Goal: Task Accomplishment & Management: Use online tool/utility

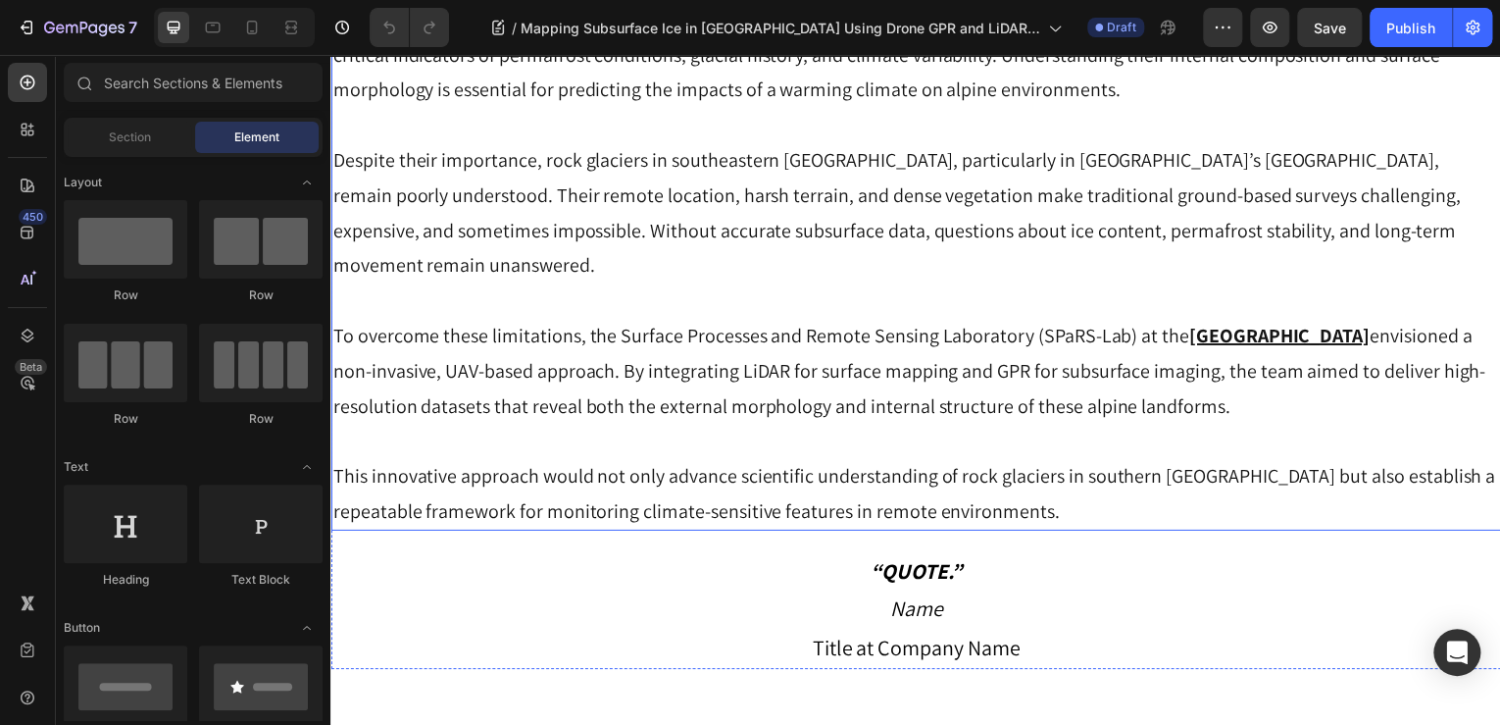
scroll to position [628, 0]
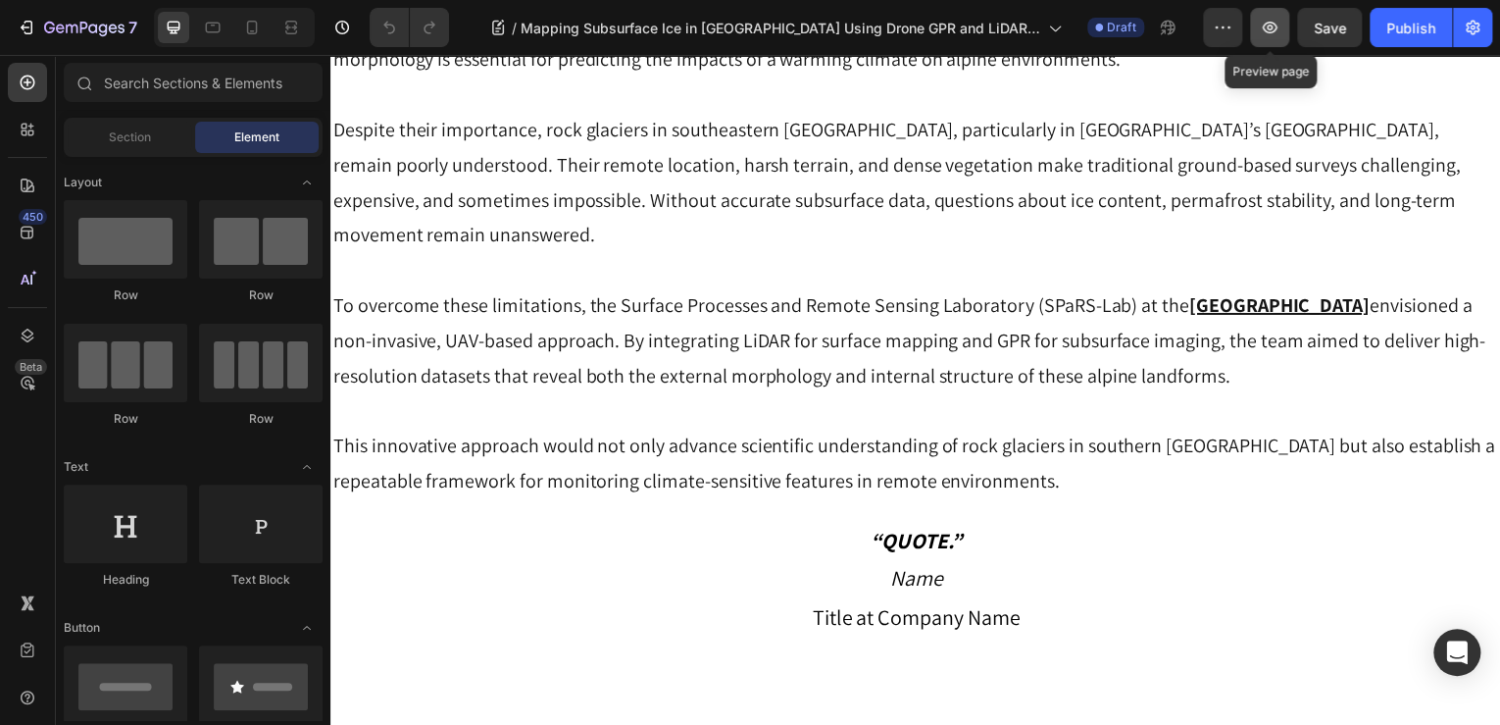
click at [1267, 27] on icon "button" at bounding box center [1270, 28] width 20 height 20
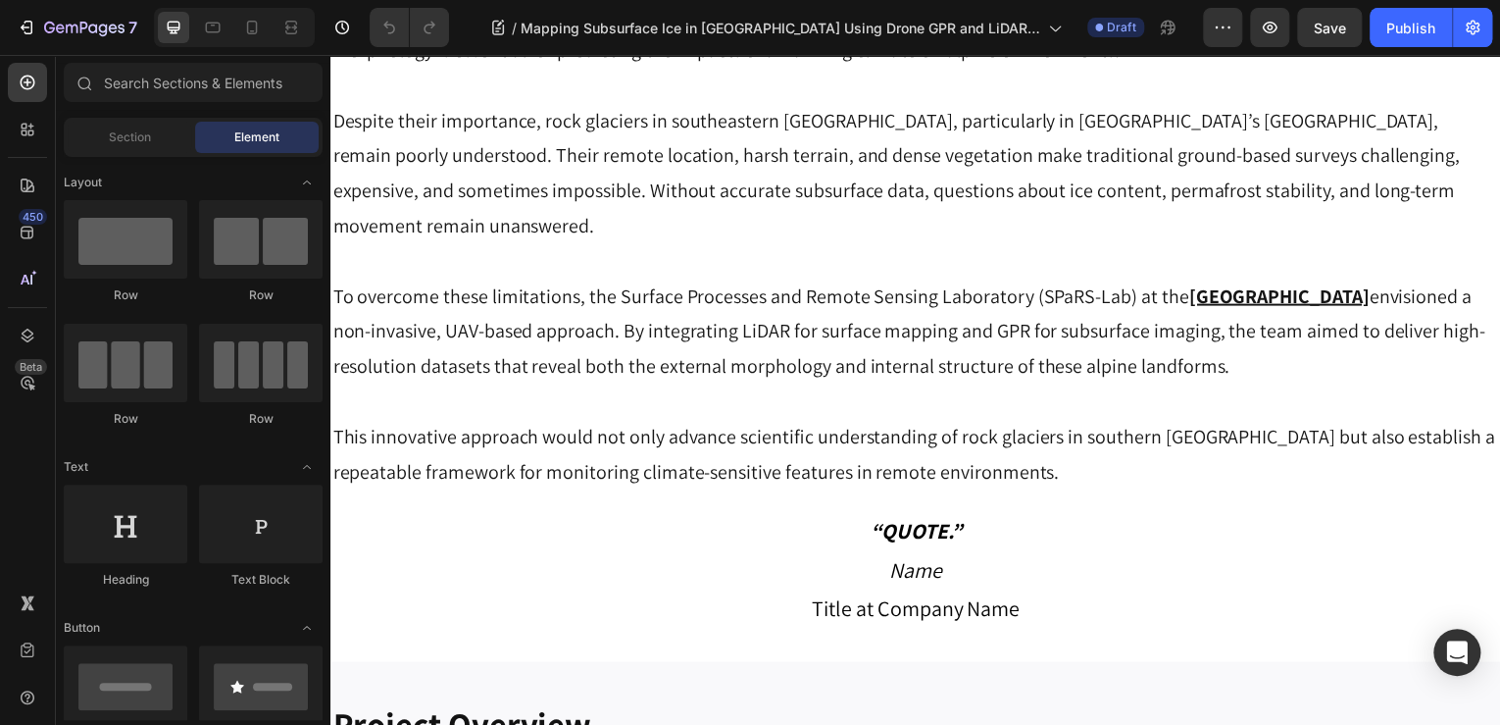
scroll to position [1255, 0]
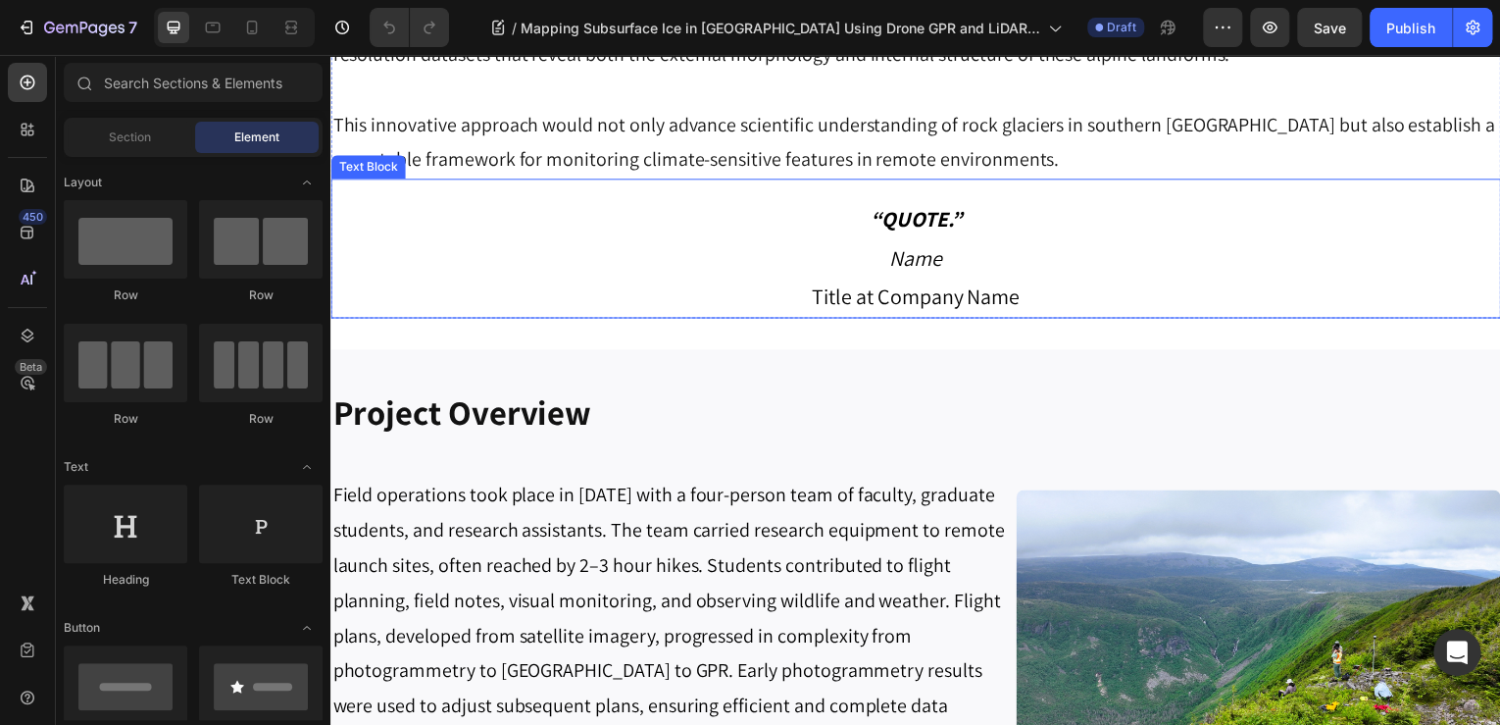
click at [613, 240] on p "Name" at bounding box center [918, 259] width 1173 height 39
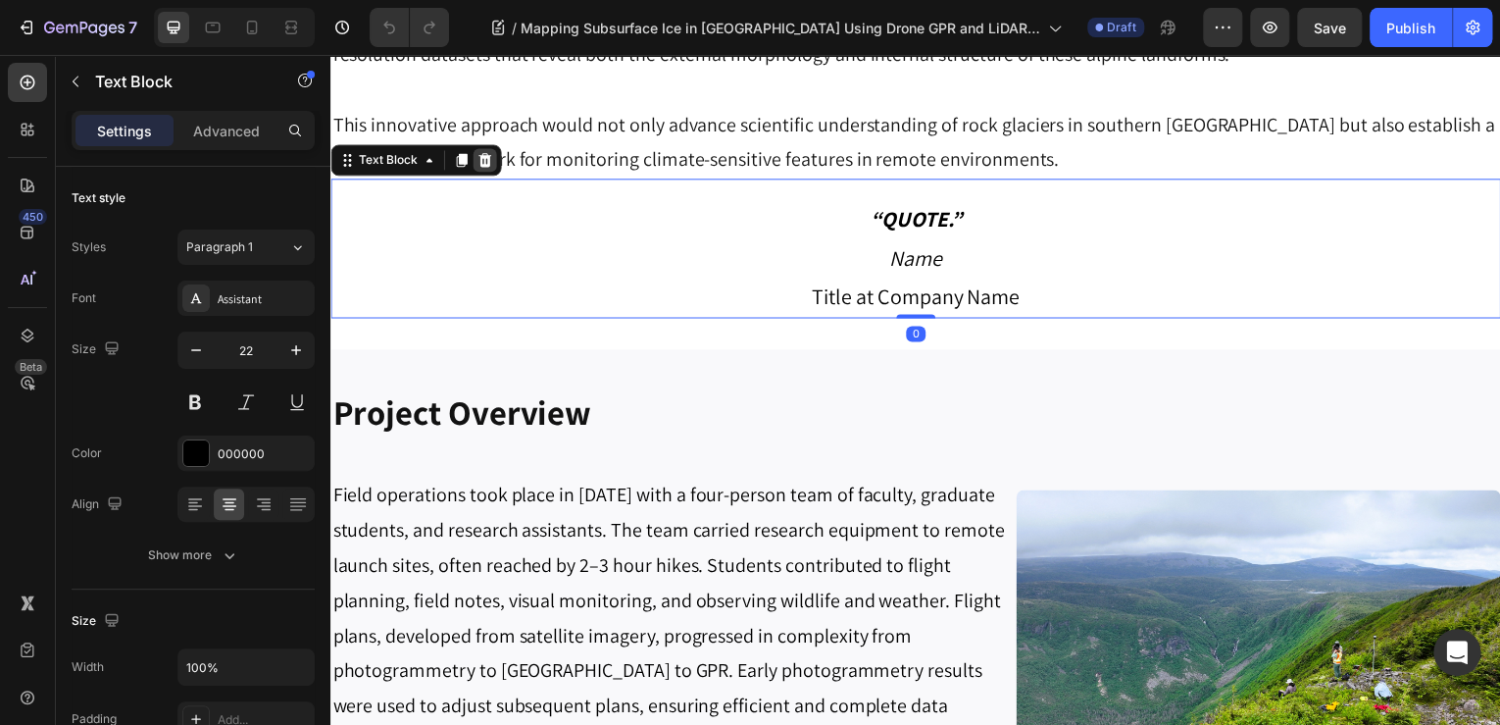
click at [484, 154] on icon at bounding box center [485, 161] width 13 height 14
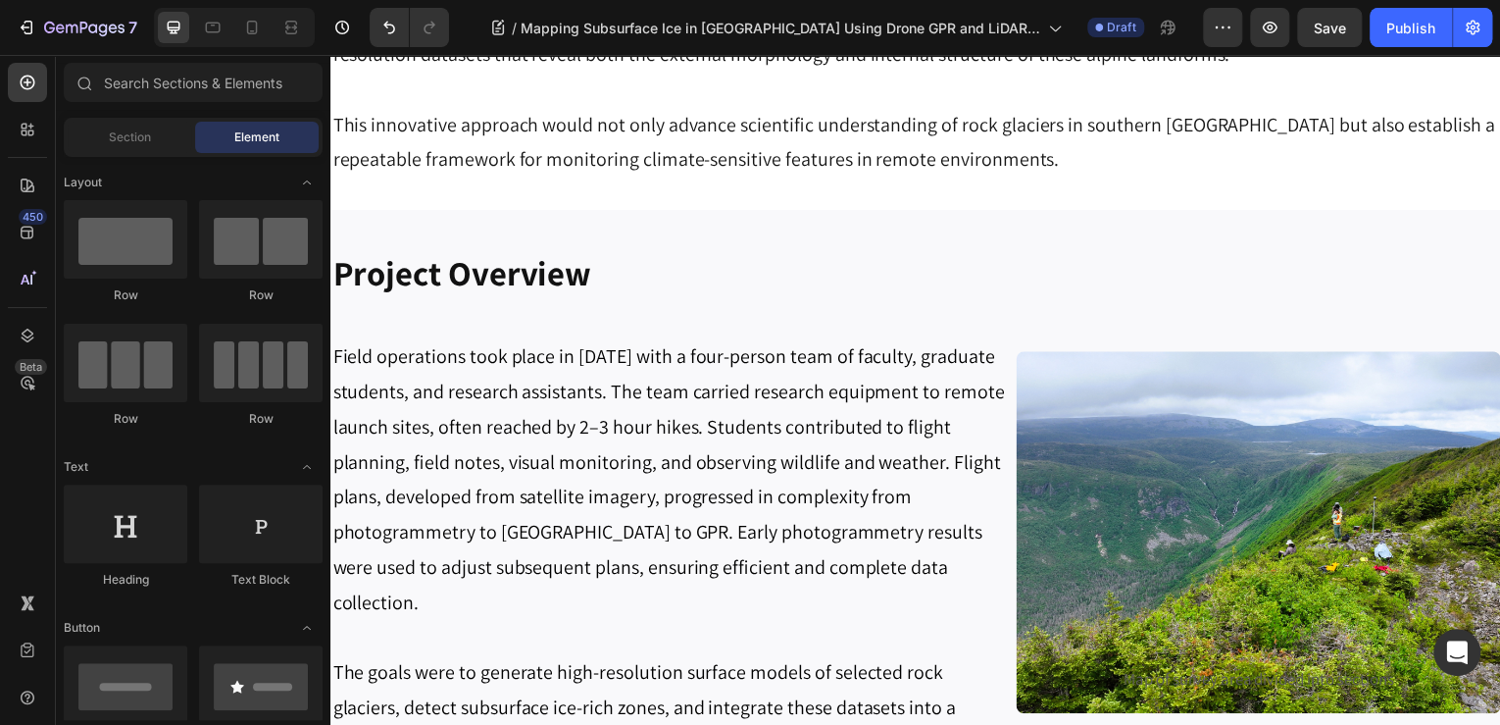
click at [1291, 26] on div "Preview Save Publish" at bounding box center [1347, 27] width 289 height 39
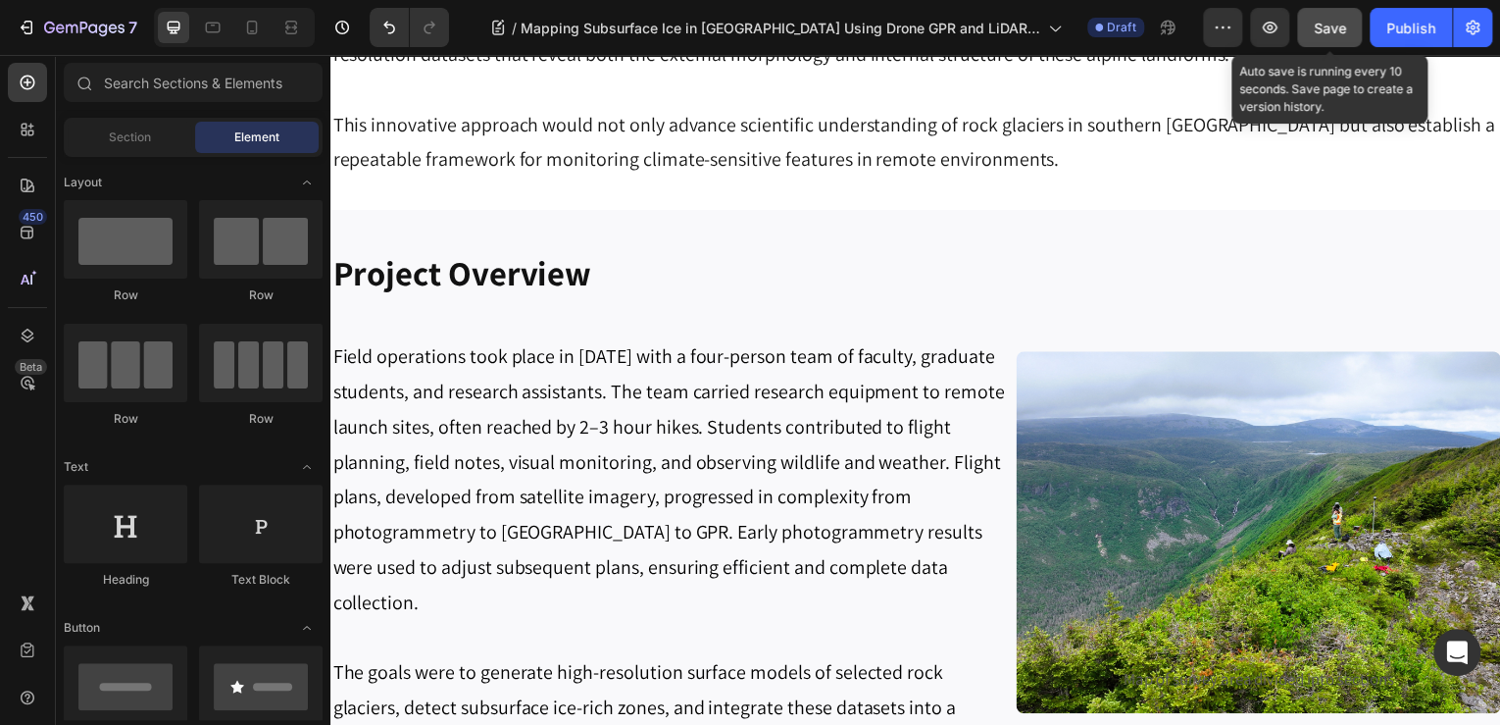
click at [1302, 26] on button "Save" at bounding box center [1329, 27] width 65 height 39
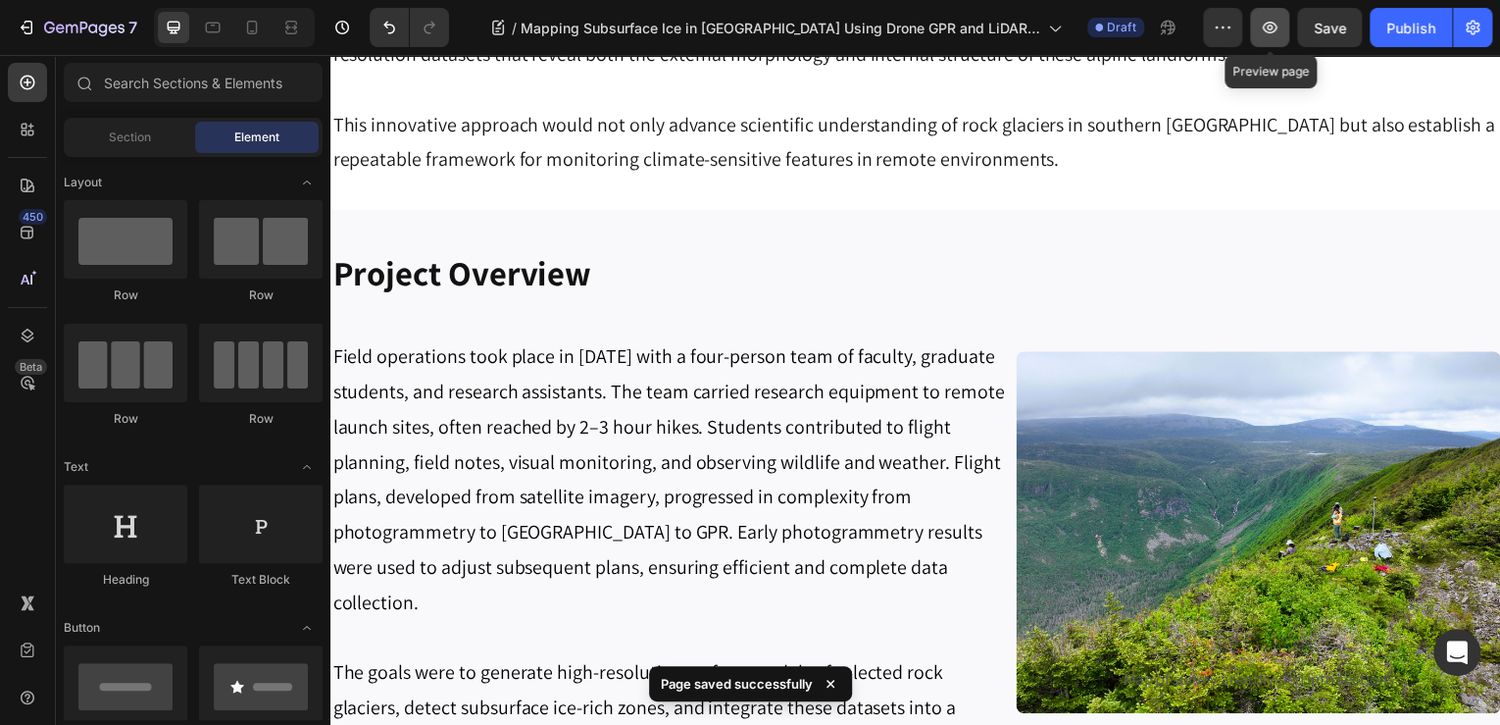
click at [1268, 35] on icon "button" at bounding box center [1270, 28] width 20 height 20
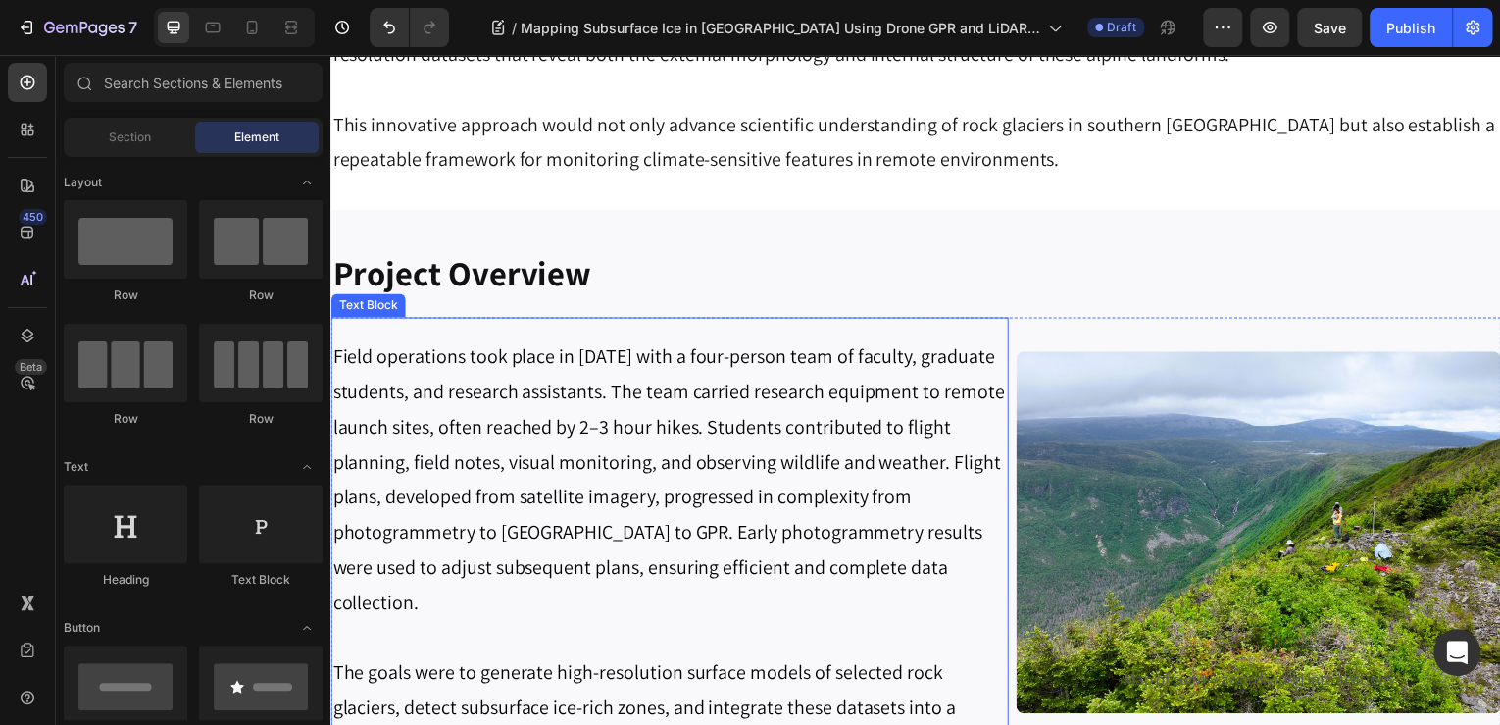
click at [650, 486] on p "Field operations took place in July 2025 with a four-person team of faculty, gr…" at bounding box center [671, 481] width 678 height 282
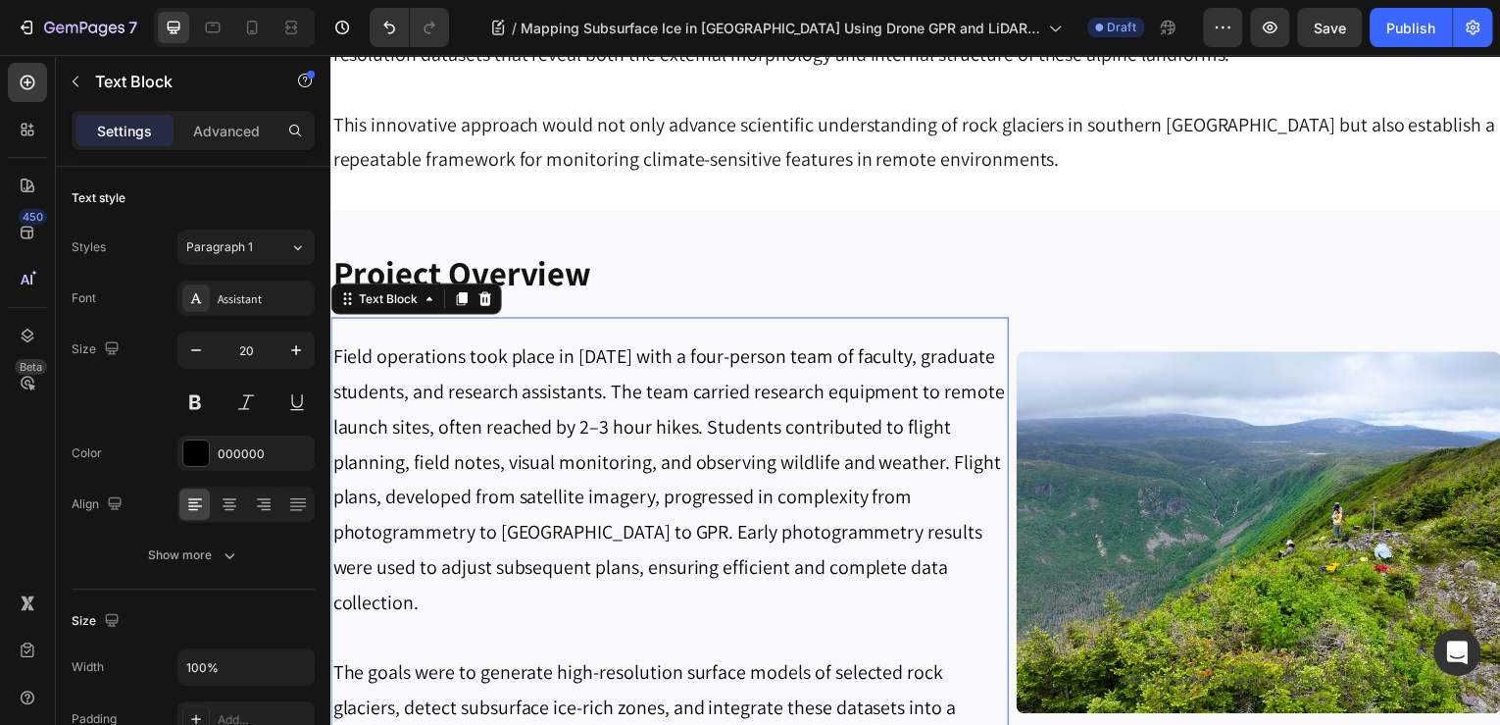
click at [863, 517] on p "Field operations took place in July 2025 with a four-person team of faculty, gr…" at bounding box center [671, 481] width 678 height 282
click at [932, 543] on p "Field operations took place in July 2025 with a four-person team of faculty, gr…" at bounding box center [671, 481] width 678 height 282
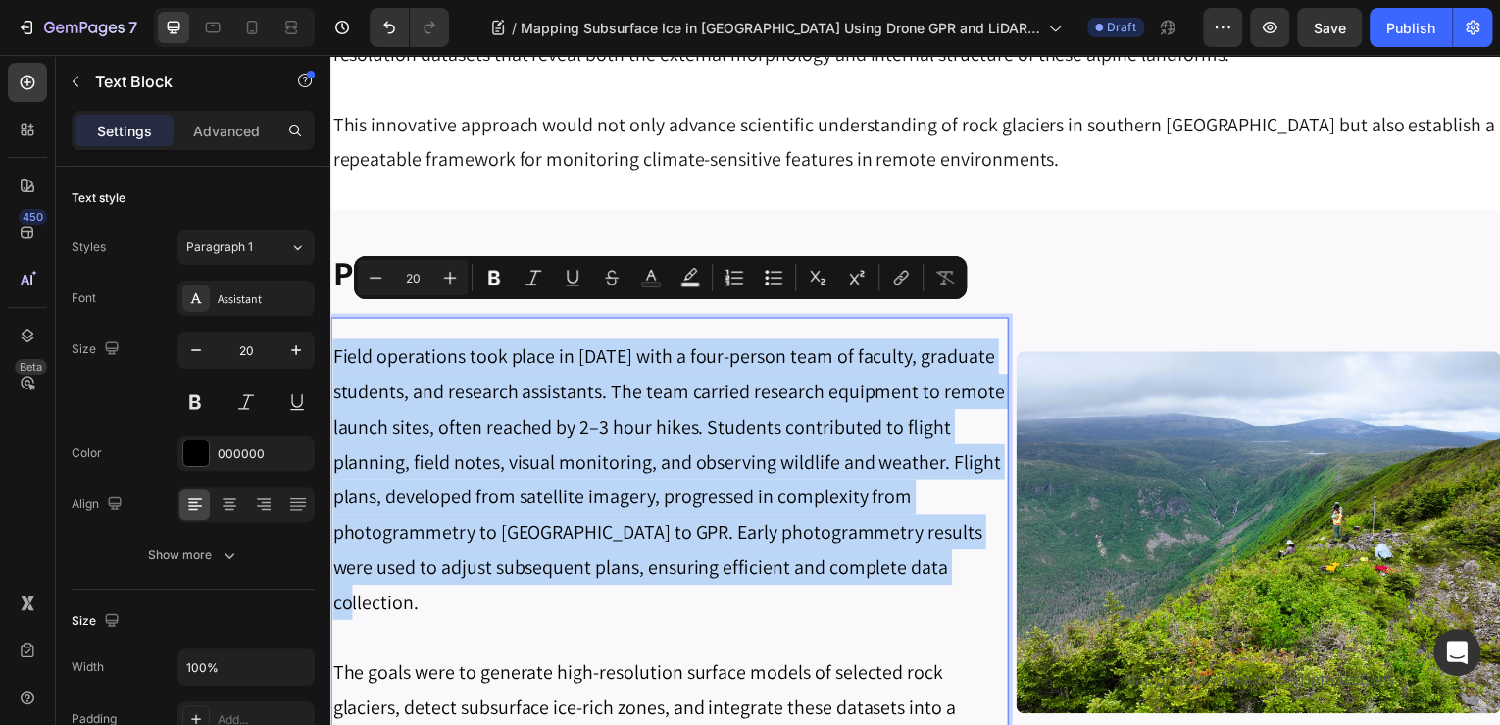
drag, startPoint x: 920, startPoint y: 532, endPoint x: 313, endPoint y: 292, distance: 652.7
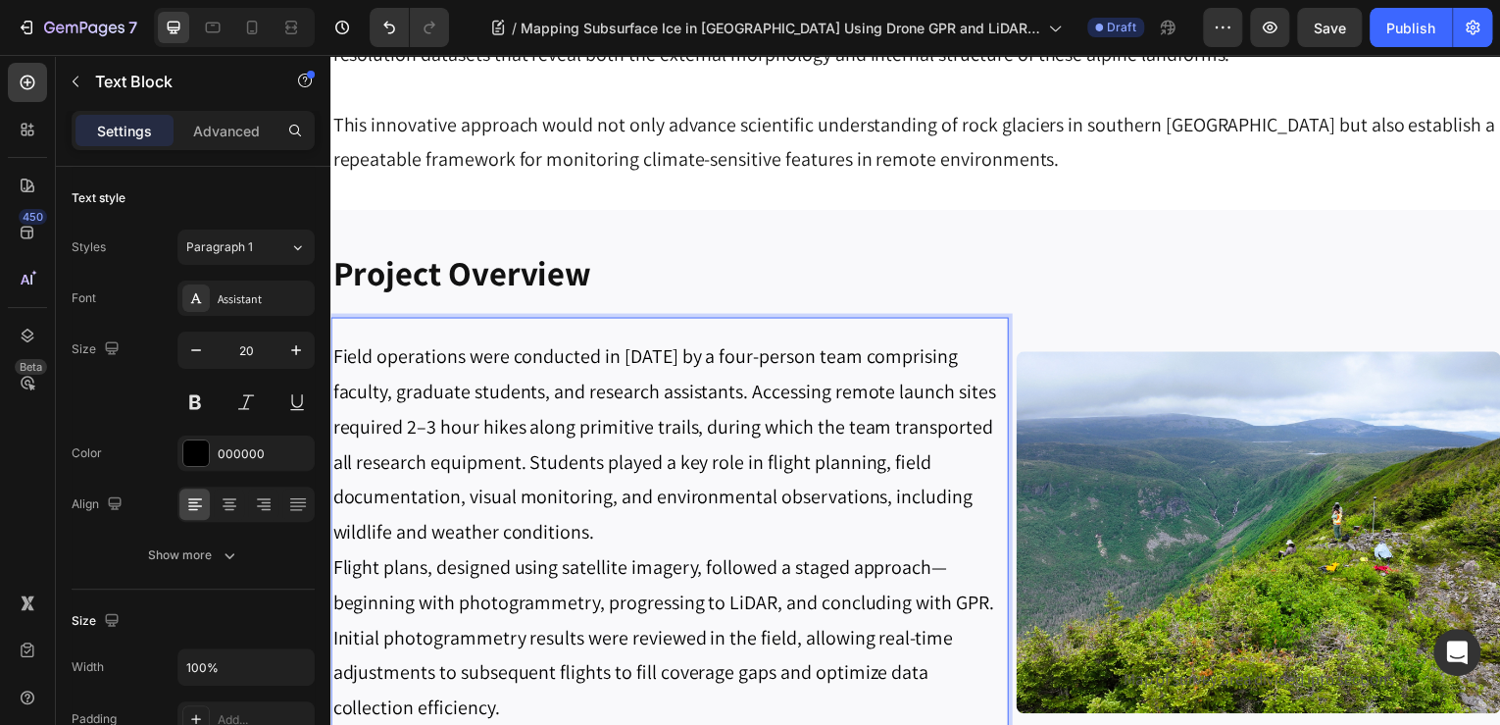
click at [702, 482] on p "Field operations were conducted in [DATE] by a four-person team comprising facu…" at bounding box center [671, 446] width 678 height 212
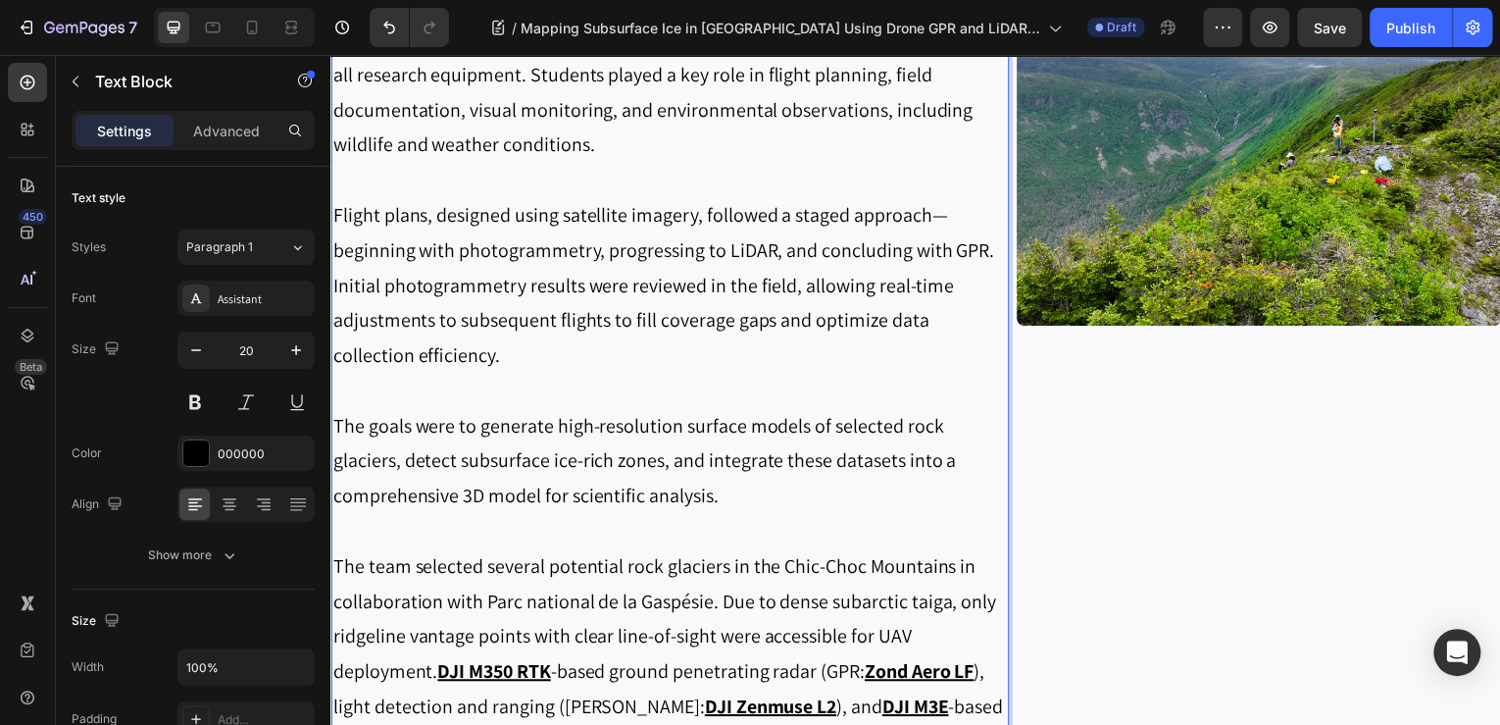
scroll to position [1647, 0]
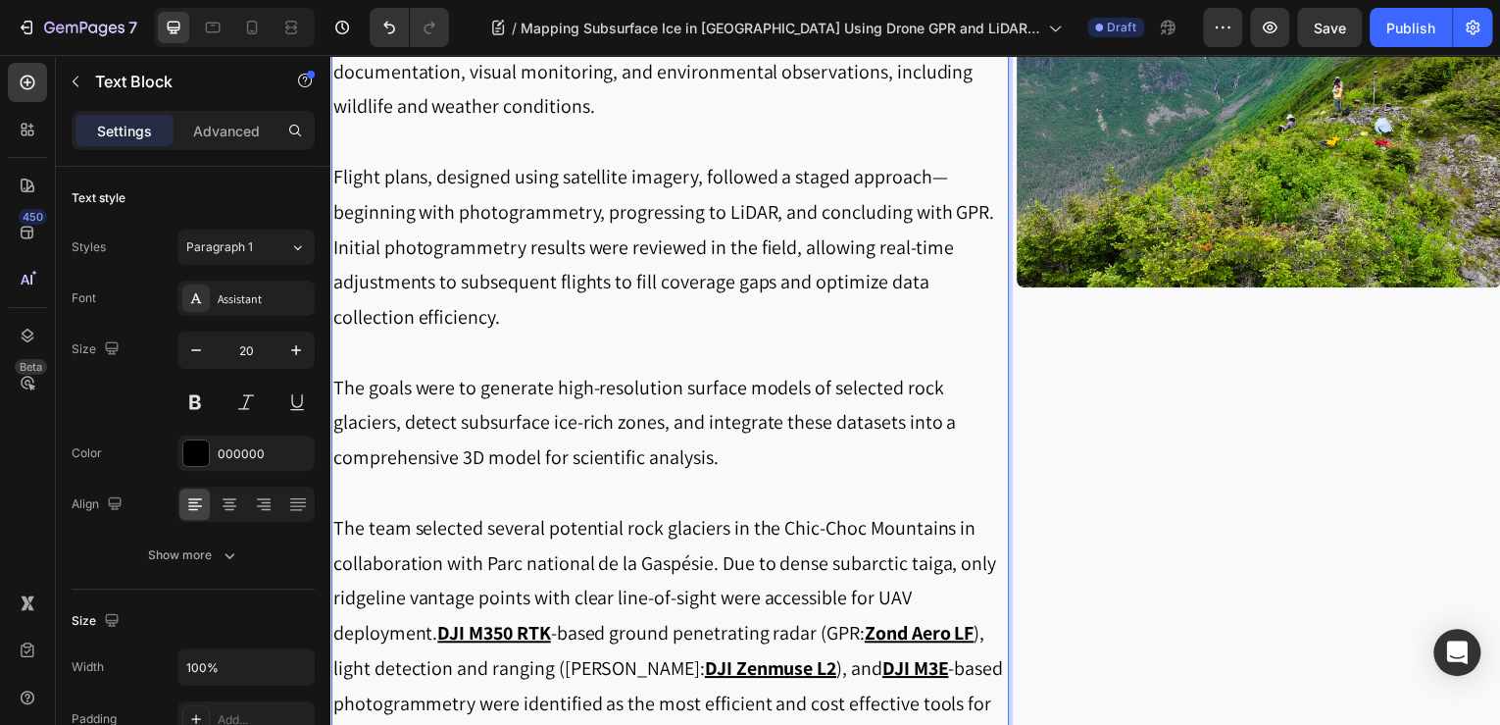
click at [946, 178] on p "Flight plans, designed using satellite imagery, followed a staged approach—begi…" at bounding box center [671, 248] width 678 height 176
click at [854, 180] on p "Flight plans, designed using satellite imagery, followed a staged approach—begi…" at bounding box center [671, 248] width 678 height 176
click at [920, 180] on p "Flight plans, designed using satellite imagery, followed a staged approach—begi…" at bounding box center [671, 248] width 678 height 176
click at [930, 183] on p "Flight plans, designed using satellite imagery, followed a staged approach—begi…" at bounding box center [671, 248] width 678 height 176
click at [463, 211] on p "Flight plans, designed using satellite imagery, followed a staged approach base…" at bounding box center [671, 248] width 678 height 176
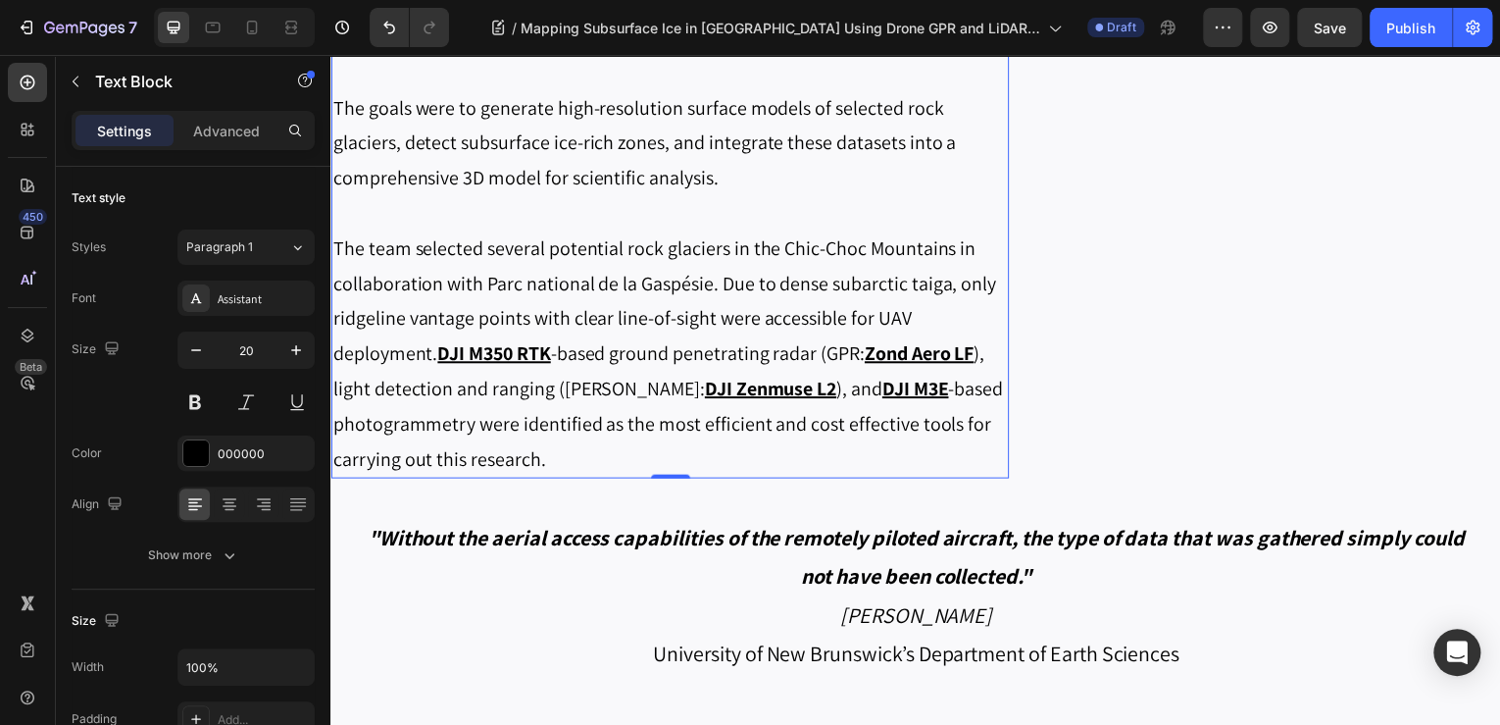
scroll to position [1961, 0]
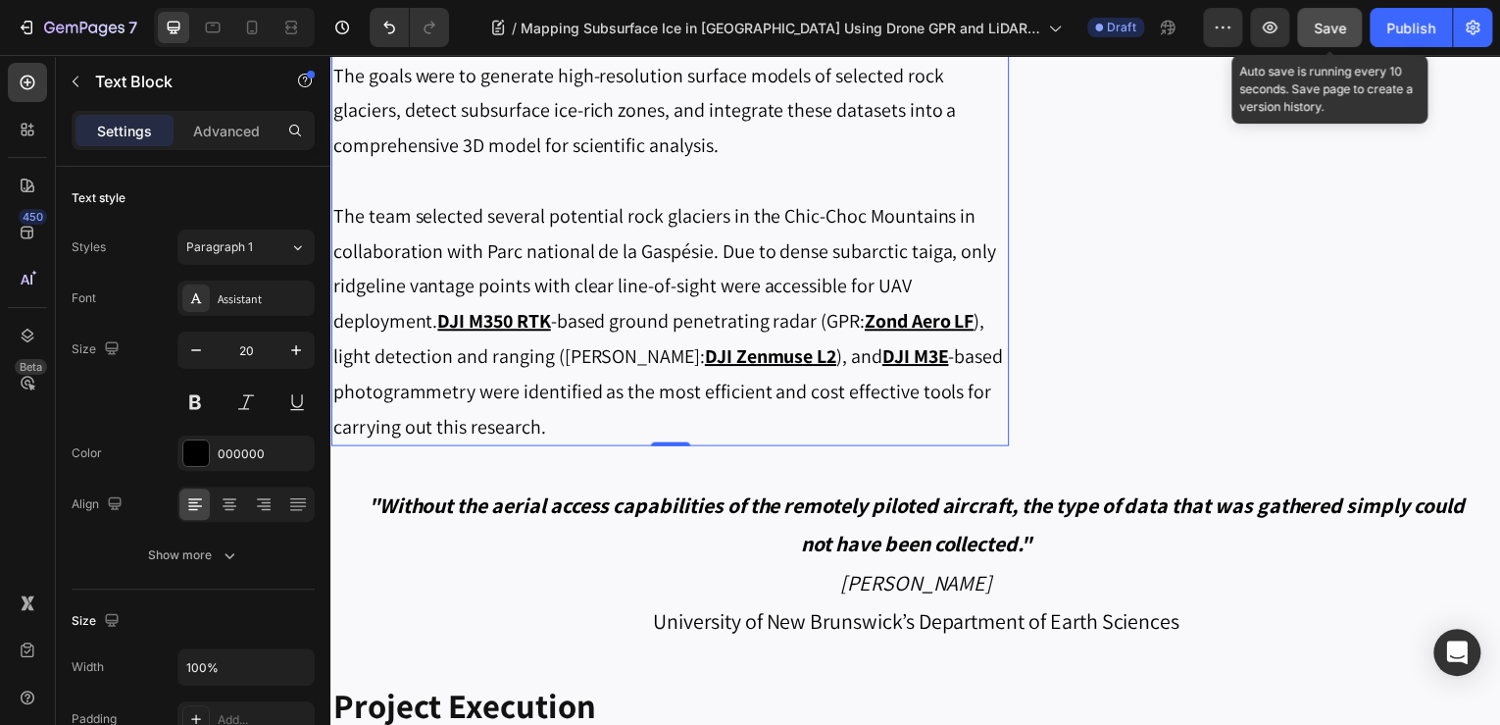
drag, startPoint x: 1330, startPoint y: 33, endPoint x: 1323, endPoint y: 43, distance: 12.0
click at [1330, 33] on span "Save" at bounding box center [1330, 28] width 32 height 17
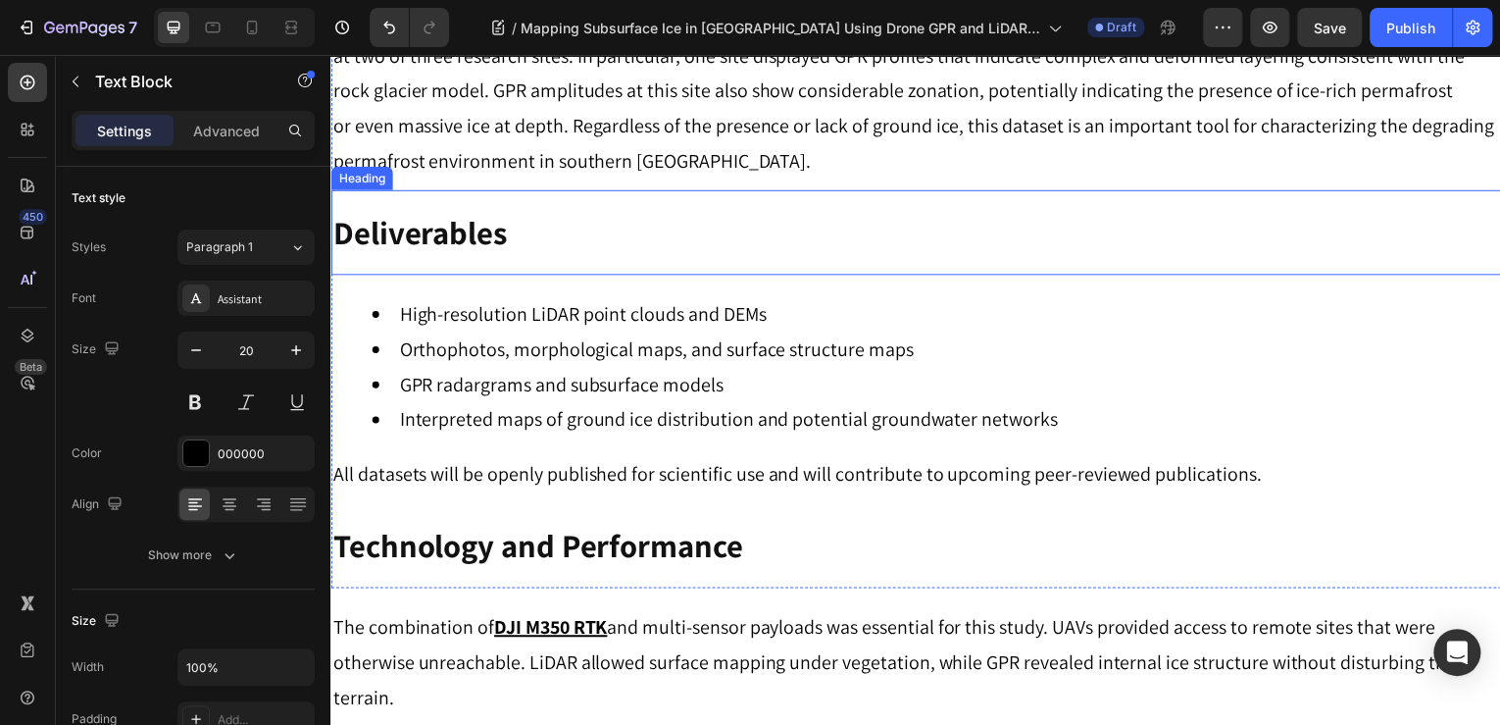
scroll to position [4549, 0]
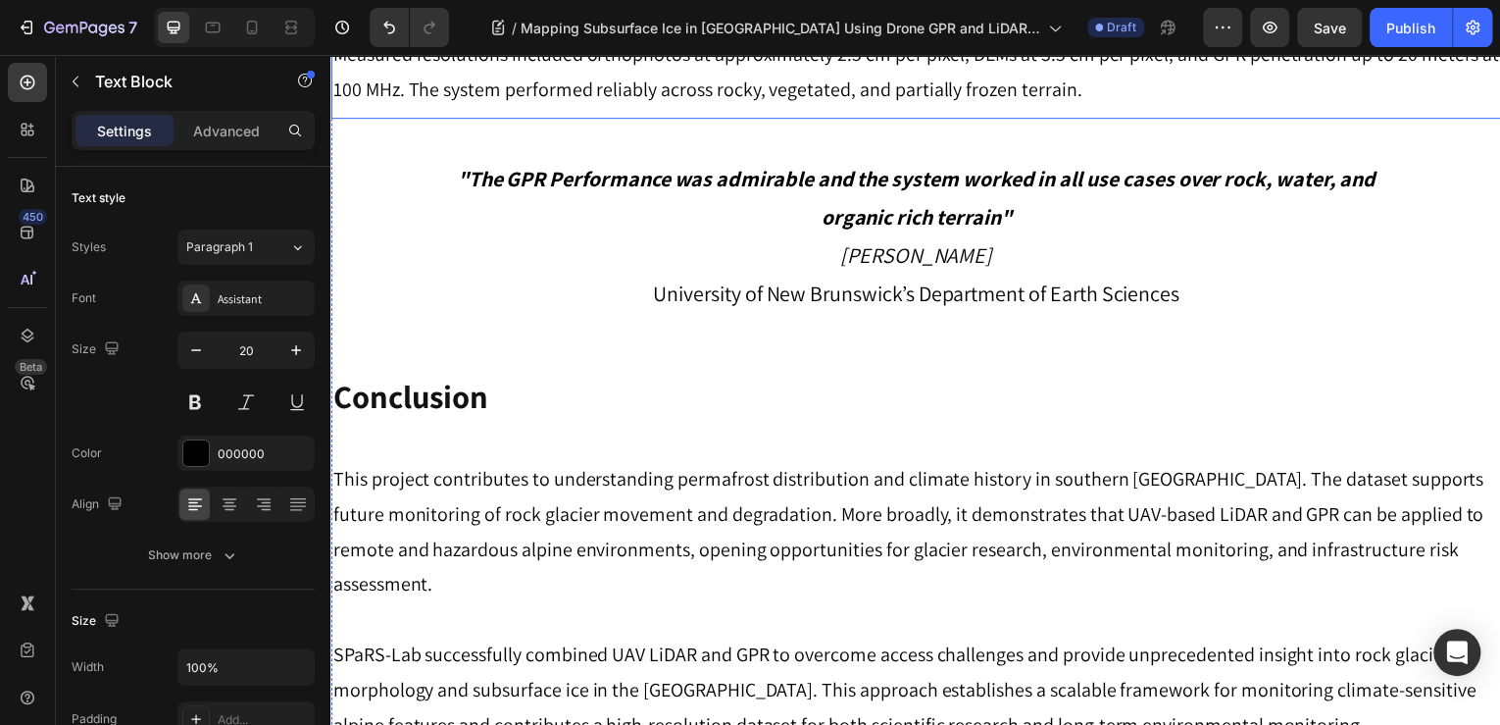
scroll to position [5177, 0]
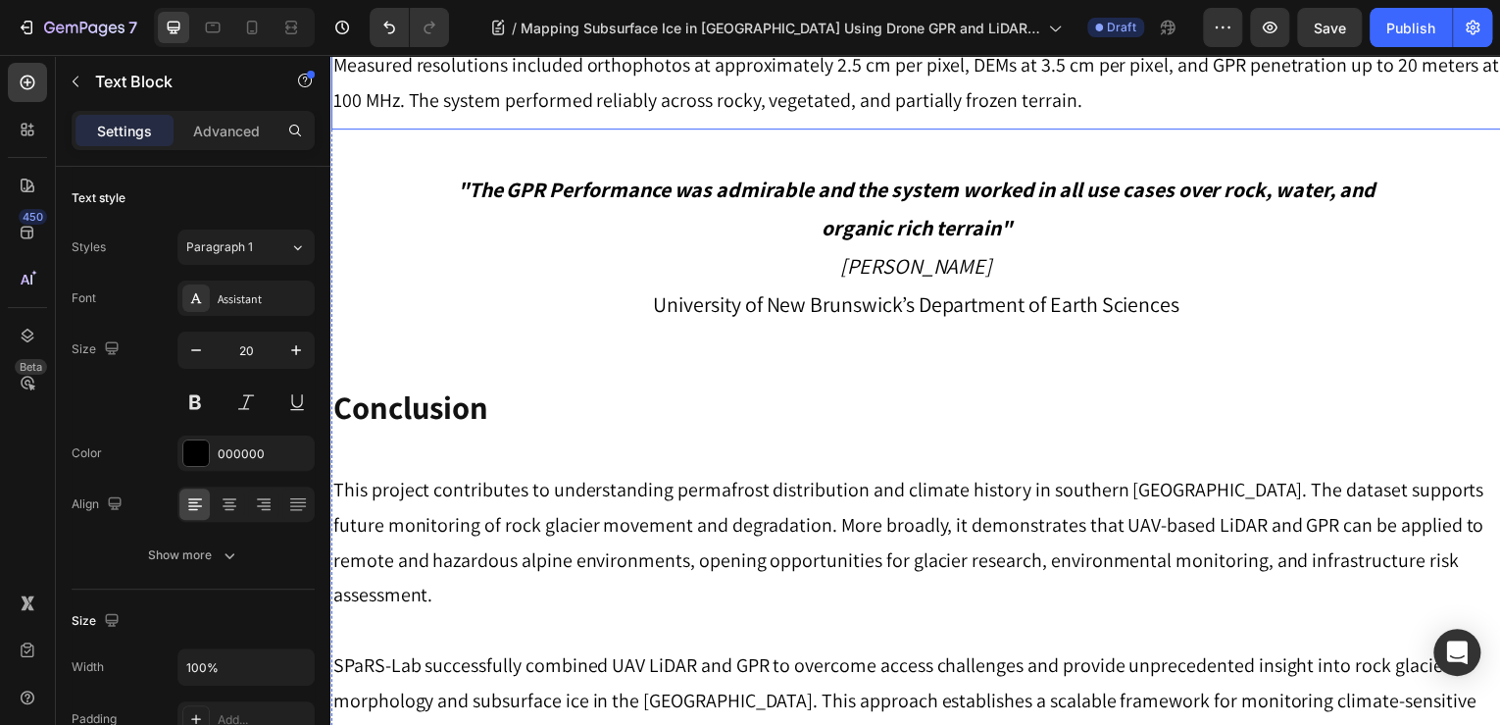
drag, startPoint x: 577, startPoint y: 275, endPoint x: 534, endPoint y: 276, distance: 42.2
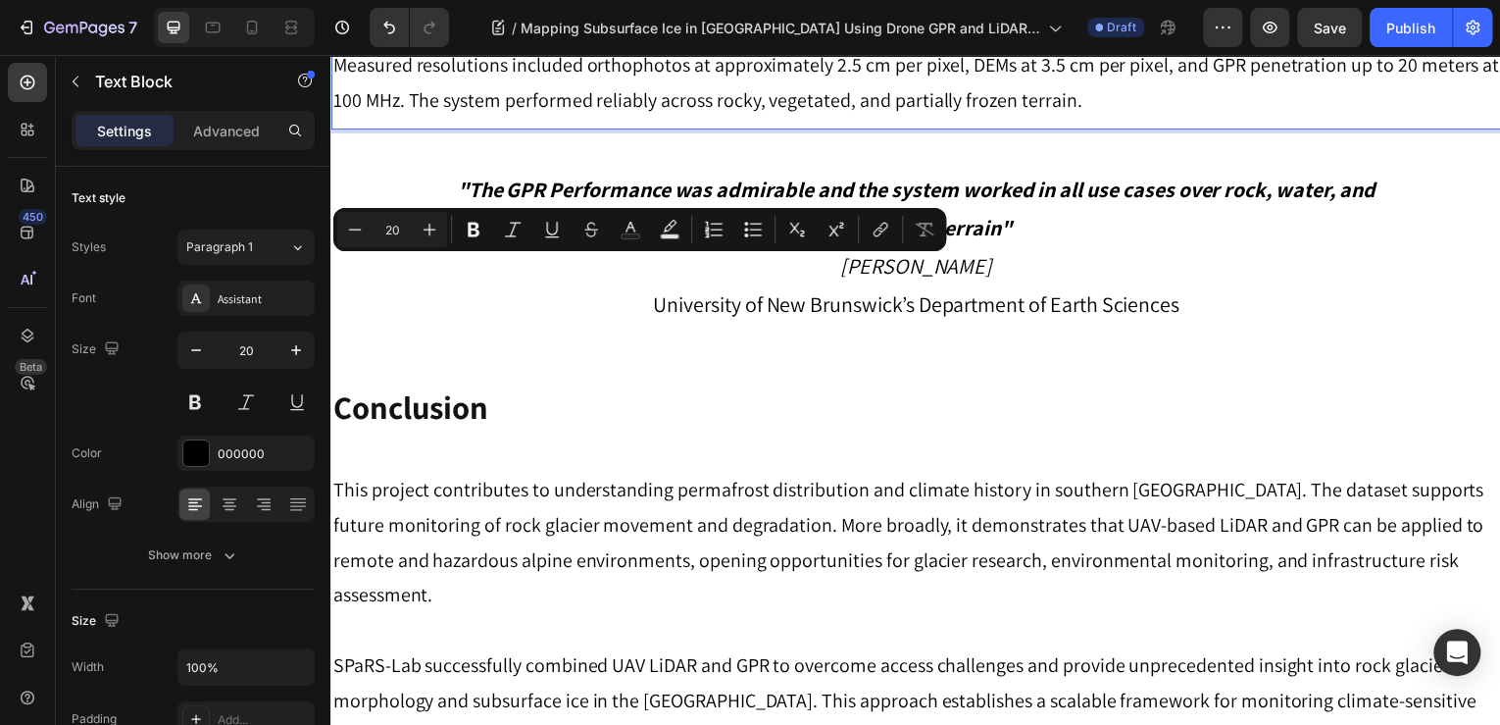
drag, startPoint x: 528, startPoint y: 276, endPoint x: 576, endPoint y: 273, distance: 47.2
click at [465, 229] on icon "Editor contextual toolbar" at bounding box center [474, 230] width 20 height 20
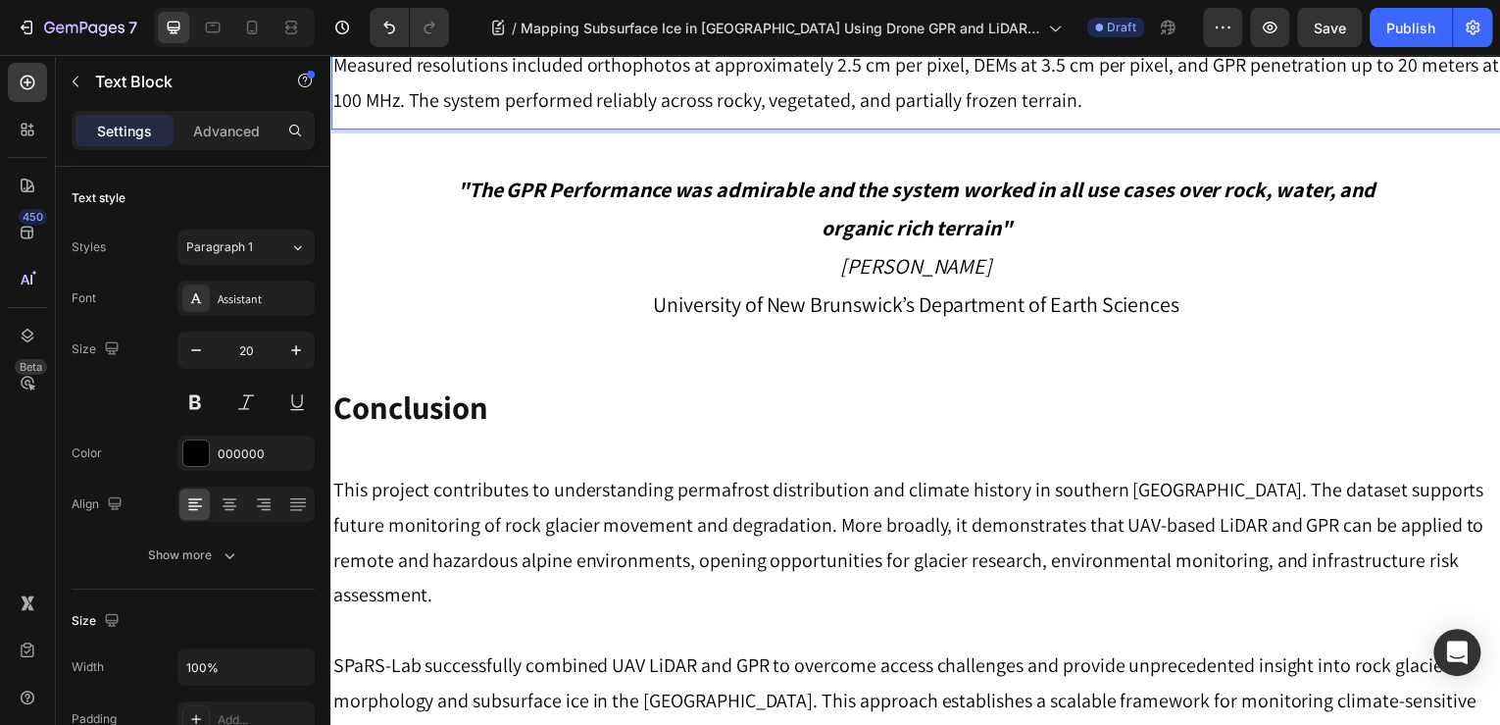
drag, startPoint x: 528, startPoint y: 275, endPoint x: 573, endPoint y: 275, distance: 45.1
drag, startPoint x: 609, startPoint y: 243, endPoint x: 499, endPoint y: 245, distance: 109.8
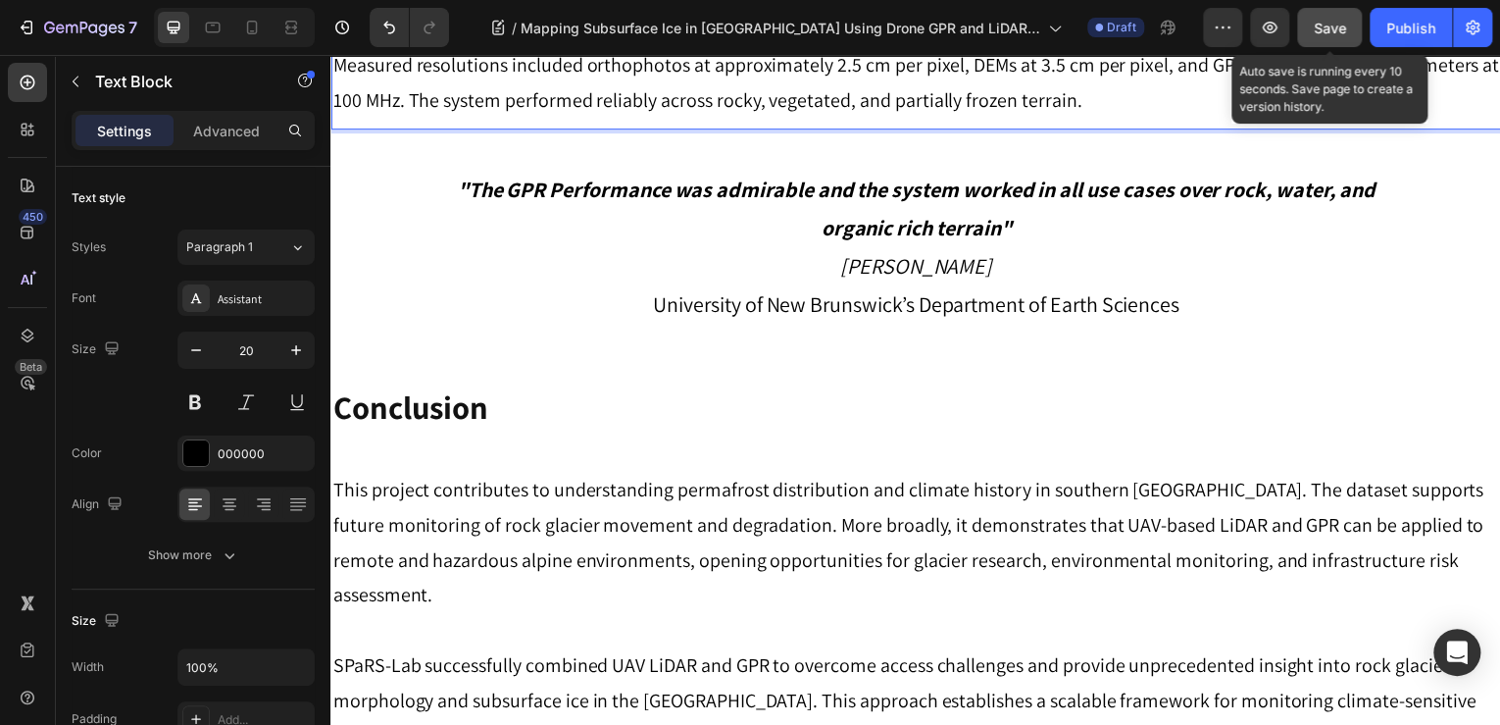
click at [1319, 16] on button "Save" at bounding box center [1329, 27] width 65 height 39
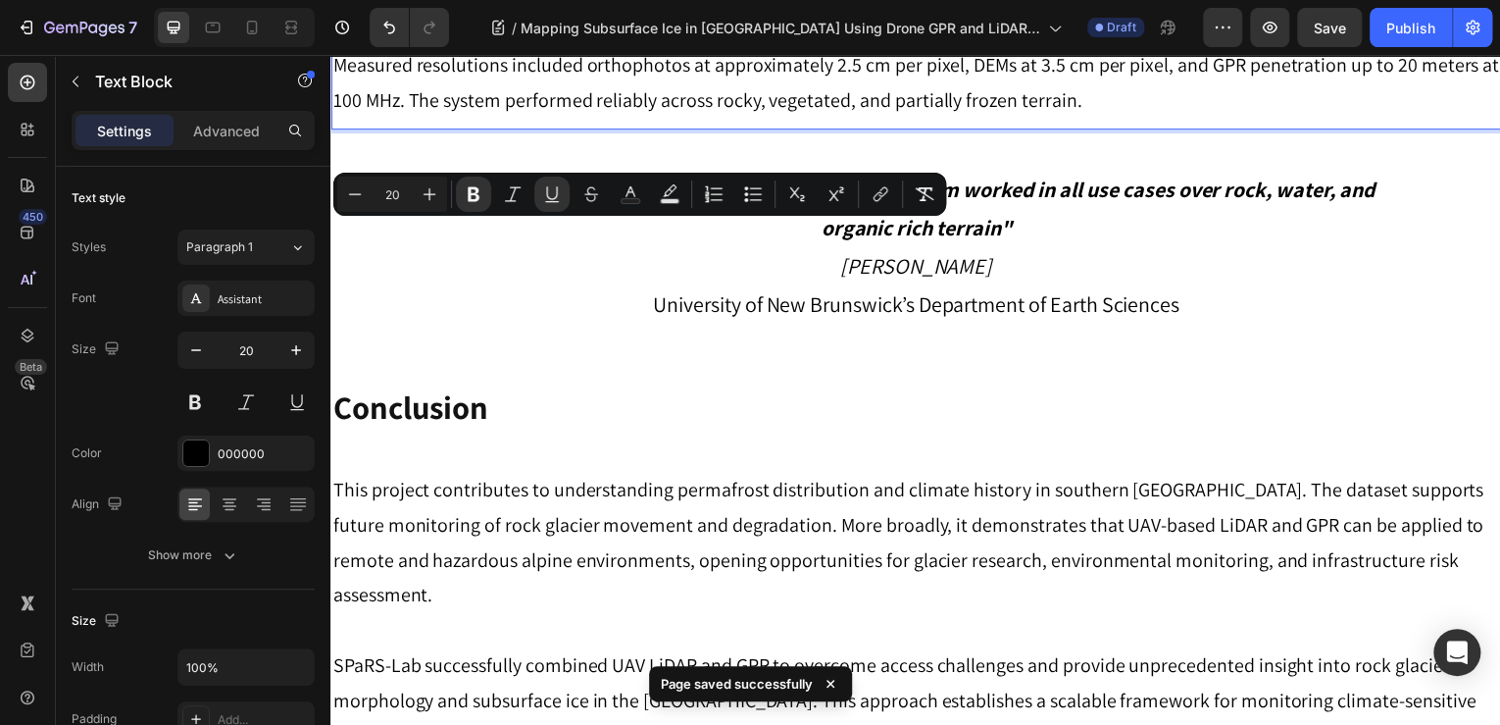
drag, startPoint x: 492, startPoint y: 240, endPoint x: 609, endPoint y: 243, distance: 116.7
click at [481, 204] on button "Bold" at bounding box center [473, 193] width 35 height 35
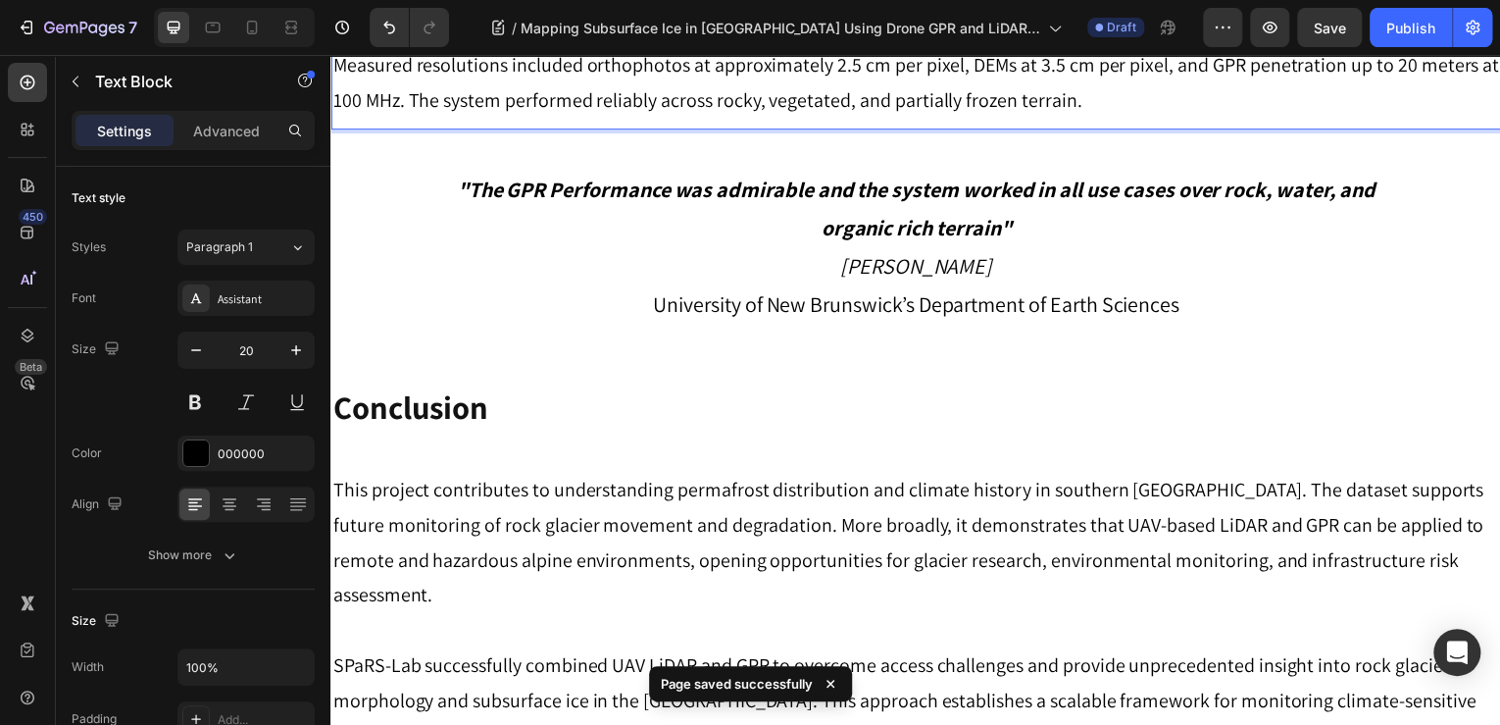
drag, startPoint x: 495, startPoint y: 240, endPoint x: 603, endPoint y: 241, distance: 107.9
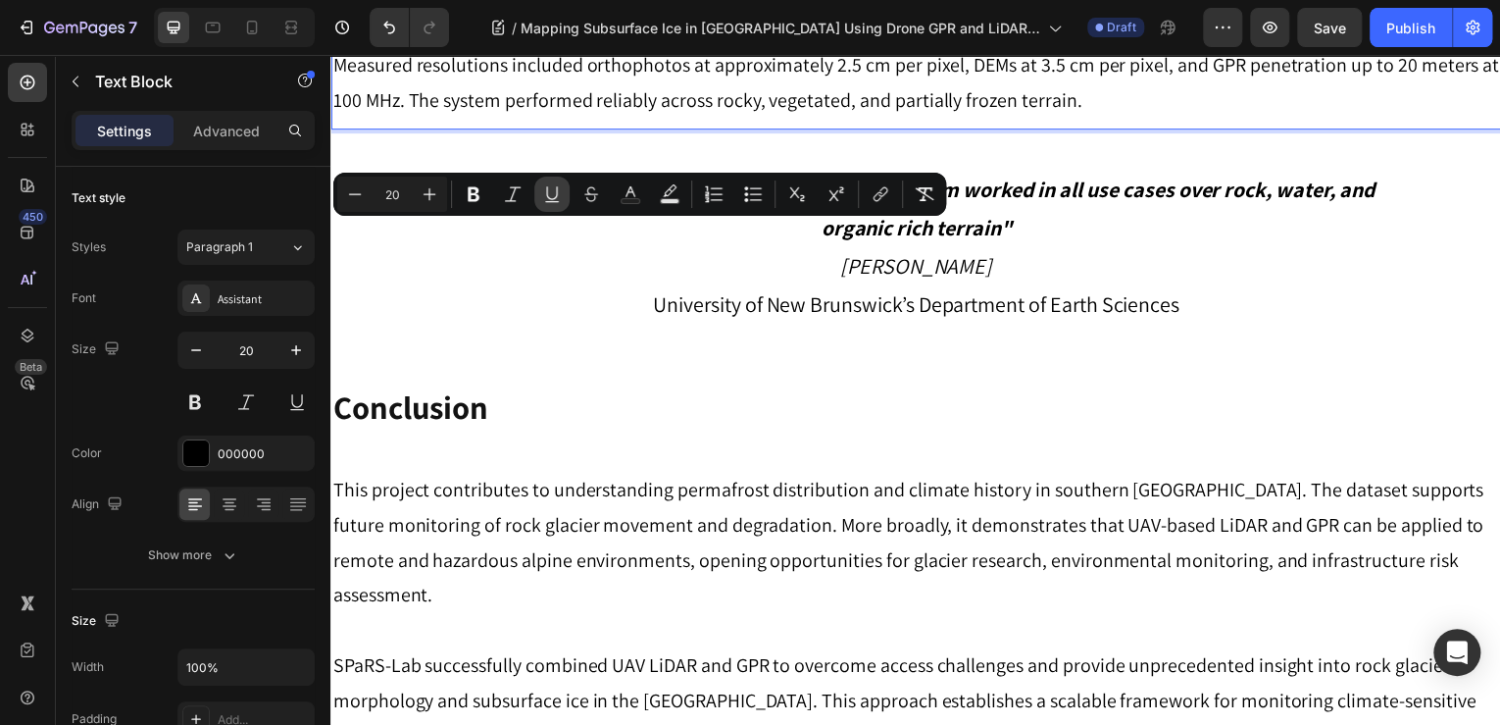
click at [555, 195] on icon "Editor contextual toolbar" at bounding box center [552, 194] width 20 height 20
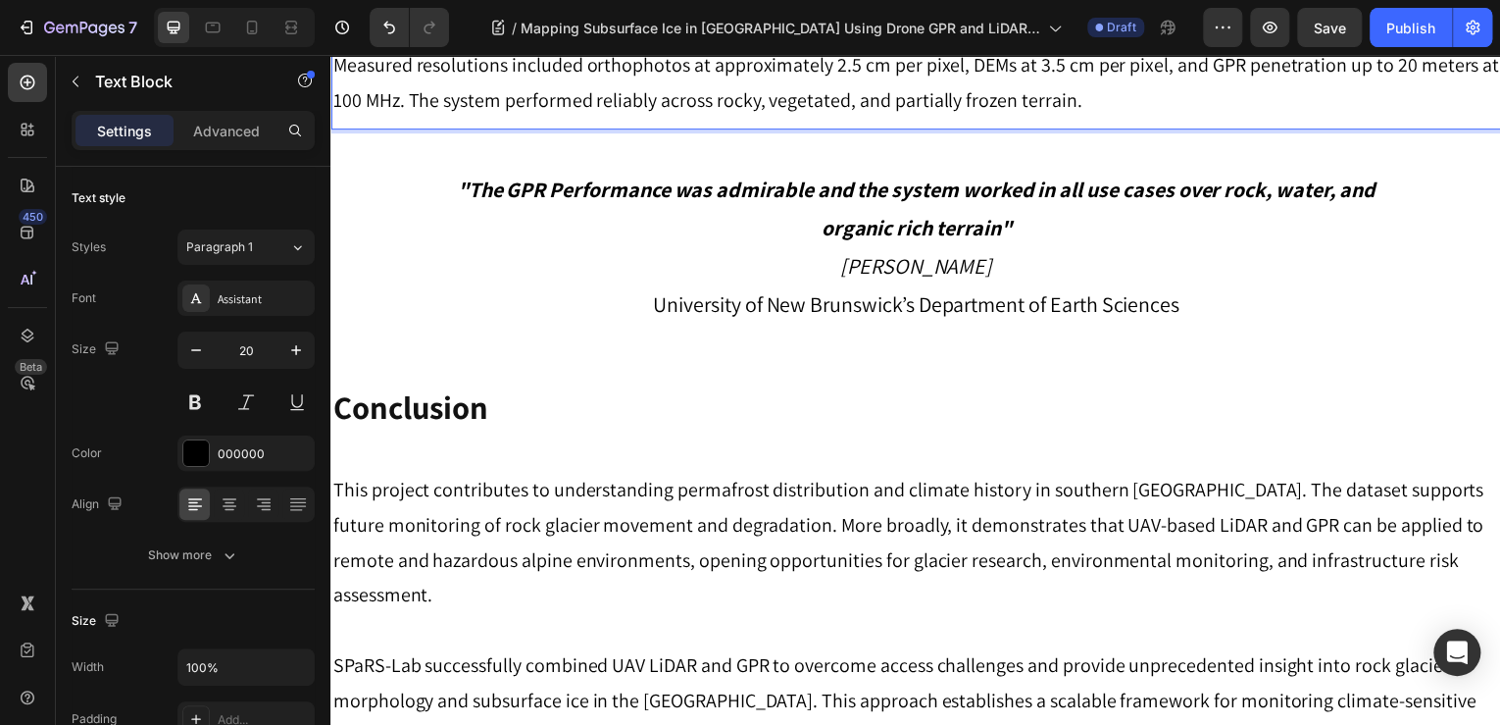
drag, startPoint x: 530, startPoint y: 276, endPoint x: 578, endPoint y: 276, distance: 47.1
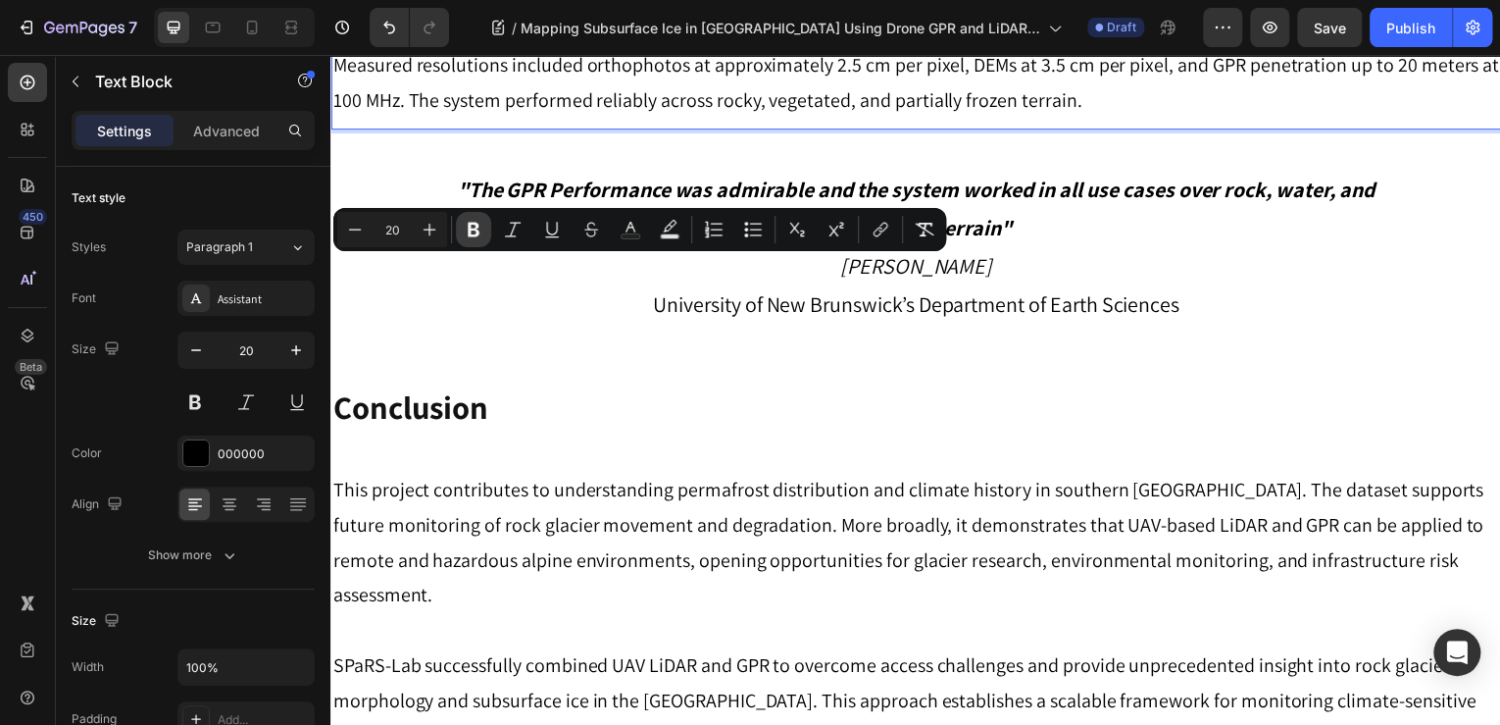
click at [477, 230] on icon "Editor contextual toolbar" at bounding box center [474, 230] width 12 height 15
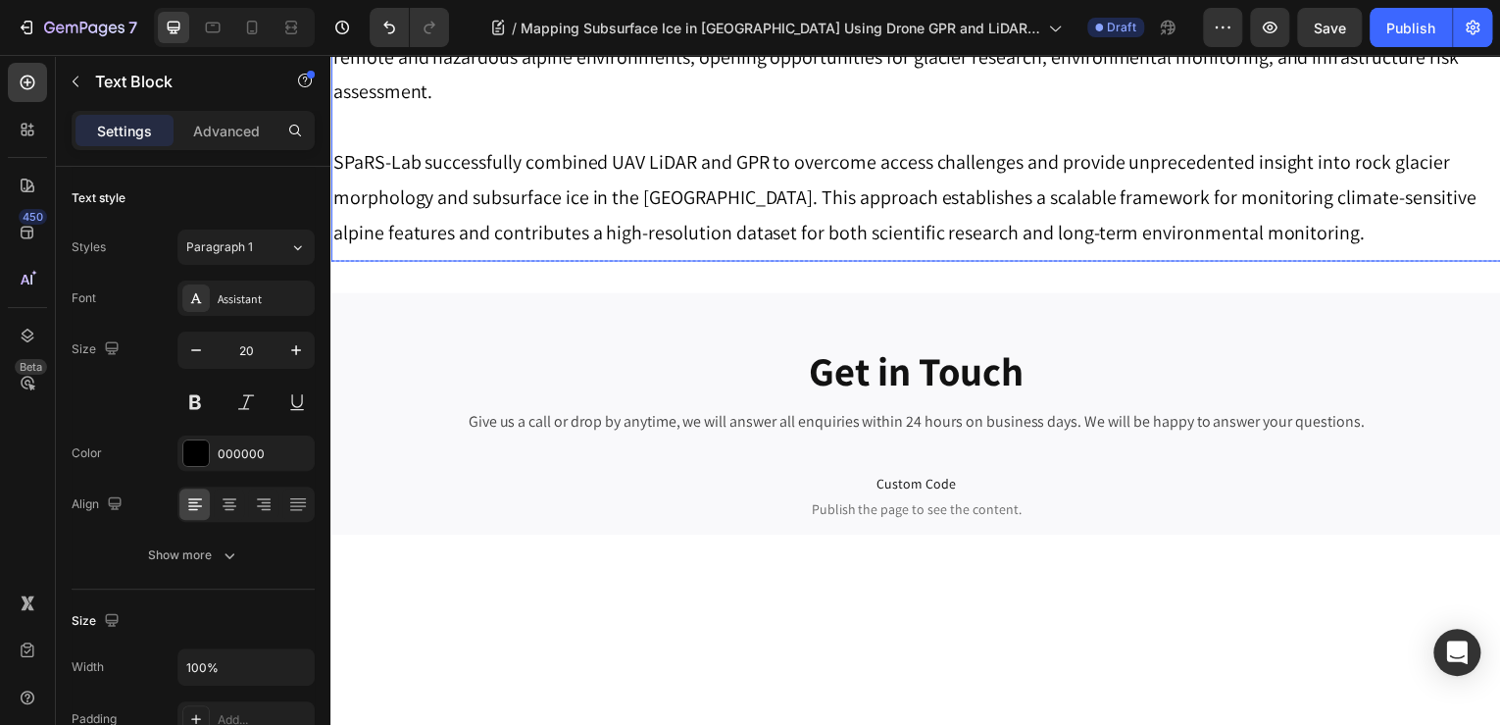
scroll to position [5648, 0]
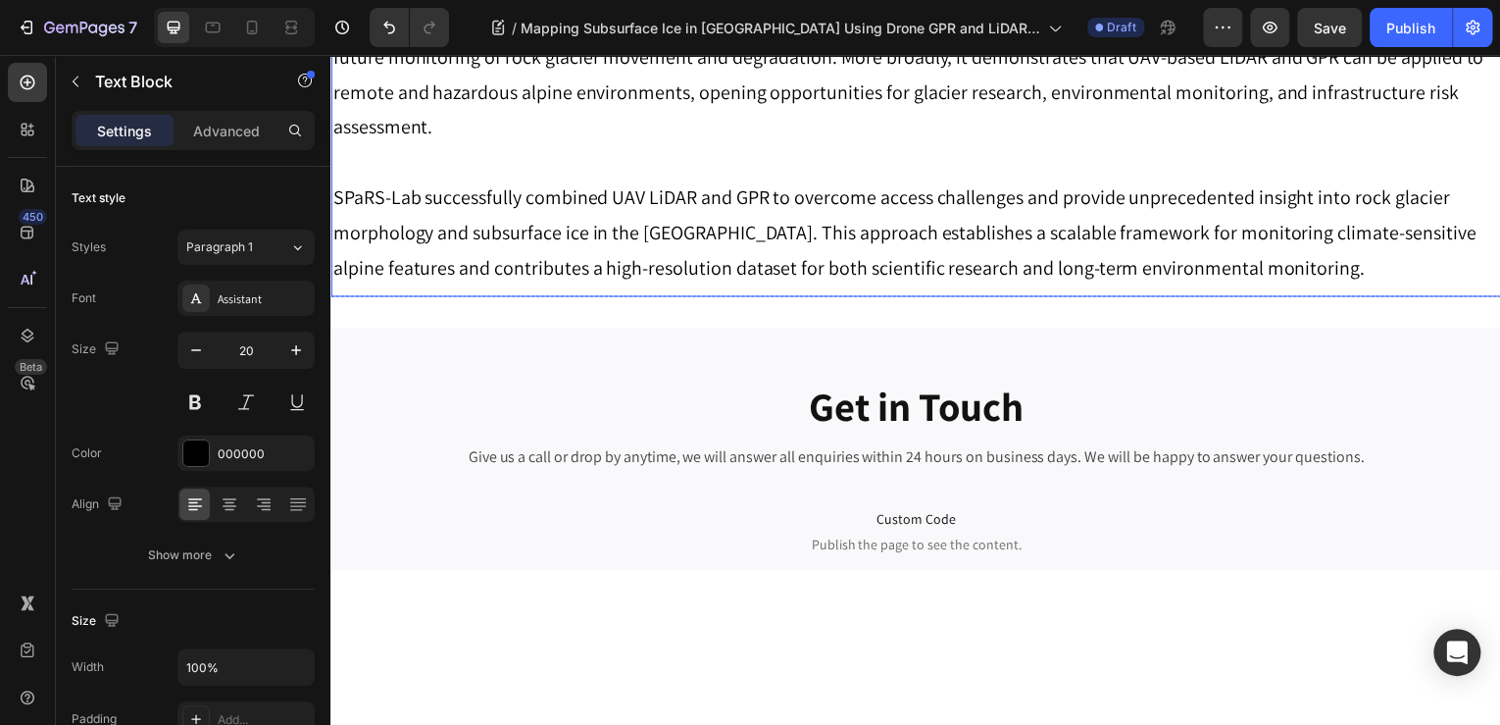
click at [1332, 145] on p "This project contributes to understanding permafrost distribution and climate h…" at bounding box center [918, 74] width 1173 height 141
click at [1338, 145] on p "This project contributes to understanding permafrost distribution and climate h…" at bounding box center [918, 74] width 1173 height 141
drag, startPoint x: 1348, startPoint y: 410, endPoint x: 1241, endPoint y: 416, distance: 107.0
click at [1251, 145] on p "This project contributes to understanding permafrost distribution and climate h…" at bounding box center [918, 74] width 1173 height 141
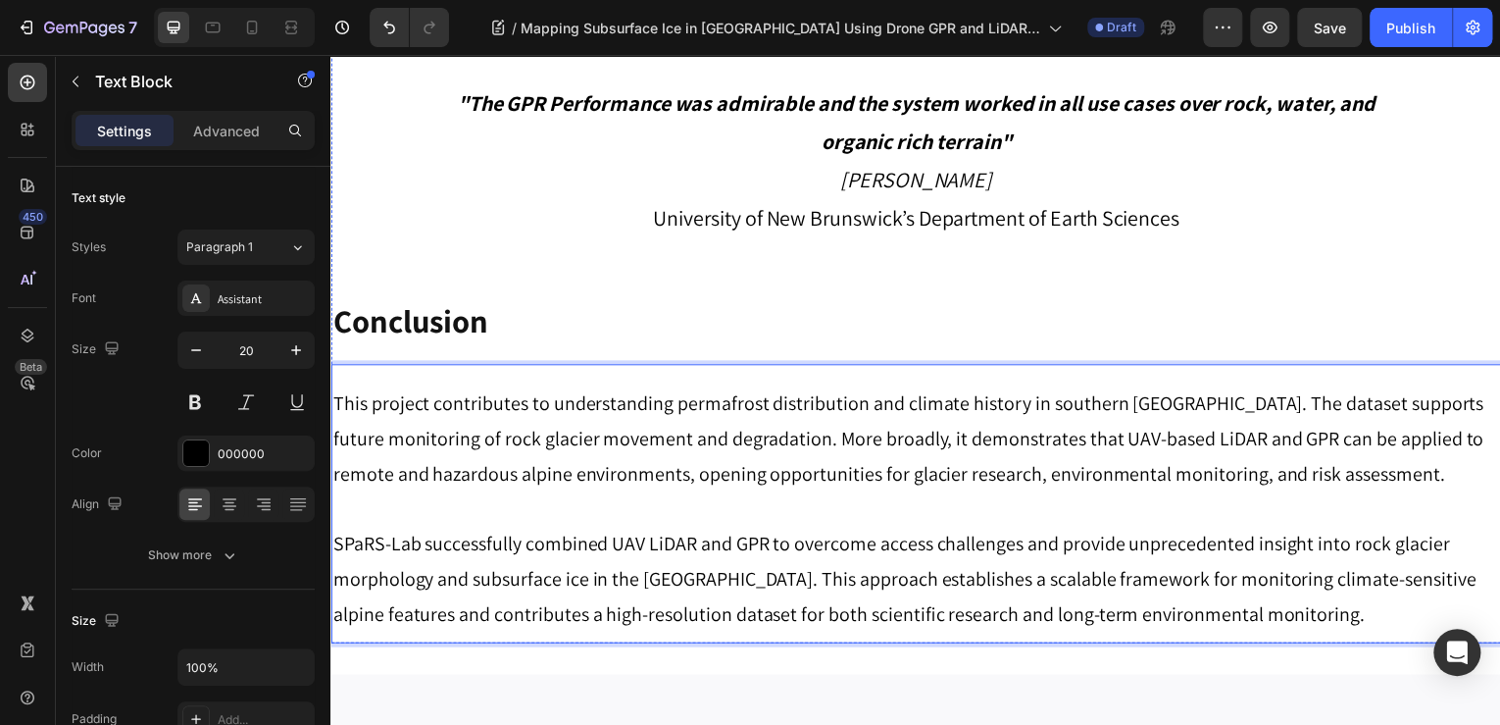
scroll to position [5255, 0]
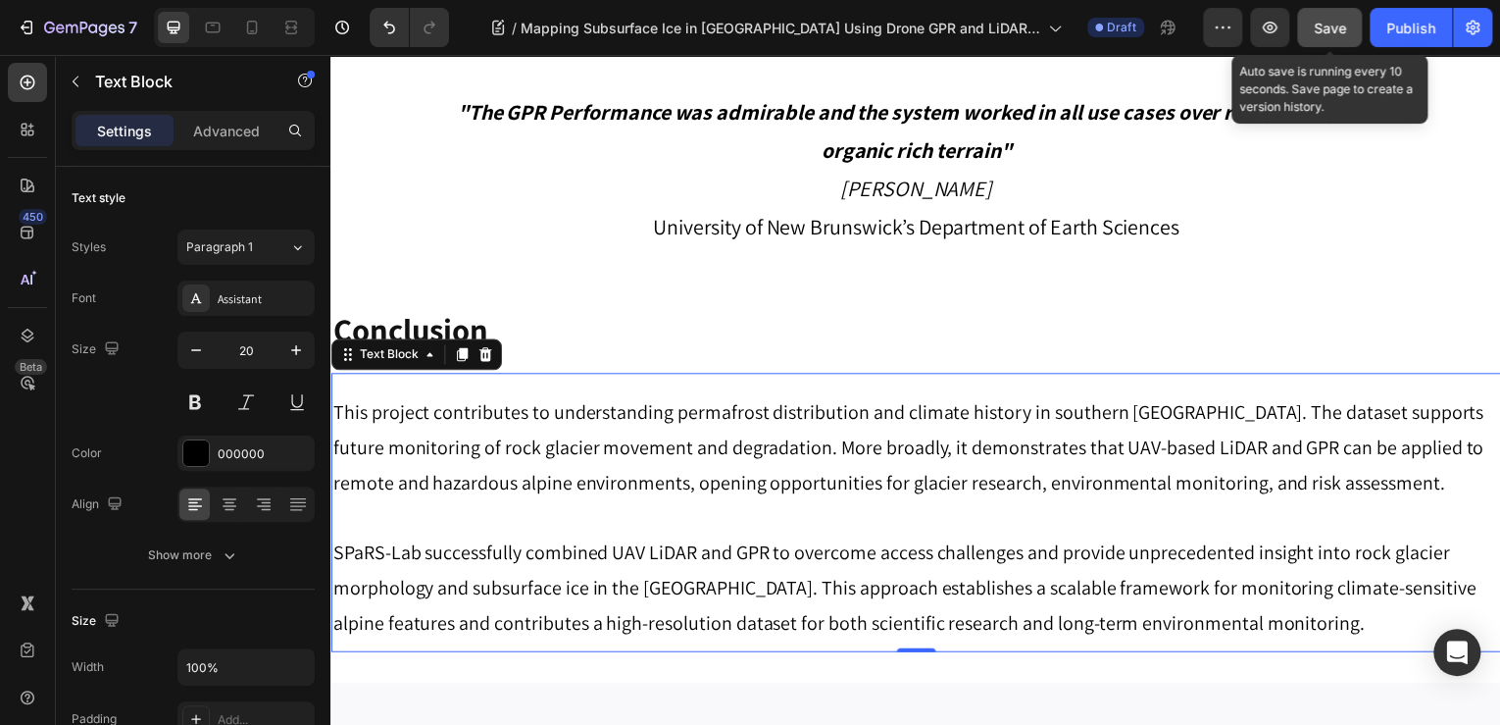
click at [1328, 20] on span "Save" at bounding box center [1330, 28] width 32 height 17
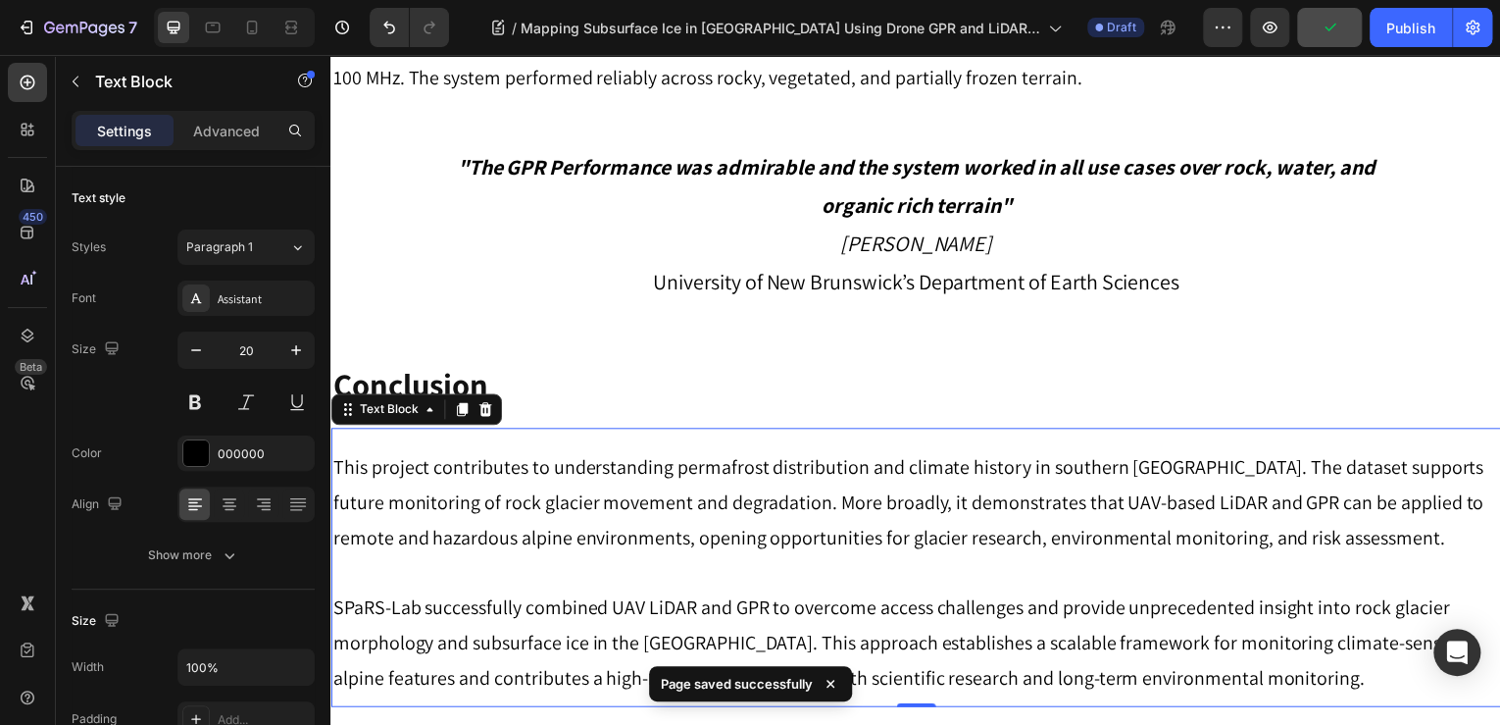
scroll to position [5099, 0]
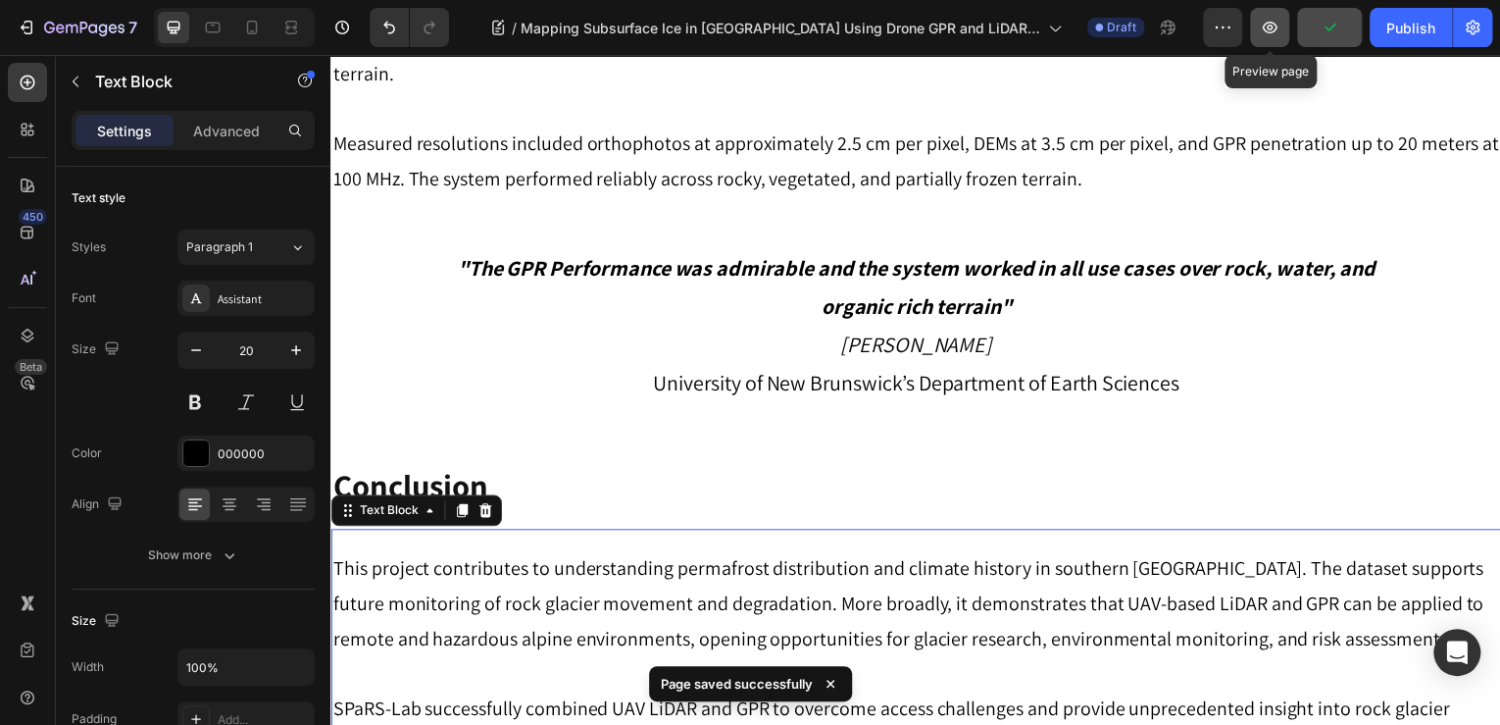
click at [1267, 23] on icon "button" at bounding box center [1270, 28] width 15 height 12
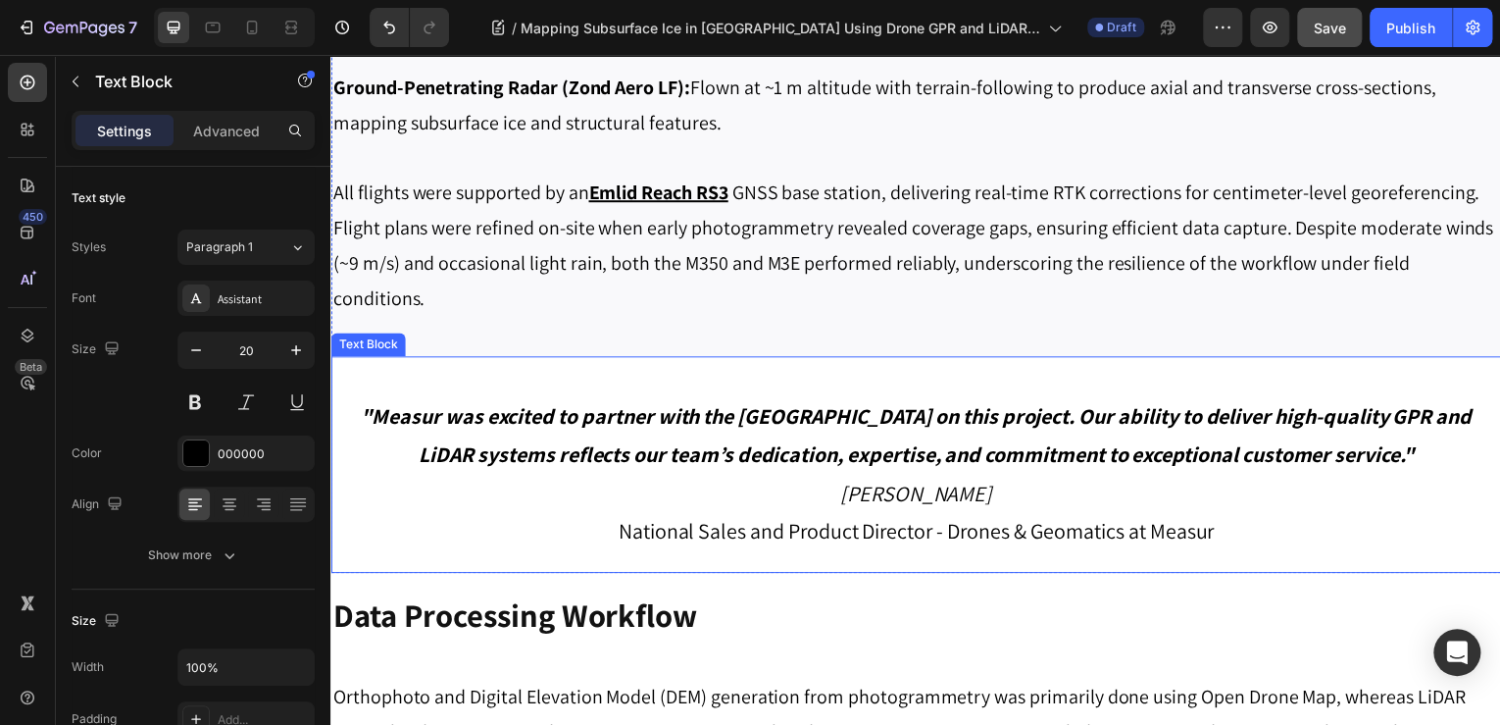
scroll to position [2902, 0]
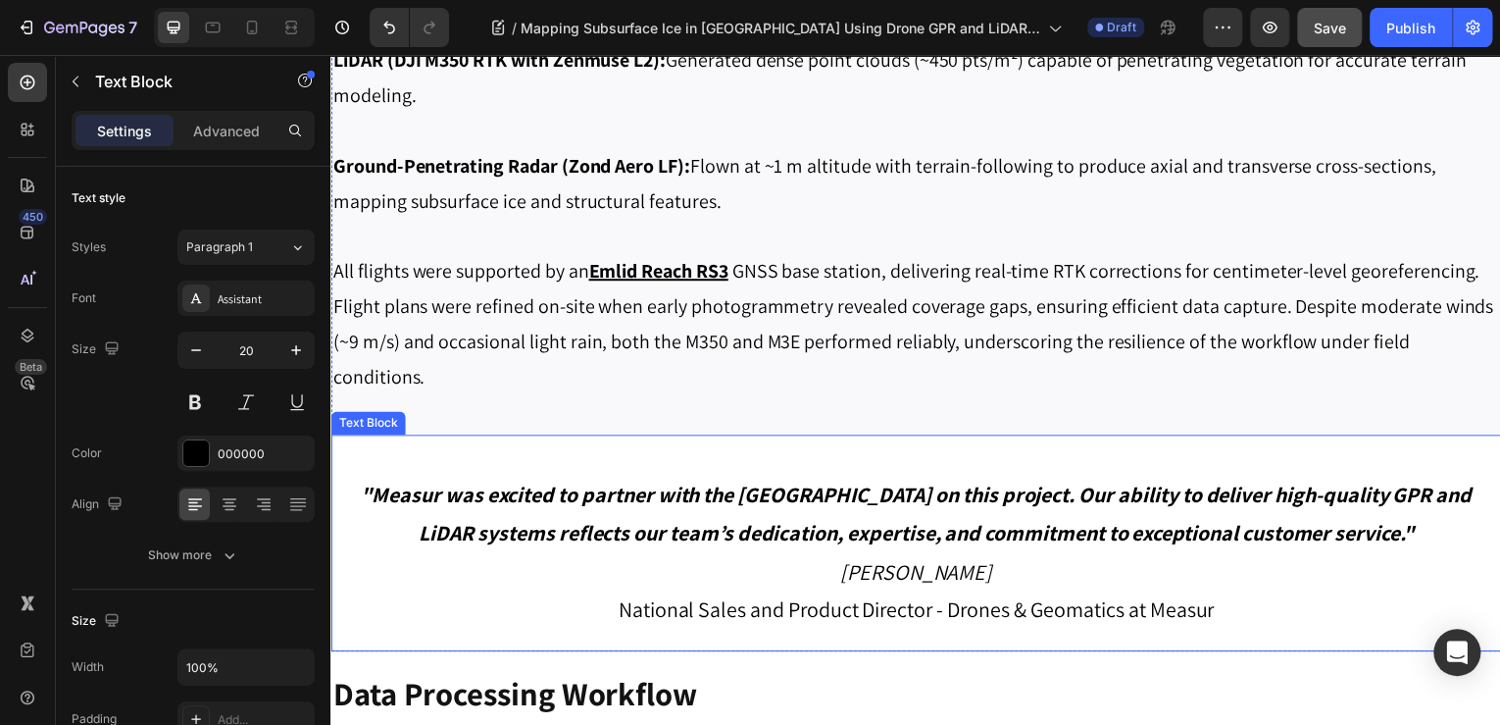
click at [413, 450] on div ""Measur was excited to partner with the University of New Brunswick on this pro…" at bounding box center [918, 545] width 1177 height 218
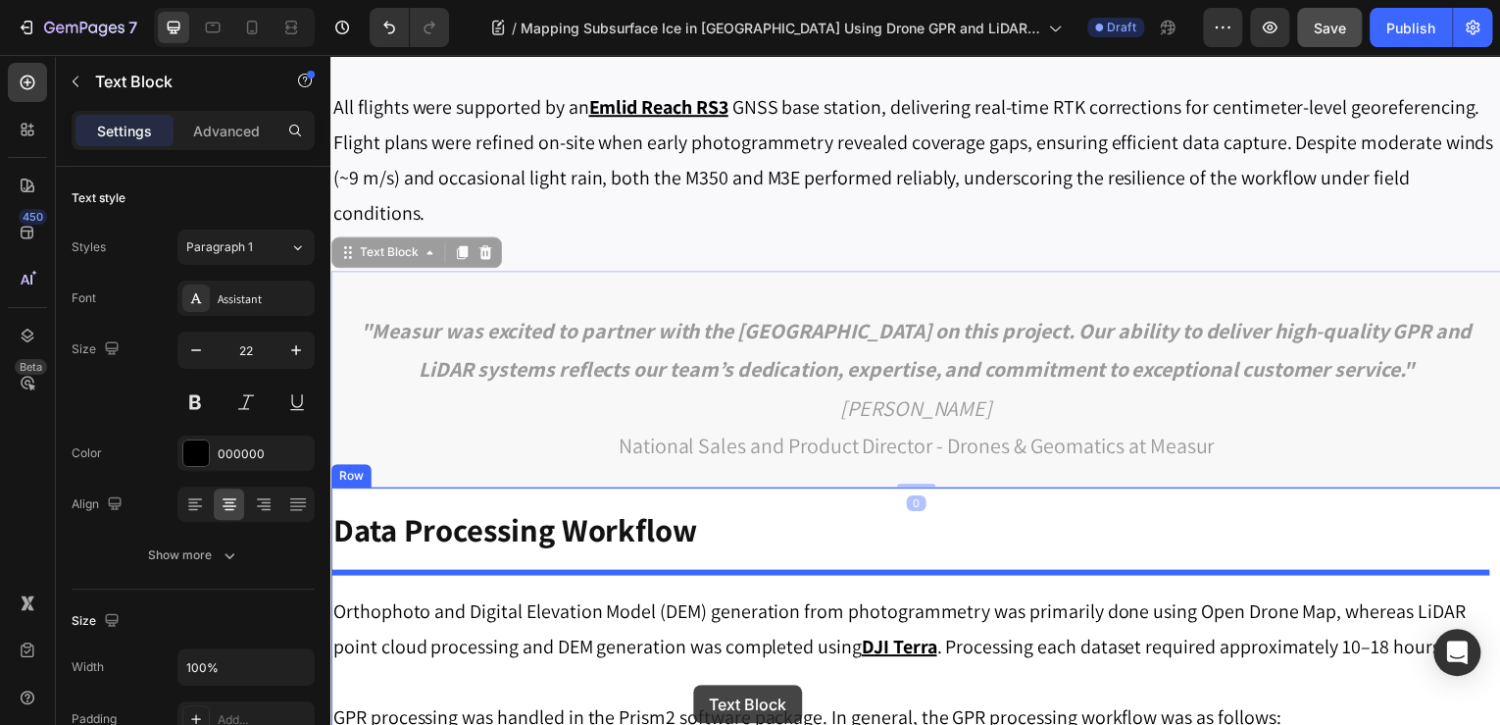
scroll to position [3134, 0]
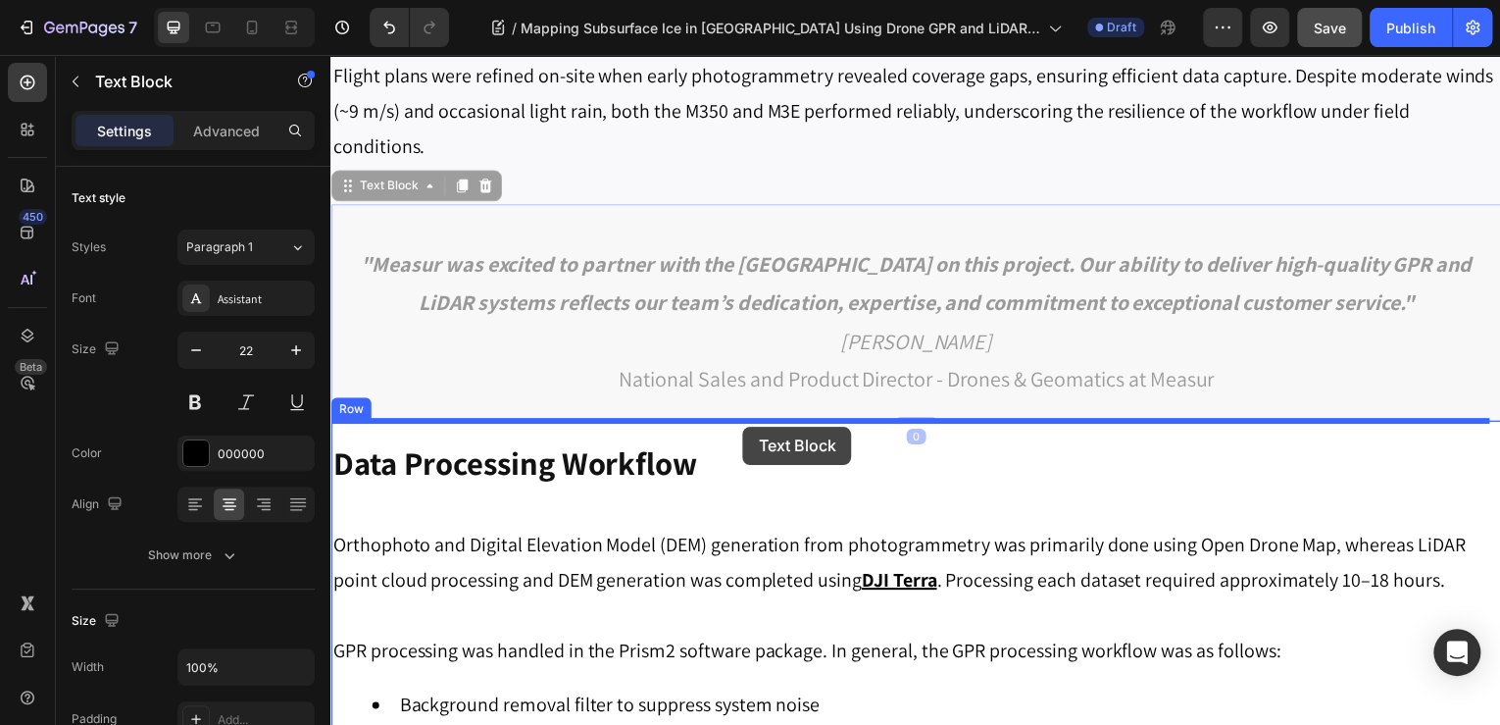
drag, startPoint x: 355, startPoint y: 420, endPoint x: 745, endPoint y: 428, distance: 390.3
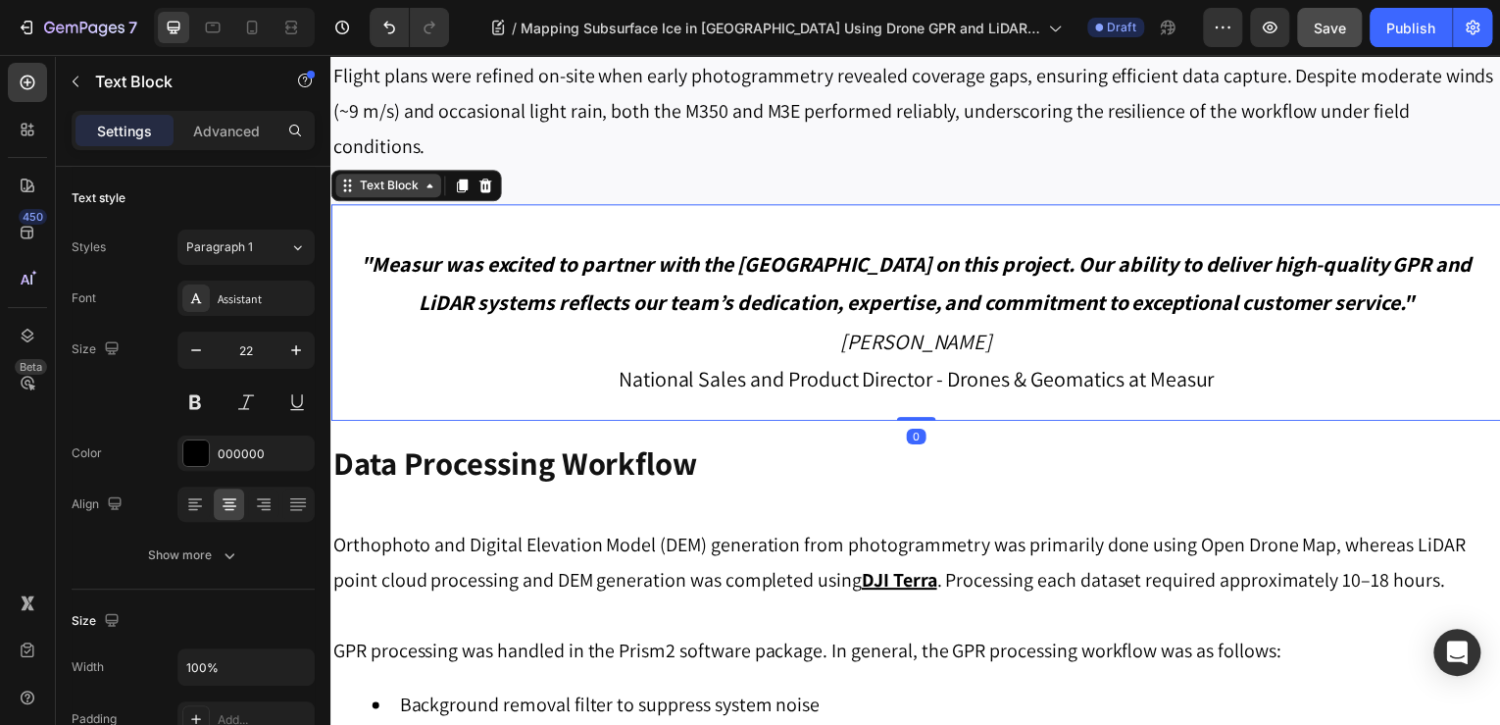
click at [378, 178] on div "Text Block" at bounding box center [388, 186] width 67 height 18
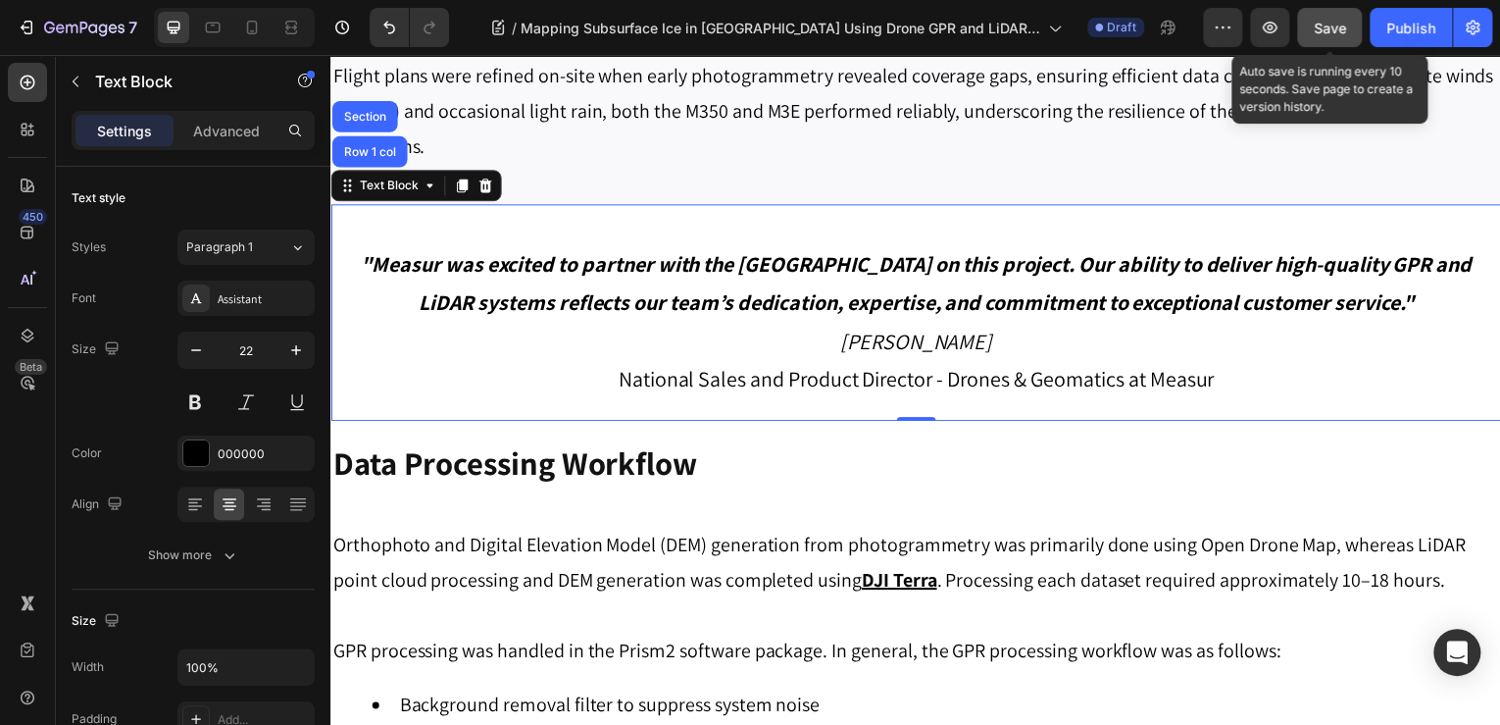
click at [1321, 32] on span "Save" at bounding box center [1330, 28] width 32 height 17
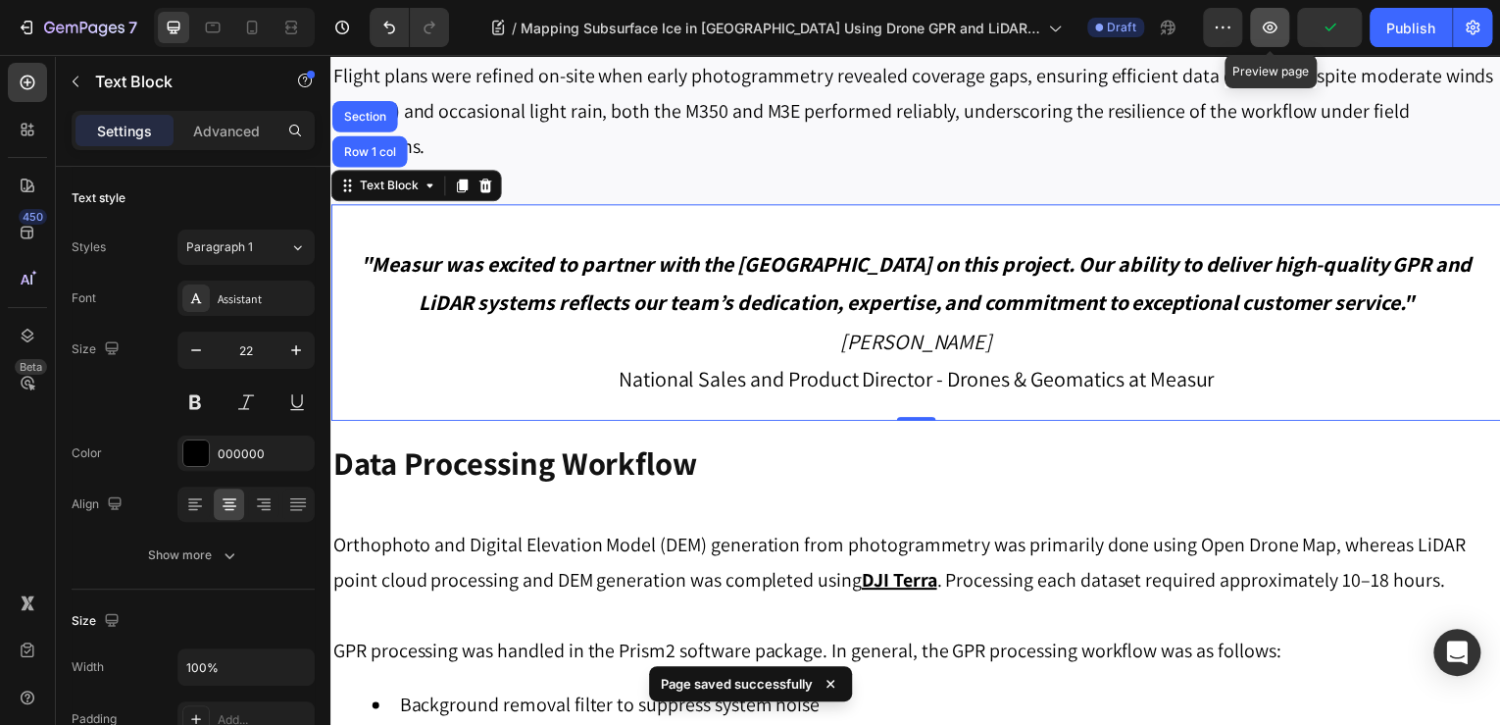
click at [1279, 27] on icon "button" at bounding box center [1270, 28] width 20 height 20
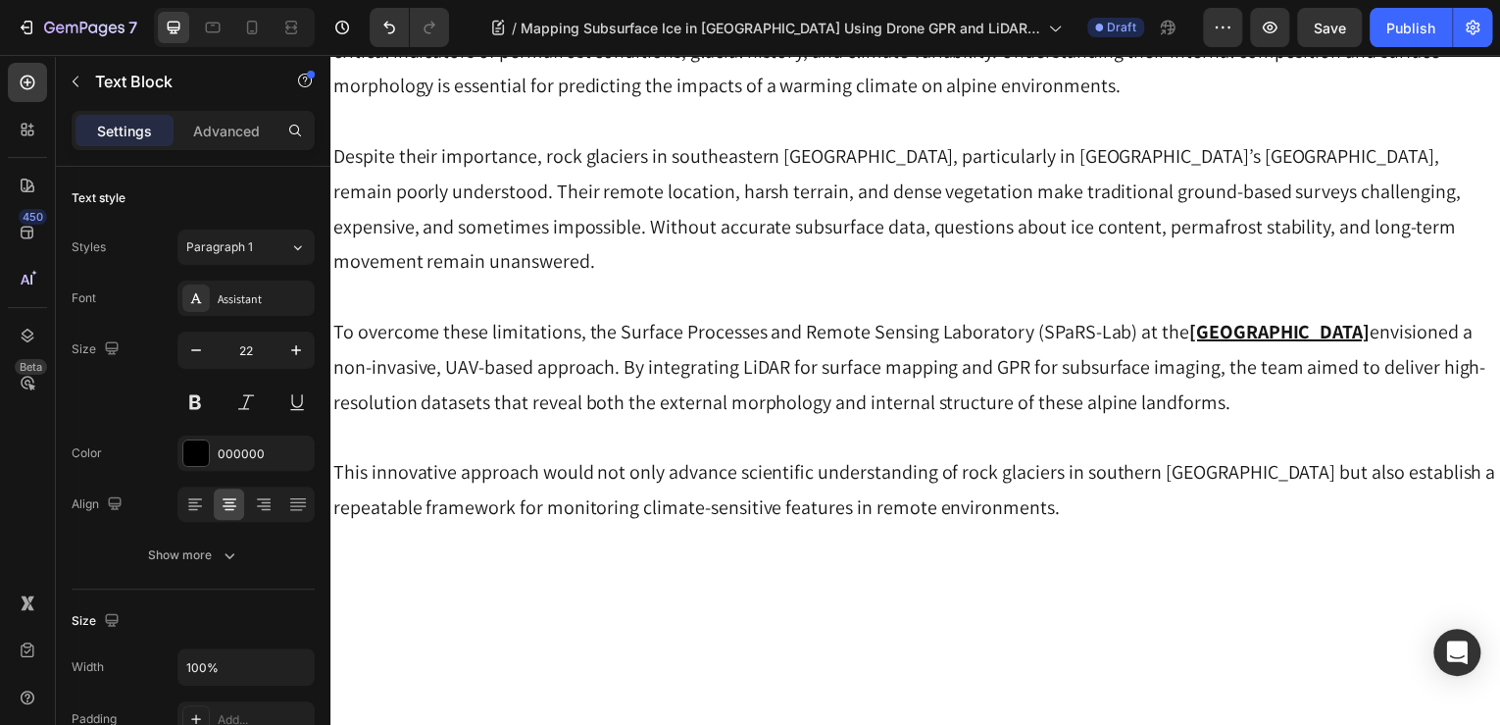
scroll to position [706, 0]
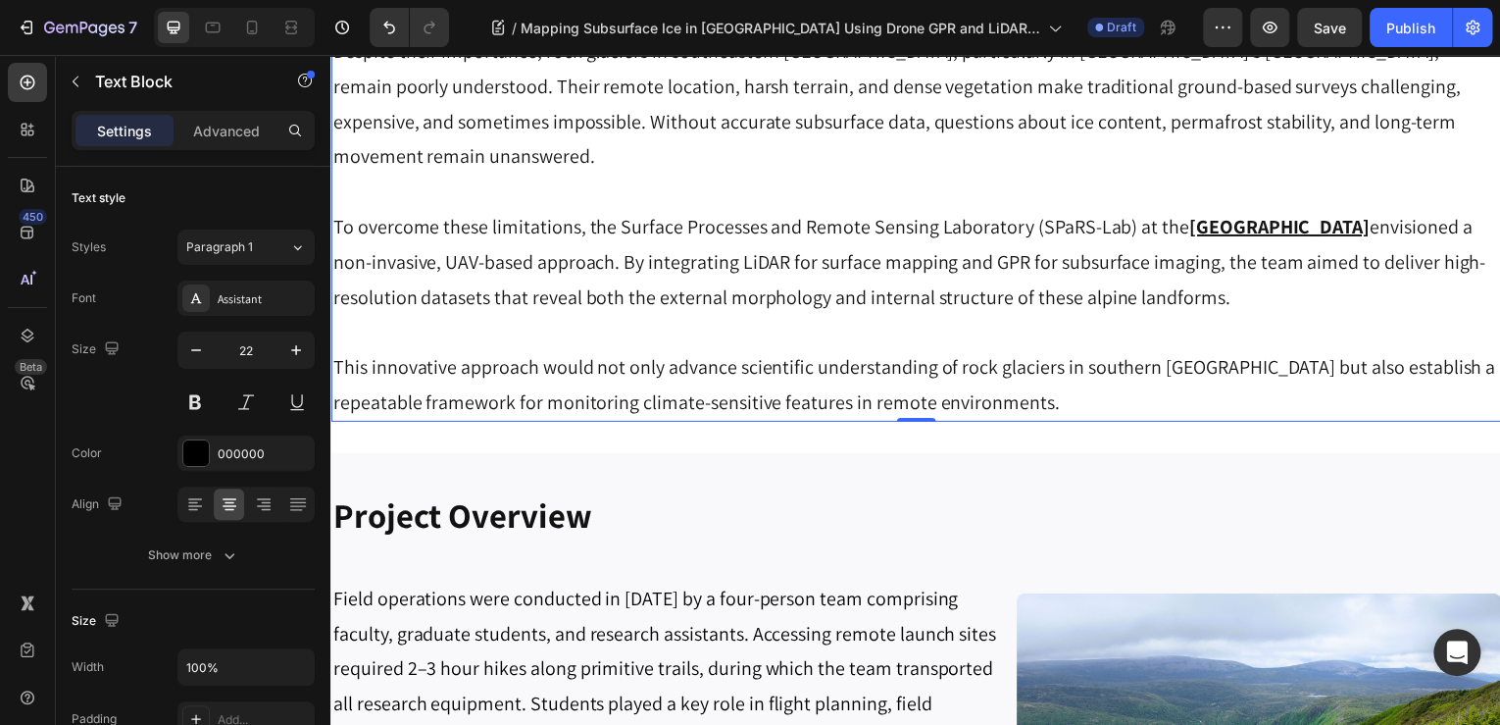
click at [786, 175] on p "Despite their importance, rock glaciers in southeastern Canada, particularly in…" at bounding box center [918, 103] width 1173 height 141
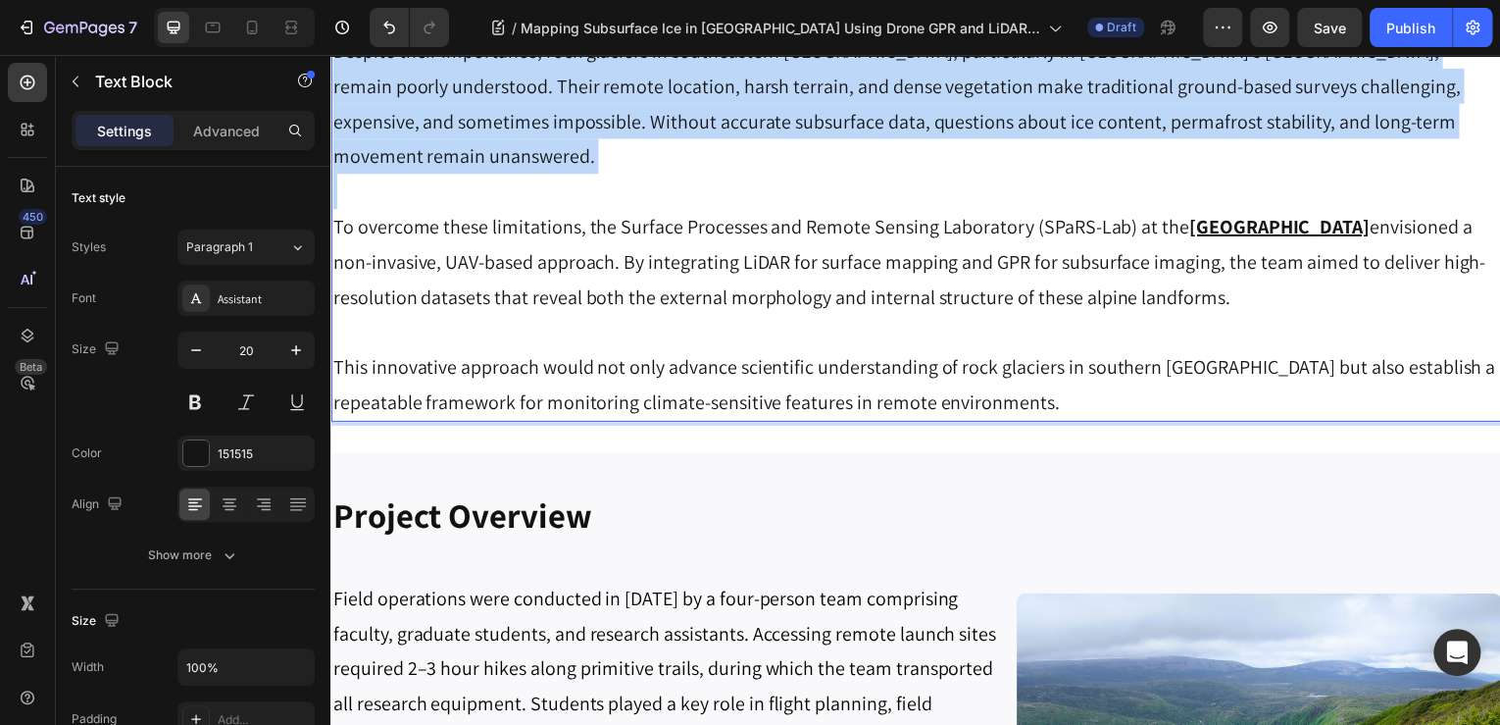
click at [786, 175] on p "Despite their importance, rock glaciers in southeastern Canada, particularly in…" at bounding box center [918, 103] width 1173 height 141
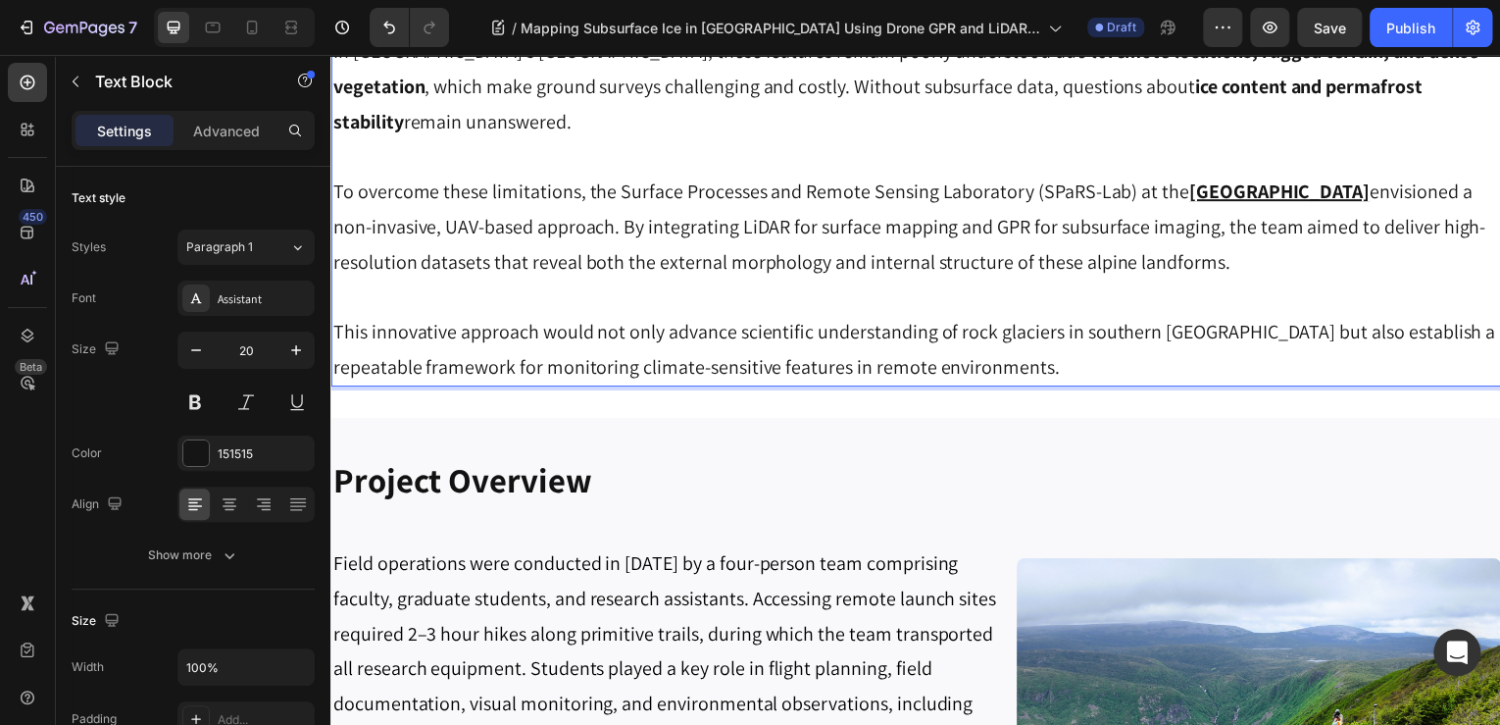
drag, startPoint x: 1324, startPoint y: 414, endPoint x: 1368, endPoint y: 401, distance: 45.9
click at [1324, 139] on p "In Quebec’s Gaspé Peninsula, these features remain poorly understood due to rem…" at bounding box center [918, 86] width 1173 height 106
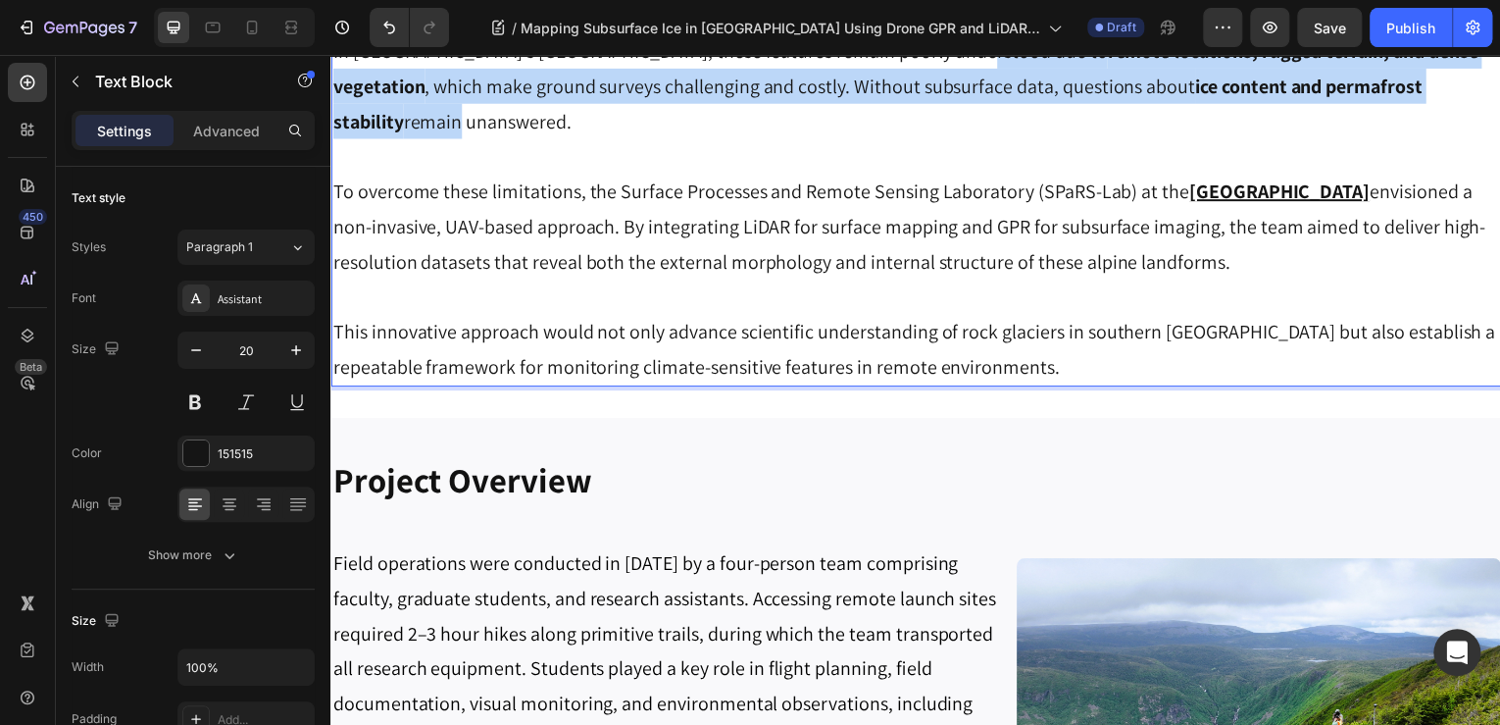
drag, startPoint x: 1400, startPoint y: 398, endPoint x: 960, endPoint y: 345, distance: 443.4
click at [960, 139] on p "In Quebec’s Gaspé Peninsula, these features remain poorly understood due to rem…" at bounding box center [918, 86] width 1173 height 106
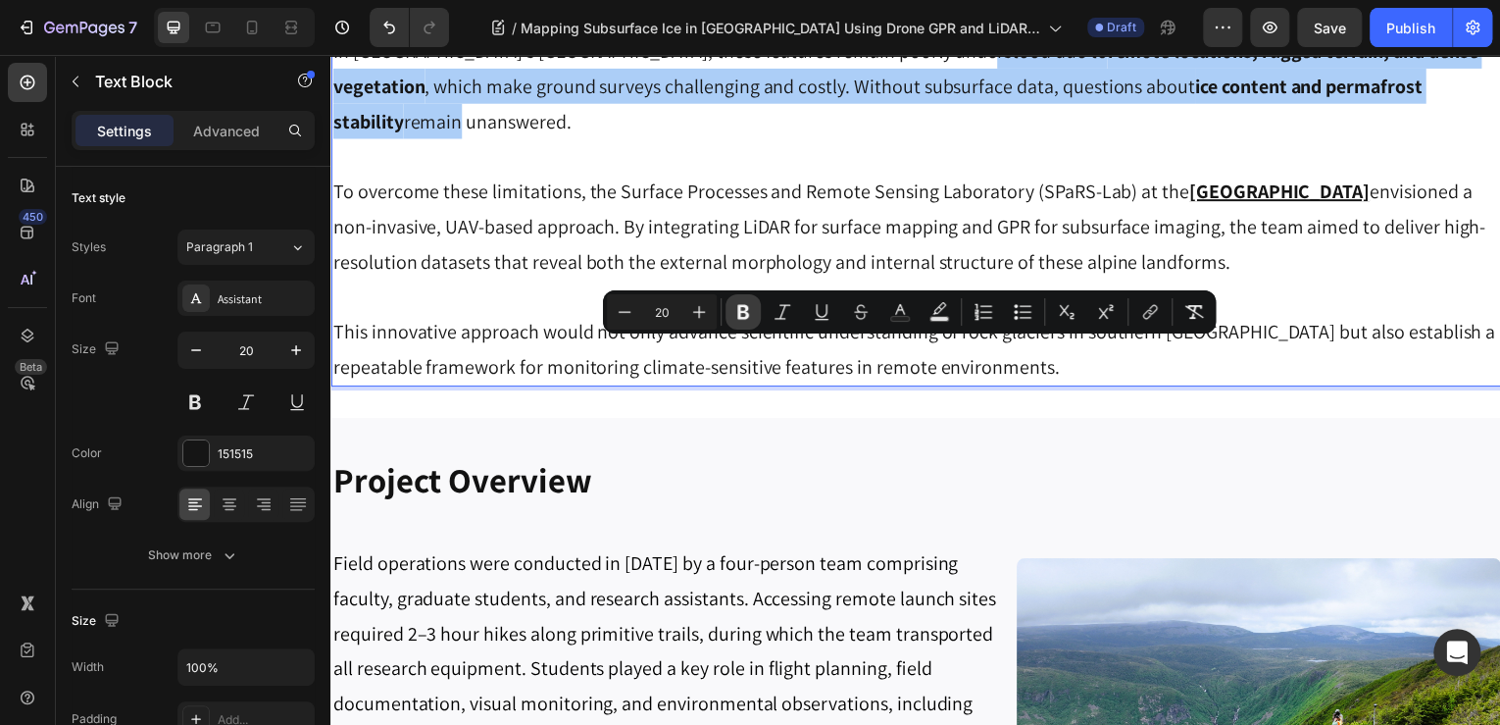
click at [746, 315] on icon "Editor contextual toolbar" at bounding box center [743, 312] width 12 height 15
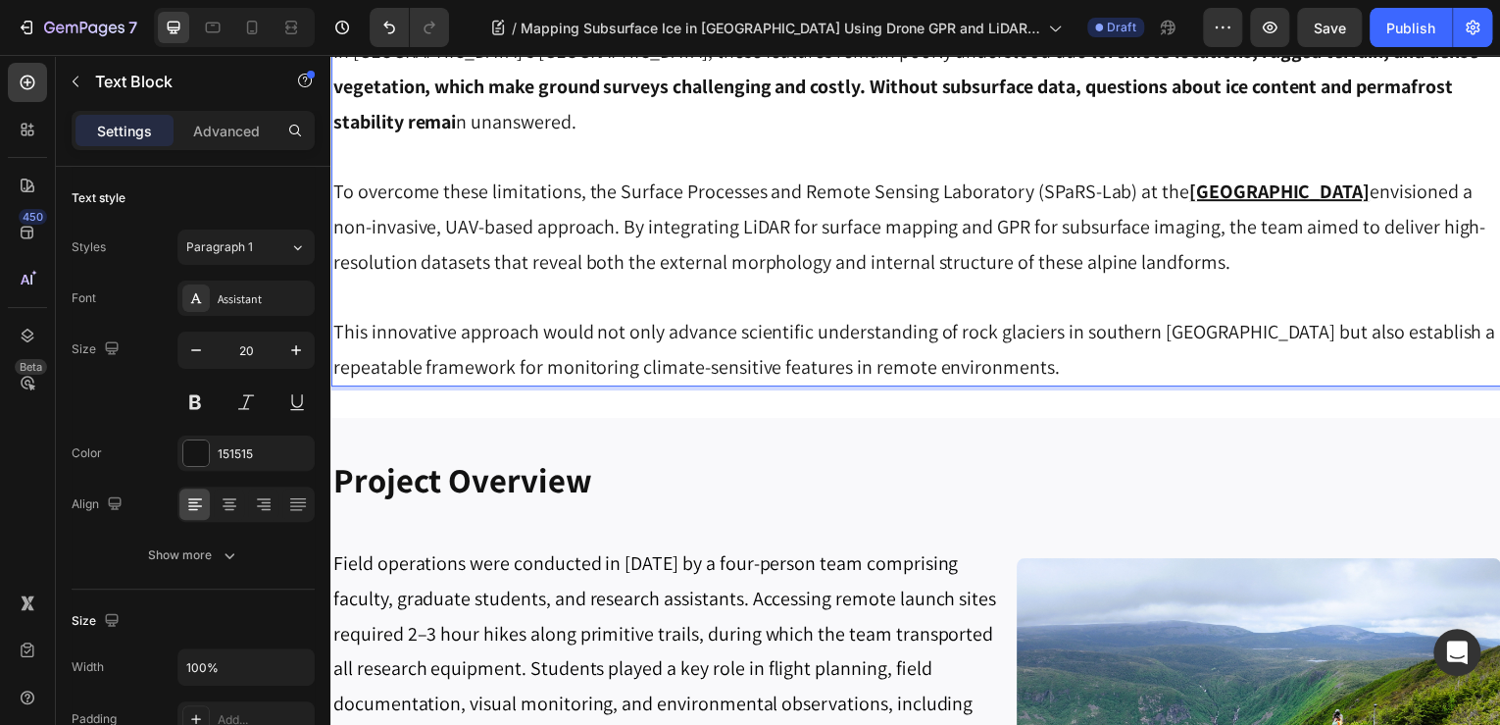
click at [956, 134] on strong "remote locations, rugged terrain, and dense vegetation, which make ground surve…" at bounding box center [907, 86] width 1151 height 96
drag, startPoint x: 379, startPoint y: 427, endPoint x: 966, endPoint y: 364, distance: 589.7
click at [966, 134] on strong "remote locations, rugged terrain, and dense vegetation, which make ground surve…" at bounding box center [907, 86] width 1151 height 96
drag, startPoint x: 958, startPoint y: 355, endPoint x: 385, endPoint y: 431, distance: 577.7
click at [385, 139] on p "In Quebec’s Gaspé Peninsula, these features remain poorly understood due to rem…" at bounding box center [918, 86] width 1173 height 106
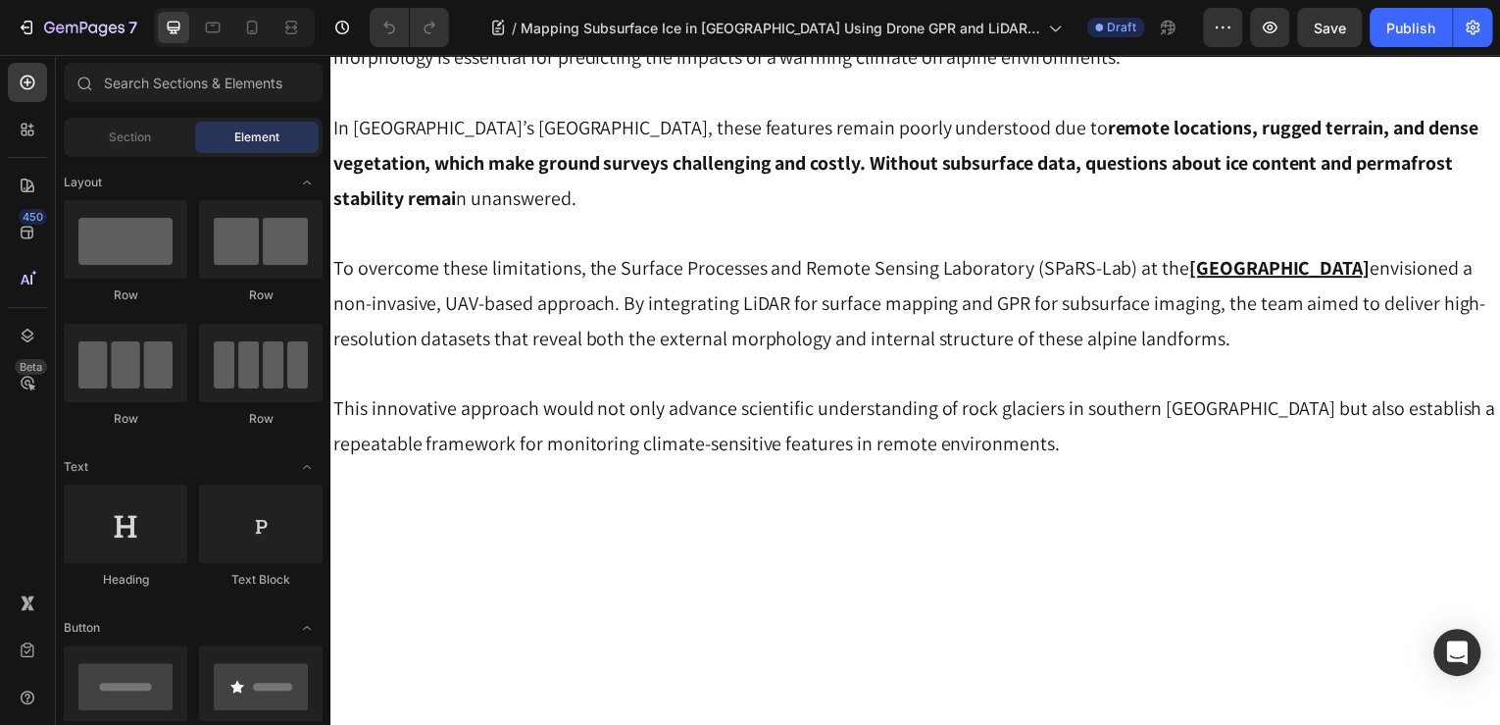
scroll to position [706, 0]
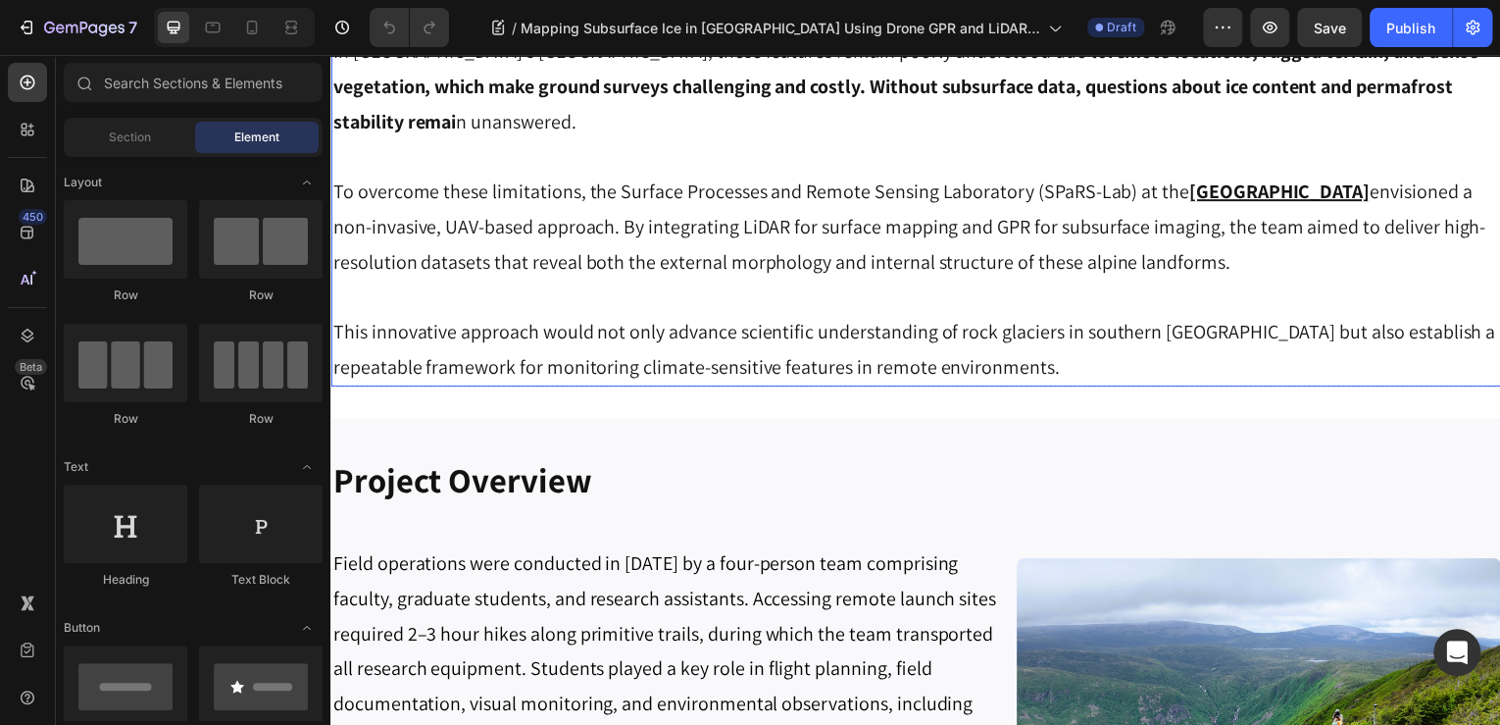
click at [1060, 139] on p "In Quebec’s Gaspé Peninsula, these features remain poorly understood due to rem…" at bounding box center [918, 86] width 1173 height 106
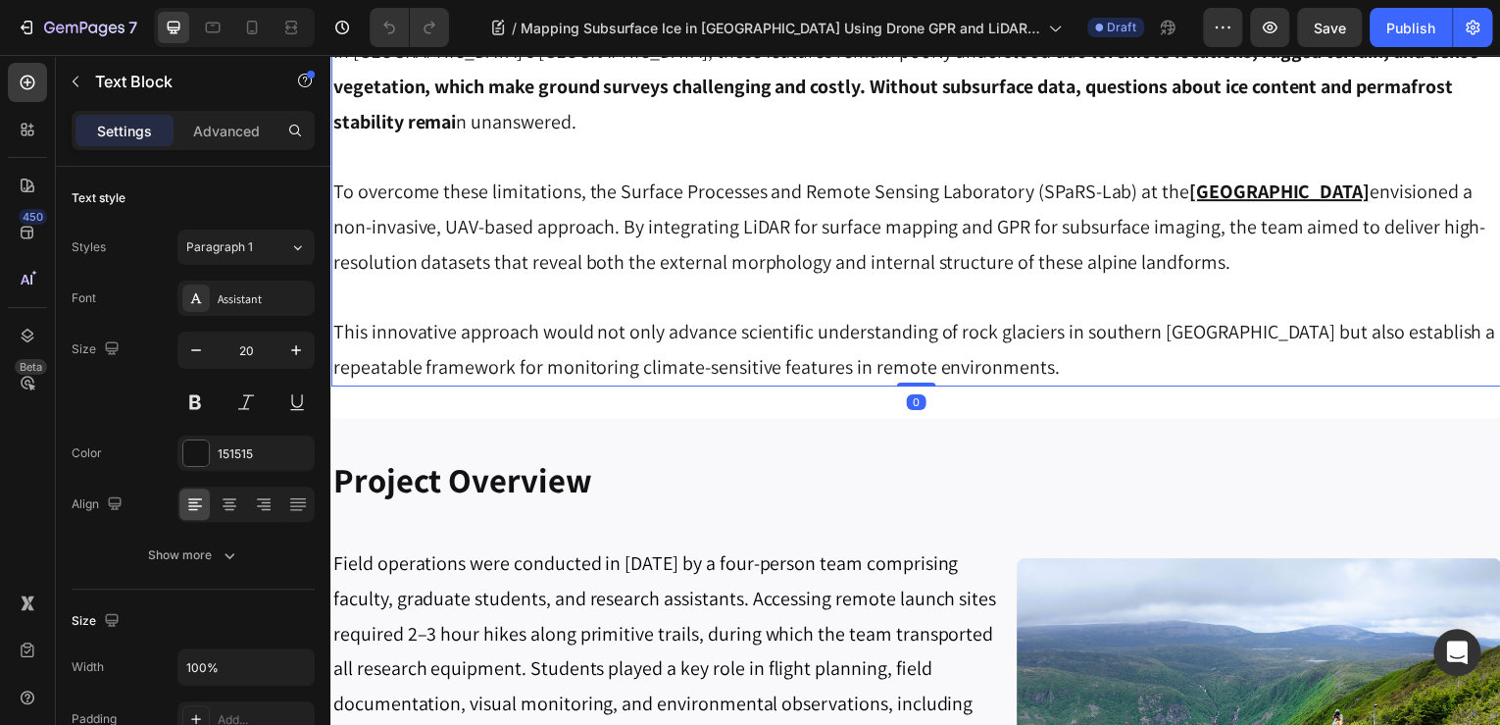
click at [1017, 134] on strong "remote locations, rugged terrain, and dense vegetation, which make ground surve…" at bounding box center [907, 86] width 1151 height 96
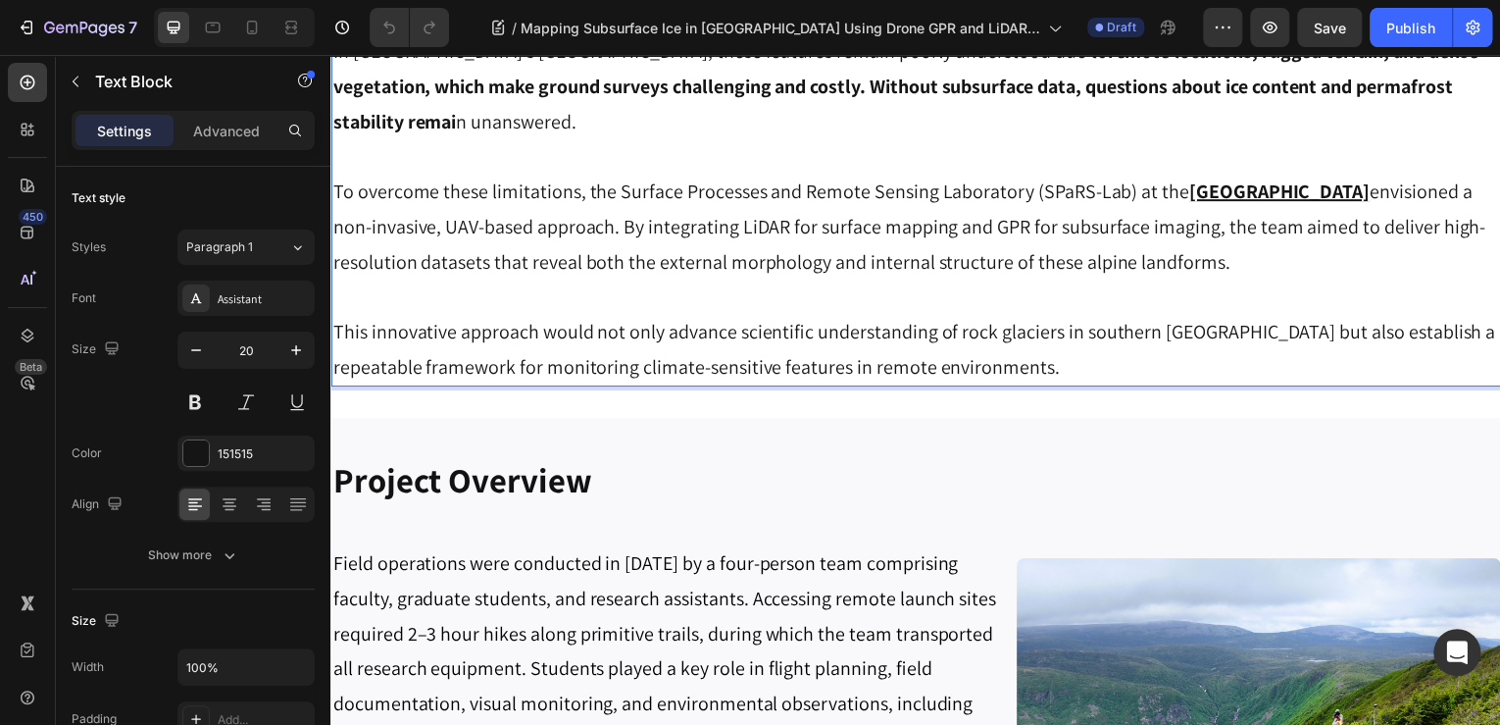
drag, startPoint x: 964, startPoint y: 361, endPoint x: 384, endPoint y: 427, distance: 583.3
click at [384, 139] on p "In Quebec’s Gaspé Peninsula, these features remain poorly understood due to rem…" at bounding box center [918, 86] width 1173 height 106
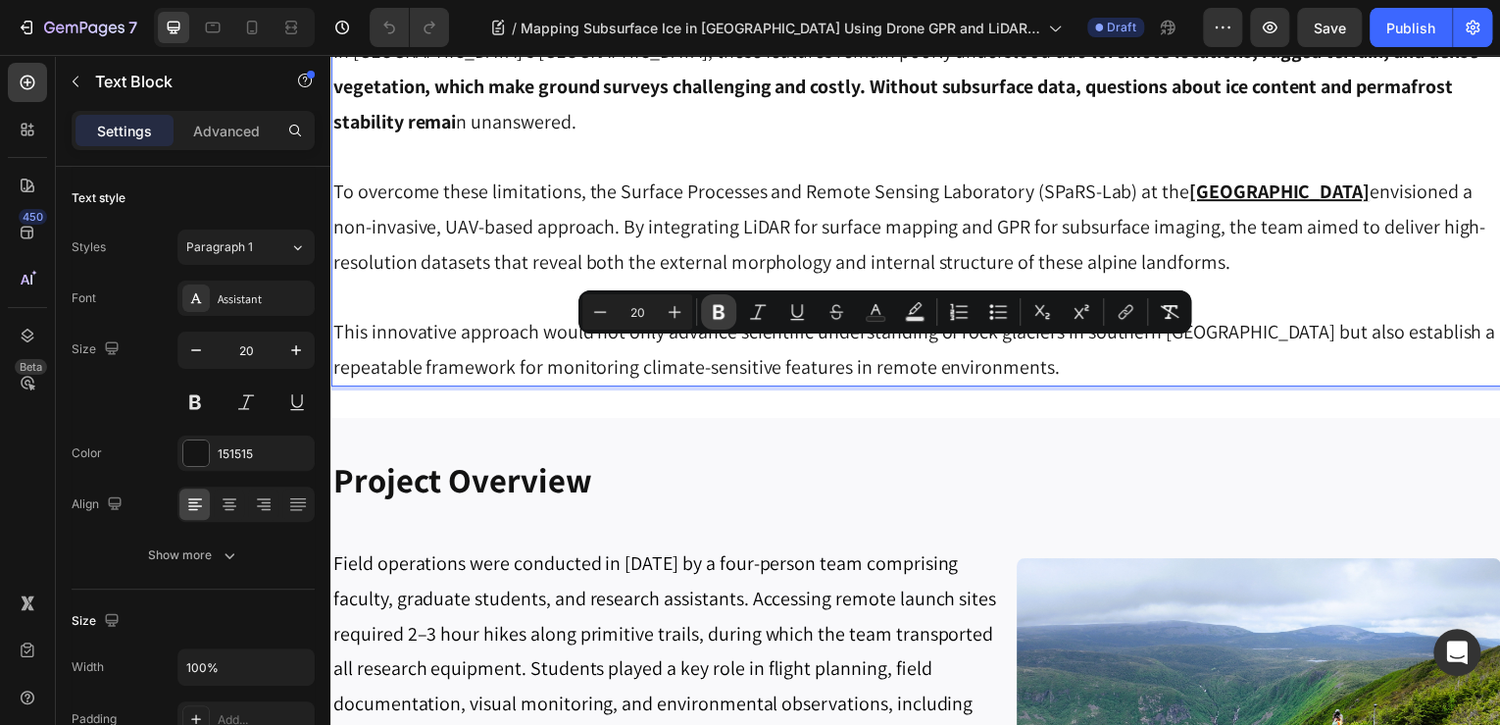
click at [713, 318] on icon "Editor contextual toolbar" at bounding box center [719, 312] width 20 height 20
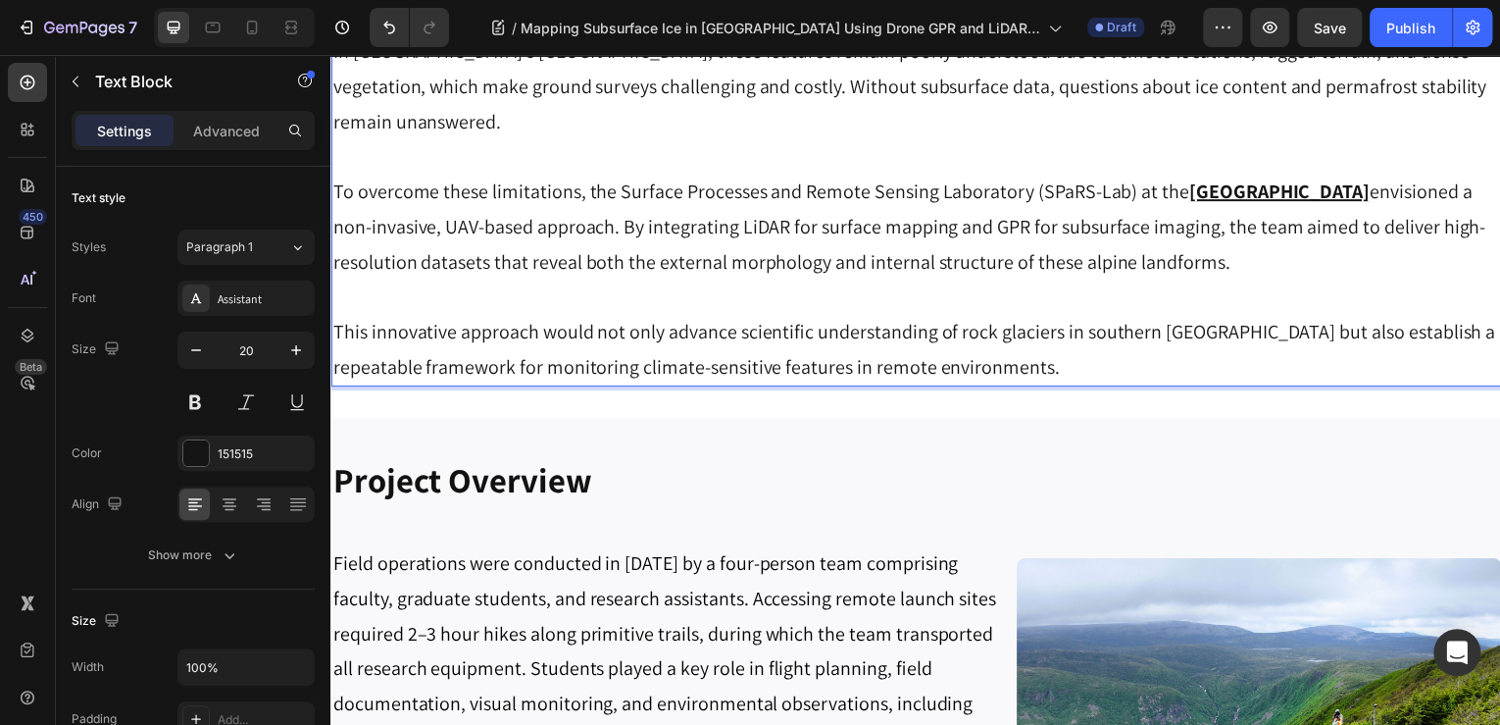
click at [815, 280] on p "To overcome these limitations, the Surface Processes and Remote Sensing Laborat…" at bounding box center [918, 228] width 1173 height 106
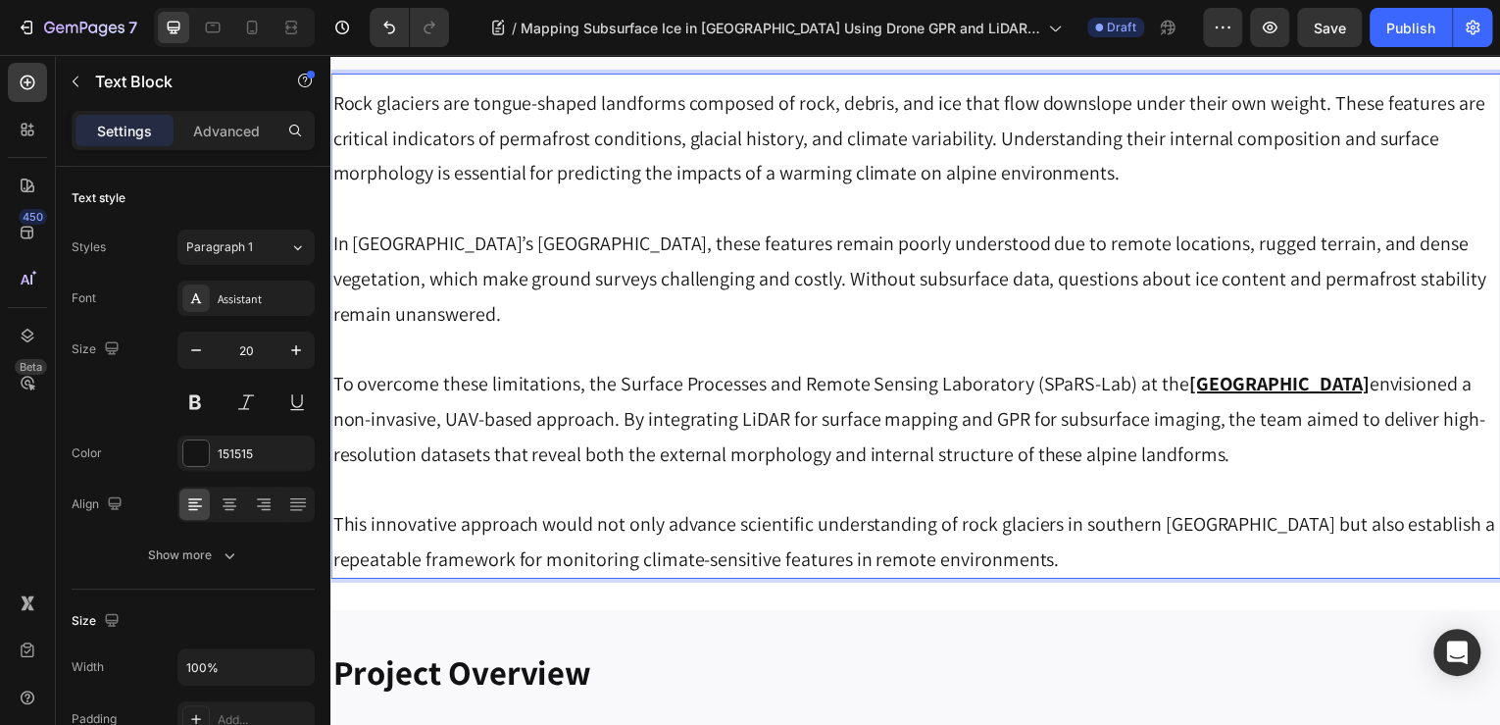
scroll to position [863, 0]
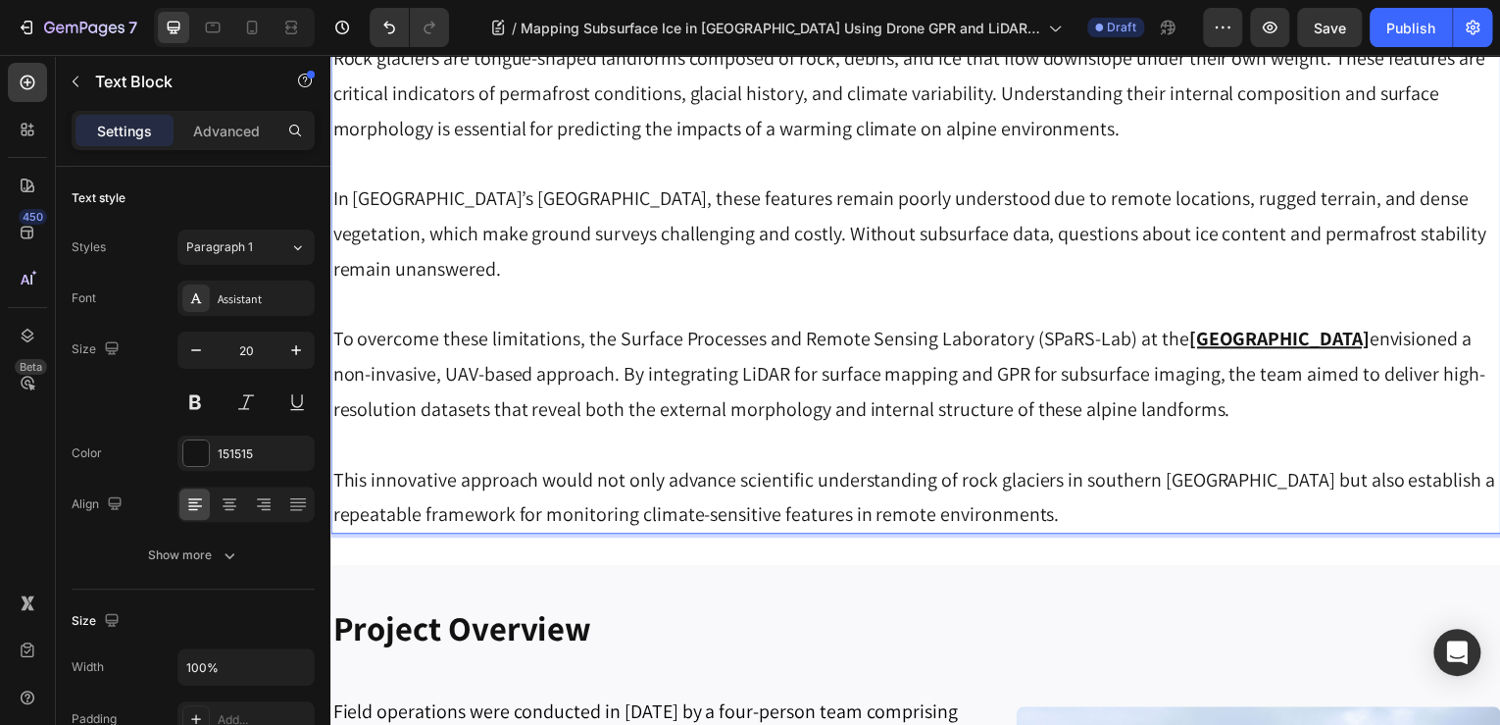
click at [539, 380] on p "To overcome these limitations, the Surface Processes and Remote Sensing Laborat…" at bounding box center [918, 376] width 1173 height 106
drag, startPoint x: 576, startPoint y: 342, endPoint x: 491, endPoint y: 346, distance: 84.4
click at [490, 347] on p "To overcome these limitations, the Surface Processes and Remote Sensing Laborat…" at bounding box center [918, 376] width 1173 height 106
click at [588, 394] on p "To overcome these barriers, the Surface Processes and Remote Sensing Laboratory…" at bounding box center [918, 376] width 1173 height 106
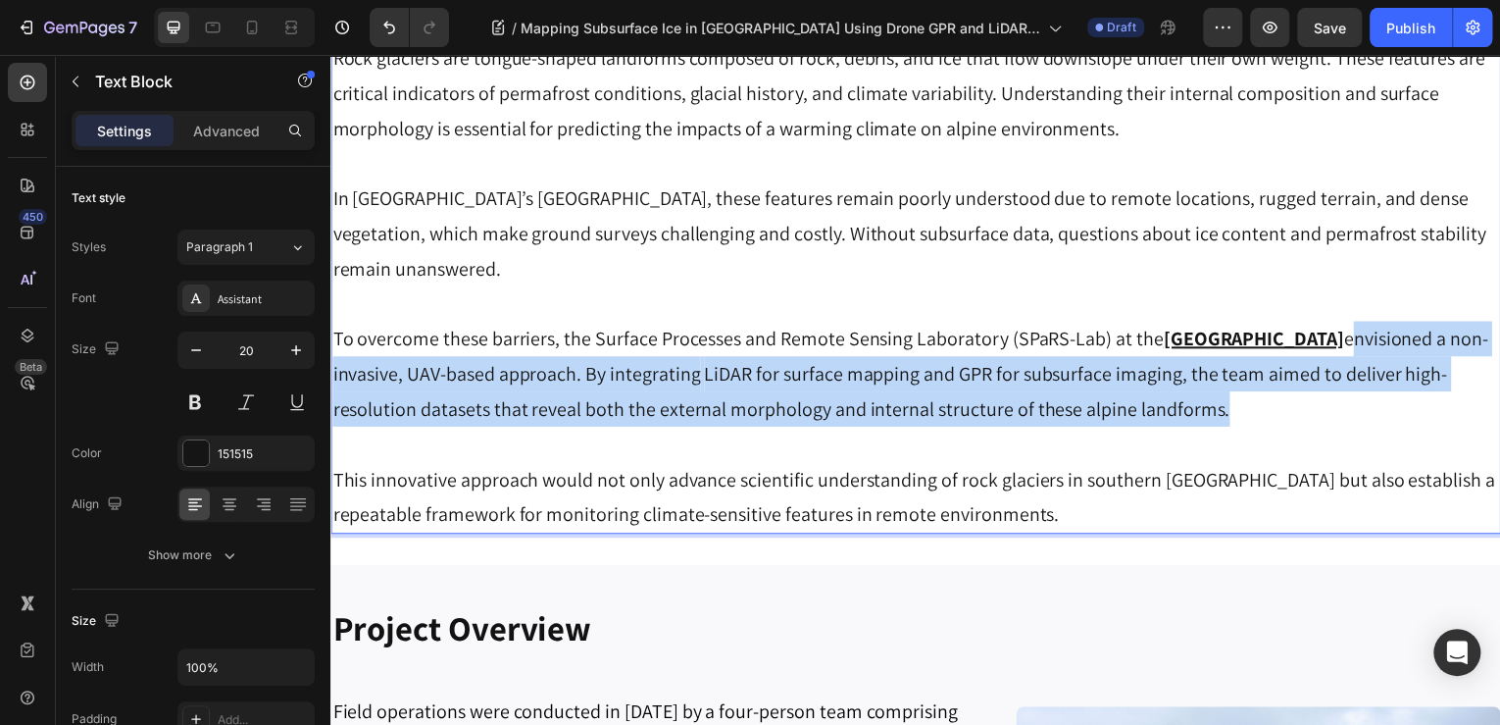
drag, startPoint x: 1335, startPoint y: 417, endPoint x: 330, endPoint y: 375, distance: 1005.9
click at [330, 375] on div "Rock glaciers are tongue-shaped landforms composed of rock, debris, and ice tha…" at bounding box center [918, 287] width 1177 height 498
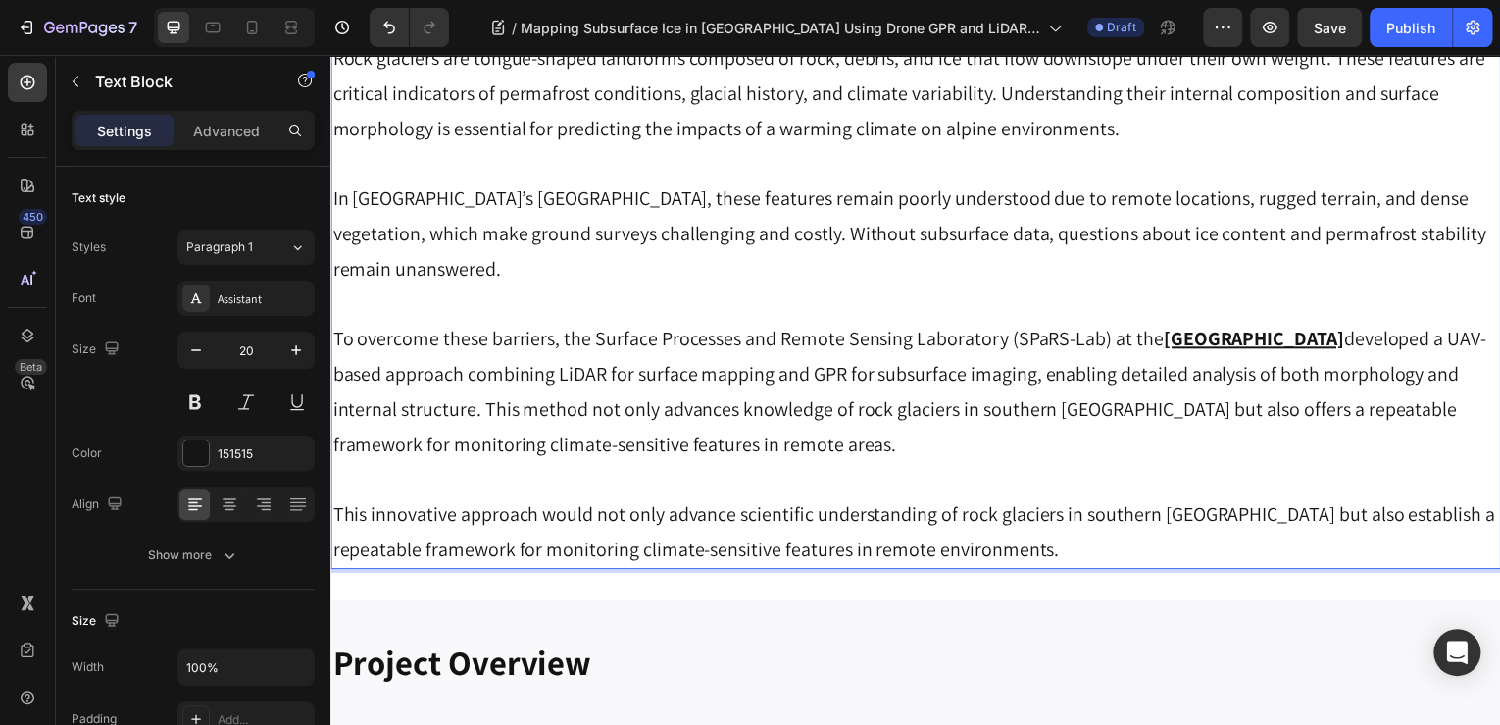
click at [335, 372] on p "To overcome these barriers, the Surface Processes and Remote Sensing Laboratory…" at bounding box center [918, 393] width 1173 height 141
click at [867, 459] on p "To overcome these barriers, the Surface Processes and Remote Sensing Laboratory…" at bounding box center [918, 393] width 1173 height 141
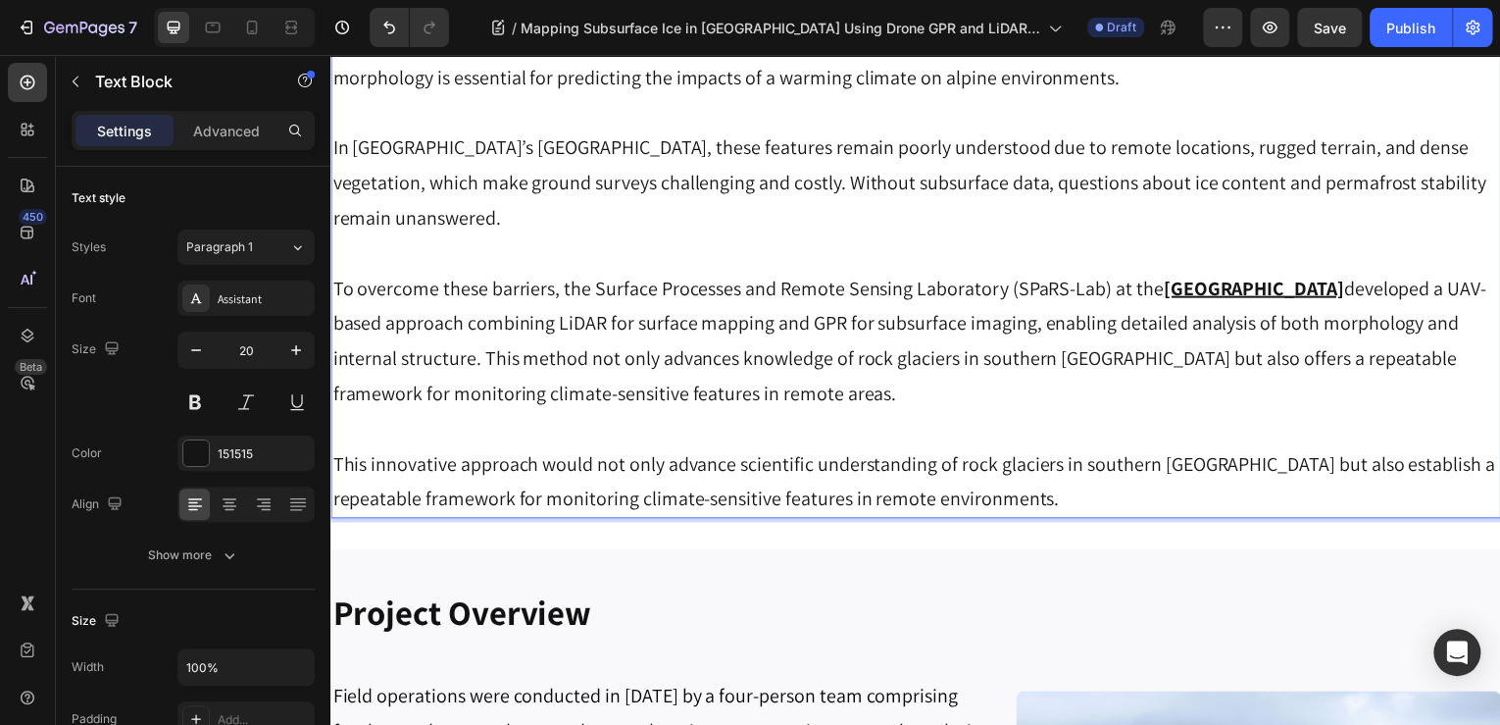
scroll to position [941, 0]
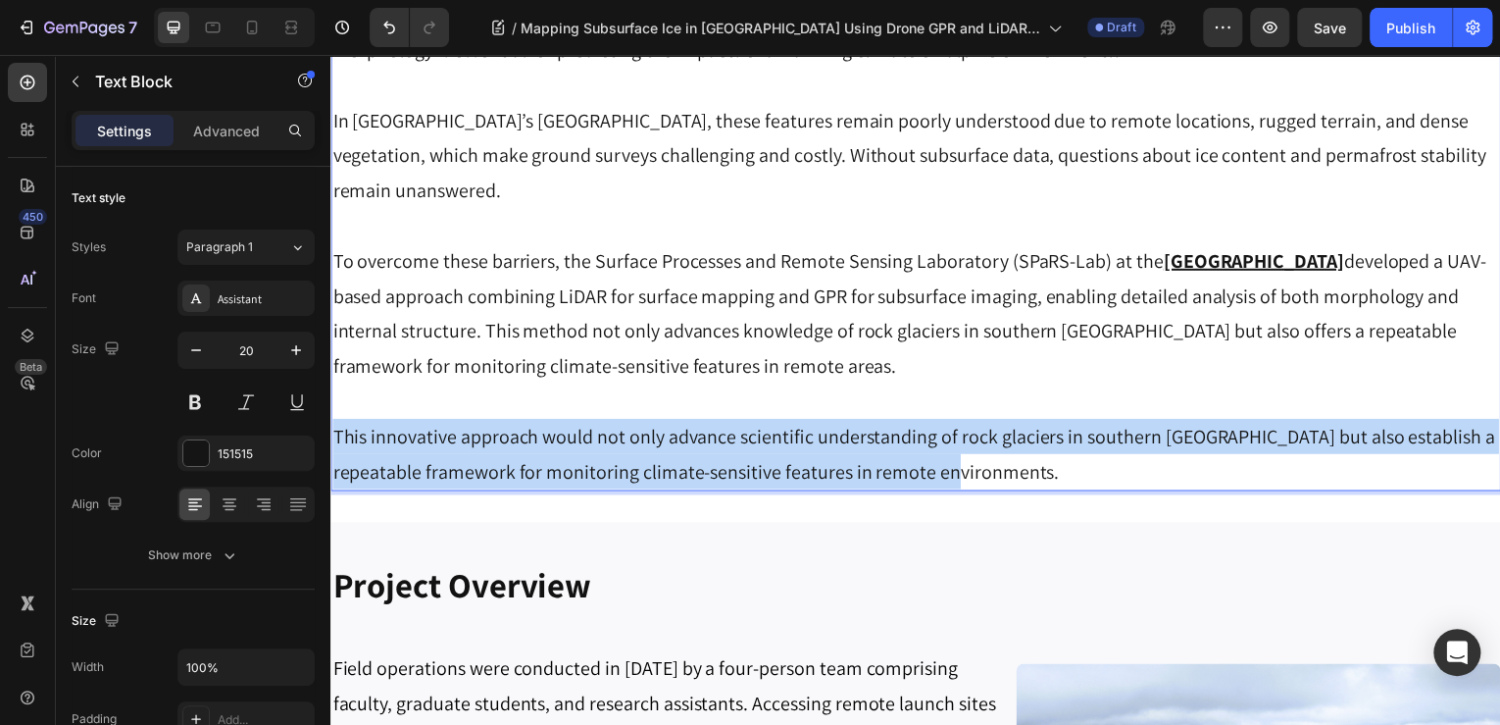
drag, startPoint x: 991, startPoint y: 473, endPoint x: 327, endPoint y: 426, distance: 665.5
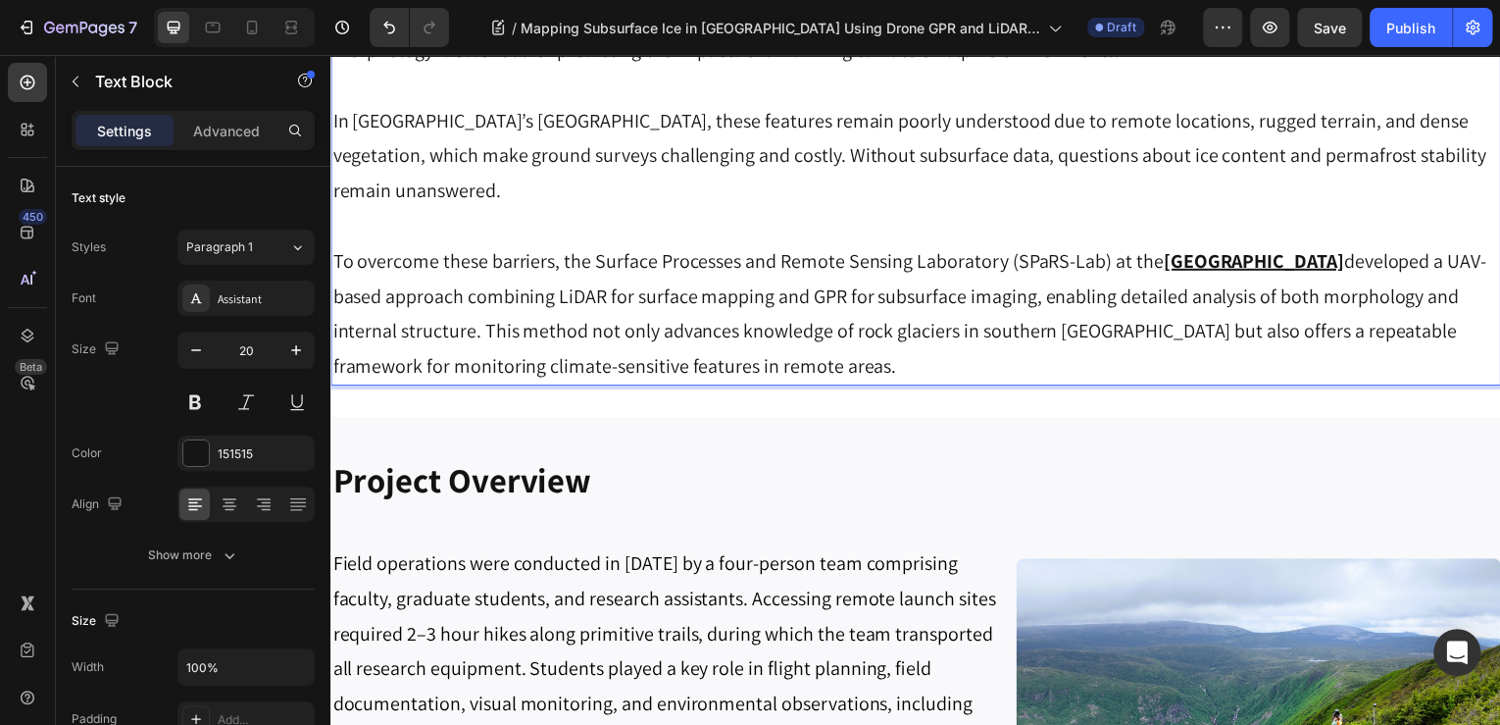
click at [785, 345] on p "To overcome these barriers, the Surface Processes and Remote Sensing Laboratory…" at bounding box center [918, 314] width 1173 height 141
click at [625, 333] on p "To overcome these barriers, the Surface Processes and Remote Sensing Laboratory…" at bounding box center [918, 314] width 1173 height 141
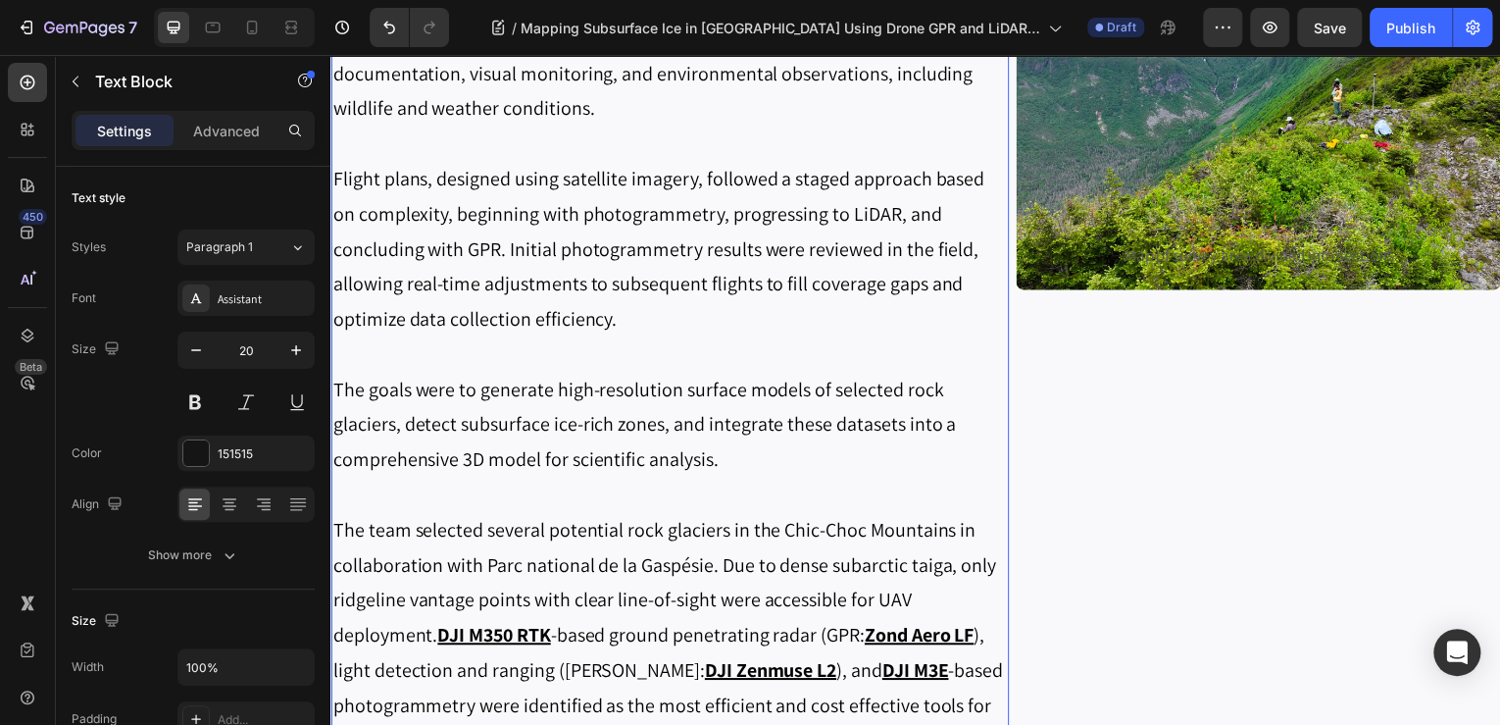
scroll to position [1647, 0]
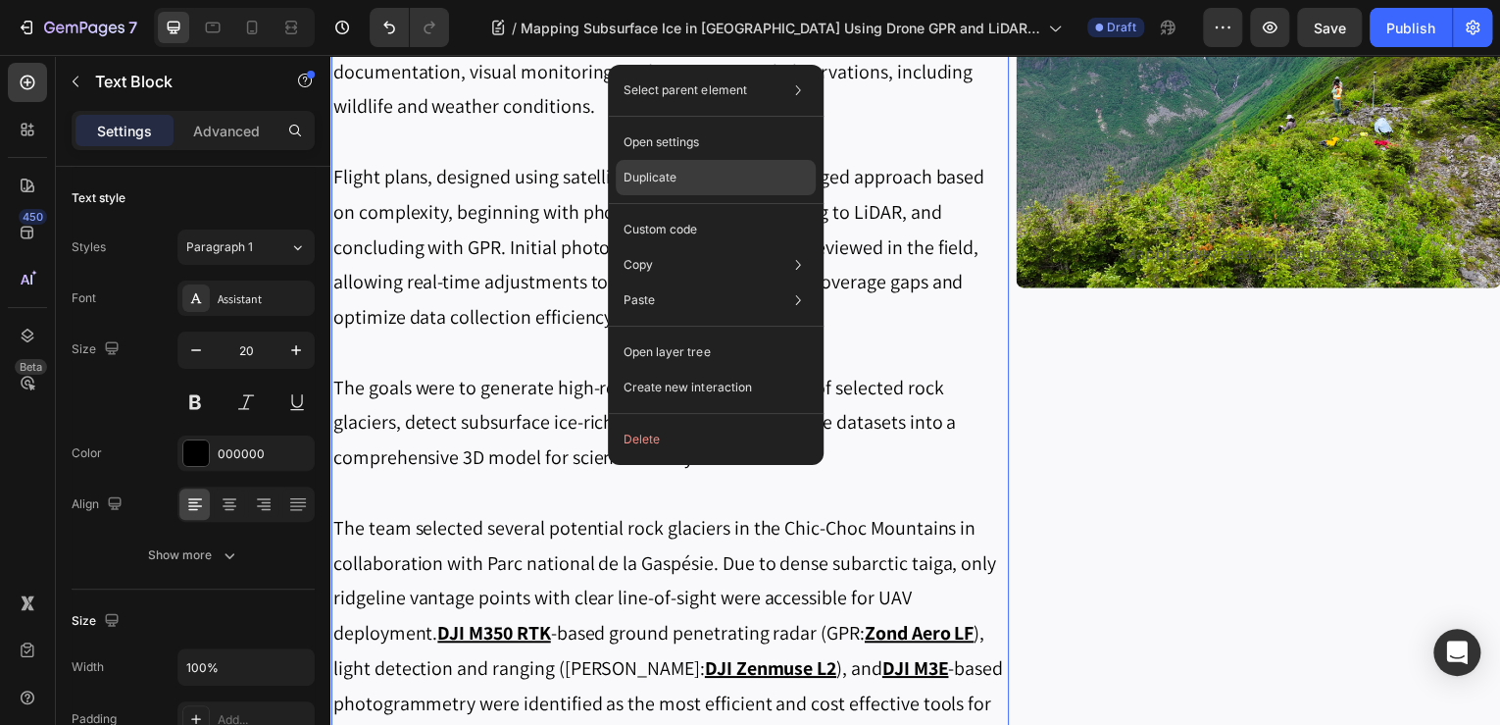
click at [693, 212] on div "Duplicate" at bounding box center [716, 229] width 200 height 35
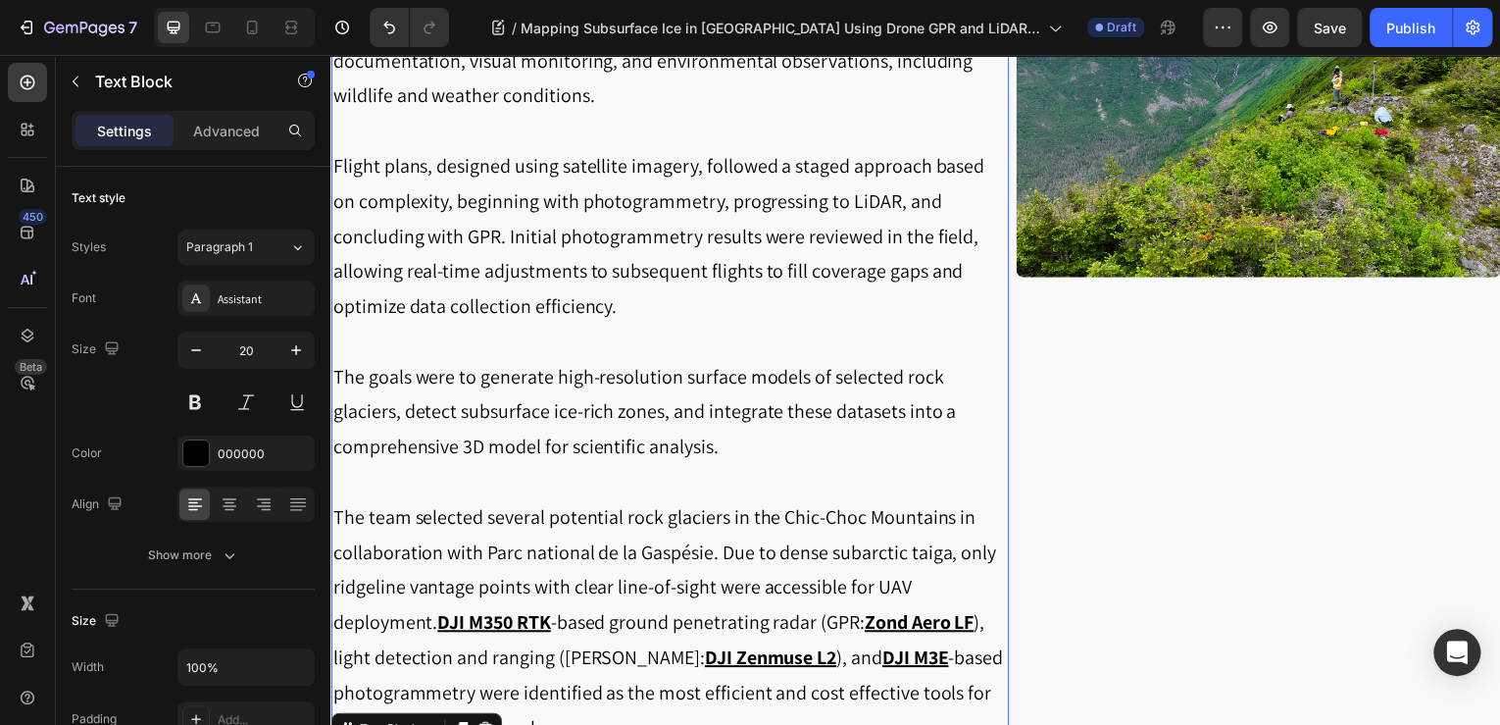
scroll to position [1657, 0]
click at [681, 516] on p "The team selected several potential rock glaciers in the Chic-Choc Mountains in…" at bounding box center [671, 626] width 678 height 247
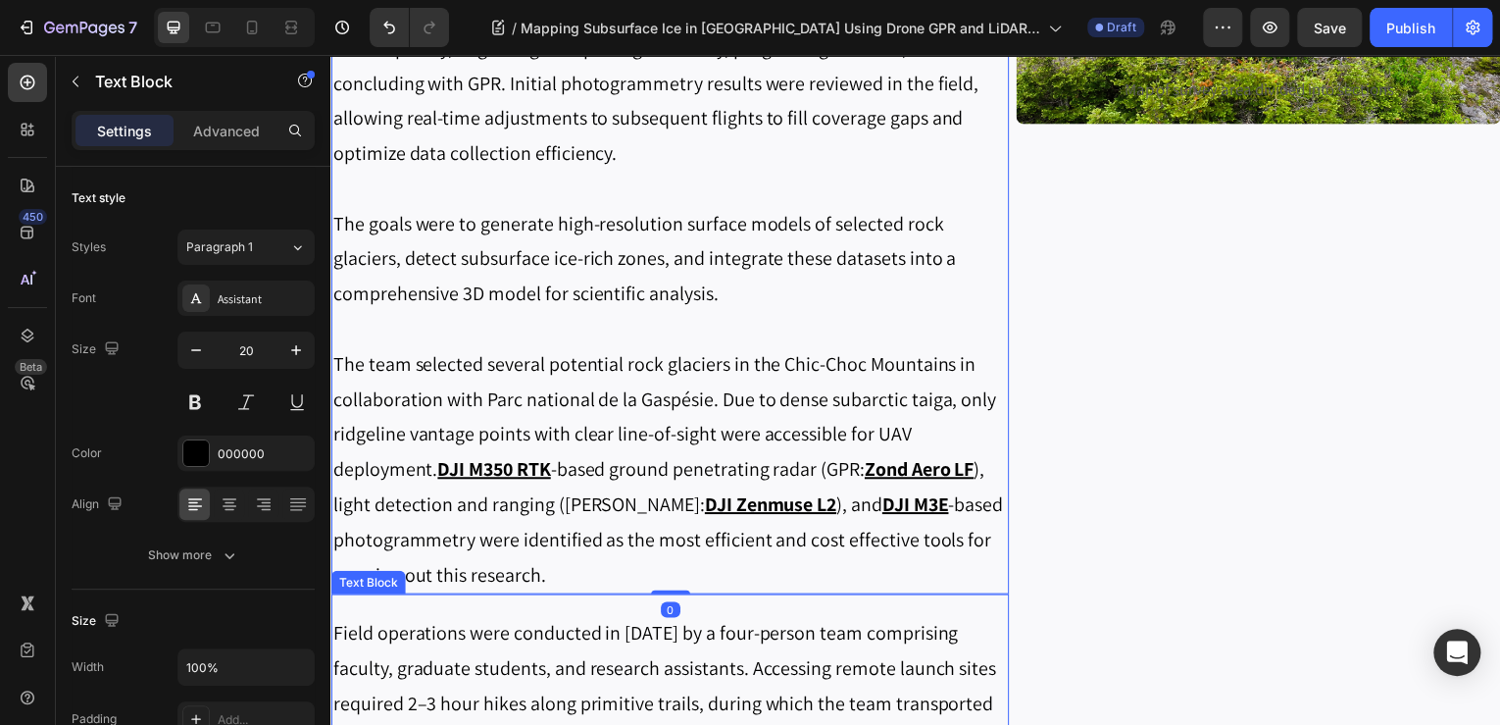
scroll to position [1814, 0]
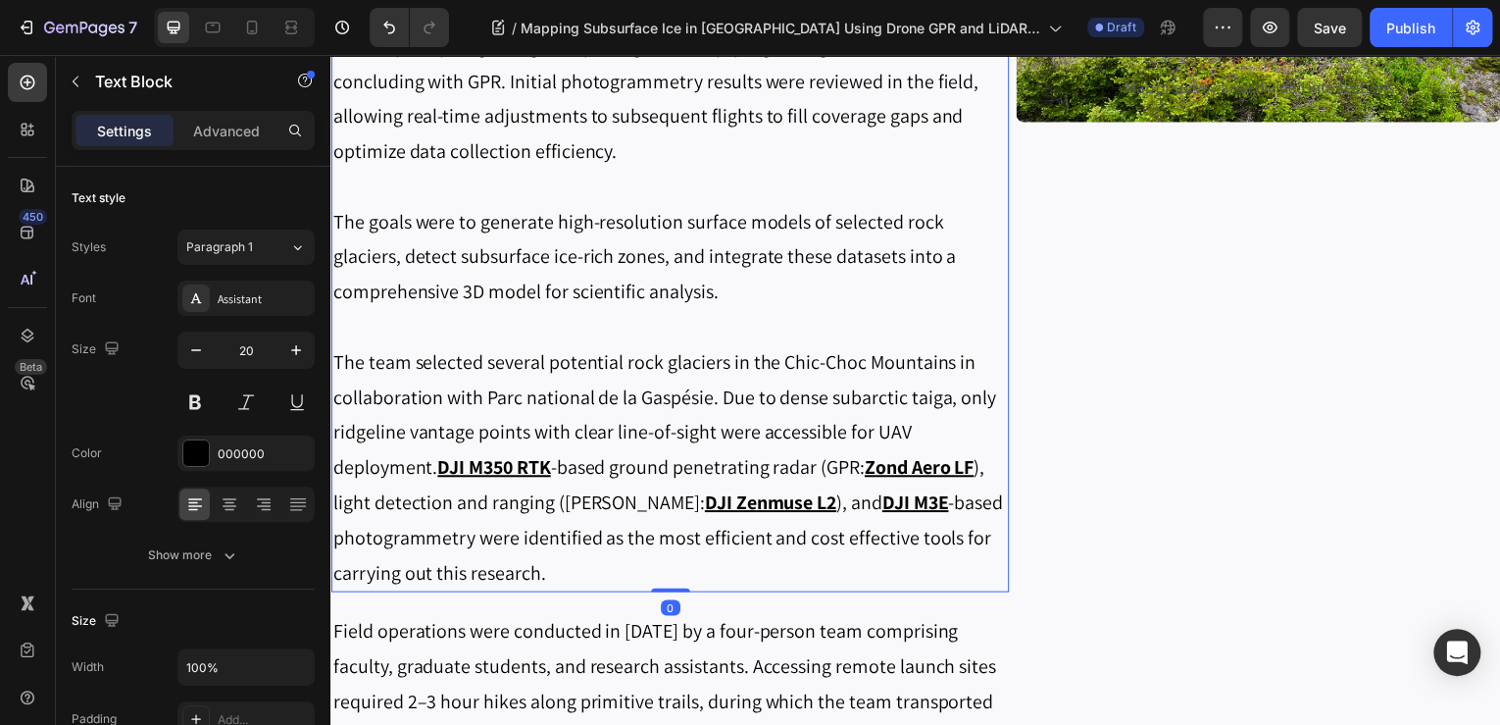
click at [575, 576] on p "The team selected several potential rock glaciers in the Chic-Choc Mountains in…" at bounding box center [671, 469] width 678 height 247
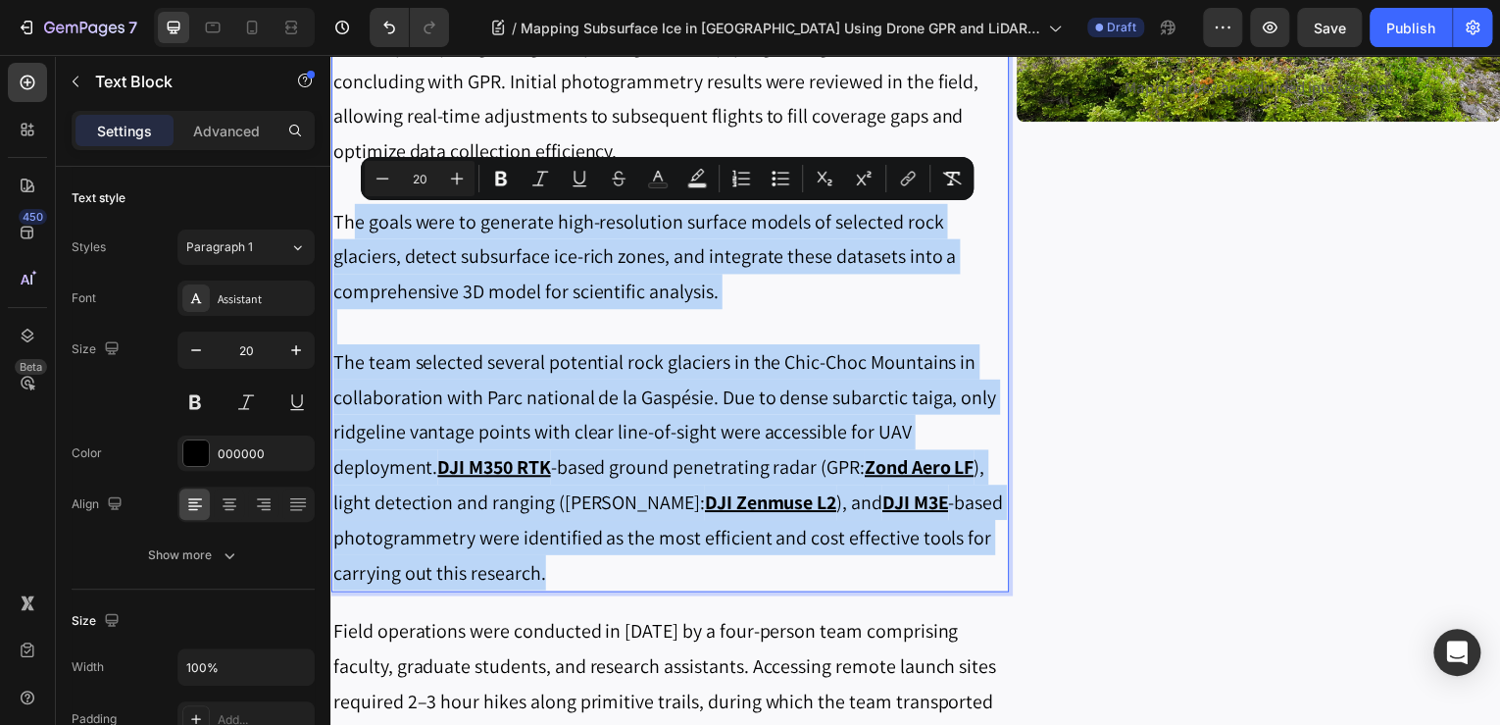
drag, startPoint x: 579, startPoint y: 571, endPoint x: 354, endPoint y: 218, distance: 418.9
click at [354, 218] on div "Field operations were conducted in July 2025 by a four-person team comprising f…" at bounding box center [670, 169] width 681 height 851
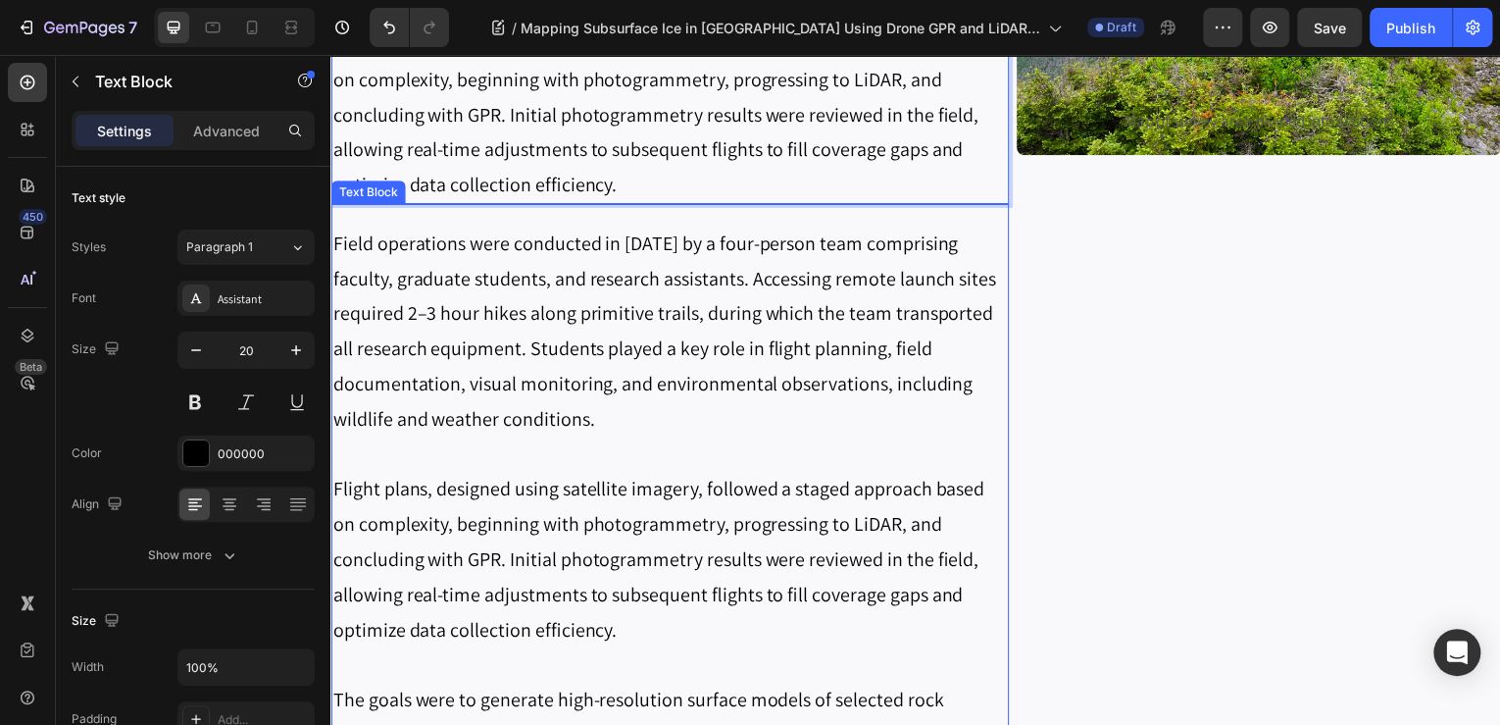
scroll to position [1735, 0]
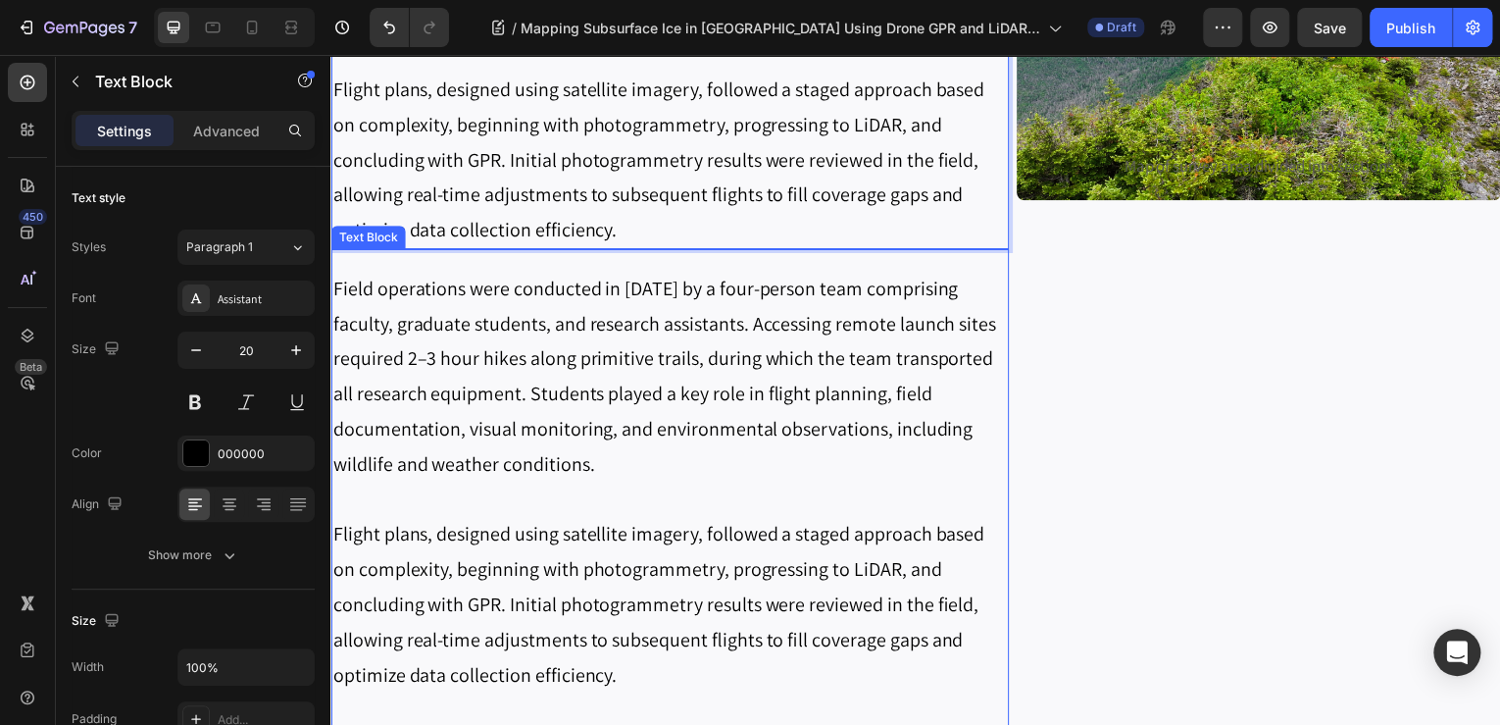
click at [616, 534] on p "Flight plans, designed using satellite imagery, followed a staged approach base…" at bounding box center [671, 607] width 678 height 176
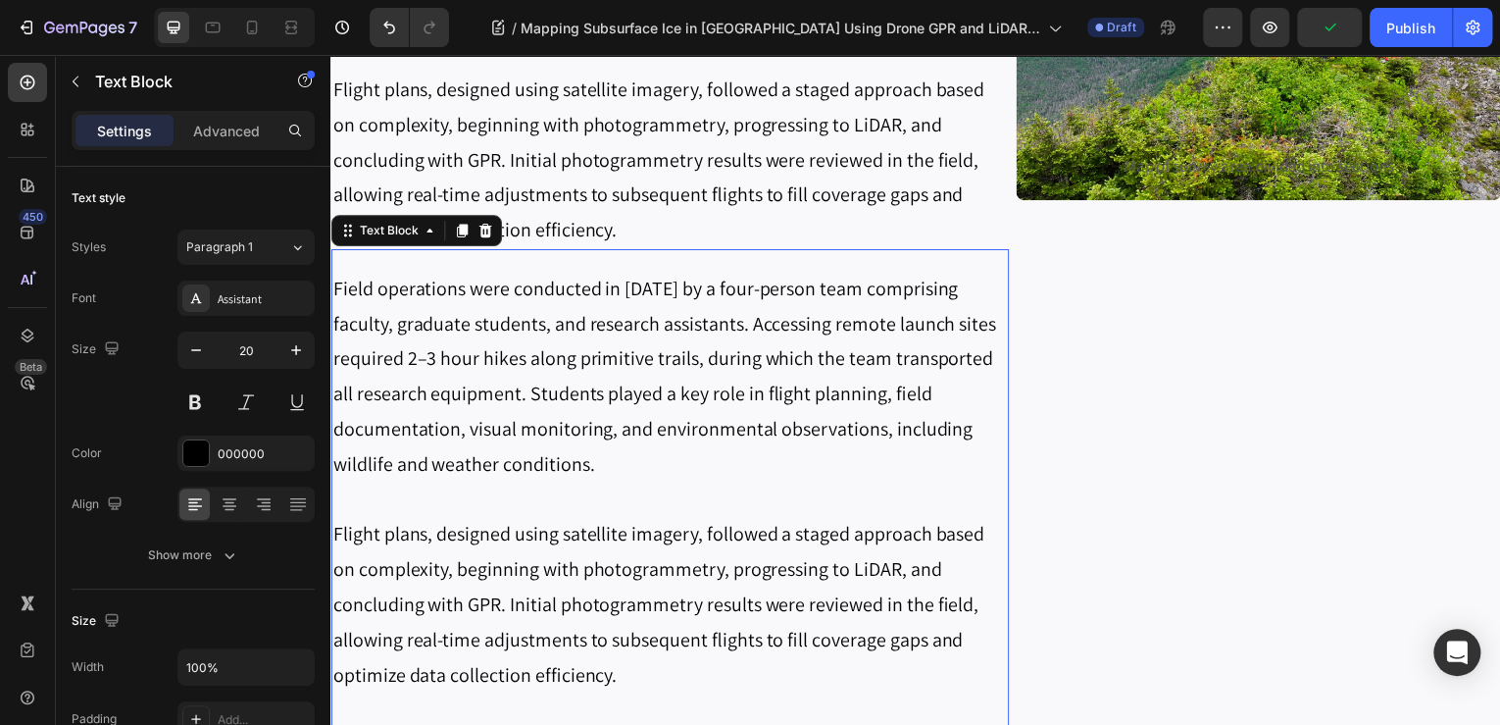
click at [627, 684] on p "Flight plans, designed using satellite imagery, followed a staged approach base…" at bounding box center [671, 607] width 678 height 176
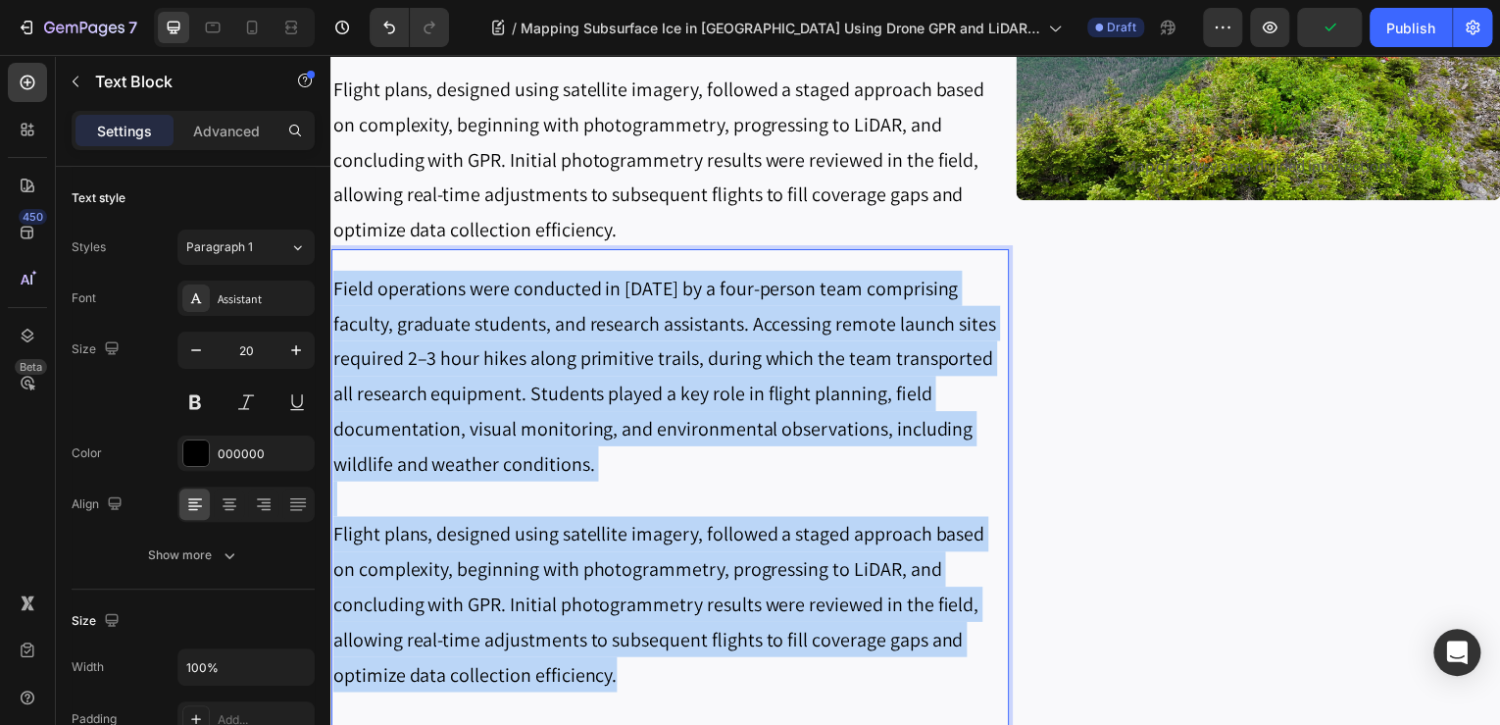
drag, startPoint x: 553, startPoint y: 578, endPoint x: 331, endPoint y: 305, distance: 351.3
click at [331, 305] on div "Field operations were conducted in July 2025 by a four-person team comprising f…" at bounding box center [670, 695] width 681 height 851
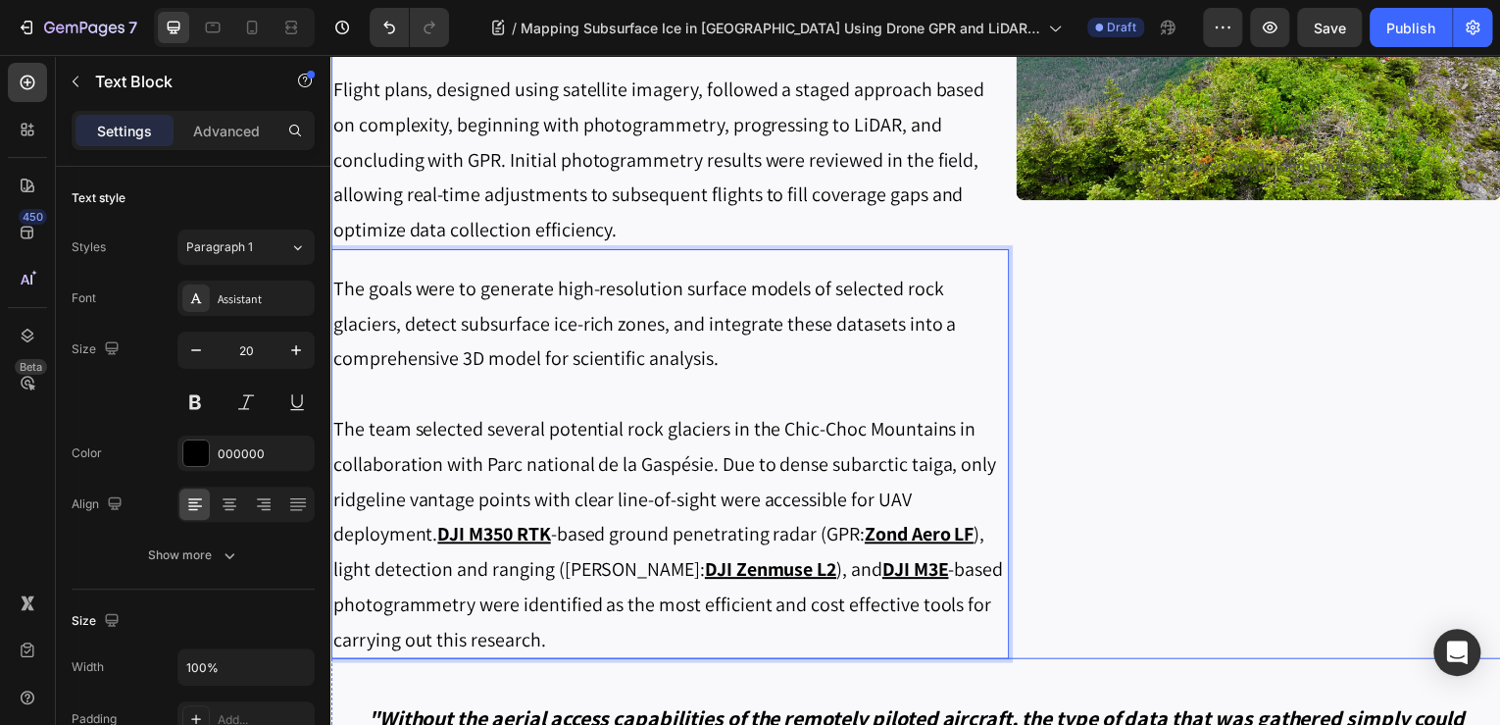
click at [1127, 466] on div "Image Map of survey area divided into sections Text Block" at bounding box center [1263, 232] width 487 height 859
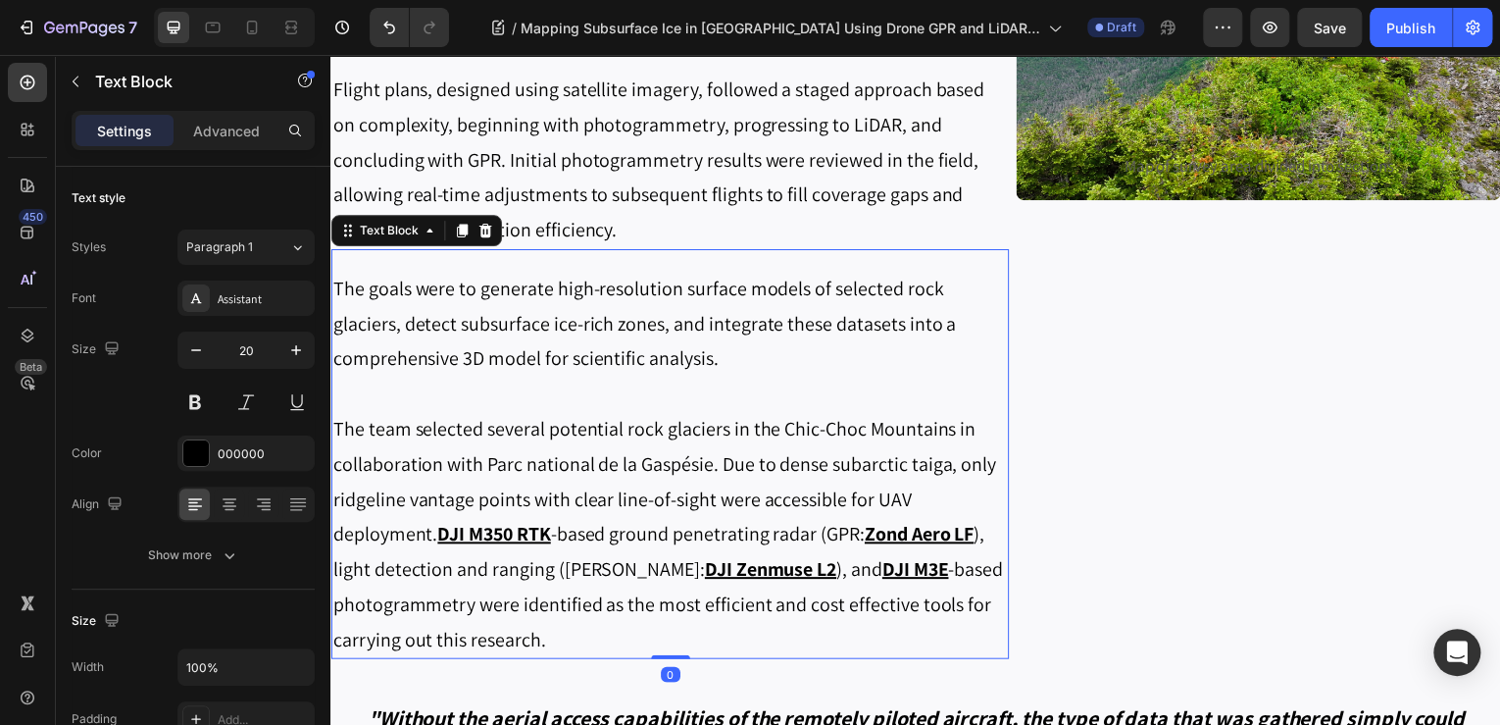
click at [431, 316] on p "The goals were to generate high-resolution surface models of selected rock glac…" at bounding box center [671, 325] width 678 height 106
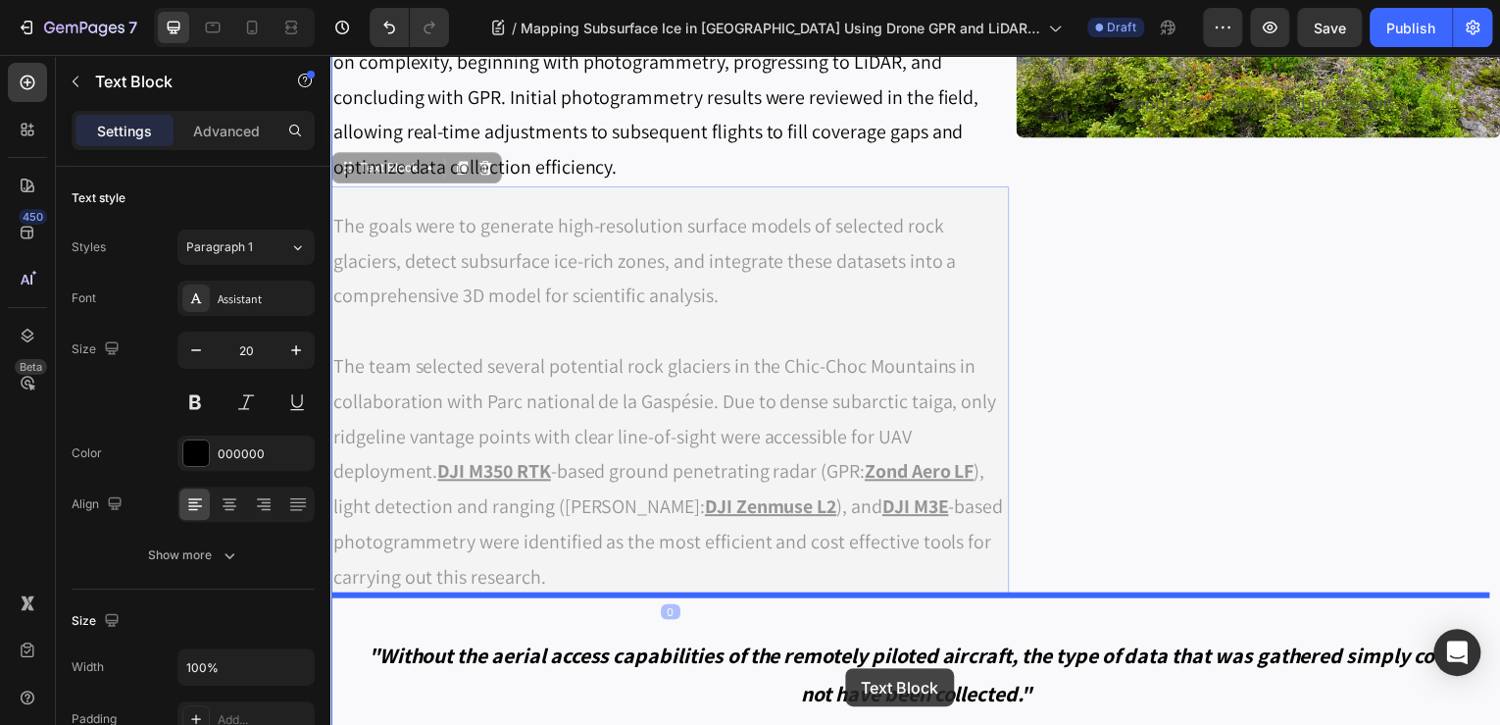
drag, startPoint x: 344, startPoint y: 229, endPoint x: 848, endPoint y: 672, distance: 670.5
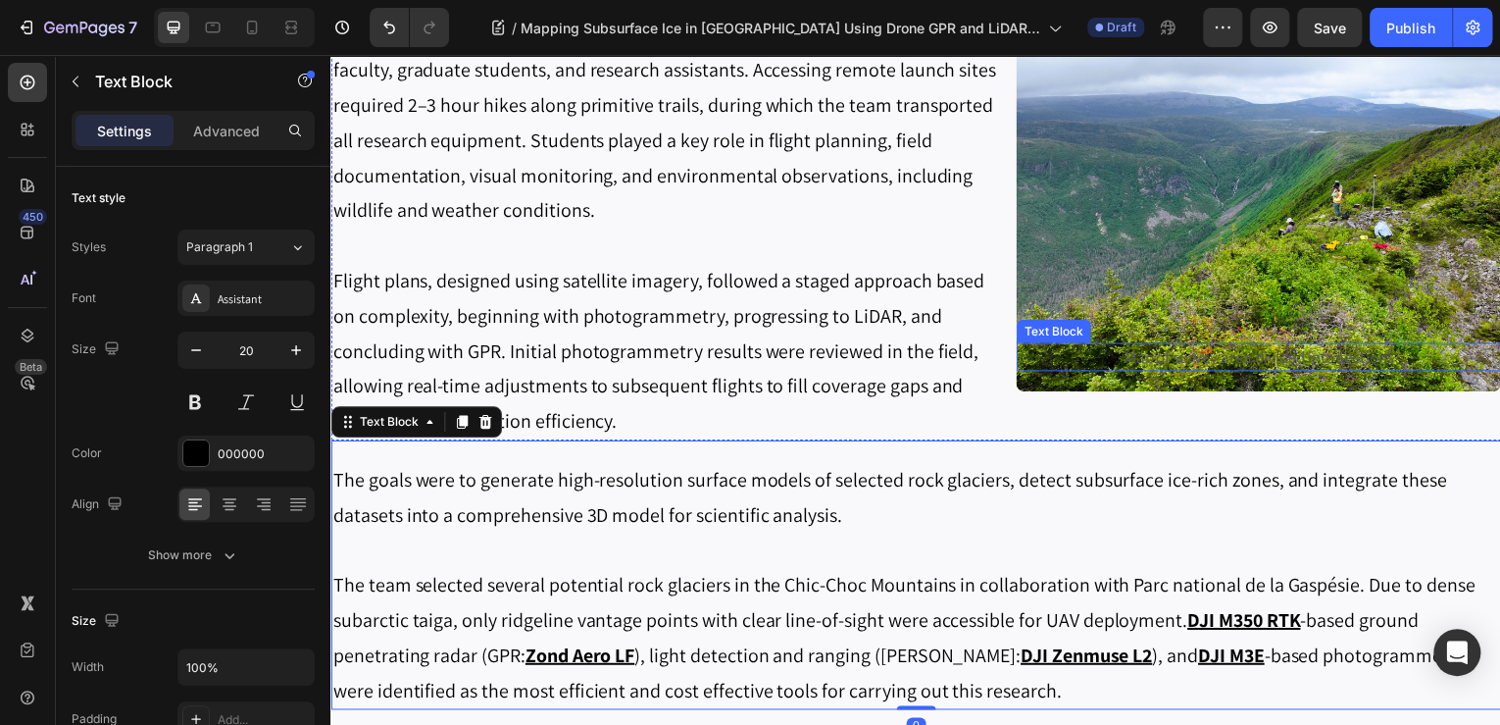
scroll to position [1453, 0]
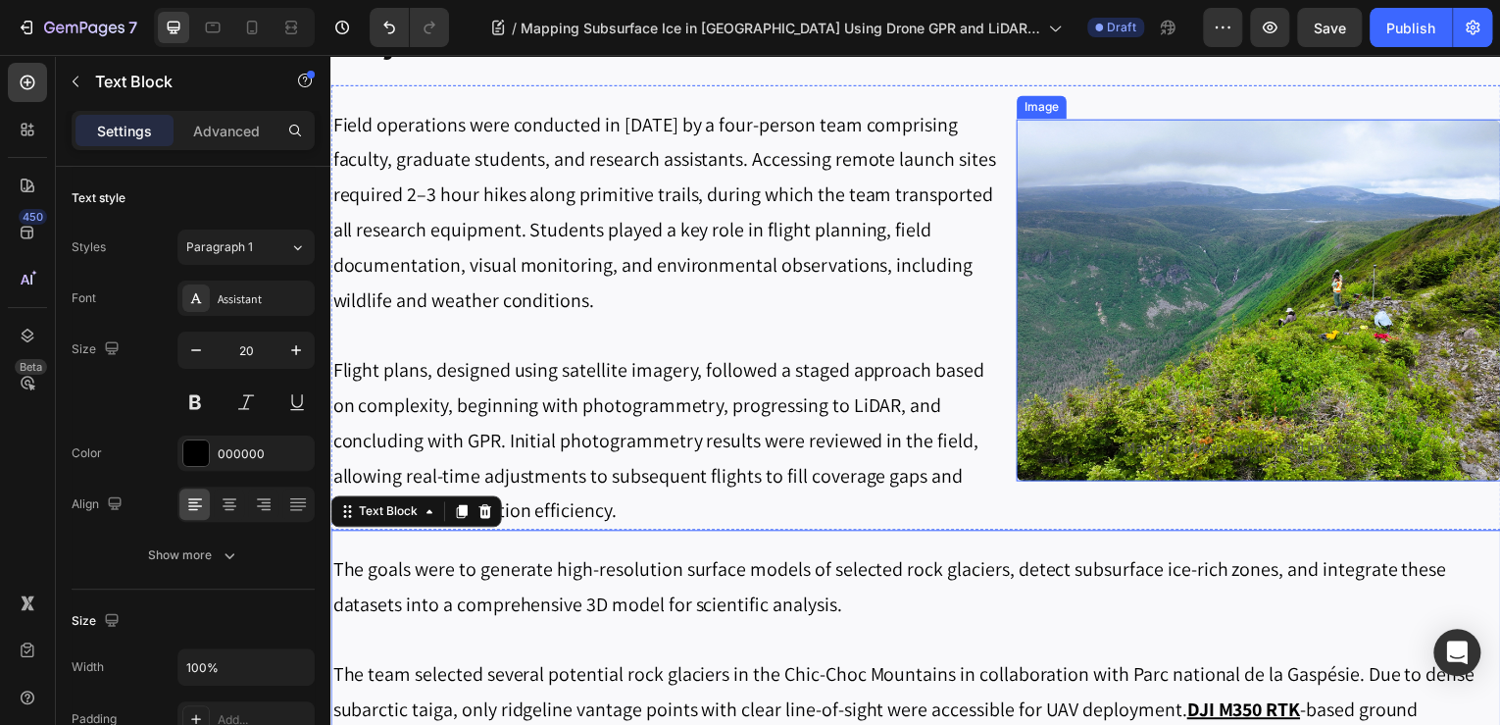
click at [1279, 356] on img at bounding box center [1263, 302] width 487 height 365
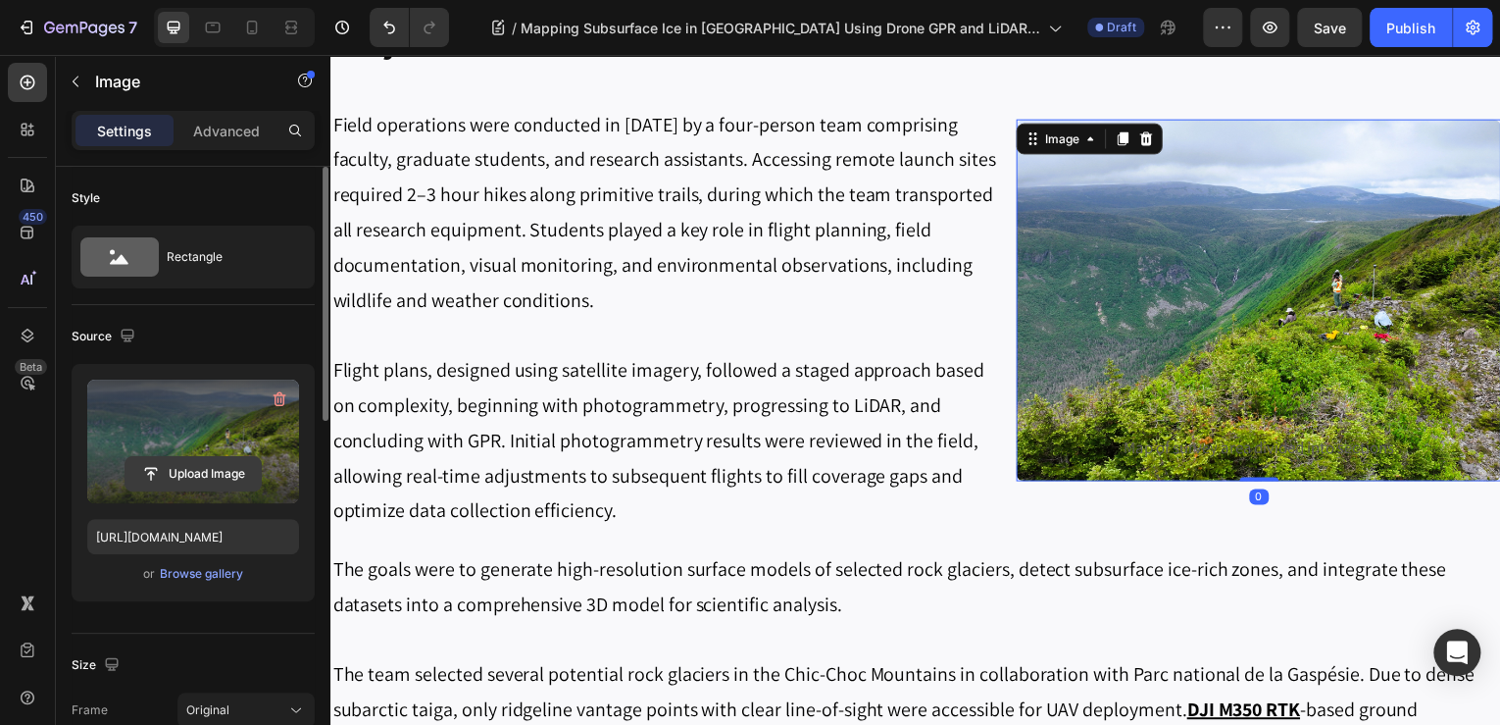
click at [175, 463] on input "file" at bounding box center [193, 473] width 135 height 33
click at [201, 471] on input "file" at bounding box center [193, 473] width 135 height 33
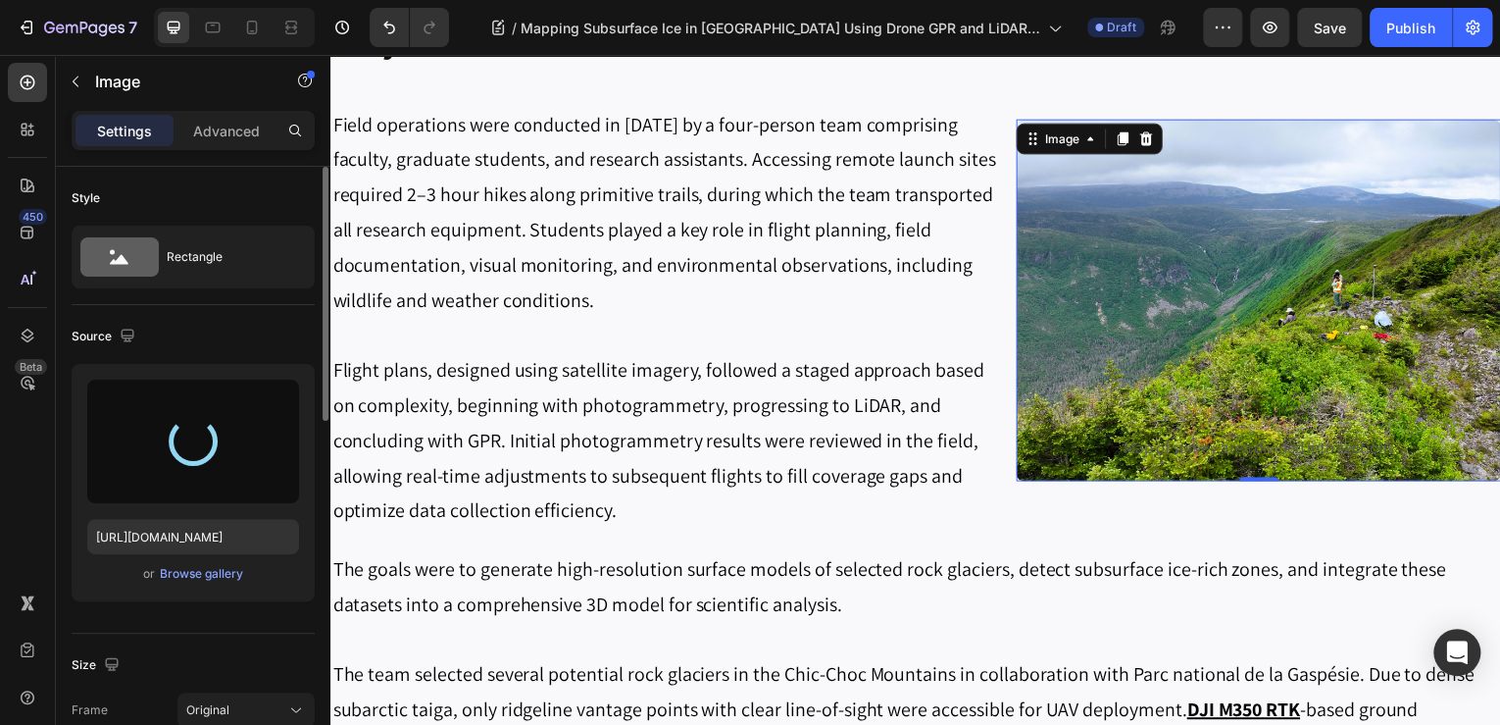
type input "https://cdn.shopify.com/s/files/1/0331/3195/4221/files/gempages_490476692633027…"
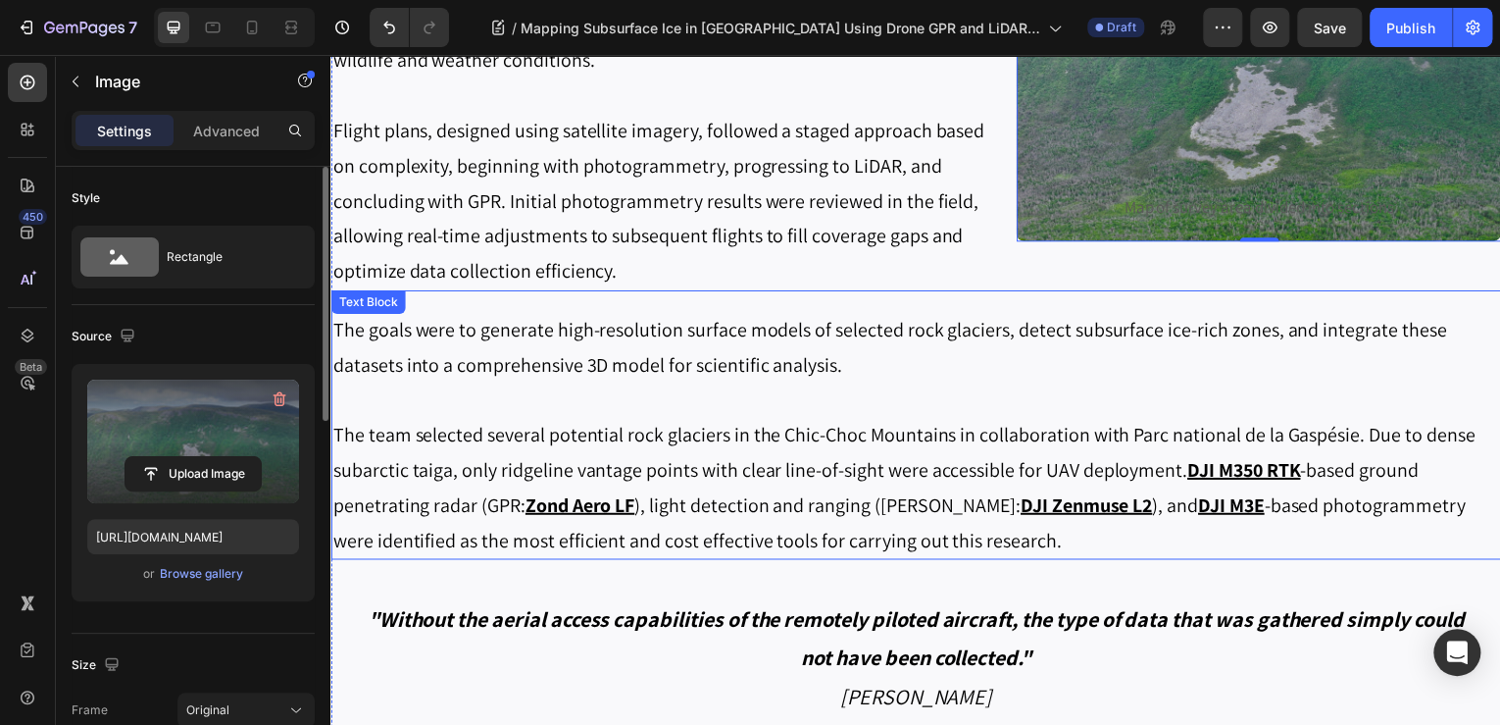
scroll to position [1688, 0]
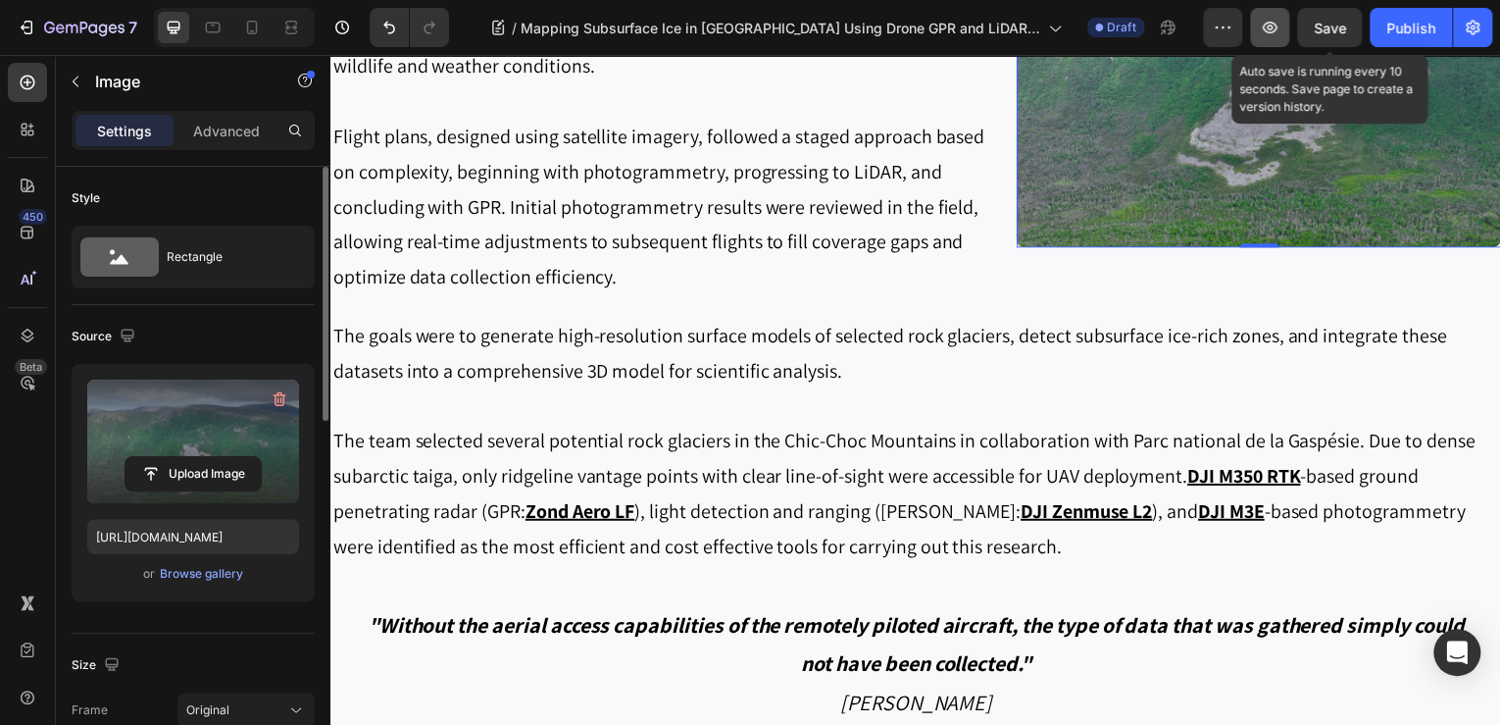
click at [1341, 24] on span "Save" at bounding box center [1330, 28] width 32 height 17
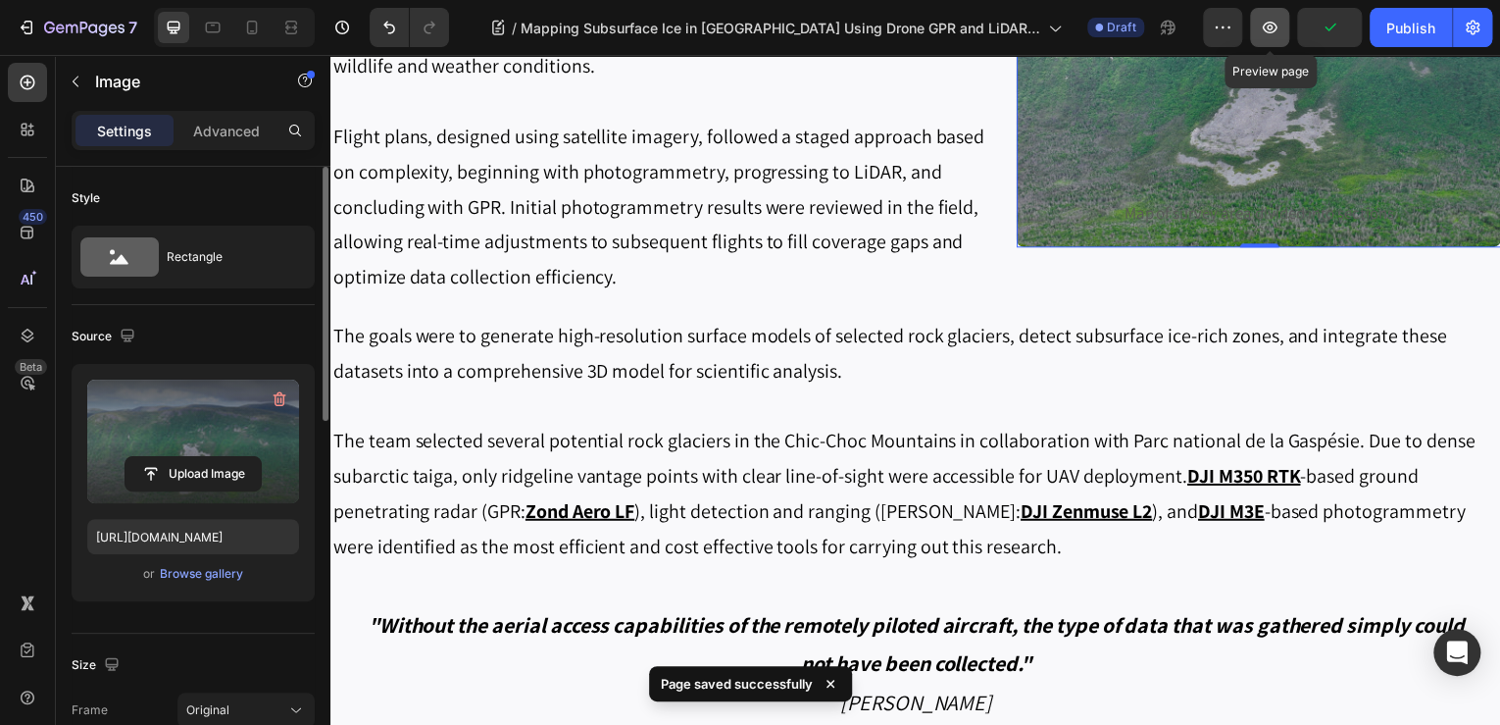
click at [1280, 25] on icon "button" at bounding box center [1270, 28] width 20 height 20
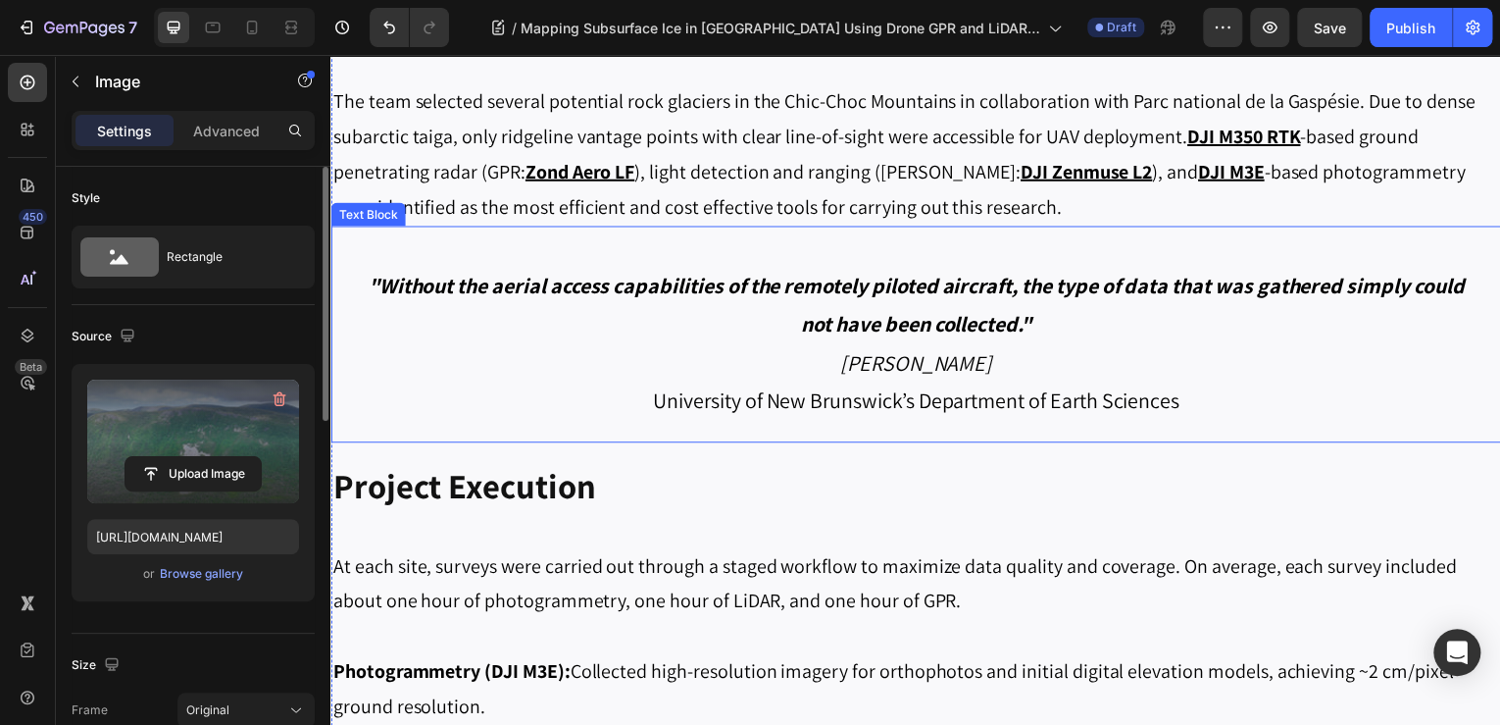
scroll to position [2002, 0]
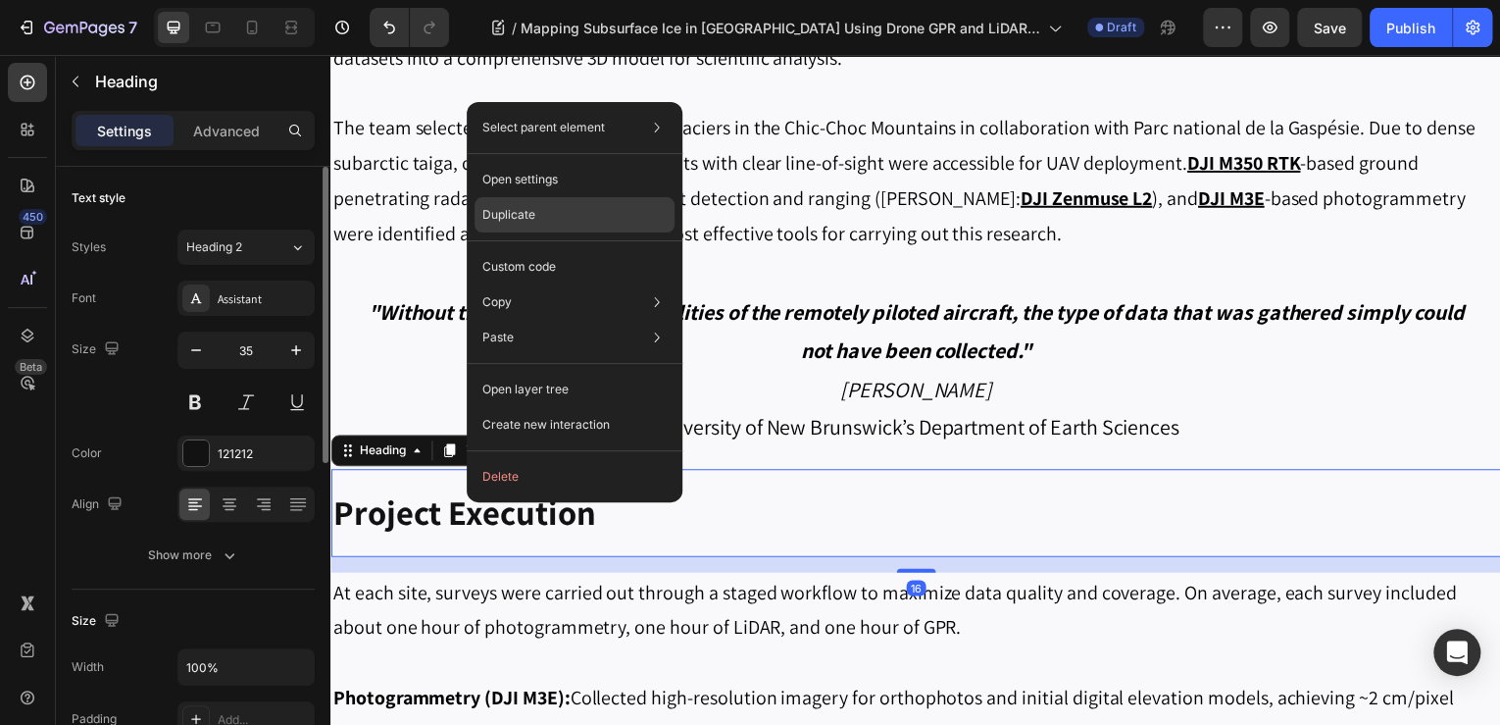
click at [565, 249] on div "Duplicate" at bounding box center [575, 266] width 200 height 35
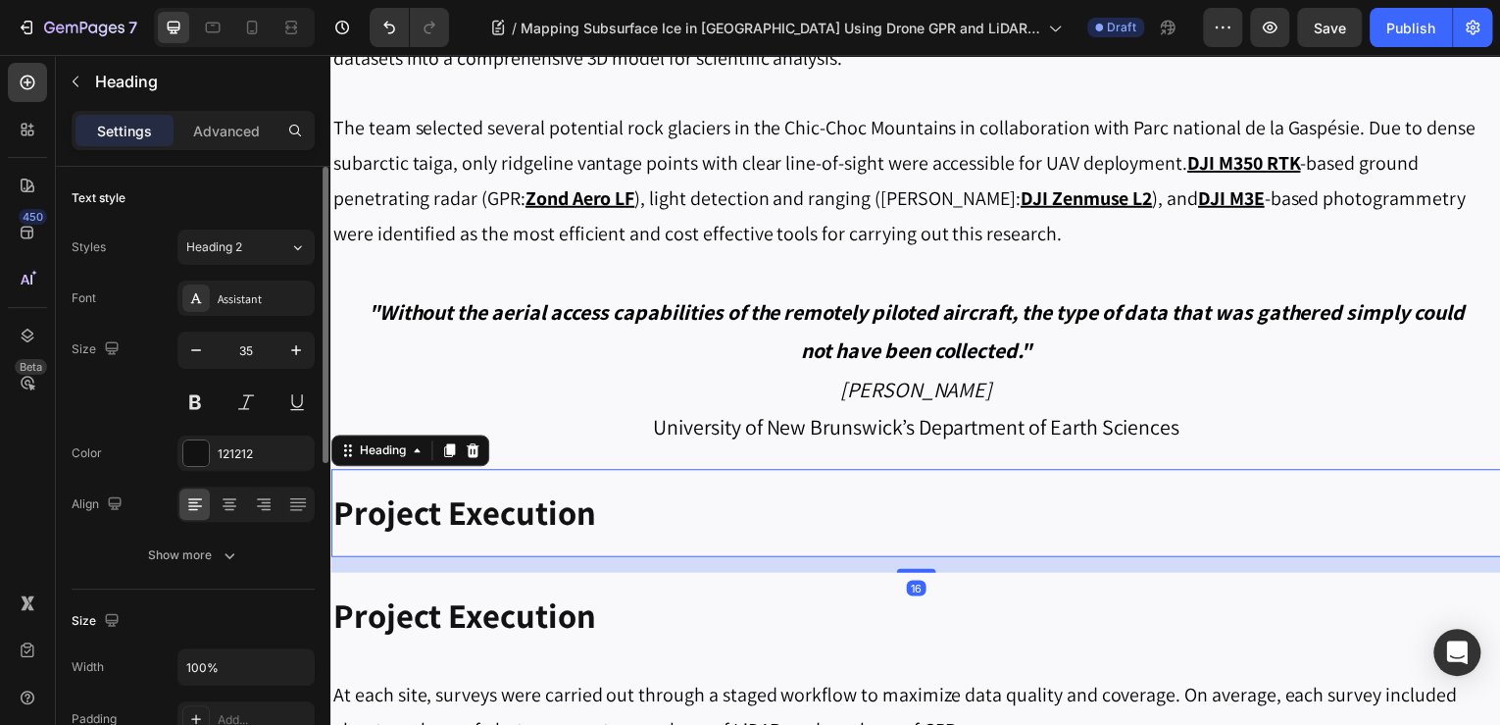
click at [534, 524] on strong "Project Execution" at bounding box center [464, 514] width 264 height 45
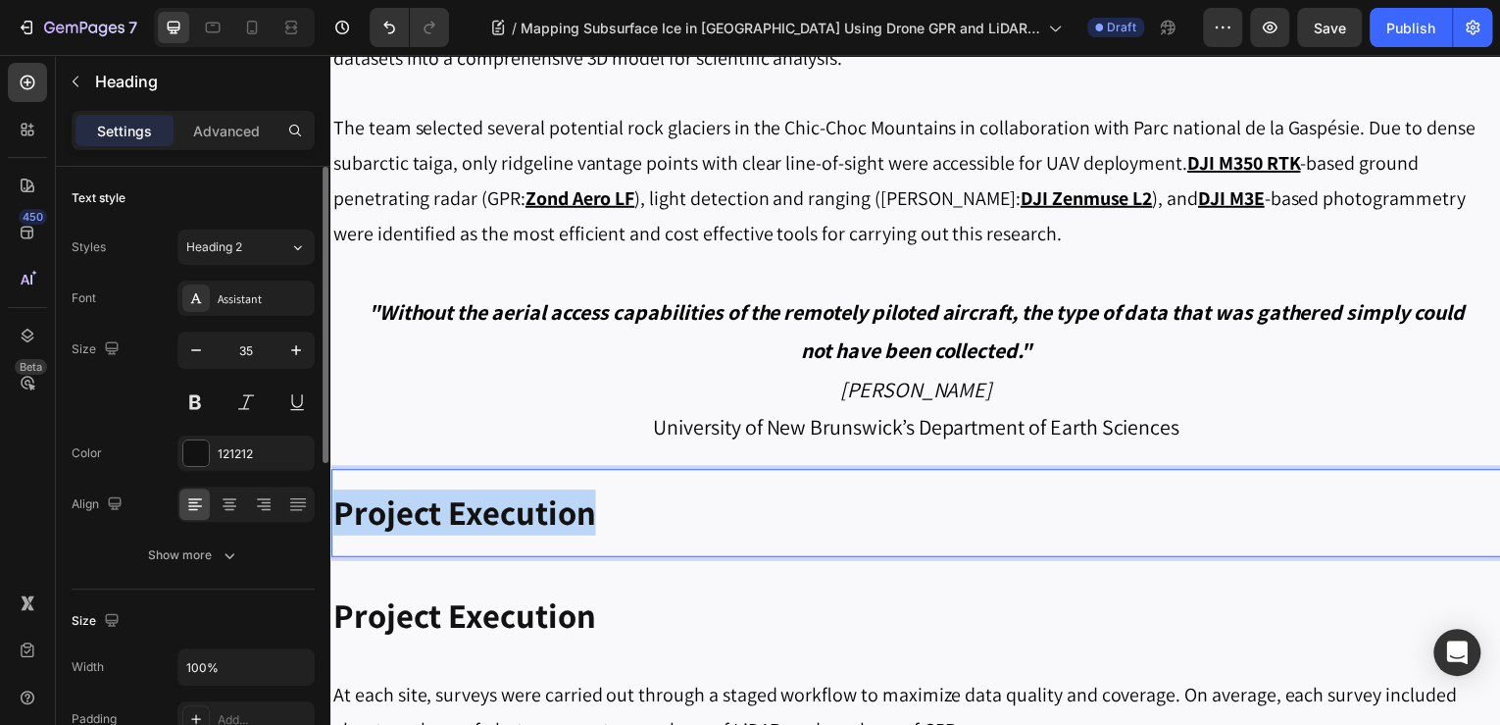
click at [534, 523] on strong "Project Execution" at bounding box center [464, 514] width 264 height 45
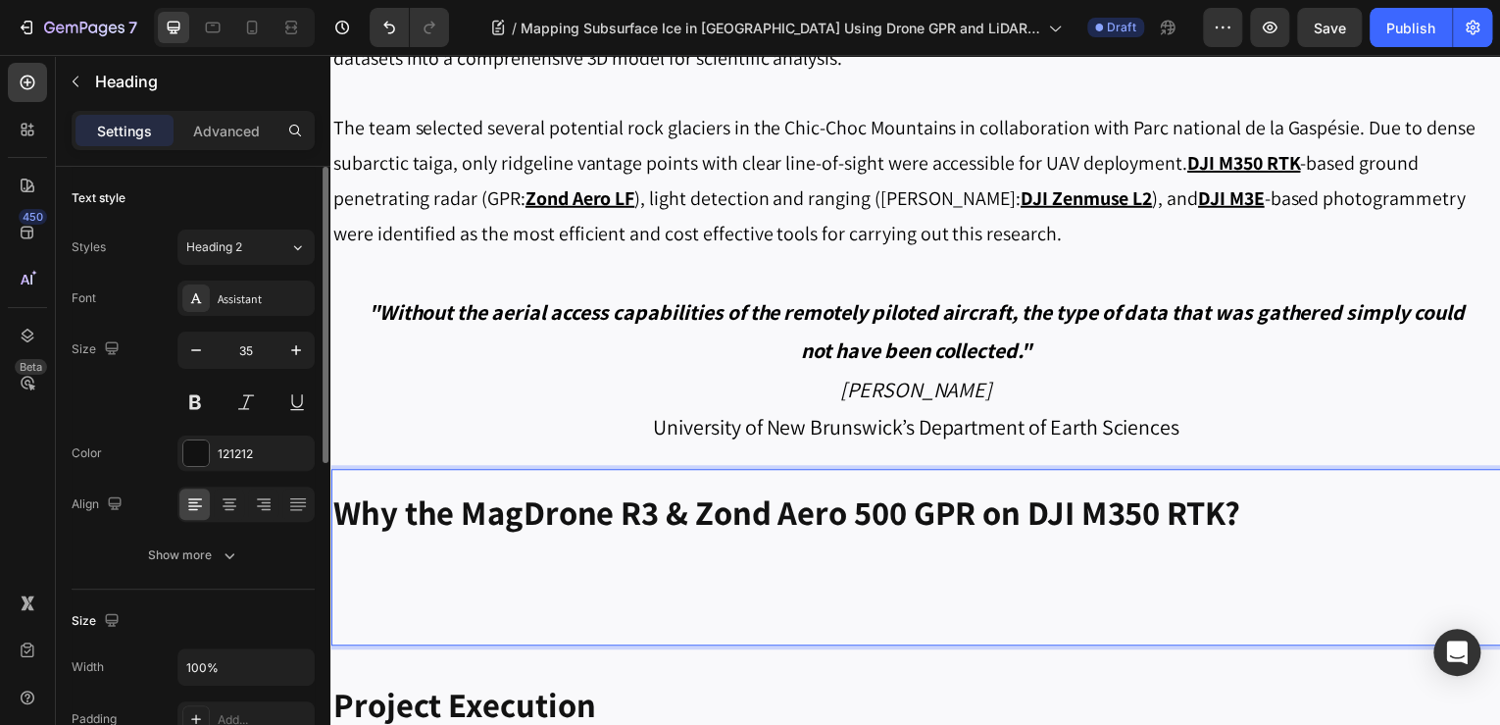
click at [645, 576] on p "Rich Text Editor. Editing area: main" at bounding box center [918, 582] width 1173 height 89
click at [649, 607] on p "⁠⁠⁠⁠⁠⁠⁠" at bounding box center [918, 582] width 1173 height 89
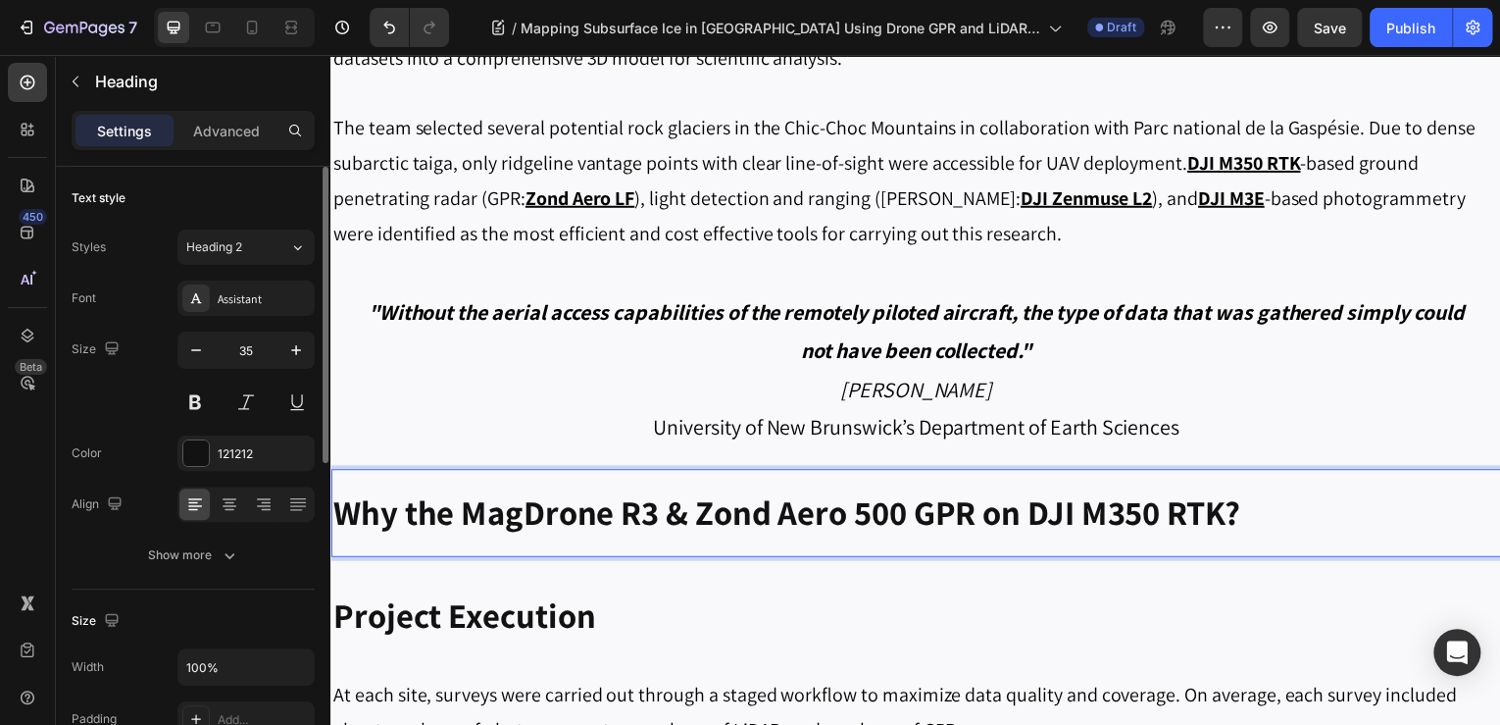
click at [735, 512] on strong "Why the MagDrone R3 & Zond Aero 500 GPR on DJI M350 RTK?" at bounding box center [788, 514] width 912 height 45
click at [413, 523] on strong "Why the MagDrone R3 & Zond Aero 500 GPR on DJI M350 RTK?" at bounding box center [788, 514] width 912 height 45
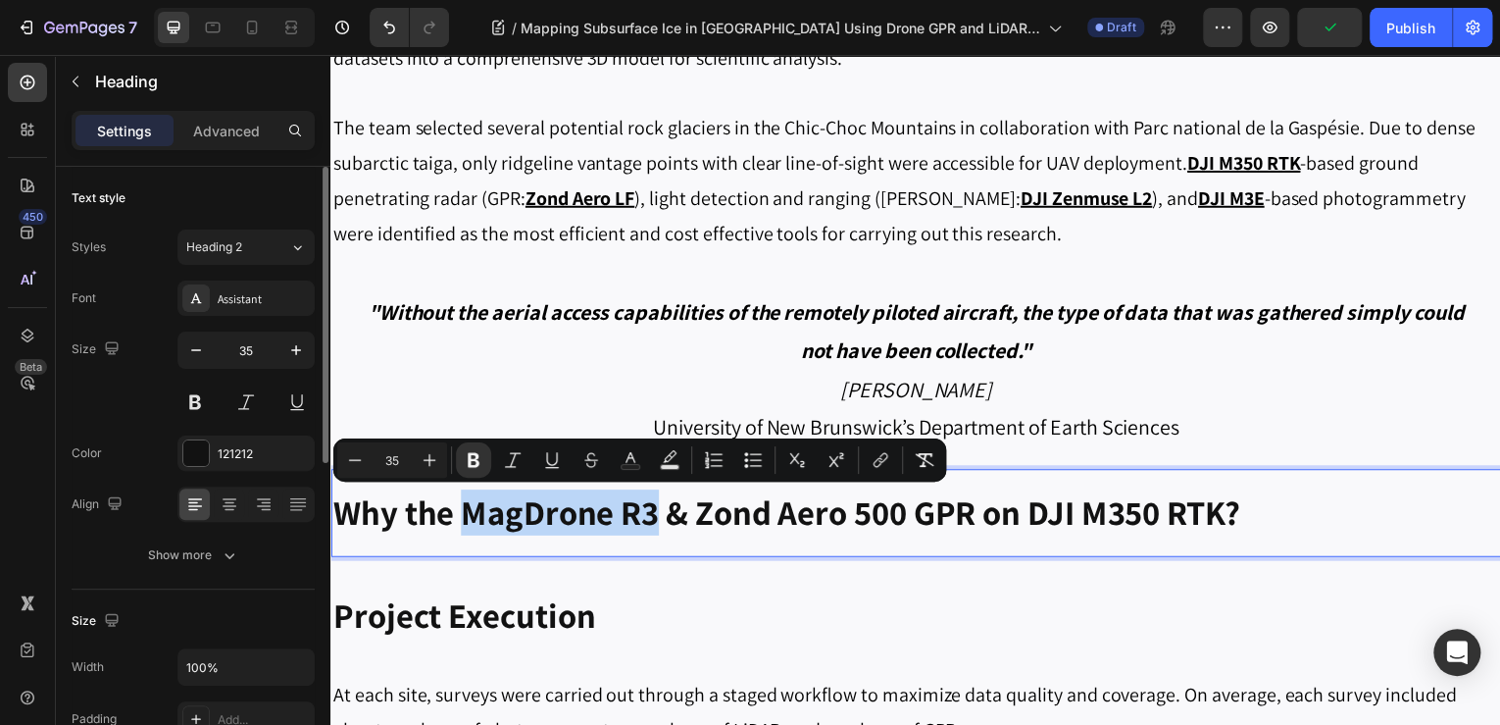
drag, startPoint x: 463, startPoint y: 515, endPoint x: 657, endPoint y: 516, distance: 194.1
click at [657, 516] on strong "Why the MagDrone R3 & Zond Aero 500 GPR on DJI M350 RTK?" at bounding box center [788, 514] width 912 height 45
click at [862, 512] on strong "Why the MagDrone R3 & Zond Aero 500 GPR on DJI M350 RTK?" at bounding box center [788, 514] width 912 height 45
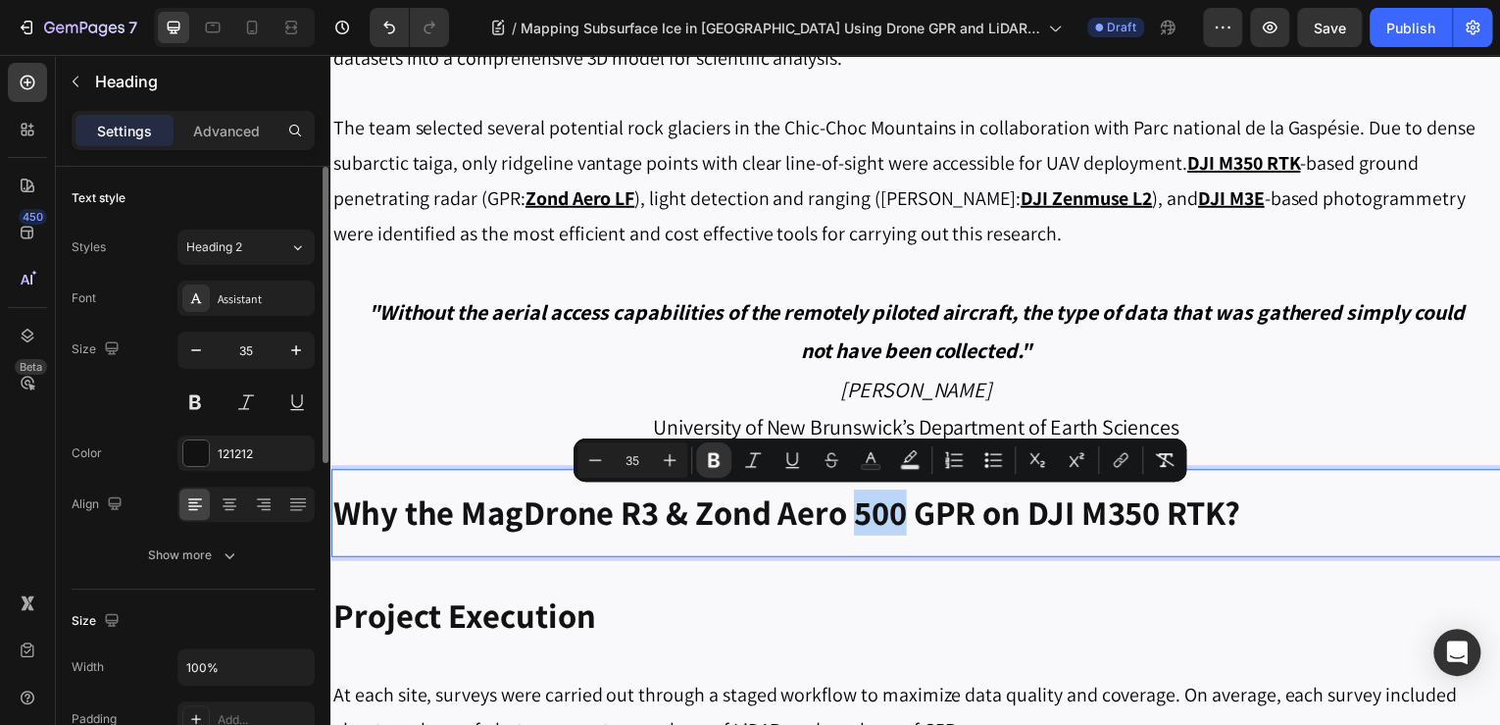
drag, startPoint x: 902, startPoint y: 519, endPoint x: 856, endPoint y: 528, distance: 46.9
click at [856, 528] on strong "Why the MagDrone R3 & Zond Aero 500 GPR on DJI M350 RTK?" at bounding box center [788, 514] width 912 height 45
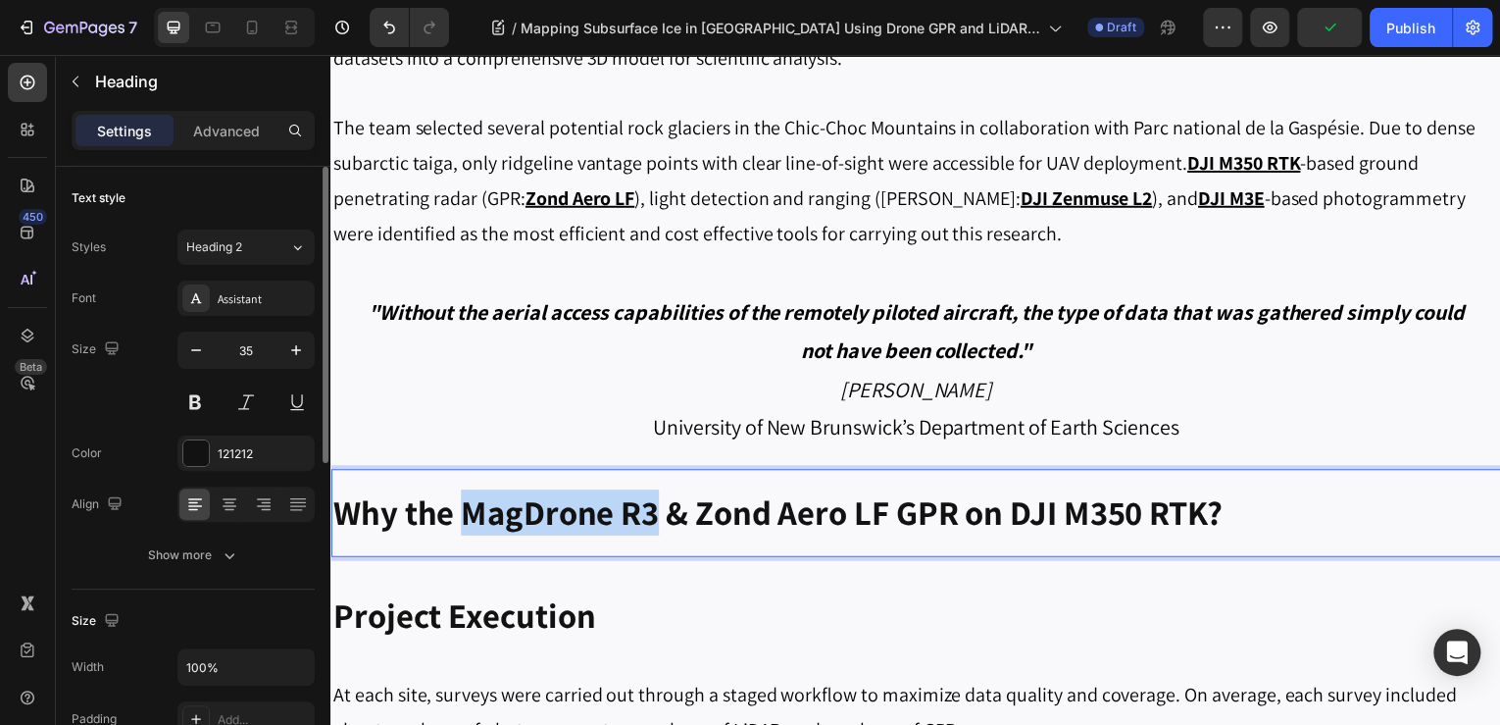
drag, startPoint x: 657, startPoint y: 523, endPoint x: 471, endPoint y: 510, distance: 186.7
click at [471, 510] on strong "Why the MagDrone R3 & Zond Aero LF GPR on DJI M350 RTK?" at bounding box center [779, 514] width 894 height 45
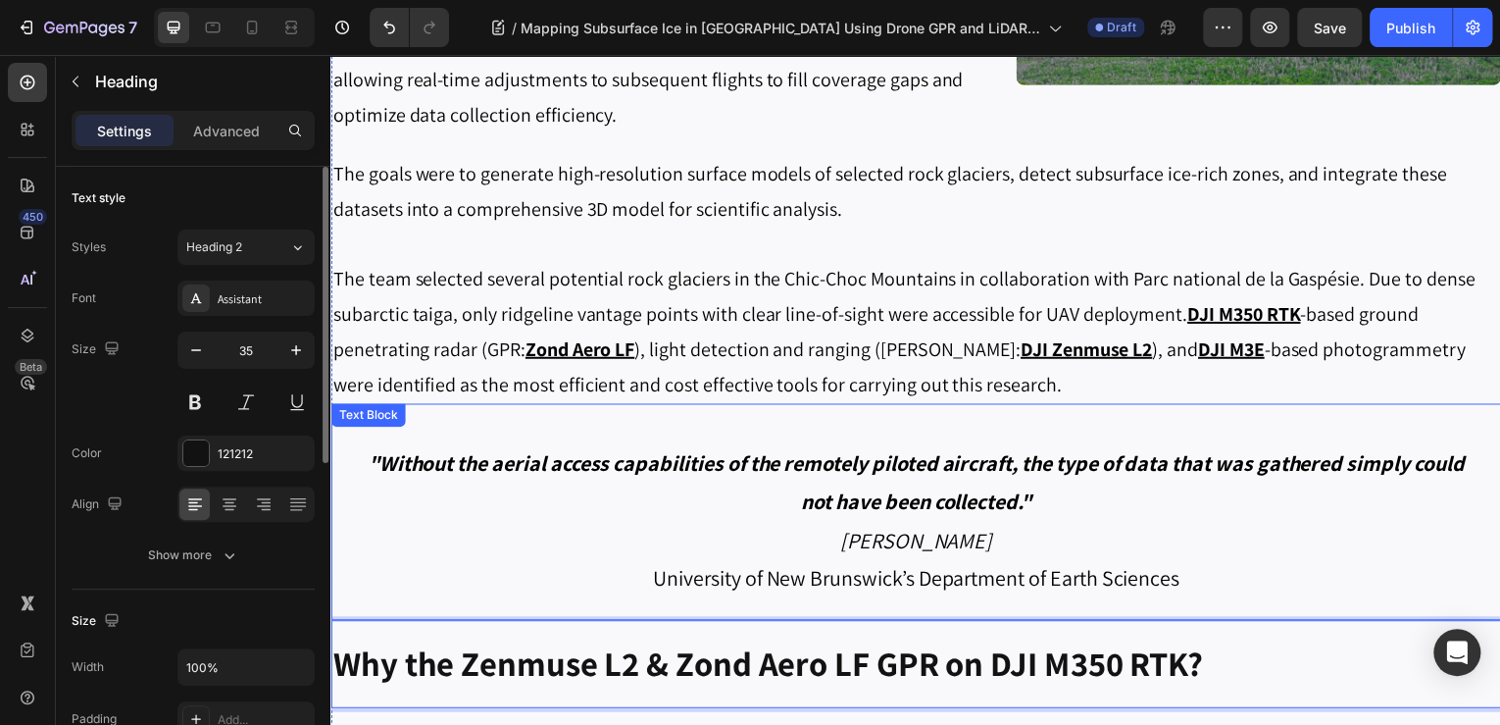
scroll to position [1845, 0]
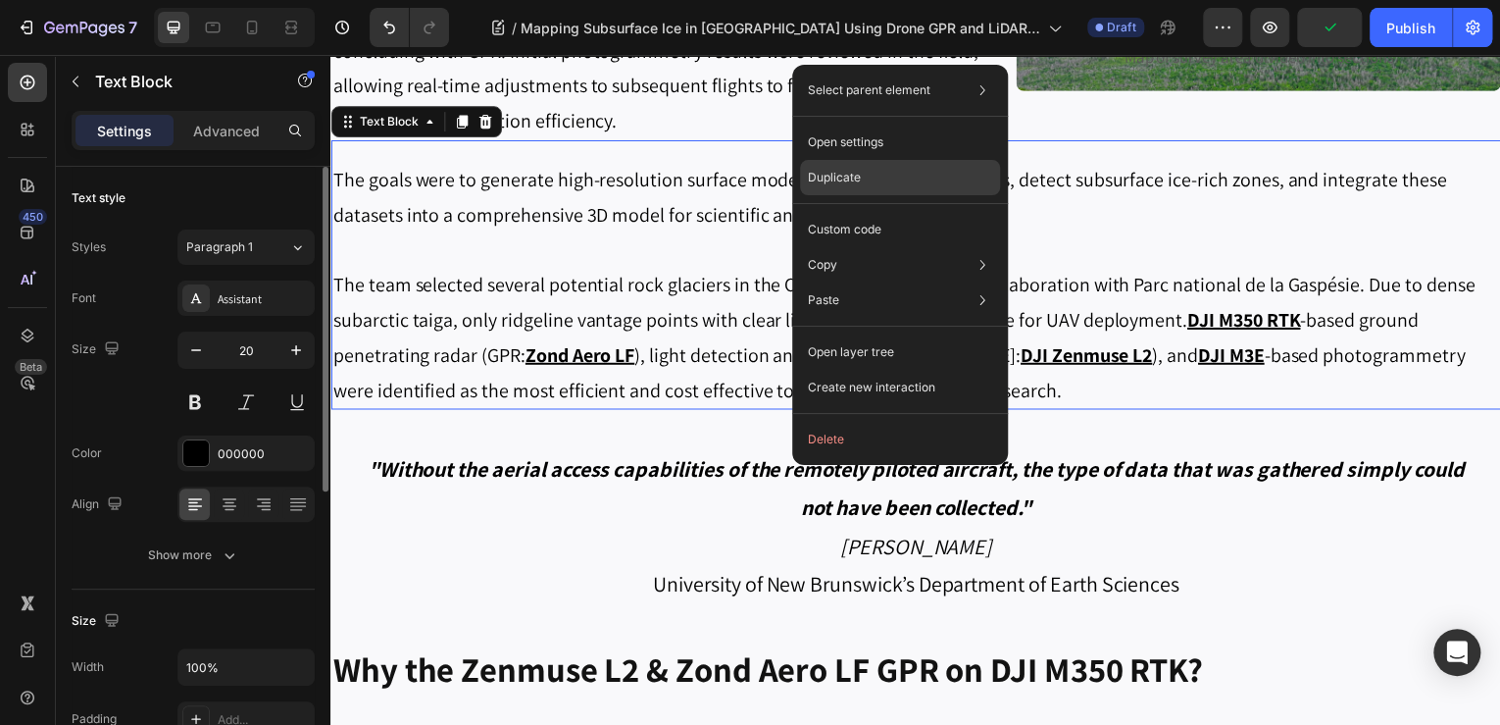
click at [872, 212] on div "Duplicate" at bounding box center [900, 229] width 200 height 35
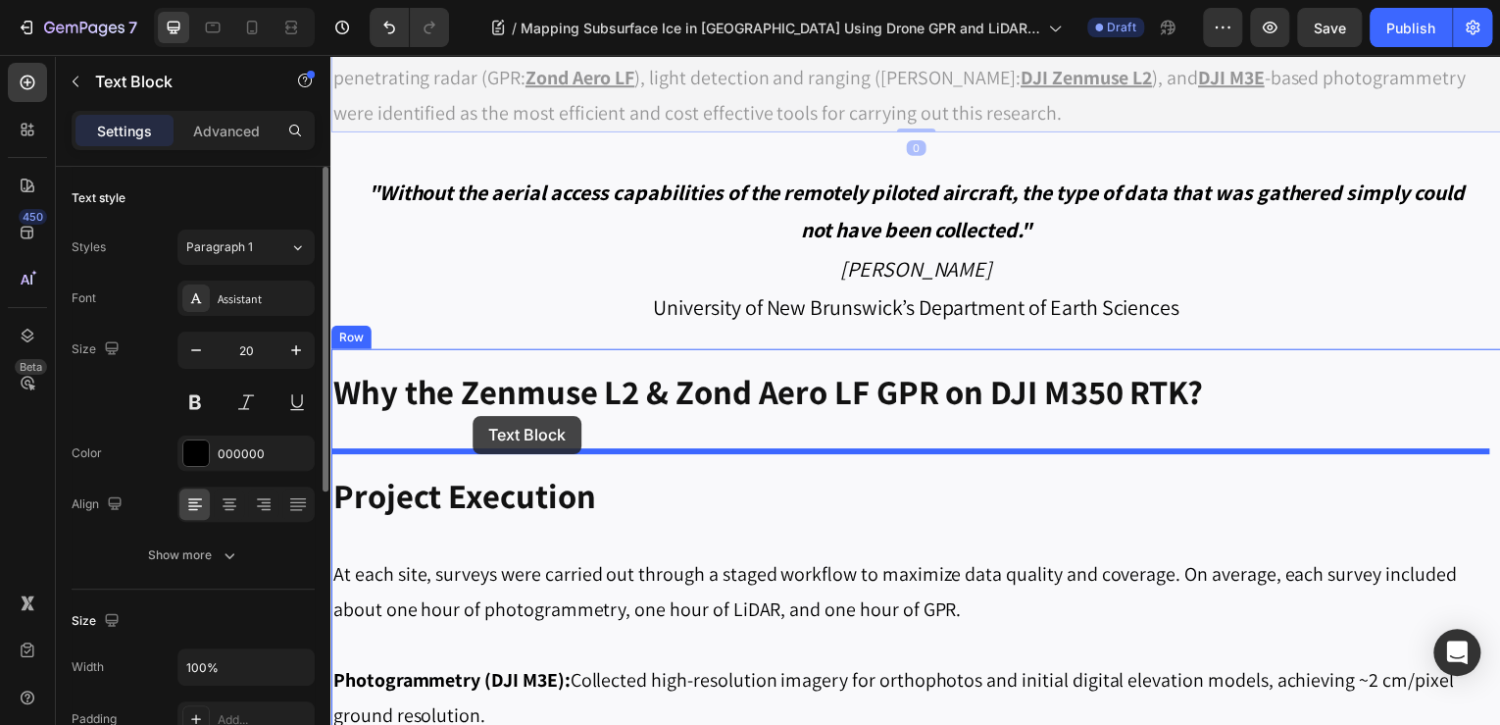
drag, startPoint x: 354, startPoint y: 394, endPoint x: 474, endPoint y: 414, distance: 121.2
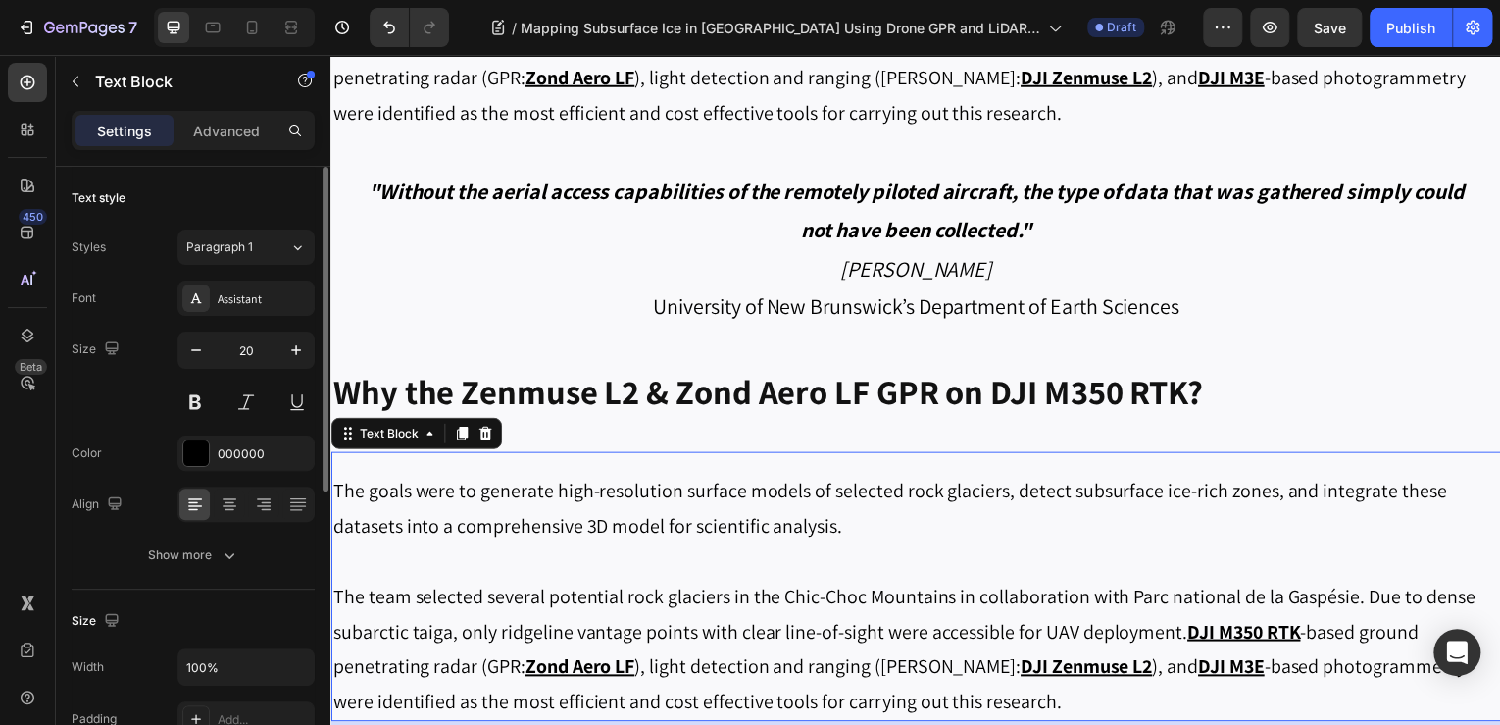
click at [967, 603] on p "The team selected several potential rock glaciers in the Chic-Choc Mountains in…" at bounding box center [918, 651] width 1173 height 141
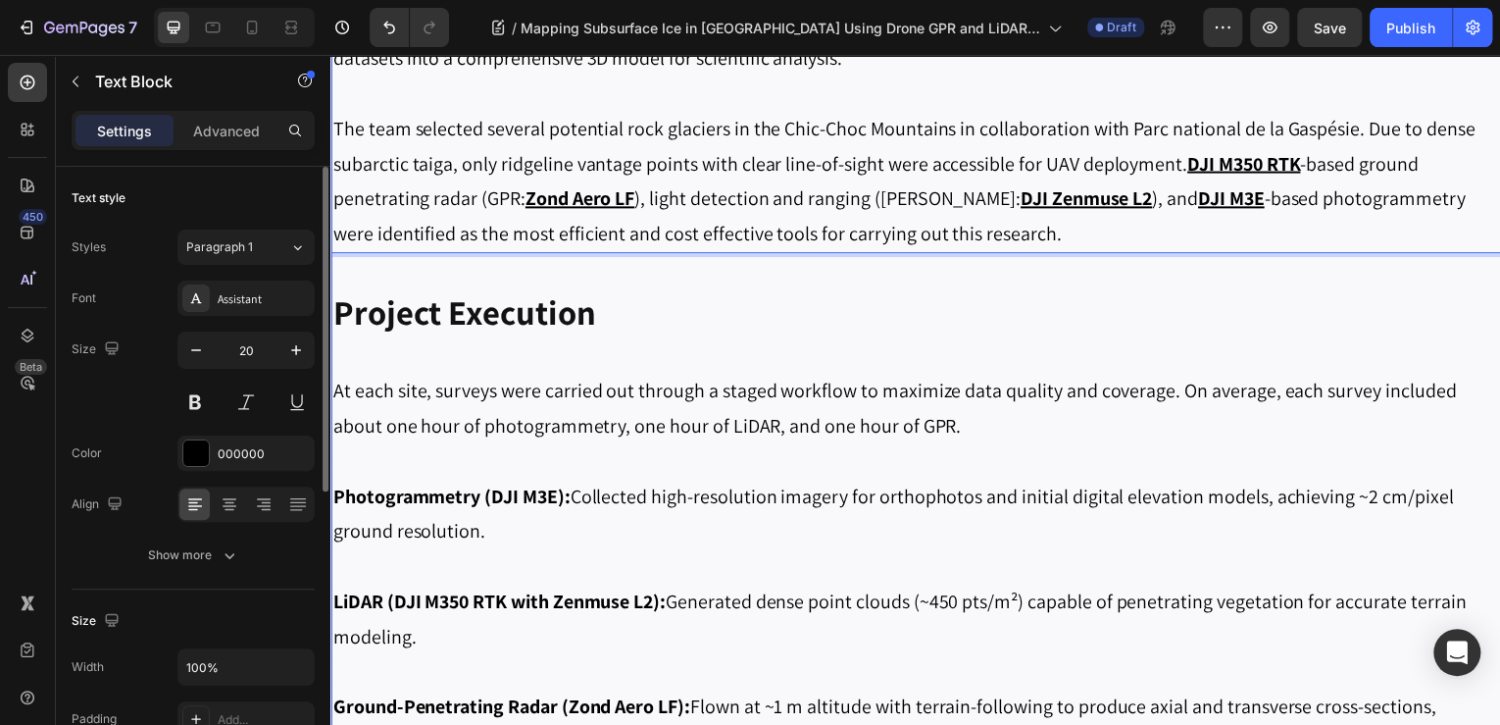
click at [790, 367] on div "⁠⁠⁠⁠⁠⁠⁠ Why the Zenmuse L2 & Zond Aero LF GPR on DJI M350 RTK? Heading The goal…" at bounding box center [918, 419] width 1177 height 1081
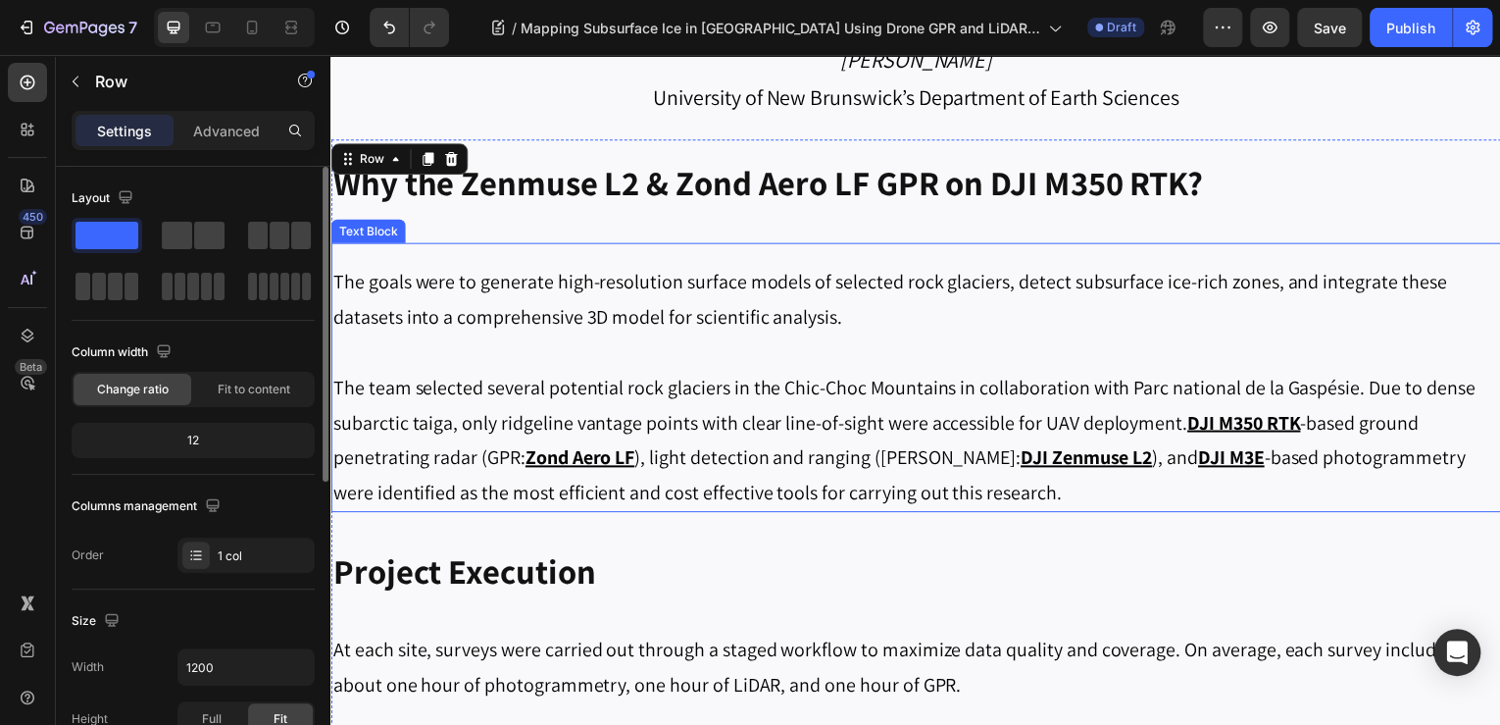
scroll to position [2359, 0]
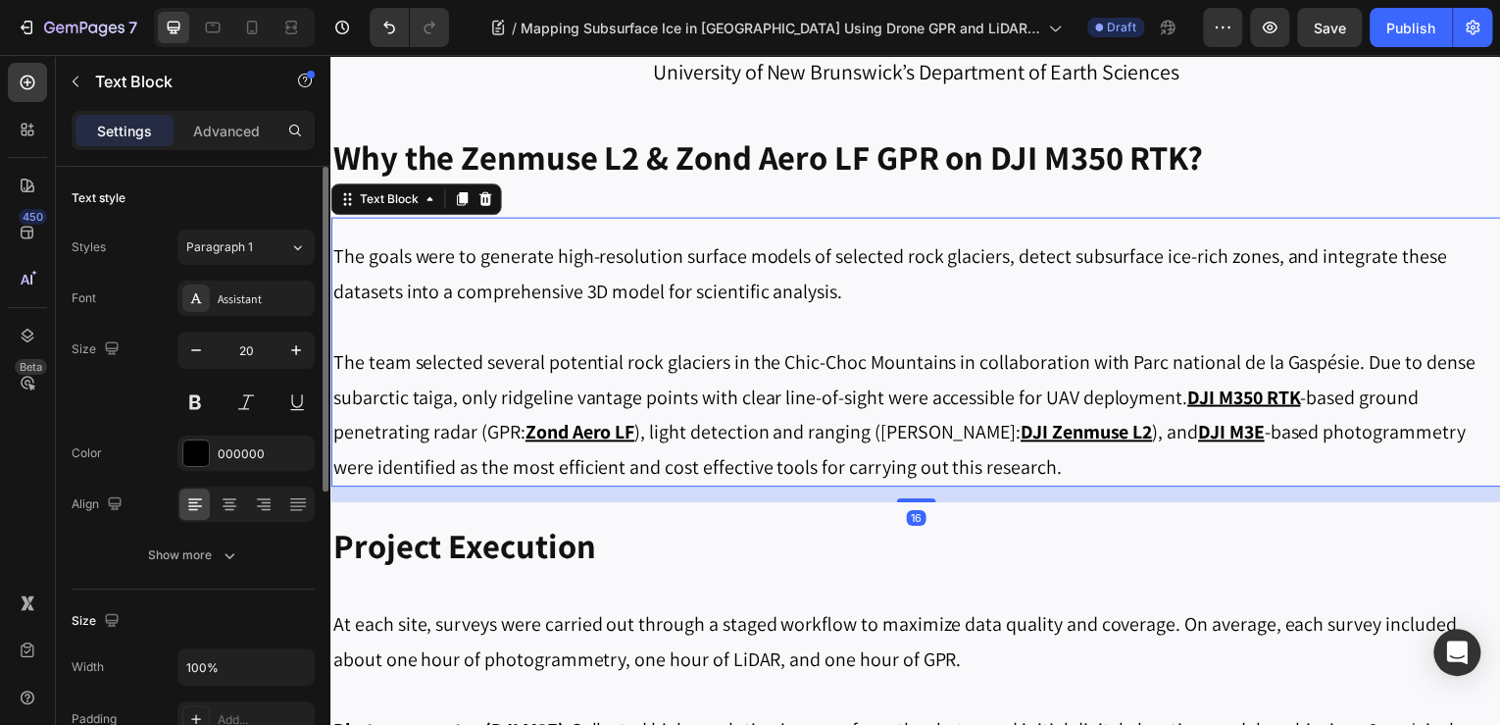
click at [756, 286] on p "The goals were to generate high-resolution surface models of selected rock glac…" at bounding box center [918, 275] width 1173 height 71
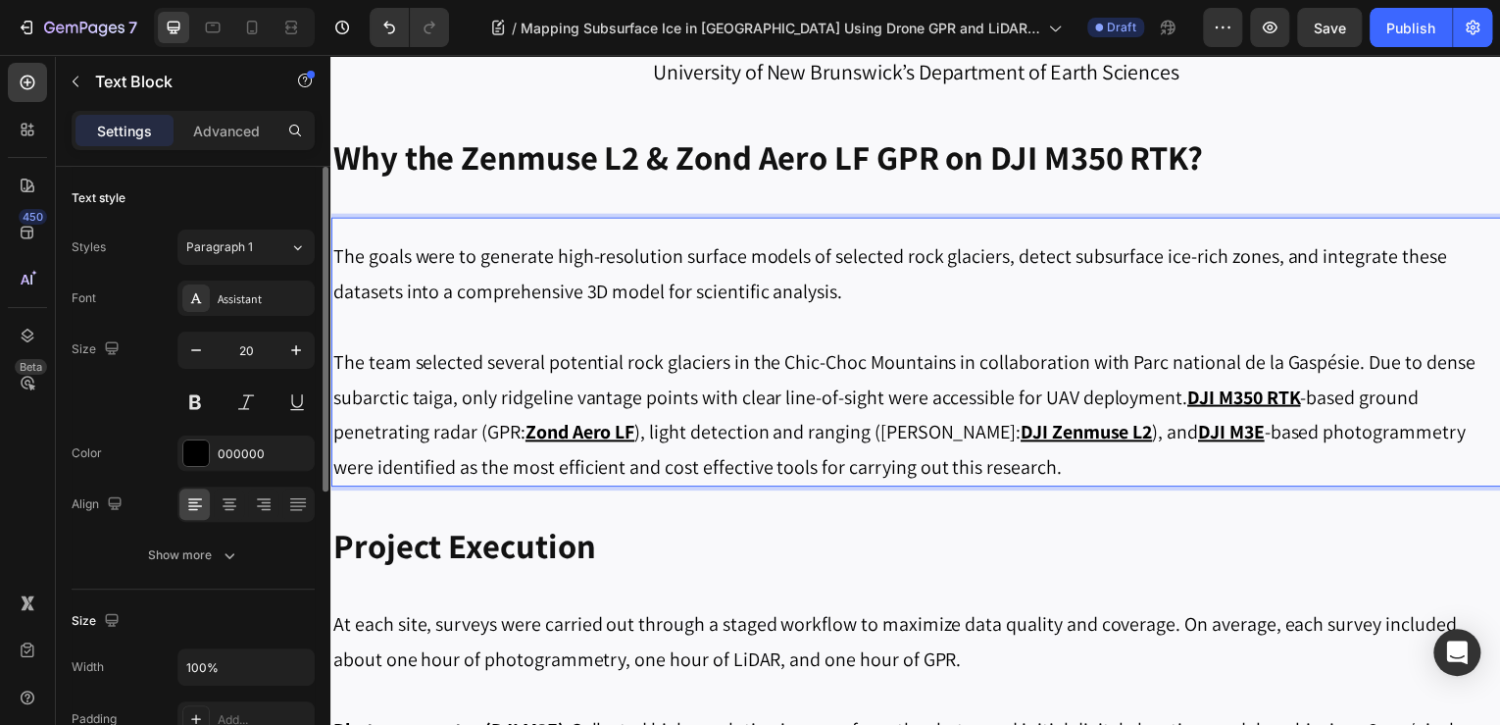
click at [1006, 479] on p "The team selected several potential rock glaciers in the Chic-Choc Mountains in…" at bounding box center [918, 416] width 1173 height 141
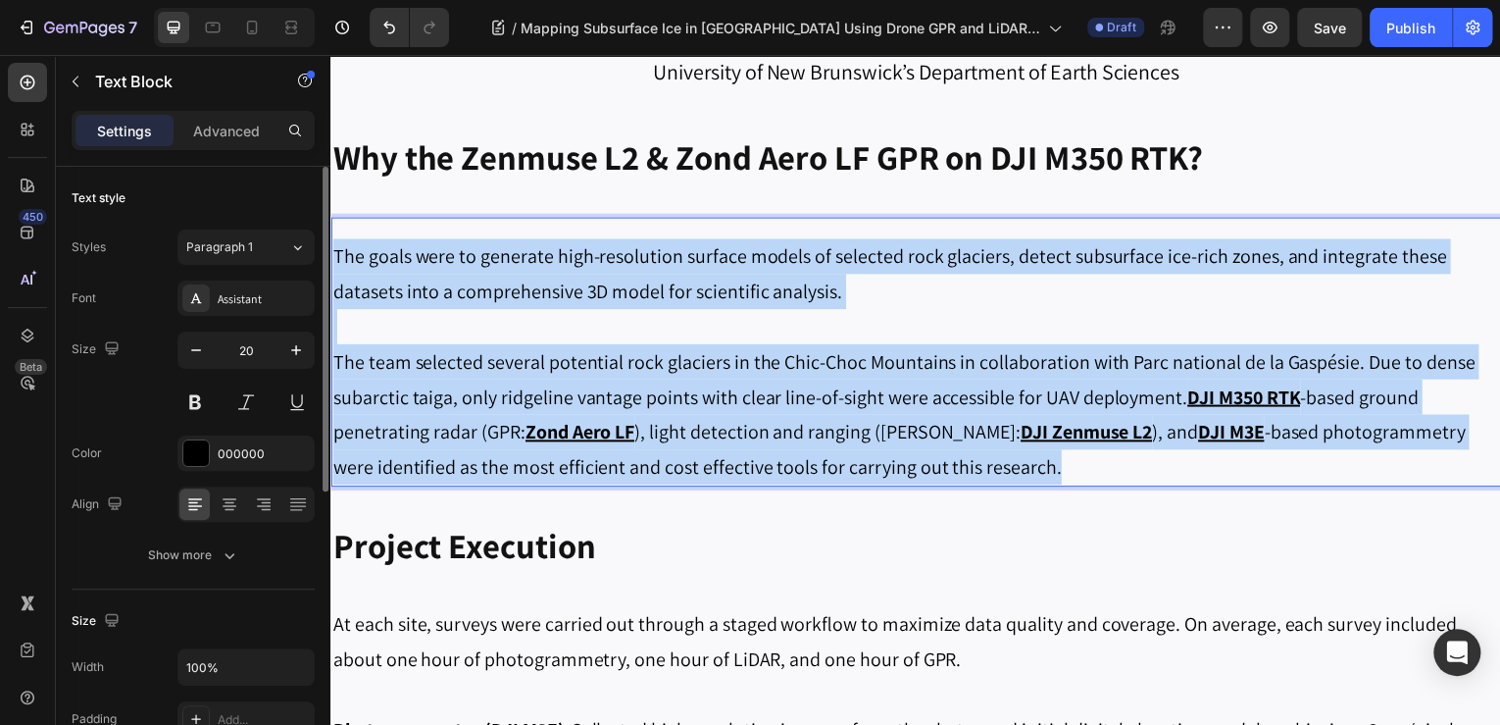
drag, startPoint x: 1036, startPoint y: 473, endPoint x: 332, endPoint y: 254, distance: 737.2
click at [332, 254] on div "The goals were to generate high-resolution surface models of selected rock glac…" at bounding box center [918, 363] width 1177 height 251
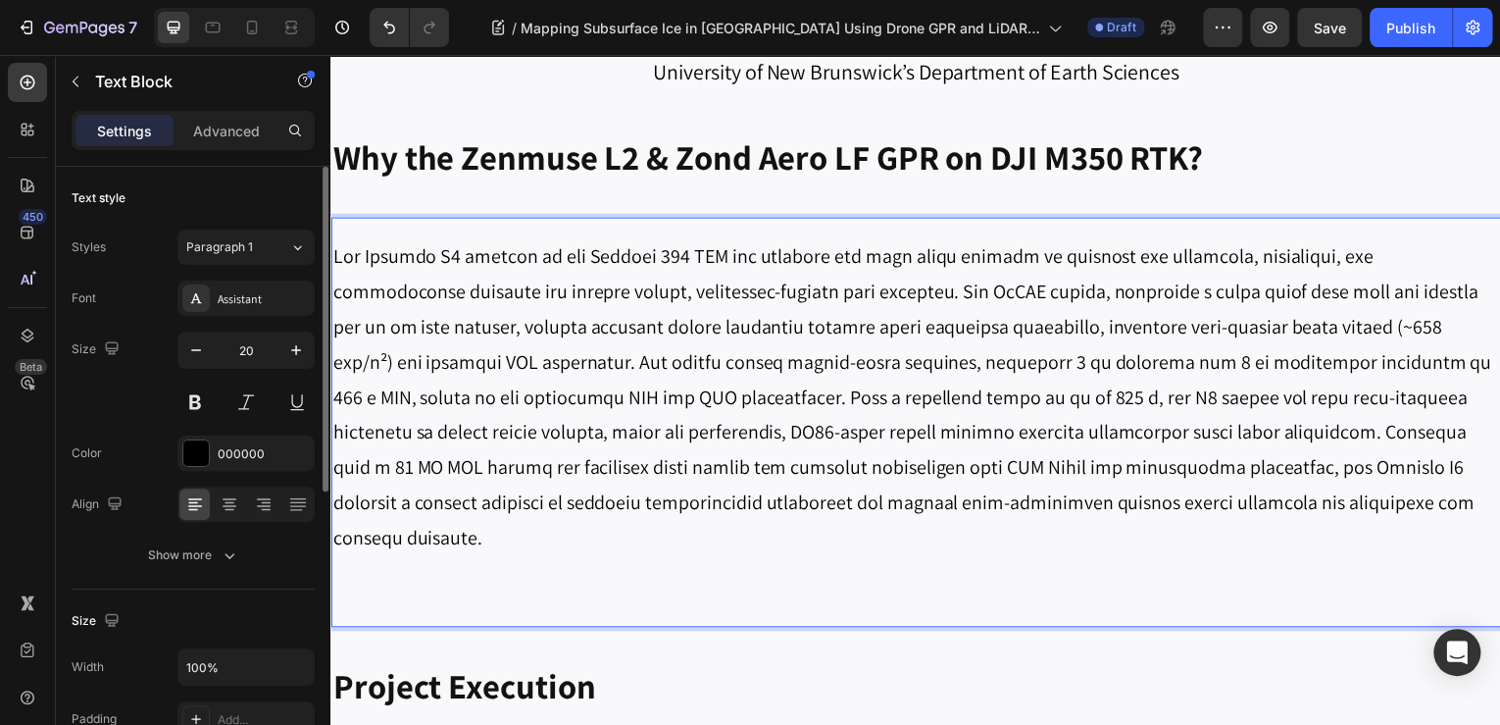
click at [837, 427] on p "Rich Text Editor. Editing area: main" at bounding box center [918, 399] width 1173 height 318
click at [1409, 498] on p "Rich Text Editor. Editing area: main" at bounding box center [918, 399] width 1173 height 318
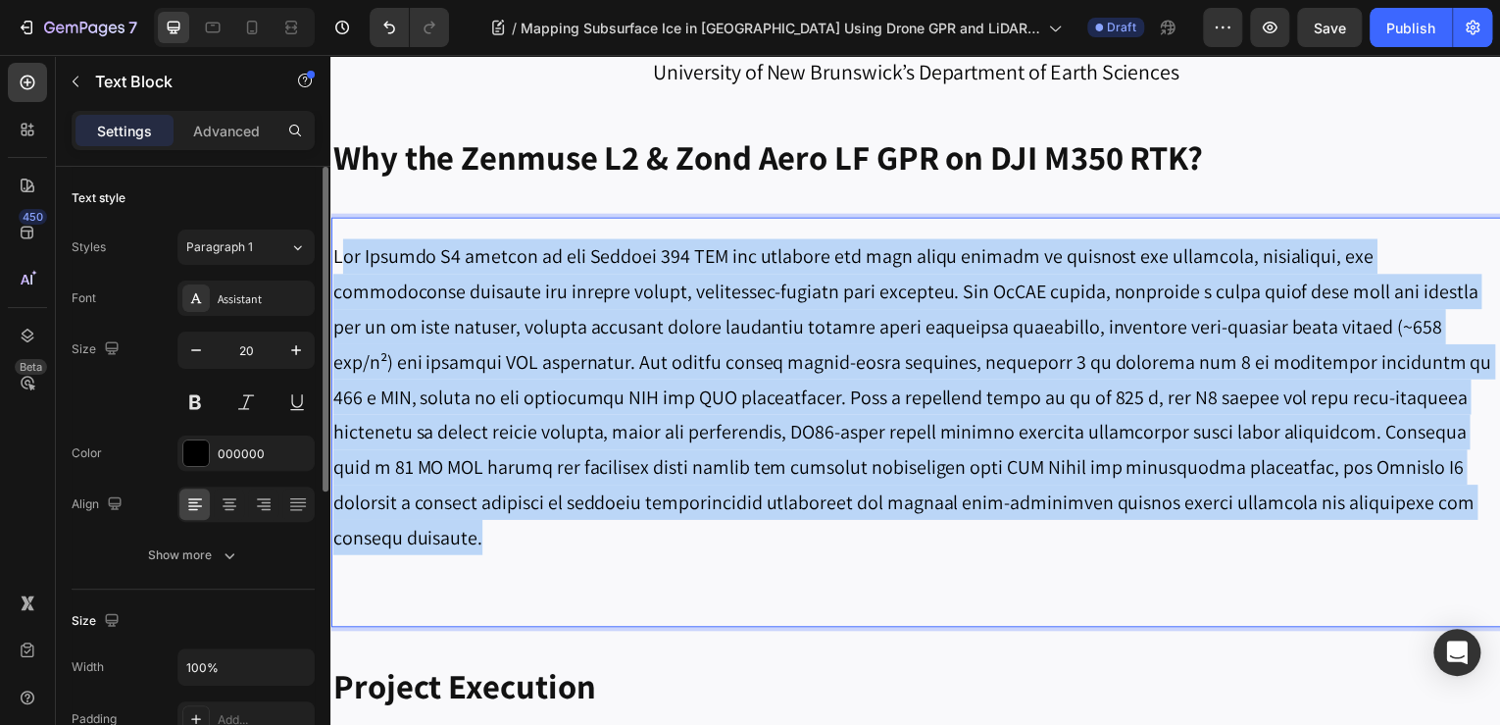
drag, startPoint x: 1382, startPoint y: 508, endPoint x: 342, endPoint y: 248, distance: 1071.3
click at [341, 247] on p "Rich Text Editor. Editing area: main" at bounding box center [918, 399] width 1173 height 318
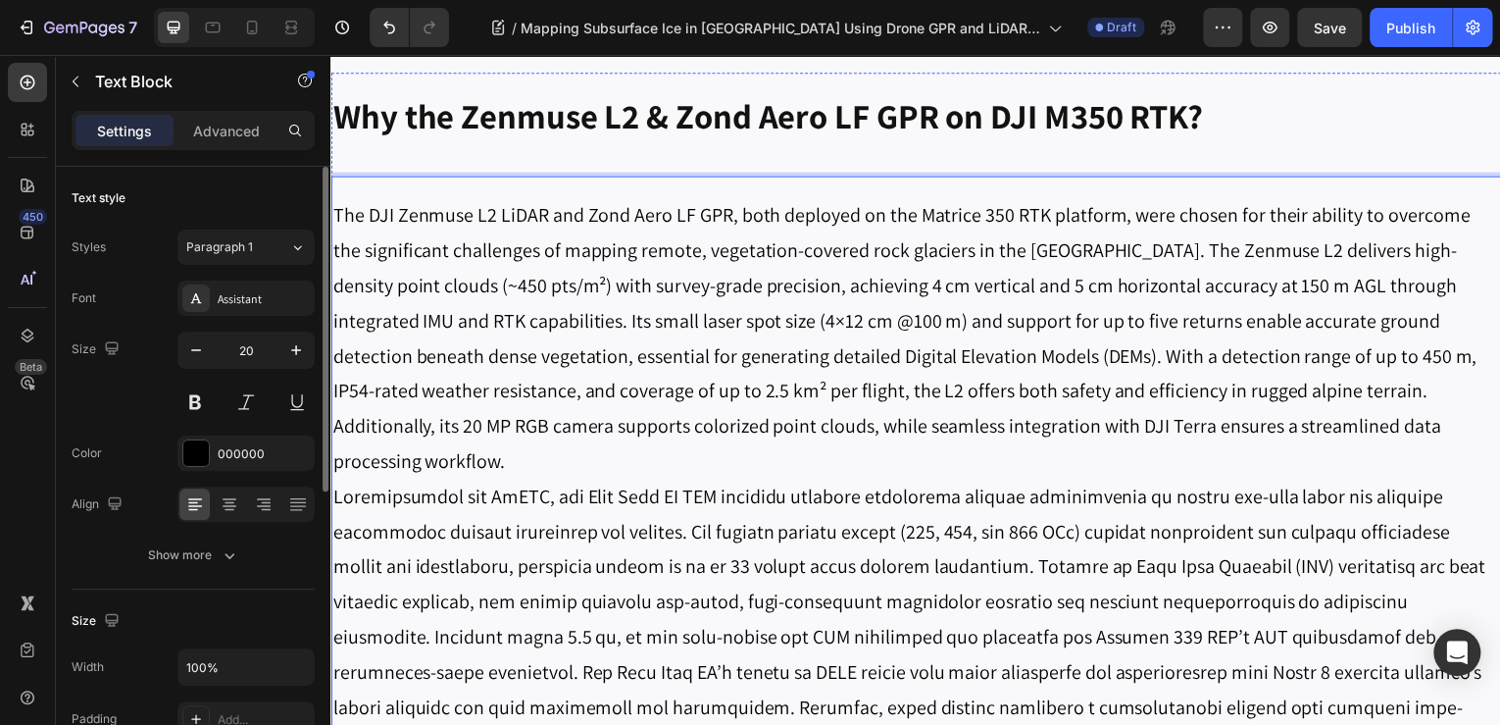
scroll to position [2449, 0]
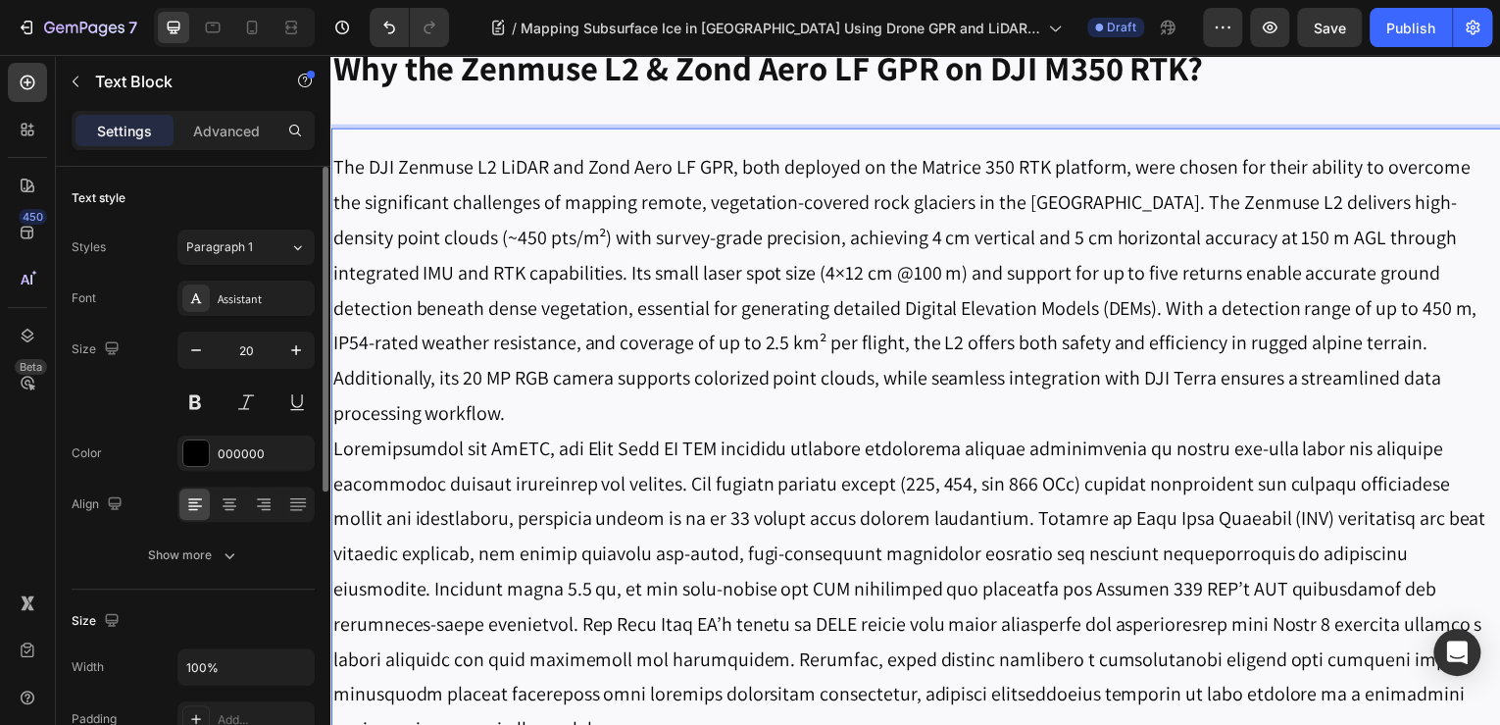
click at [781, 145] on div "The DJI Zenmuse L2 LiDAR and Zond Aero LF GPR, both deployed on the Matrice 350…" at bounding box center [918, 475] width 1177 height 694
click at [783, 157] on p "The DJI Zenmuse L2 LiDAR and Zond Aero LF GPR, both deployed on the Matrice 350…" at bounding box center [918, 291] width 1173 height 282
click at [535, 214] on p "The DJI Zenmuse L2 LiDAR and Zond Aero LF GPR, both deployed on the Matrice 350…" at bounding box center [918, 291] width 1173 height 282
drag, startPoint x: 416, startPoint y: 204, endPoint x: 367, endPoint y: 196, distance: 49.6
click at [394, 205] on p "The DJI Zenmuse L2 LiDAR and Zond Aero LF GPR, both deployed on the Matrice 350…" at bounding box center [918, 291] width 1173 height 282
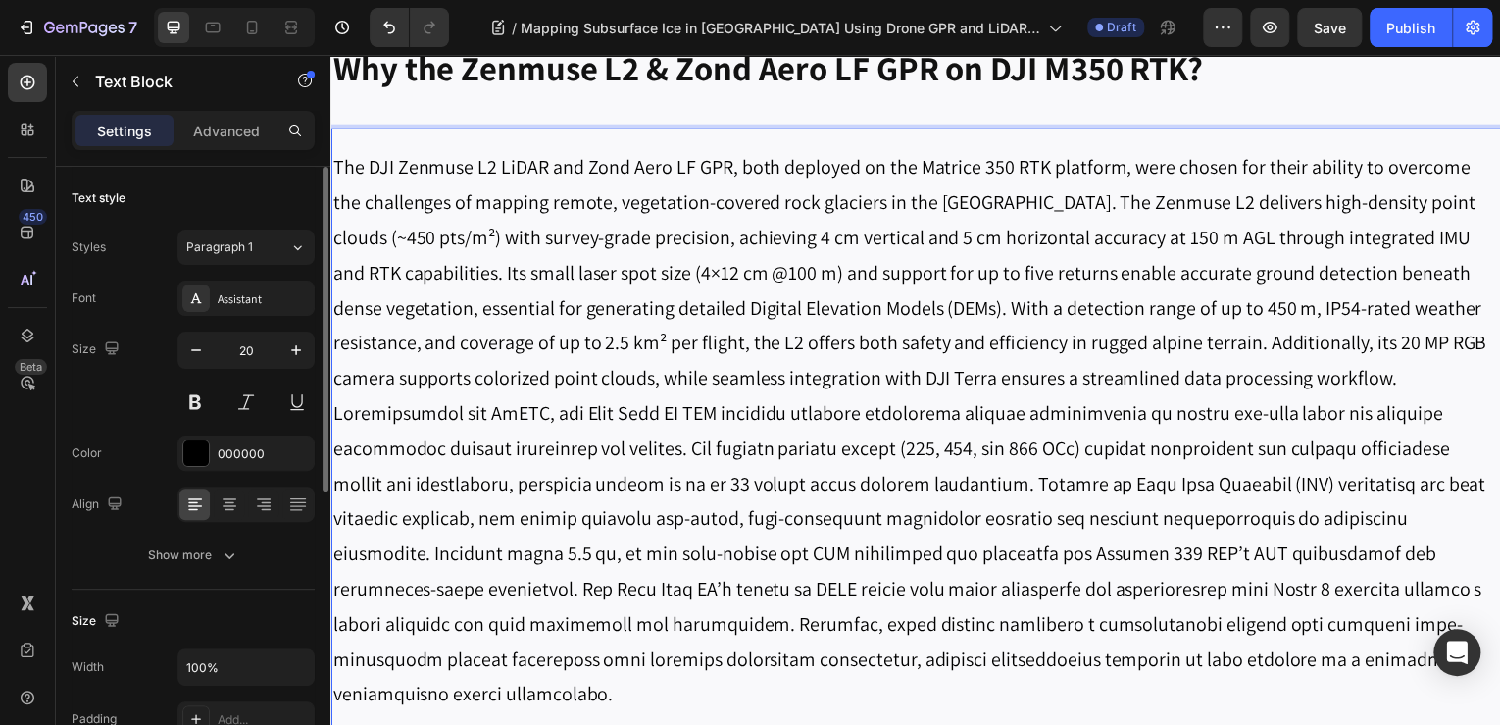
click at [1042, 203] on p "The DJI Zenmuse L2 LiDAR and Zond Aero LF GPR, both deployed on the Matrice 350…" at bounding box center [918, 273] width 1173 height 247
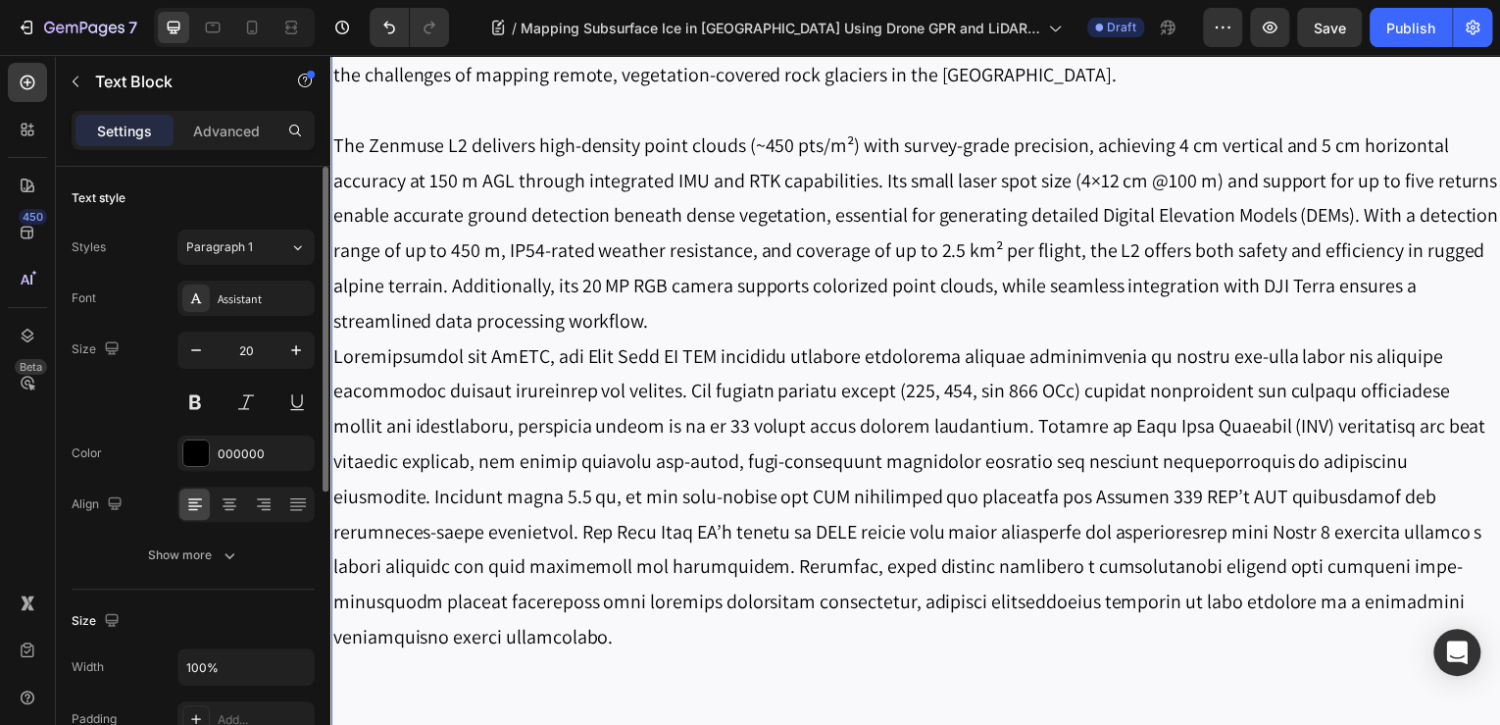
scroll to position [2528, 0]
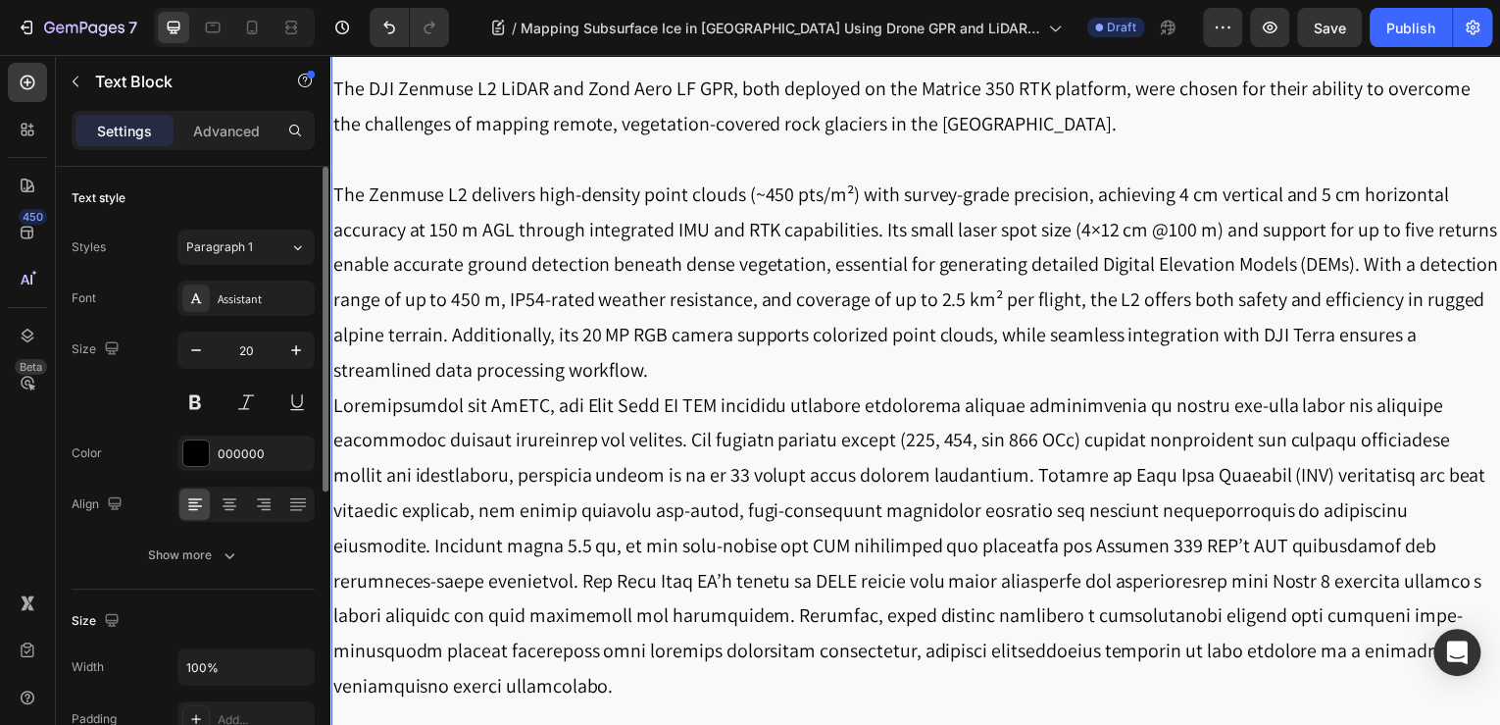
click at [858, 154] on p "Rich Text Editor. Editing area: main" at bounding box center [918, 159] width 1173 height 35
click at [952, 366] on p "The Zenmuse L2 delivers high-density point clouds (~450 pts/m²) with survey-gra…" at bounding box center [918, 283] width 1173 height 212
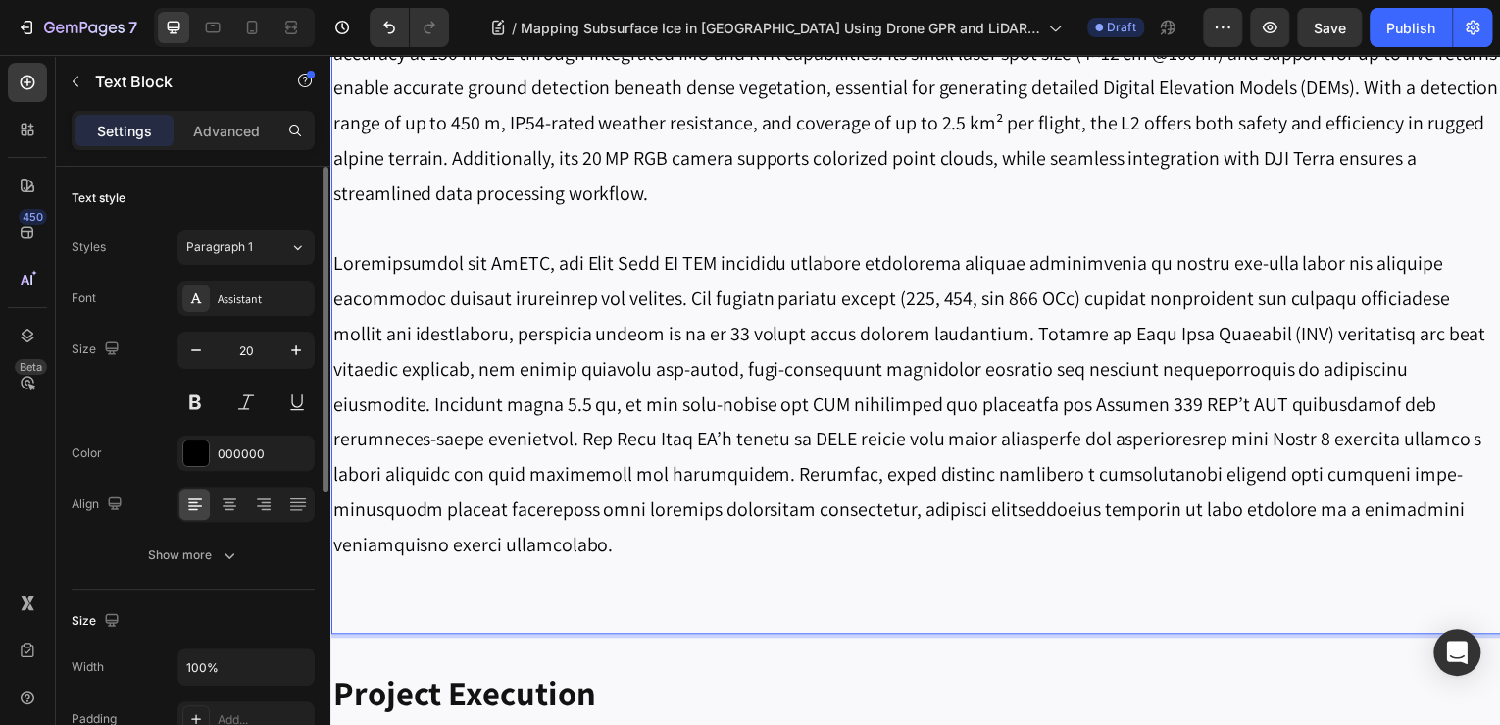
scroll to position [2763, 0]
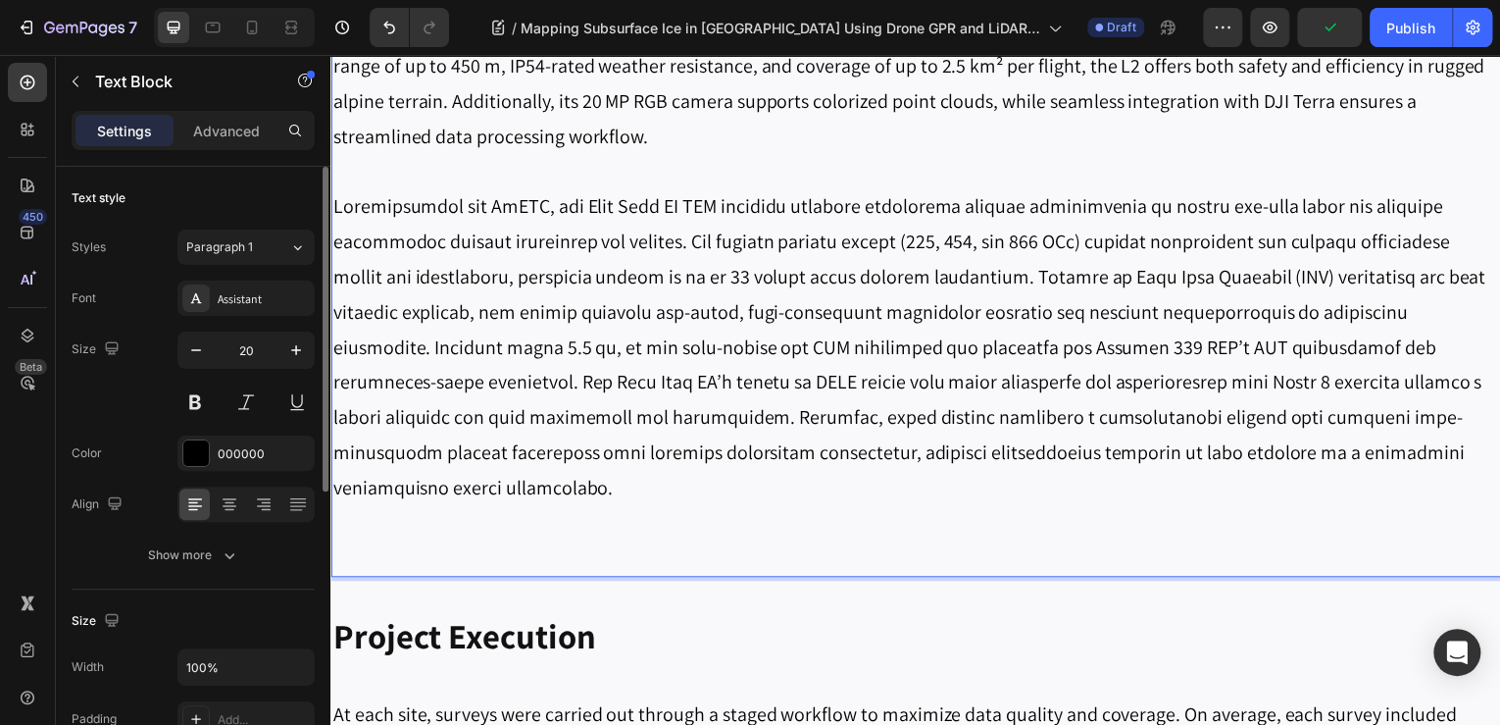
drag, startPoint x: 496, startPoint y: 240, endPoint x: 561, endPoint y: 220, distance: 67.9
click at [497, 240] on p "Rich Text Editor. Editing area: main" at bounding box center [918, 348] width 1173 height 318
click at [687, 207] on p "Rich Text Editor. Editing area: main" at bounding box center [918, 348] width 1173 height 318
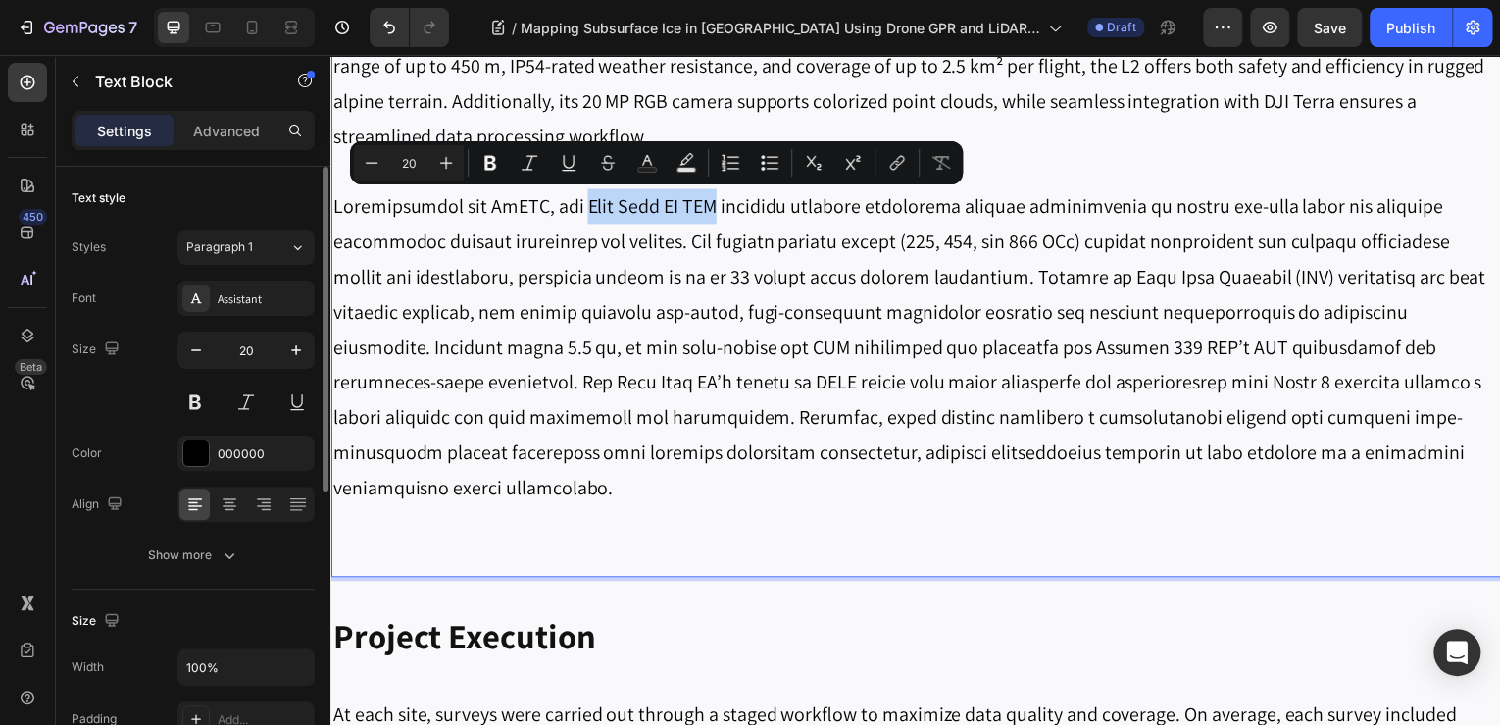
drag, startPoint x: 729, startPoint y: 211, endPoint x: 586, endPoint y: 205, distance: 142.3
click at [586, 205] on p "Rich Text Editor. Editing area: main" at bounding box center [918, 348] width 1173 height 318
click at [483, 165] on icon "Editor contextual toolbar" at bounding box center [490, 163] width 20 height 20
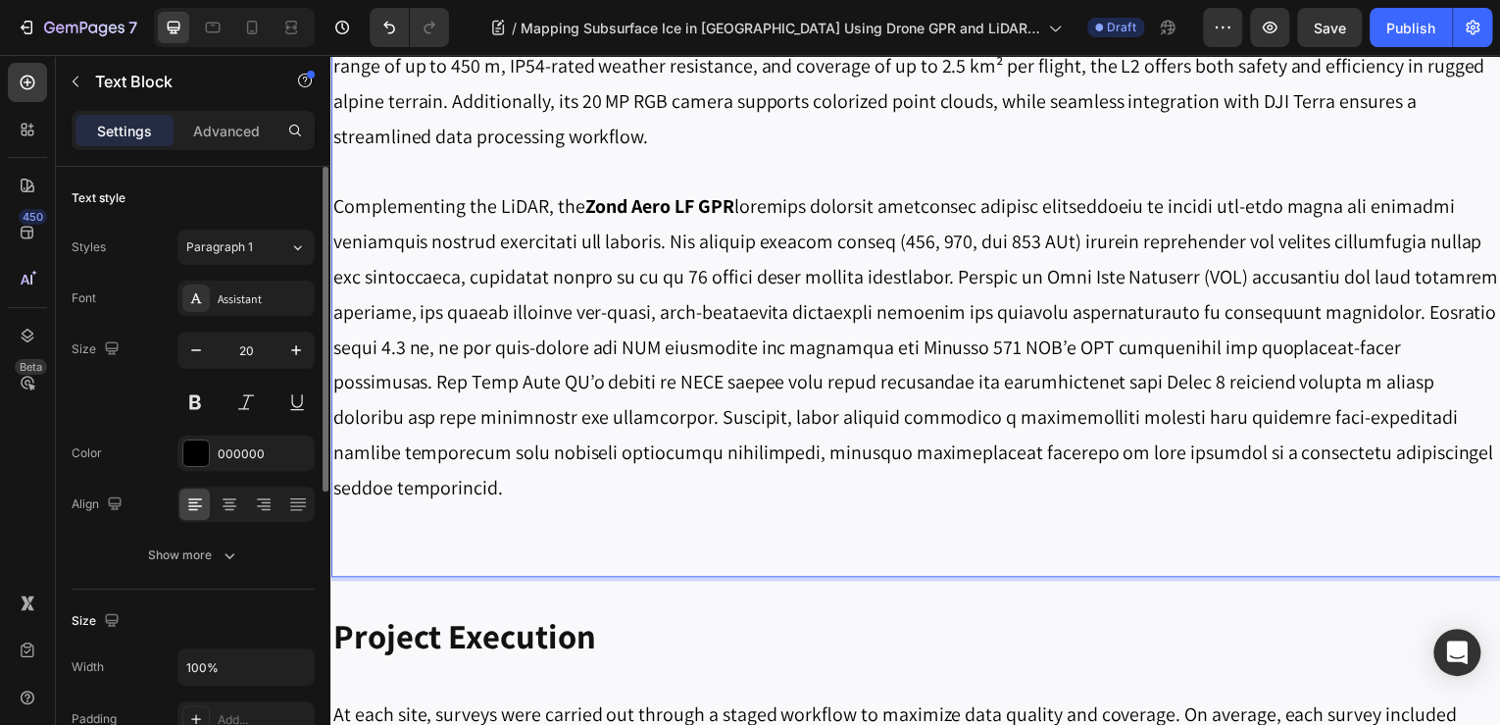
drag, startPoint x: 657, startPoint y: 225, endPoint x: 667, endPoint y: 223, distance: 10.0
click at [657, 225] on p "Complementing the LiDAR, the Zond Aero LF GPR" at bounding box center [918, 348] width 1173 height 318
drag, startPoint x: 734, startPoint y: 208, endPoint x: 584, endPoint y: 205, distance: 150.0
click at [585, 205] on strong "Zond Aero LF GPR" at bounding box center [660, 206] width 150 height 25
click at [905, 249] on p "Complementing the LiDAR, the Zond Aero LF GPR" at bounding box center [918, 348] width 1173 height 318
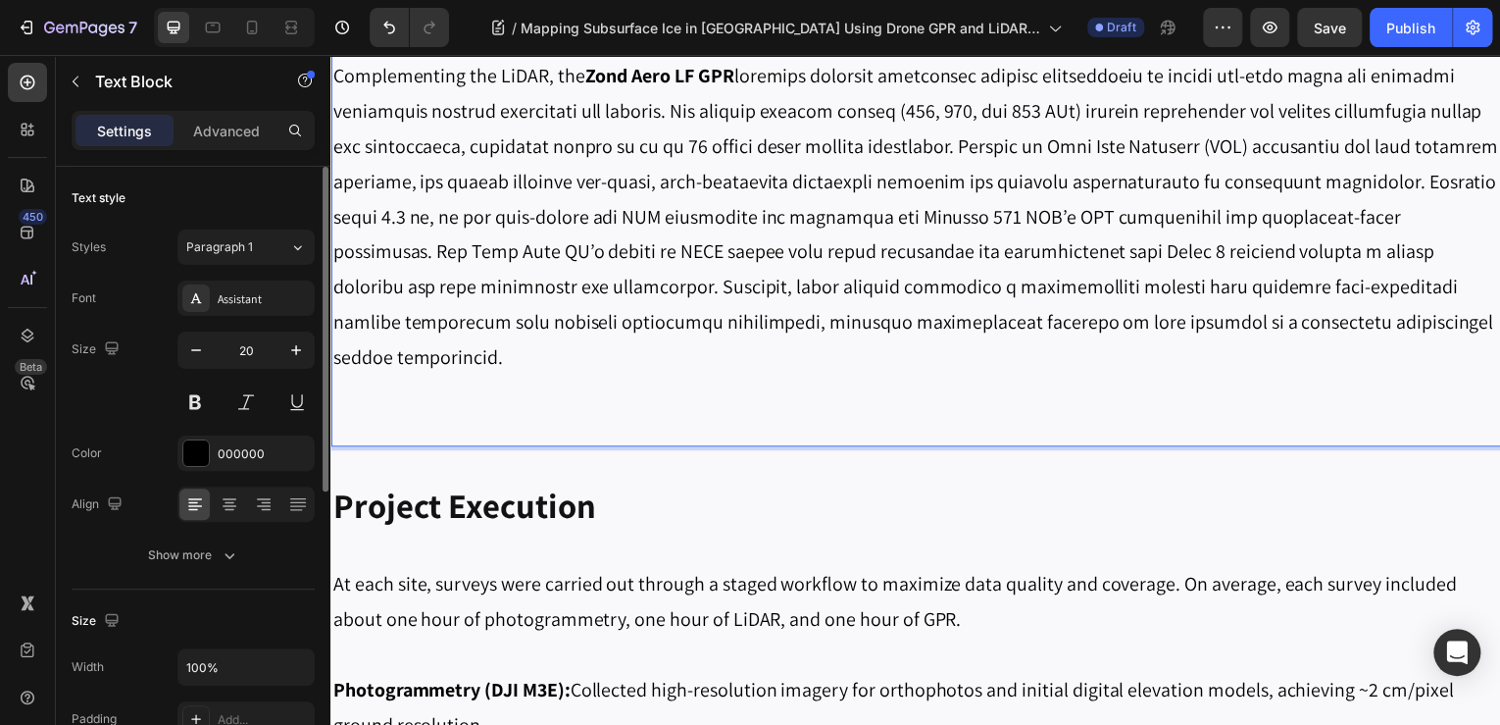
scroll to position [2920, 0]
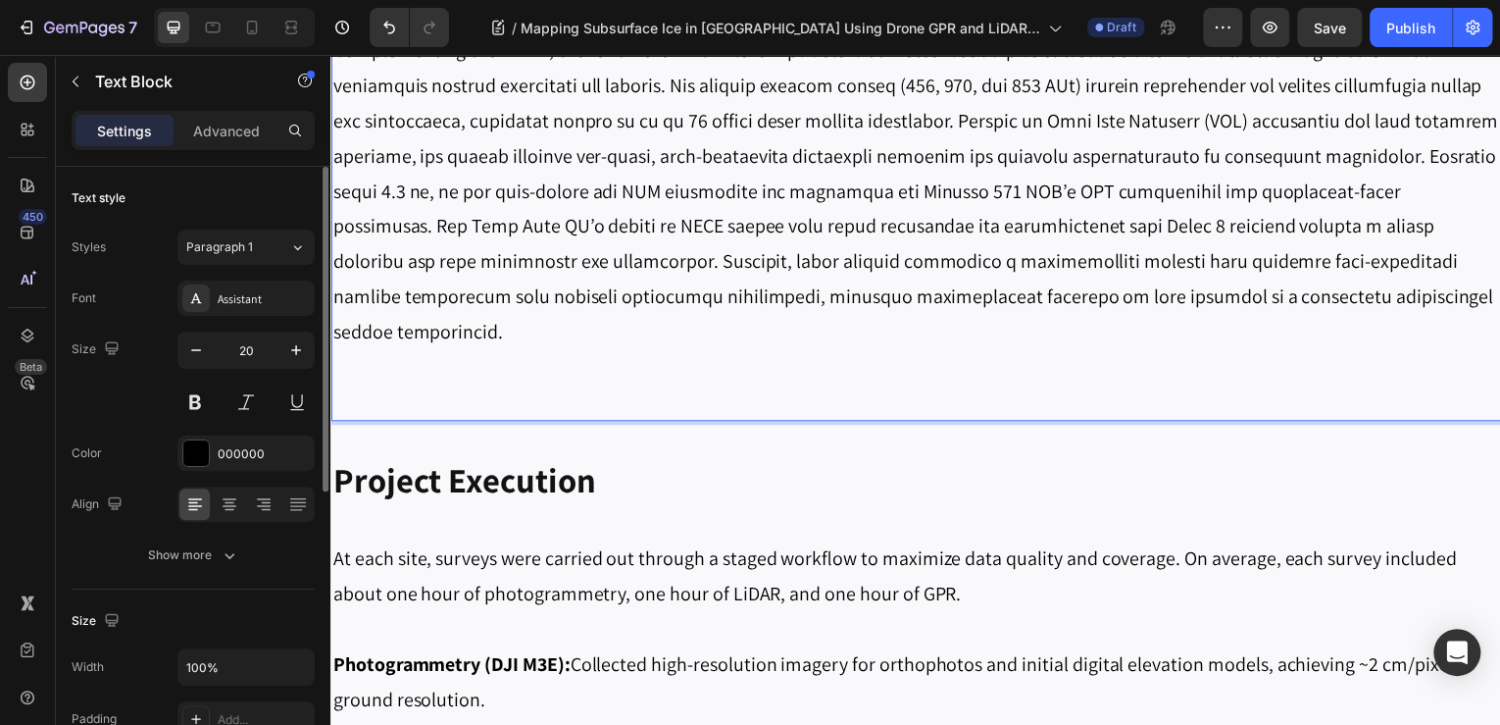
click at [605, 265] on p "Complementing the LiDAR, the Zond Aero LF GPR" at bounding box center [918, 191] width 1173 height 318
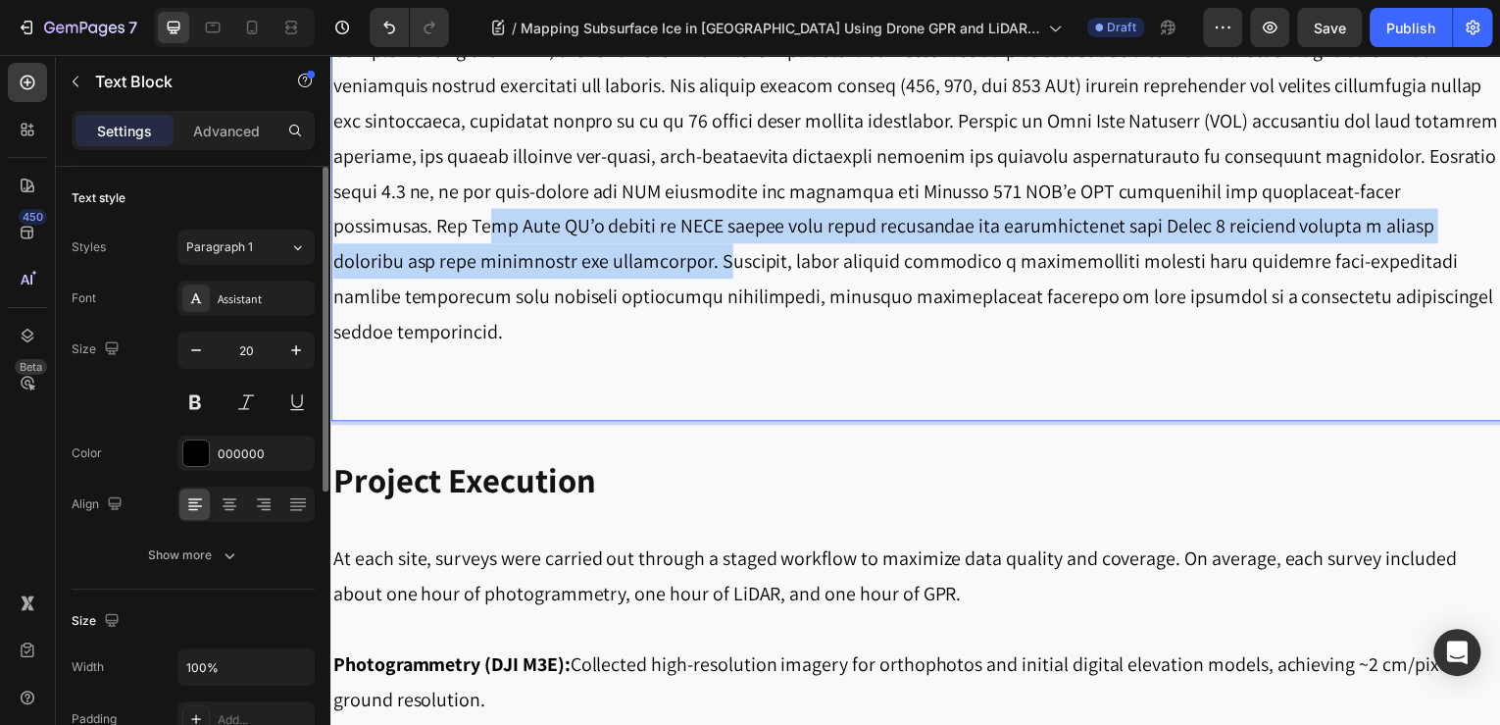
drag, startPoint x: 623, startPoint y: 265, endPoint x: 476, endPoint y: 232, distance: 150.6
click at [476, 232] on p "Complementing the LiDAR, the Zond Aero LF GPR" at bounding box center [918, 191] width 1173 height 318
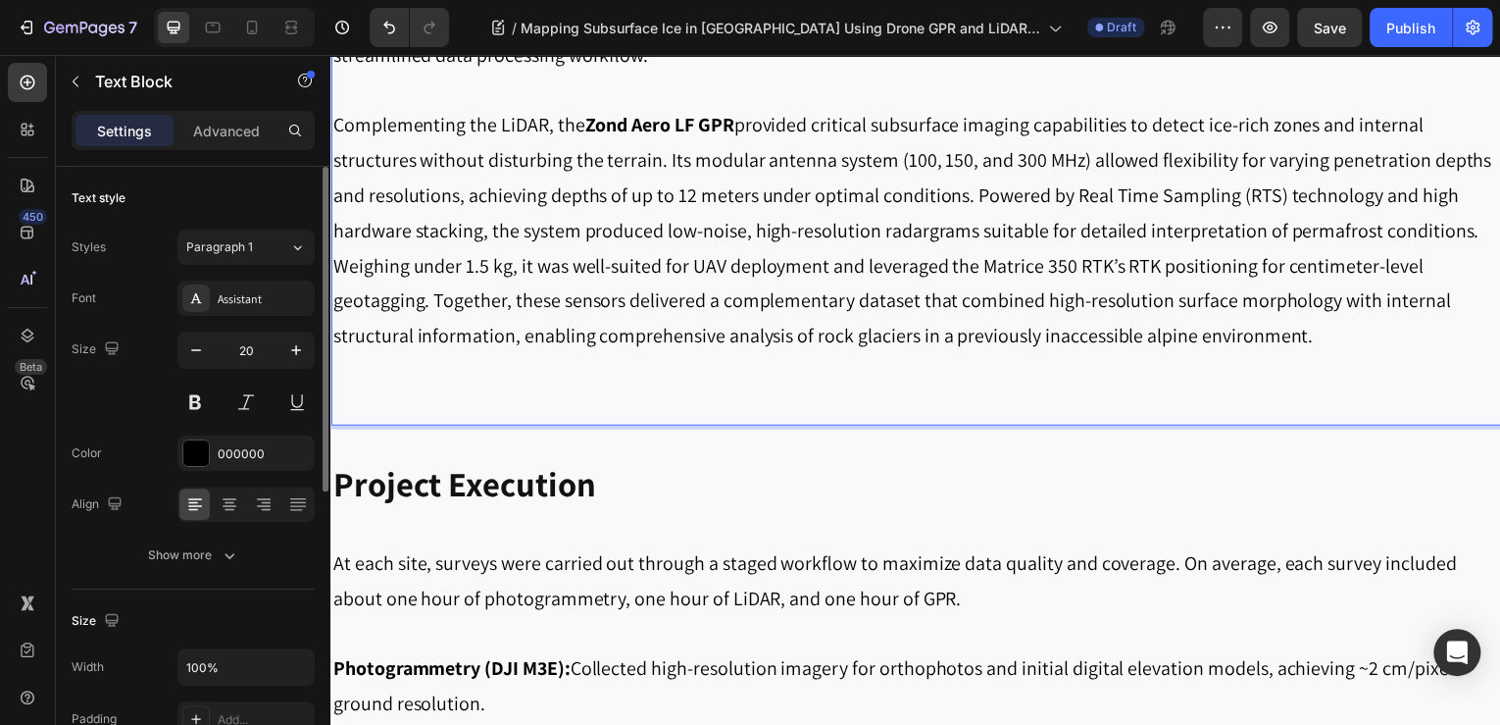
scroll to position [2841, 0]
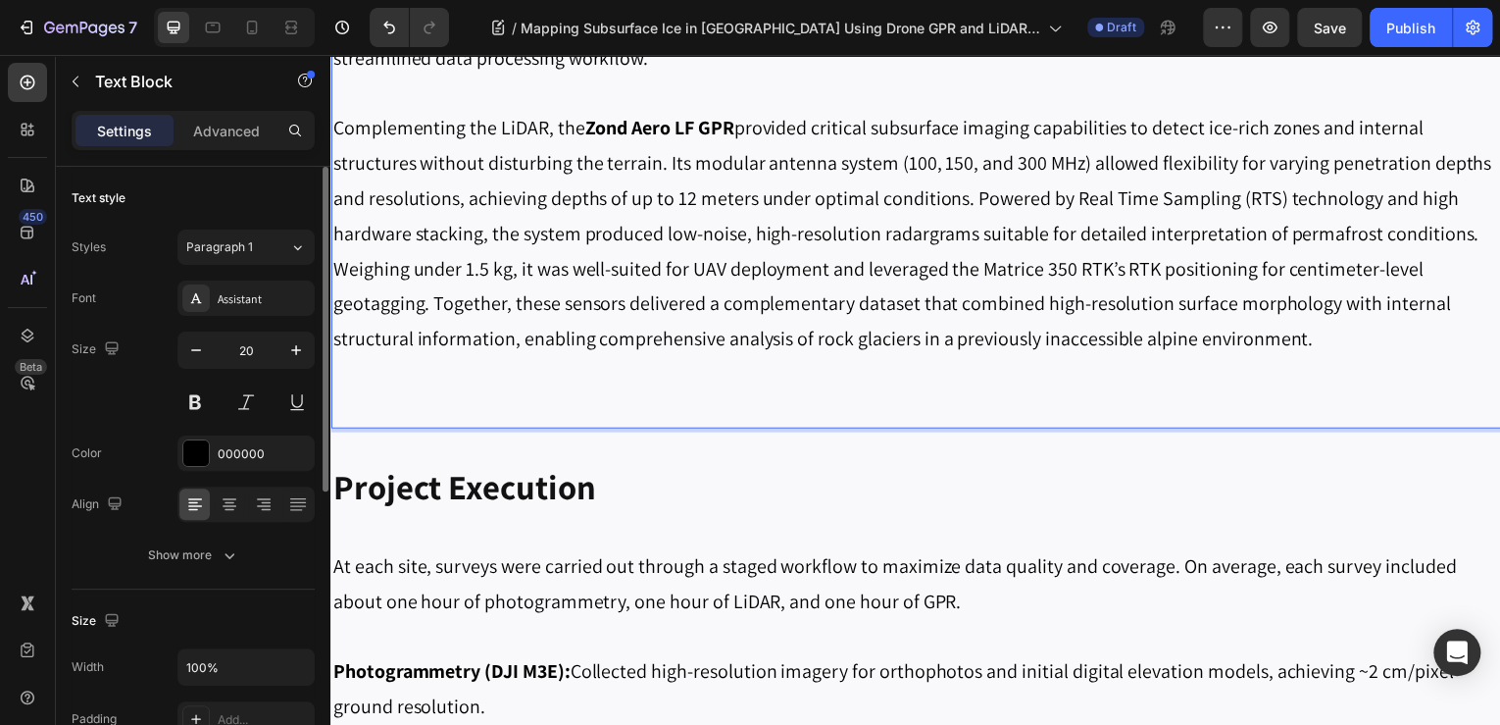
click at [426, 309] on p "Complementing the LiDAR, the Zond Aero LF GPR provided critical subsurface imag…" at bounding box center [918, 234] width 1173 height 247
click at [431, 312] on p "Complementing the LiDAR, the Zond Aero LF GPR provided critical subsurface imag…" at bounding box center [918, 234] width 1173 height 247
drag, startPoint x: 516, startPoint y: 305, endPoint x: 433, endPoint y: 306, distance: 82.4
click at [438, 306] on p "Complementing the LiDAR, the Zond Aero LF GPR provided critical subsurface imag…" at bounding box center [918, 234] width 1173 height 247
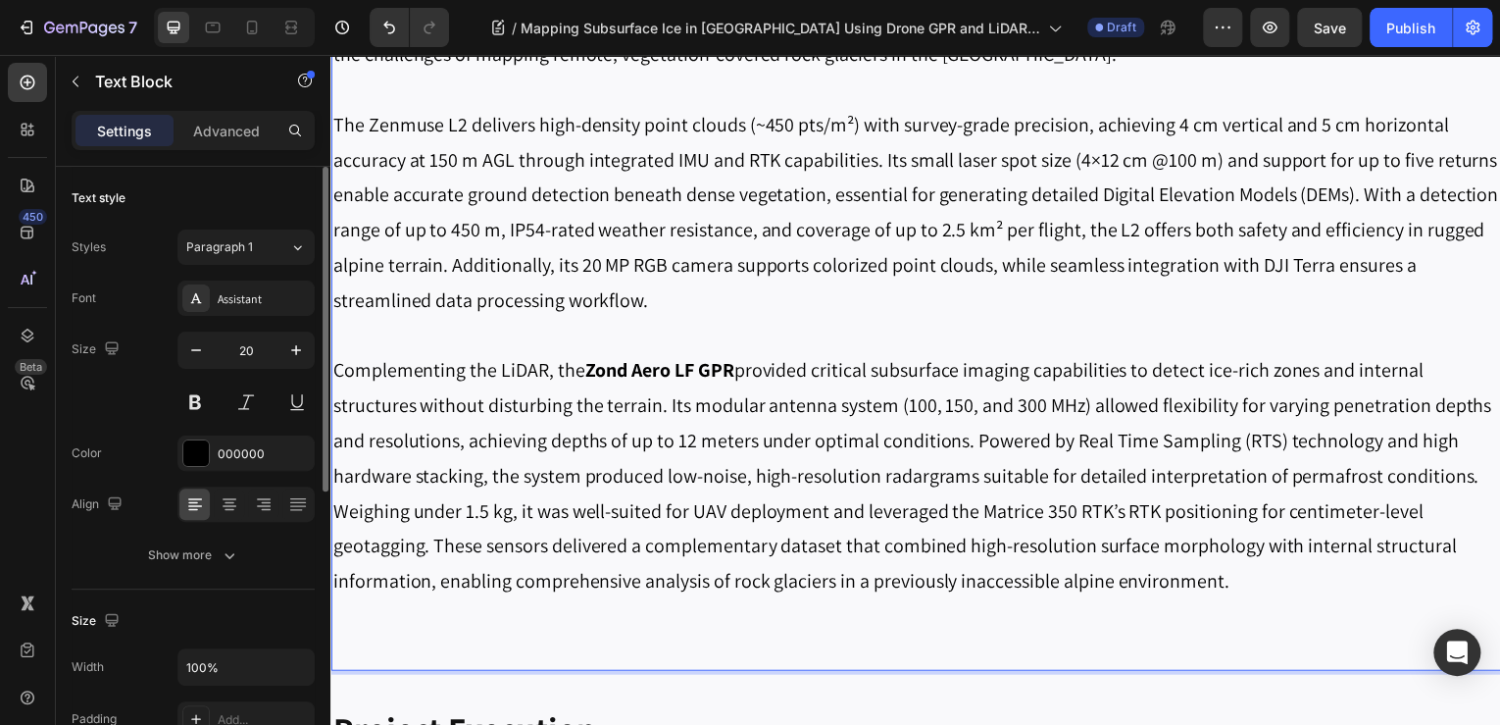
scroll to position [2547, 0]
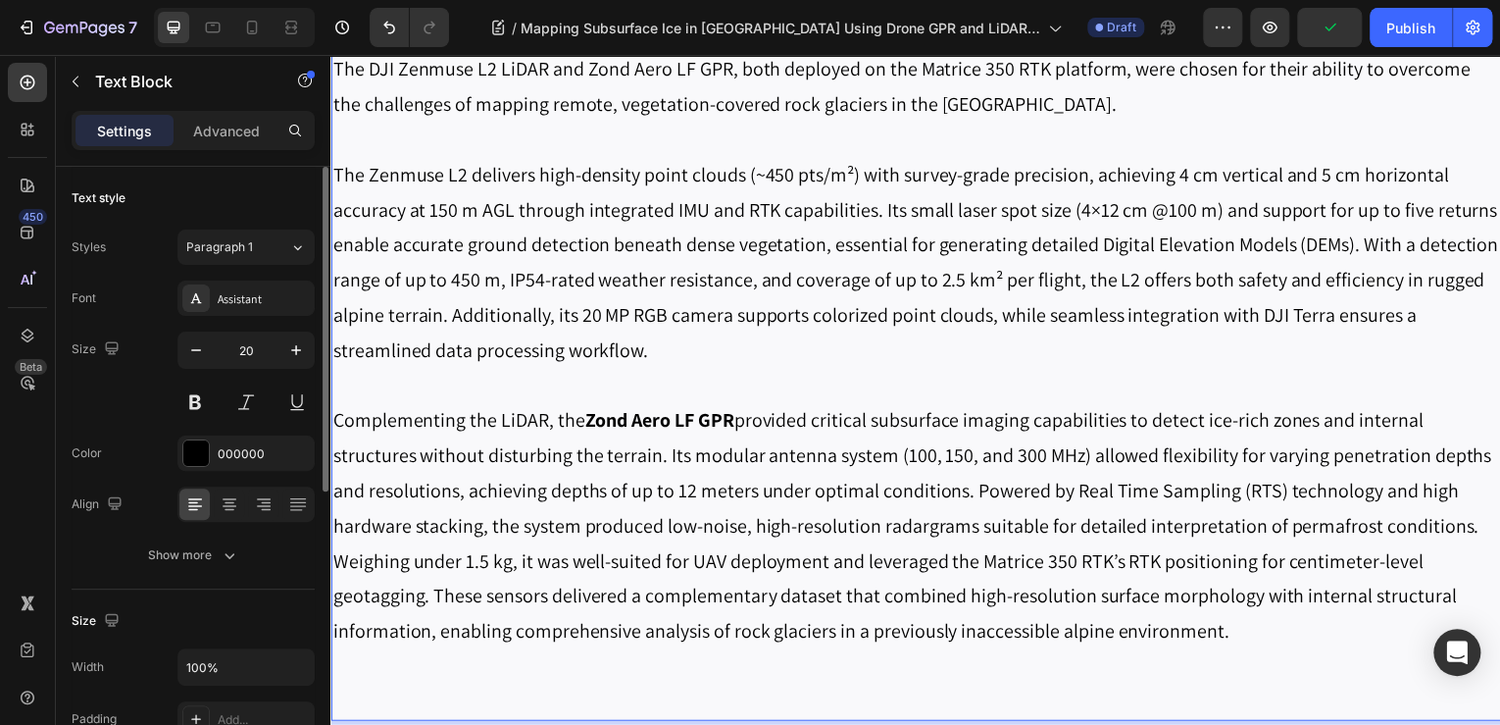
drag, startPoint x: 479, startPoint y: 612, endPoint x: 414, endPoint y: 583, distance: 71.6
click at [479, 612] on p "Complementing the LiDAR, the Zond Aero LF GPR provided critical subsurface imag…" at bounding box center [918, 528] width 1173 height 247
click at [427, 601] on p "Complementing the LiDAR, the Zond Aero LF GPR provided critical subsurface imag…" at bounding box center [918, 528] width 1173 height 247
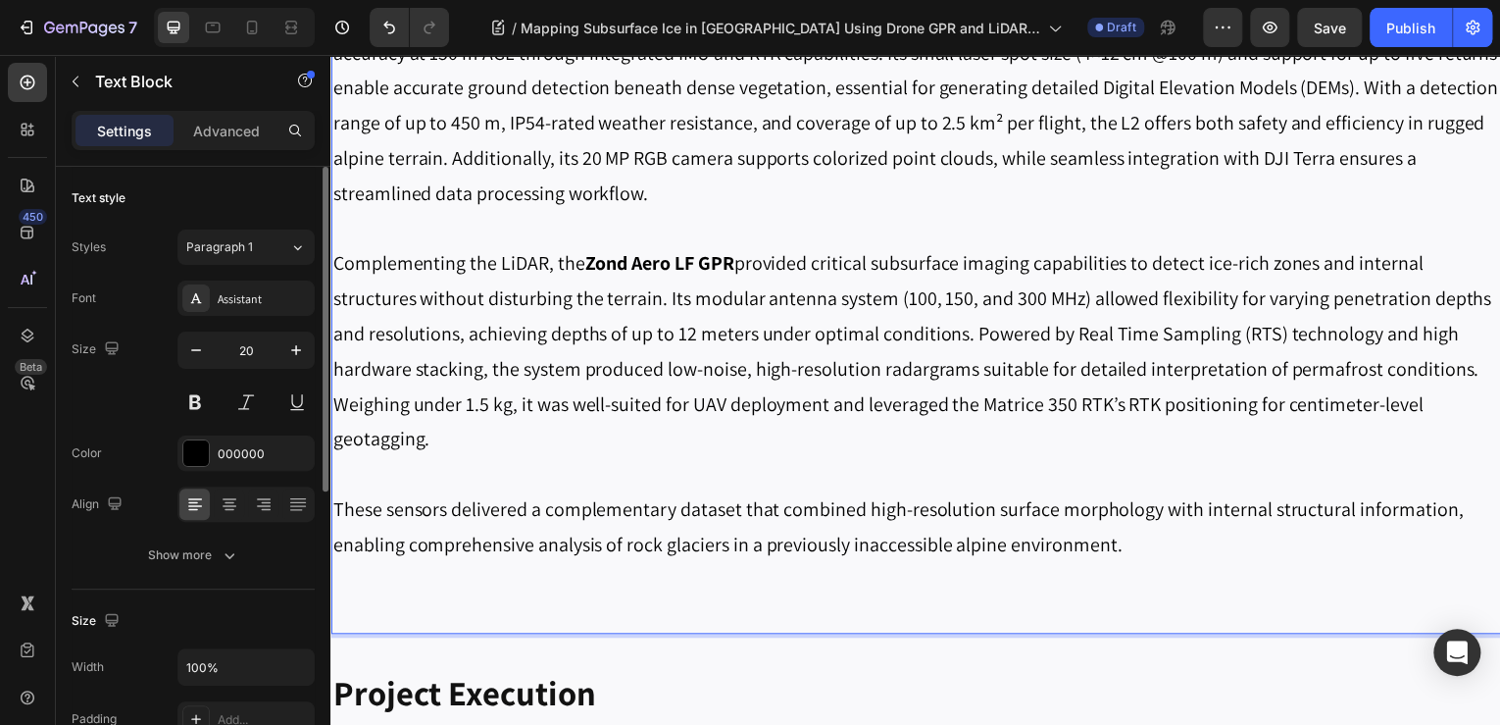
scroll to position [2783, 0]
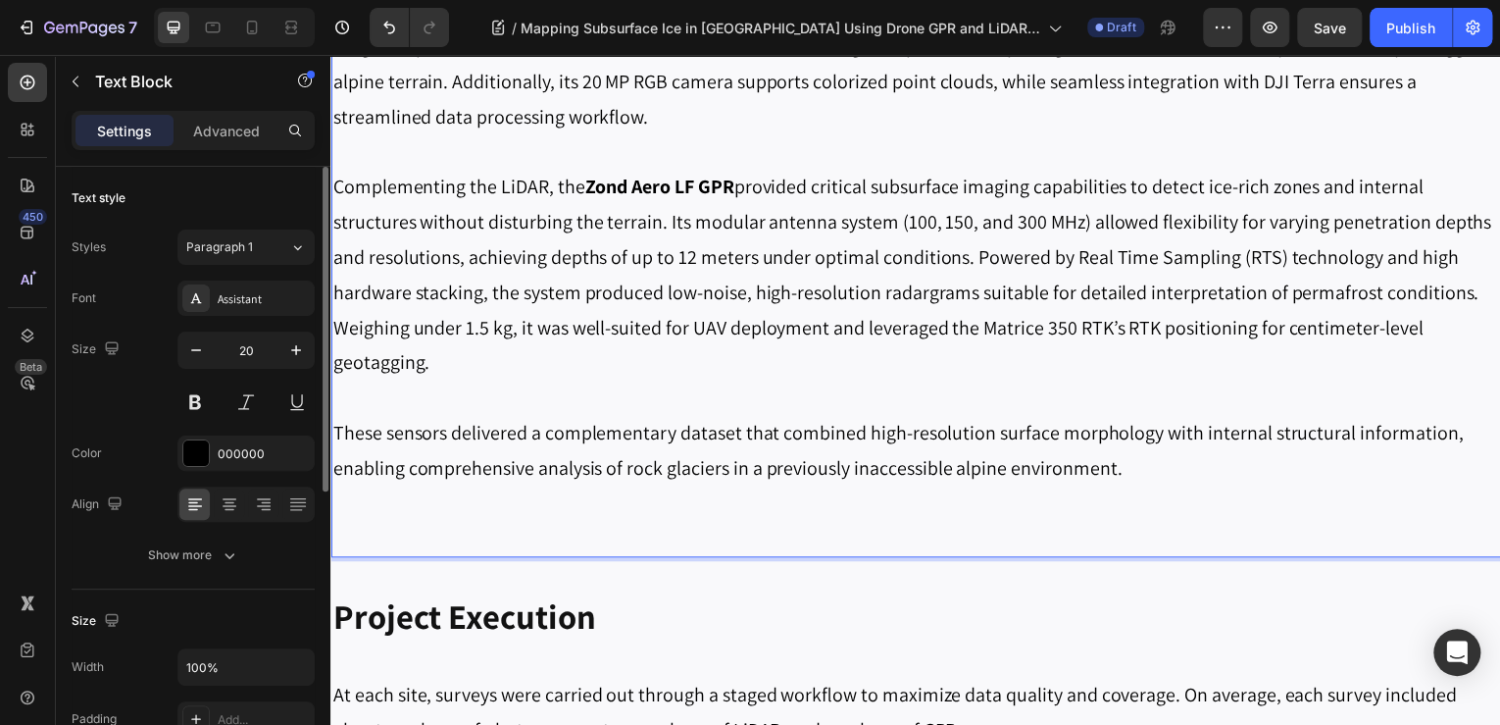
click at [839, 528] on p "Rich Text Editor. Editing area: main" at bounding box center [918, 540] width 1173 height 35
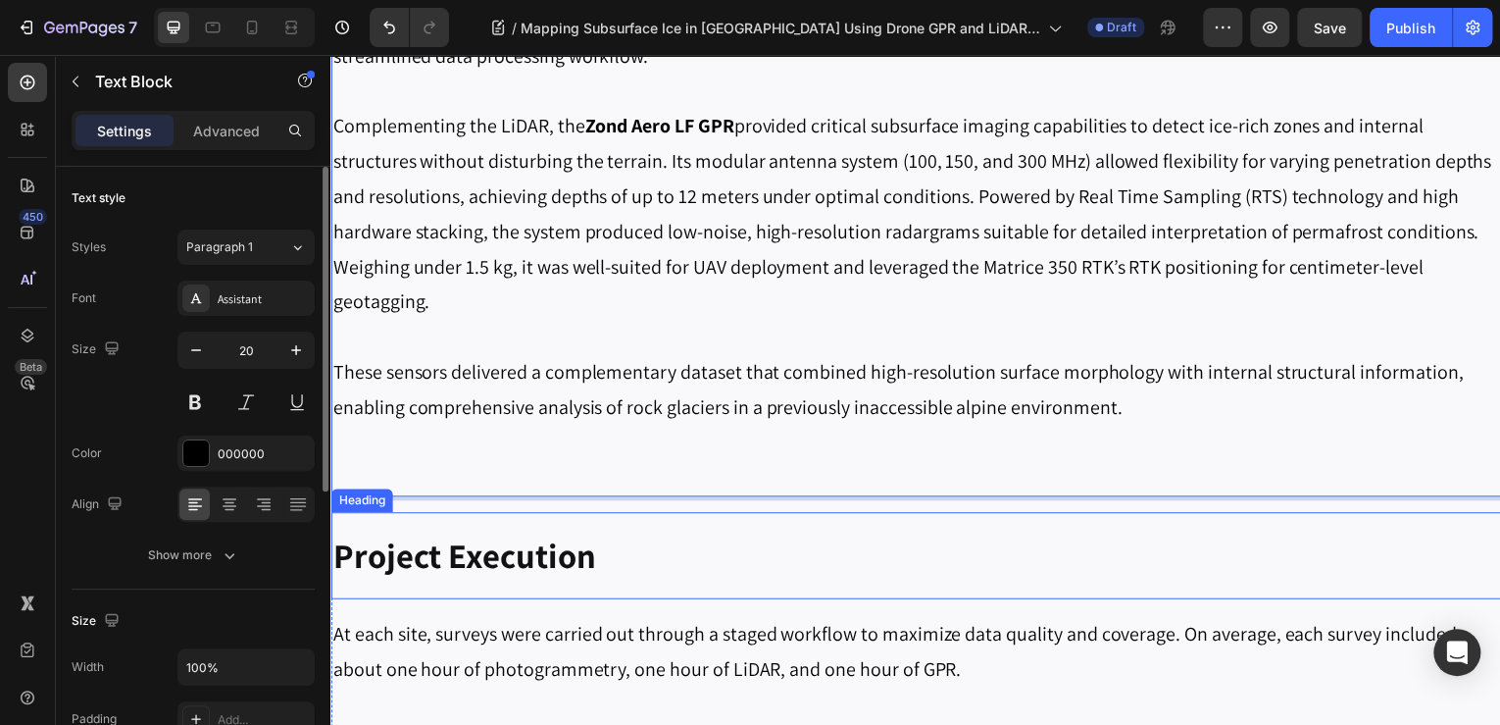
scroll to position [2861, 0]
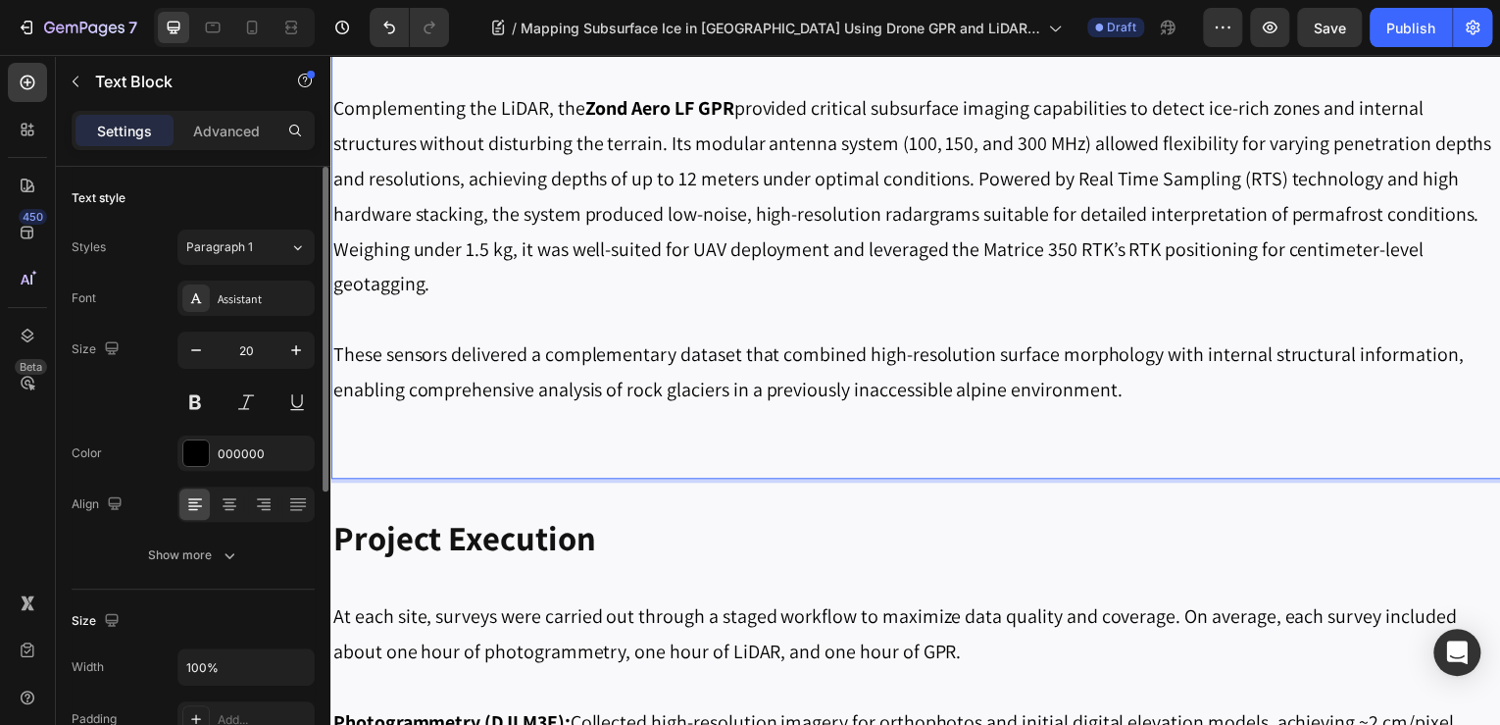
click at [1202, 458] on p "Rich Text Editor. Editing area: main" at bounding box center [918, 461] width 1173 height 35
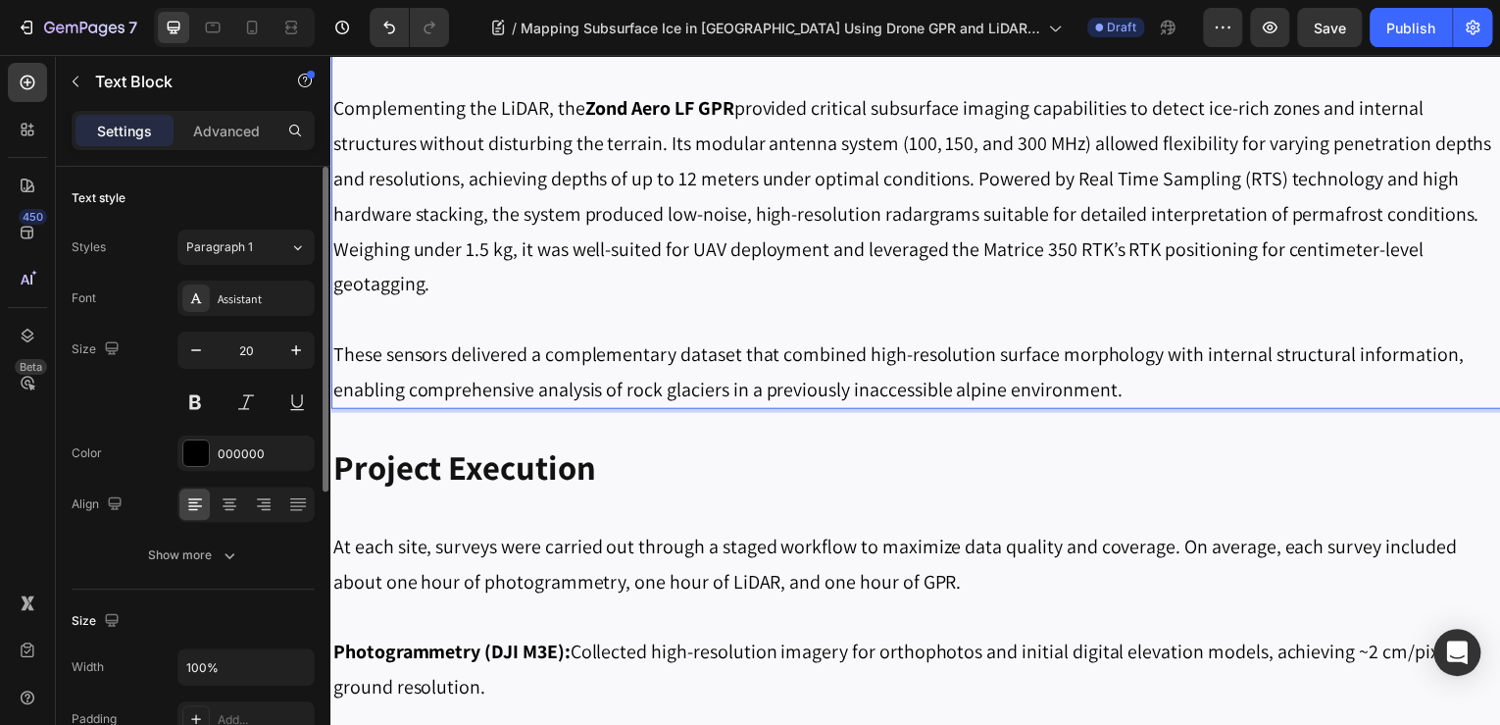
click at [807, 393] on p "These sensors delivered a complementary dataset that combined high-resolution s…" at bounding box center [918, 373] width 1173 height 71
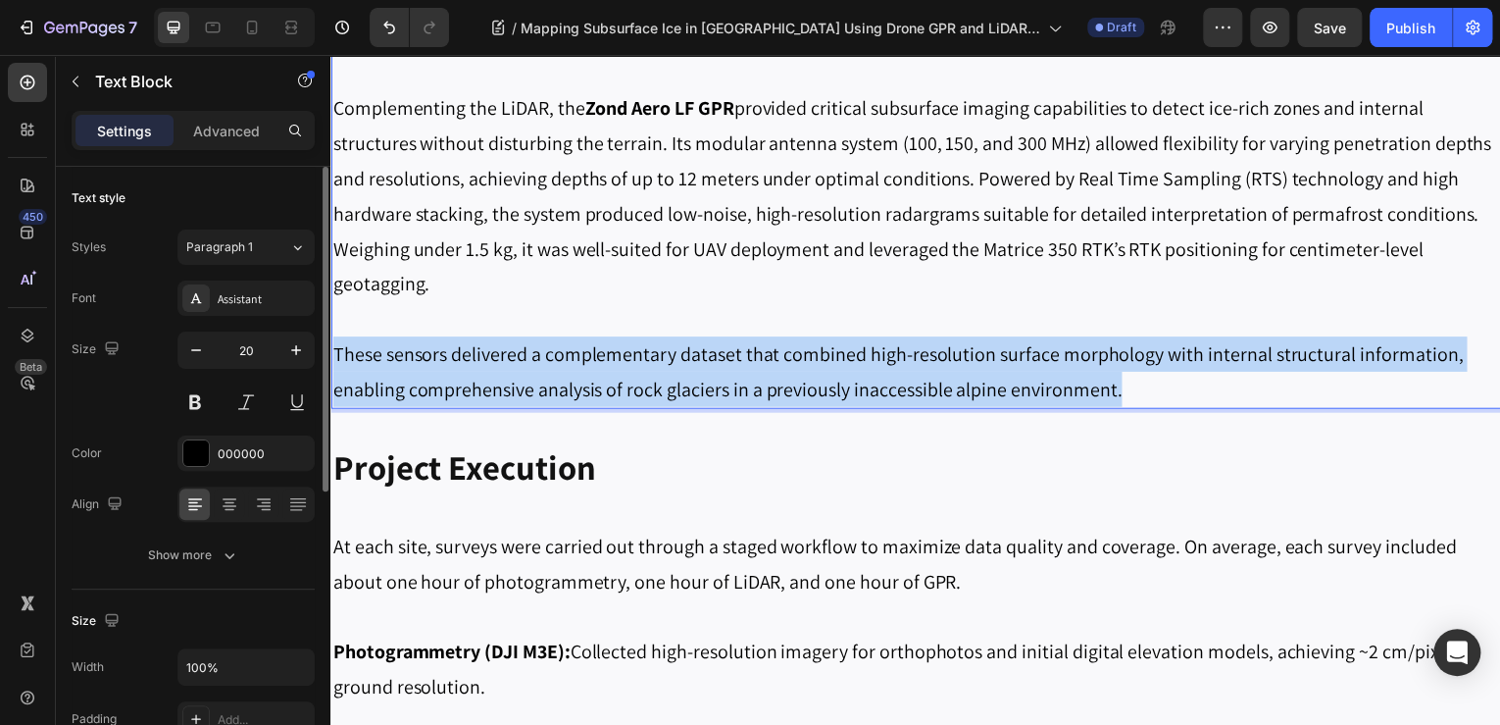
click at [807, 393] on p "These sensors delivered a complementary dataset that combined high-resolution s…" at bounding box center [918, 373] width 1173 height 71
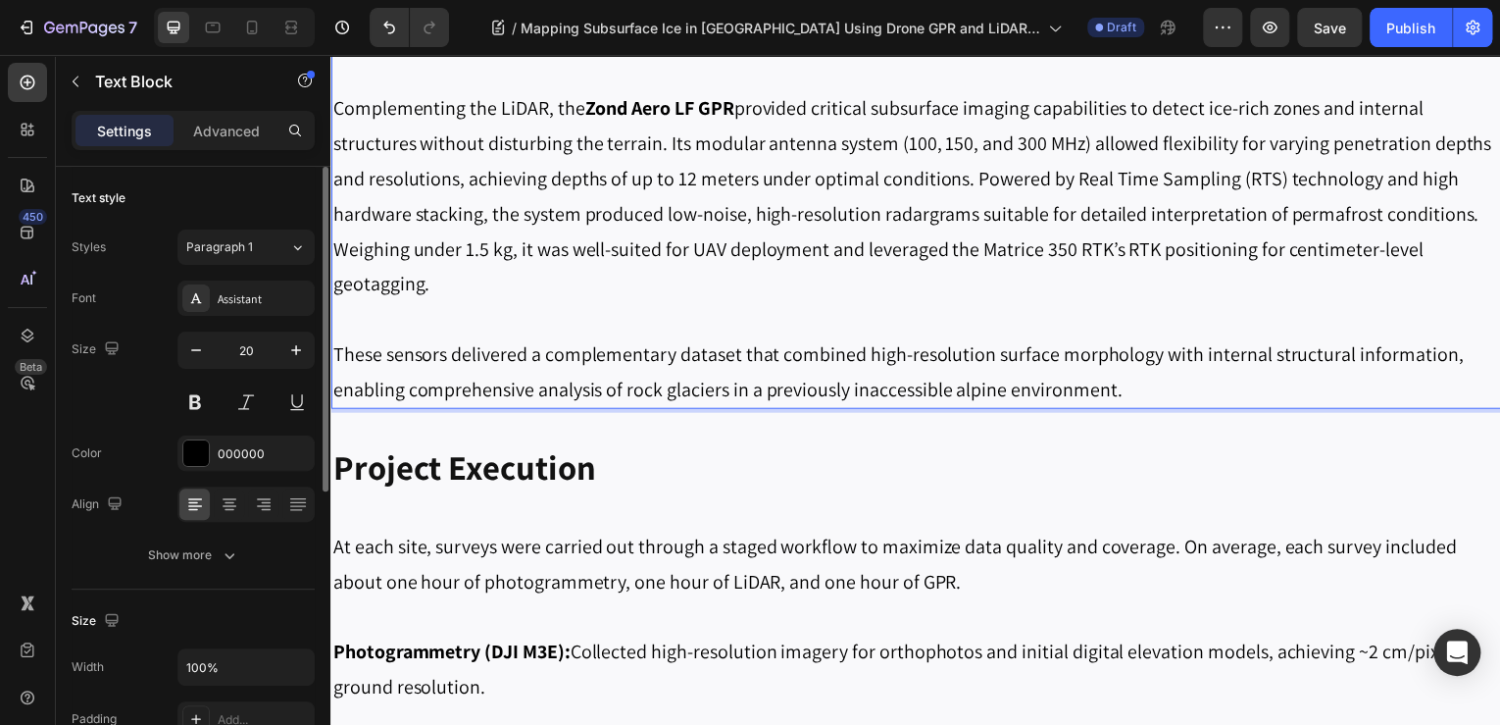
click at [1039, 241] on p "Complementing the LiDAR, the Zond Aero LF GPR provided critical subsurface imag…" at bounding box center [918, 214] width 1173 height 247
click at [1065, 400] on p "These sensors delivered a complementary dataset that combined high-resolution s…" at bounding box center [918, 373] width 1173 height 71
click at [1145, 393] on p "These sensors delivered a complementary dataset that combined high-resolution s…" at bounding box center [918, 373] width 1173 height 71
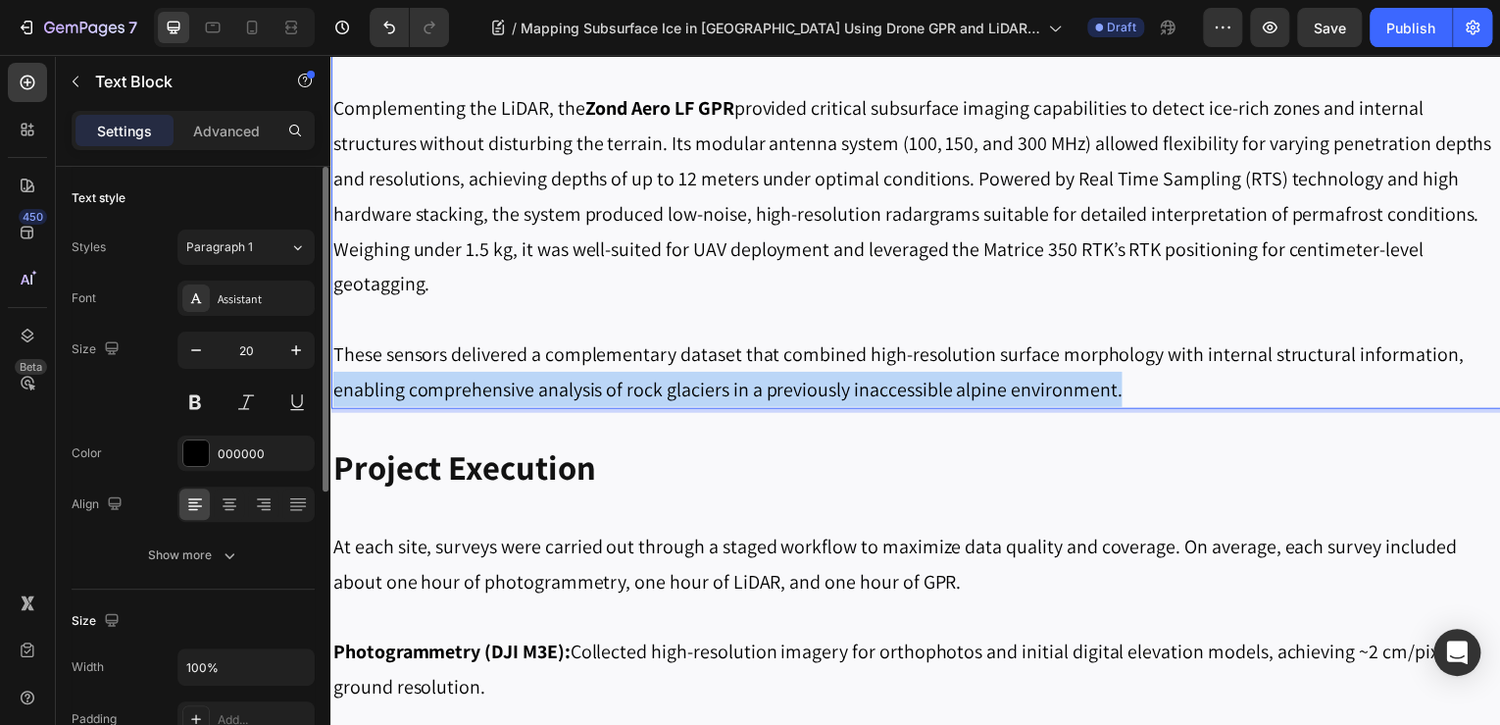
drag, startPoint x: 1162, startPoint y: 388, endPoint x: 1451, endPoint y: 366, distance: 290.1
click at [1451, 366] on p "These sensors delivered a complementary dataset that combined high-resolution s…" at bounding box center [918, 373] width 1173 height 71
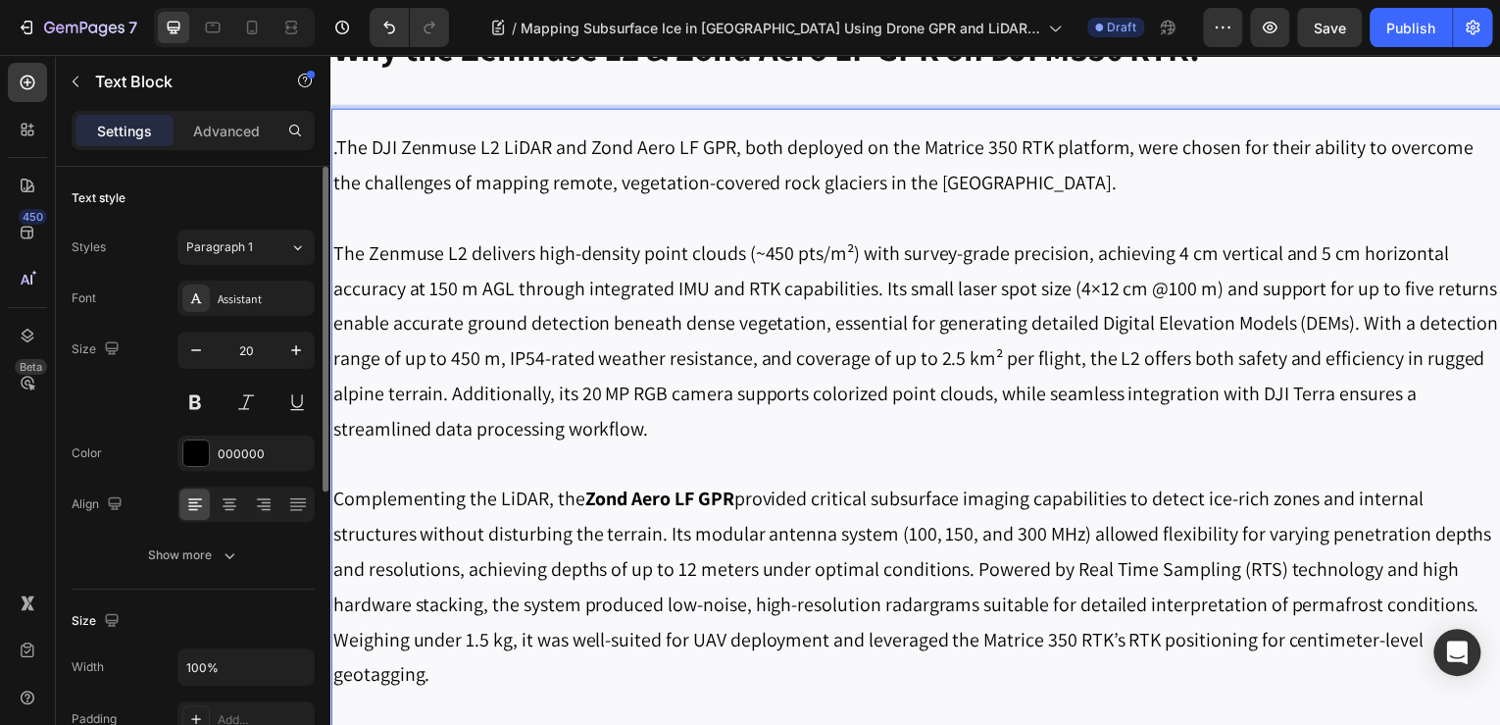
scroll to position [2390, 0]
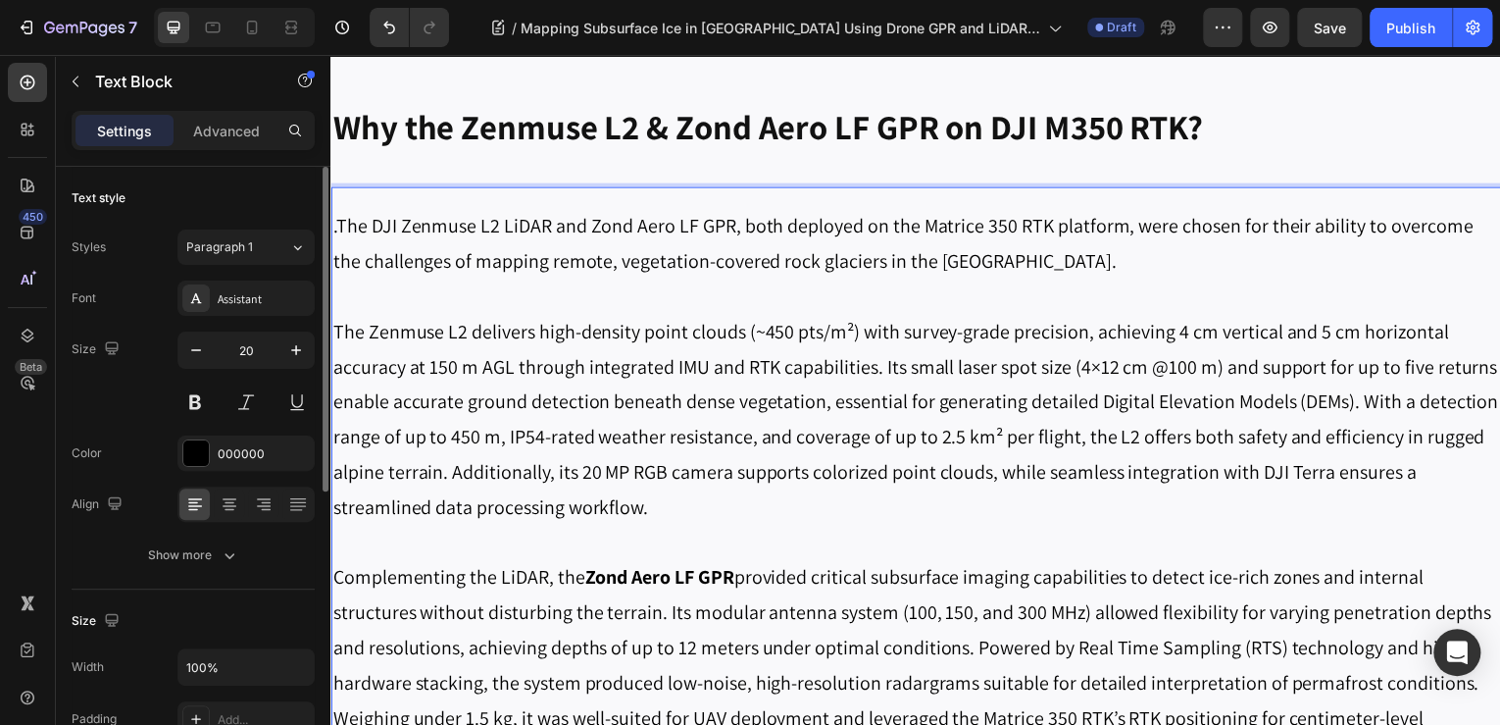
click at [447, 313] on p "Rich Text Editor. Editing area: main" at bounding box center [918, 296] width 1173 height 35
click at [337, 228] on p ".The DJI Zenmuse L2 LiDAR and Zond Aero LF GPR, both deployed on the Matrice 35…" at bounding box center [918, 244] width 1173 height 71
click at [497, 383] on p "The Zenmuse L2 delivers high-density point clouds (~450 pts/m²) with survey-gra…" at bounding box center [918, 421] width 1173 height 212
drag, startPoint x: 468, startPoint y: 337, endPoint x: 399, endPoint y: 331, distance: 68.9
click at [399, 331] on p "The Zenmuse L2 delivers high-density point clouds (~450 pts/m²) with survey-gra…" at bounding box center [918, 421] width 1173 height 212
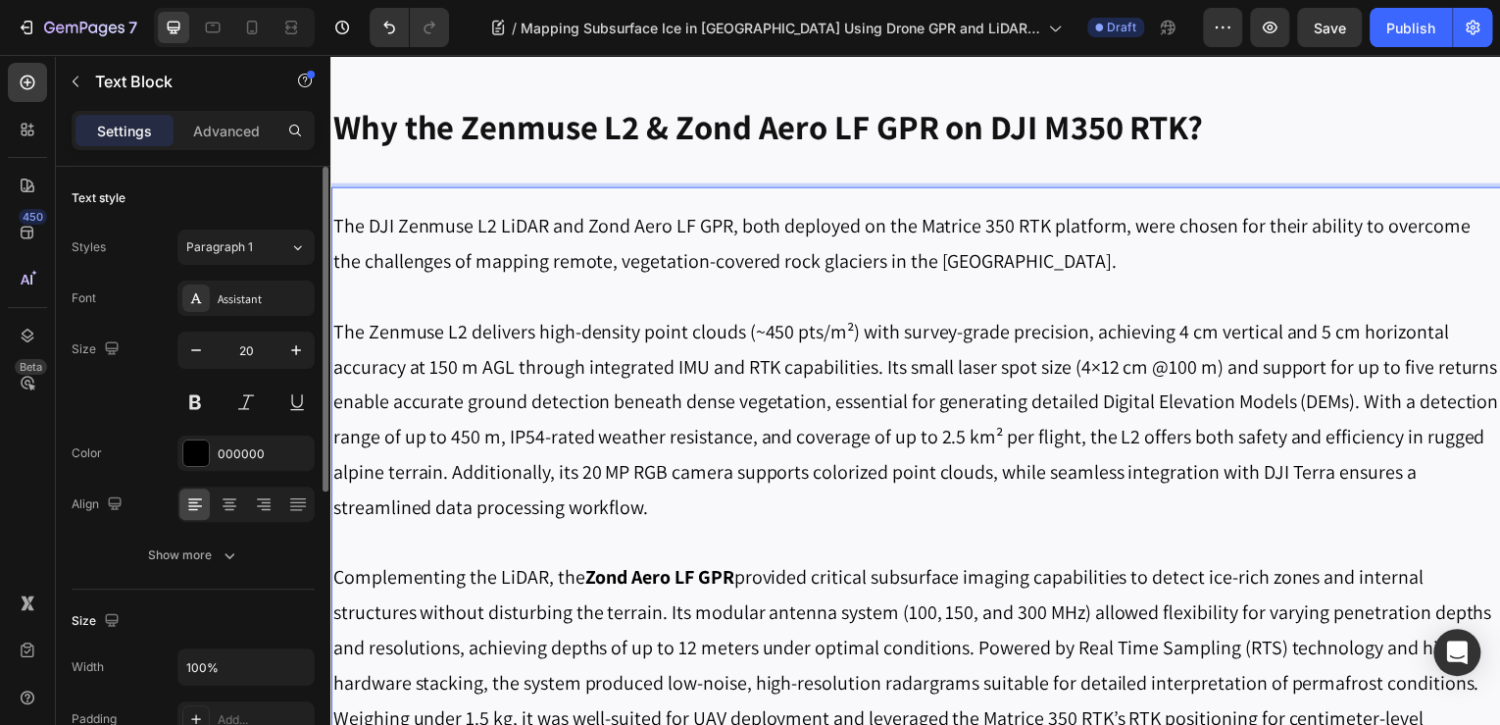
click at [370, 330] on p "The Zenmuse L2 delivers high-density point clouds (~450 pts/m²) with survey-gra…" at bounding box center [918, 421] width 1173 height 212
drag, startPoint x: 369, startPoint y: 330, endPoint x: 460, endPoint y: 334, distance: 91.3
click at [460, 334] on p "The Zenmuse L2 delivers high-density point clouds (~450 pts/m²) with survey-gra…" at bounding box center [918, 421] width 1173 height 212
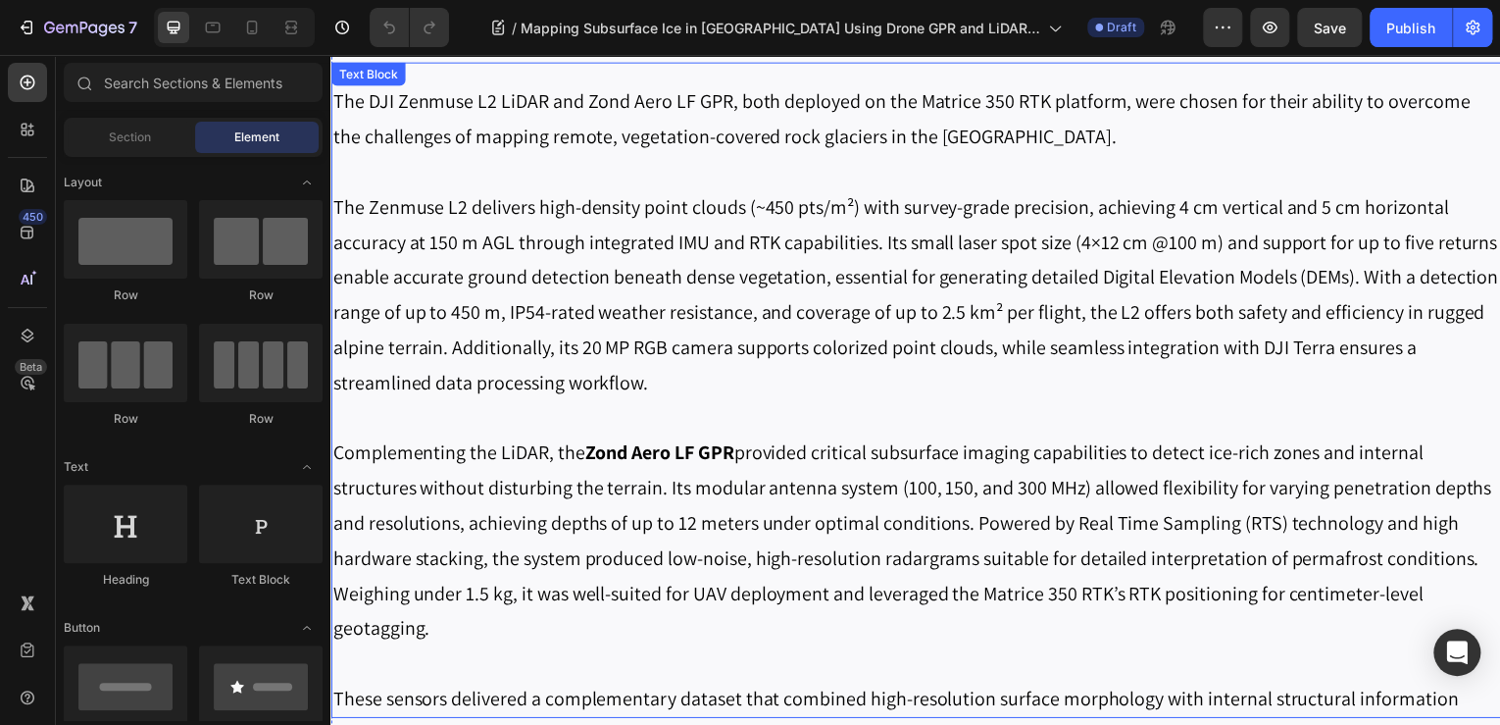
scroll to position [2510, 0]
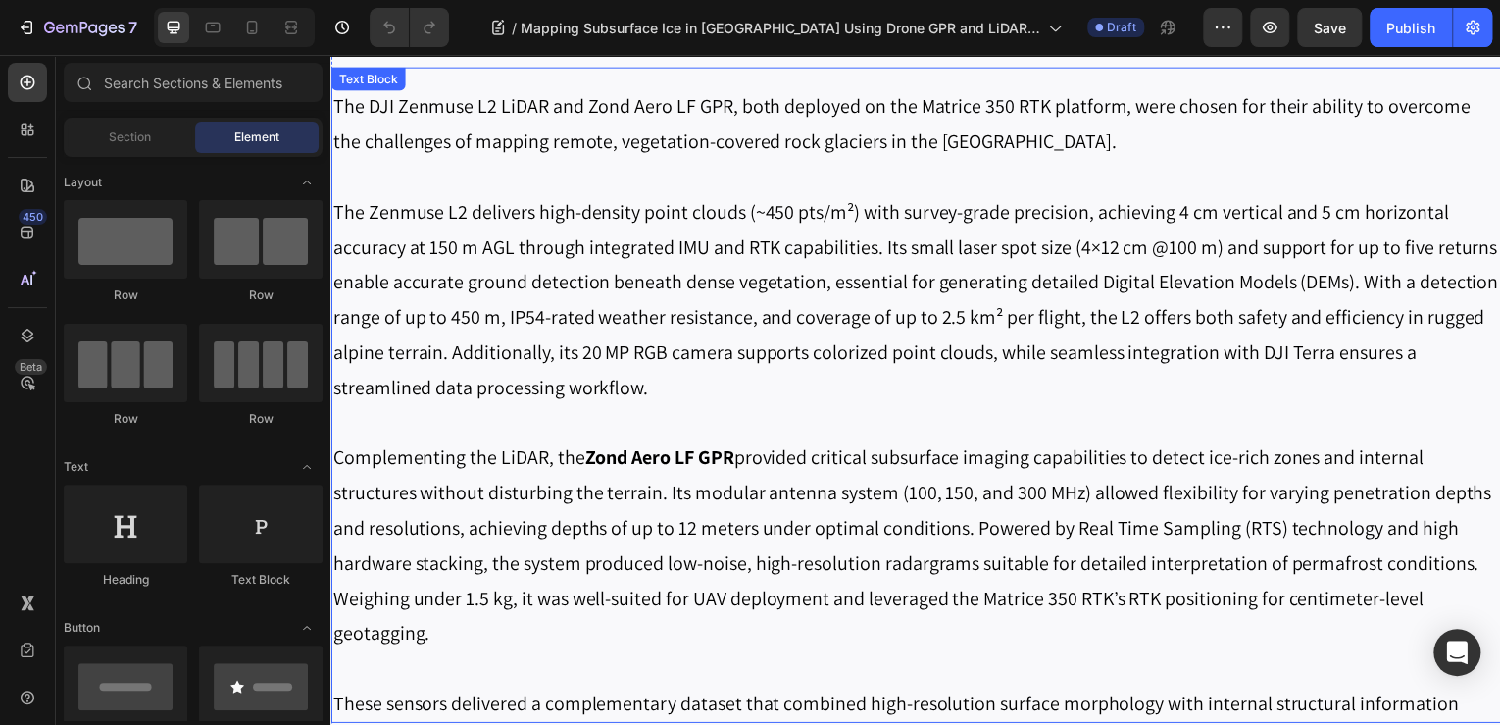
click at [452, 252] on p "The Zenmuse L2 delivers high-density point clouds (~450 pts/m²) with survey-gra…" at bounding box center [918, 301] width 1173 height 212
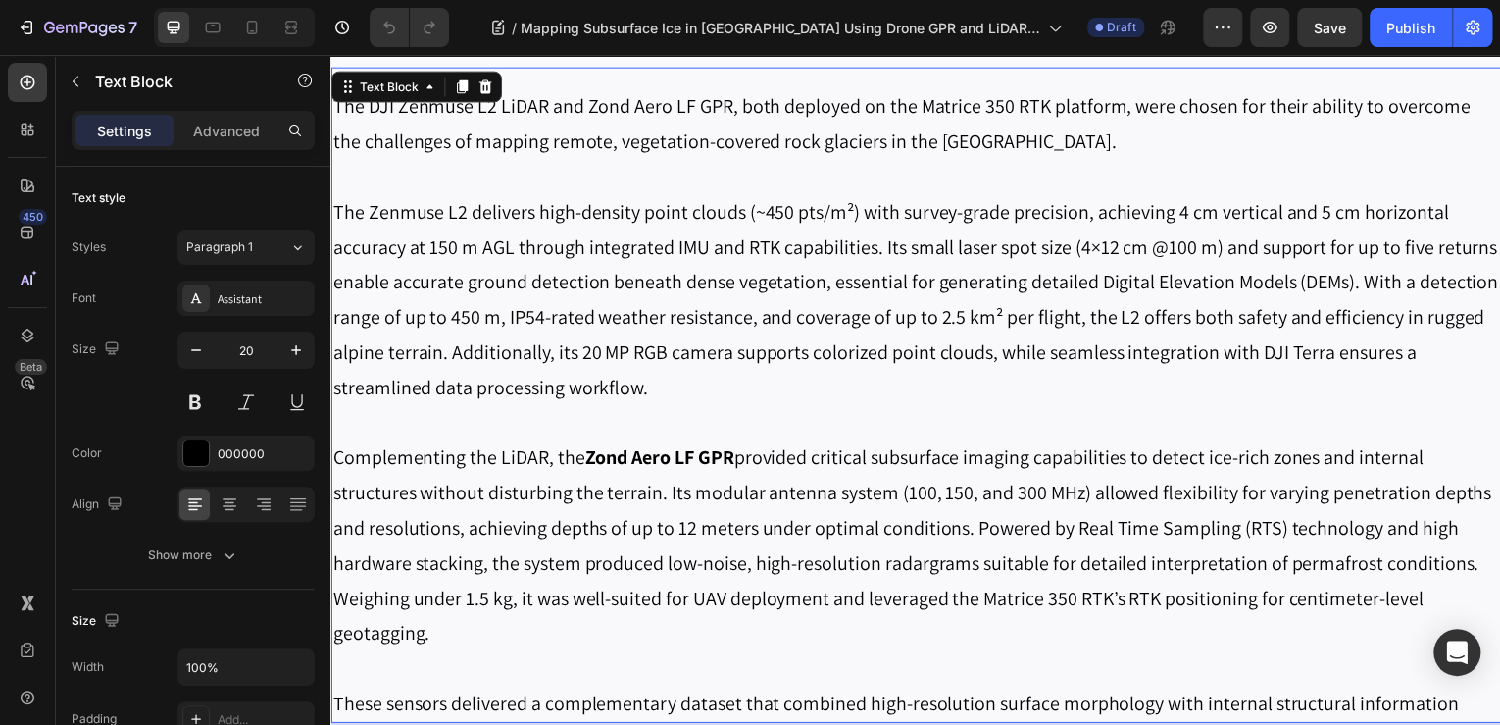
click at [452, 252] on p "The Zenmuse L2 delivers high-density point clouds (~450 pts/m²) with survey-gra…" at bounding box center [918, 301] width 1173 height 212
click at [425, 288] on p "The Zenmuse L2 delivers high-density point clouds (~450 pts/m²) with survey-gra…" at bounding box center [918, 301] width 1173 height 212
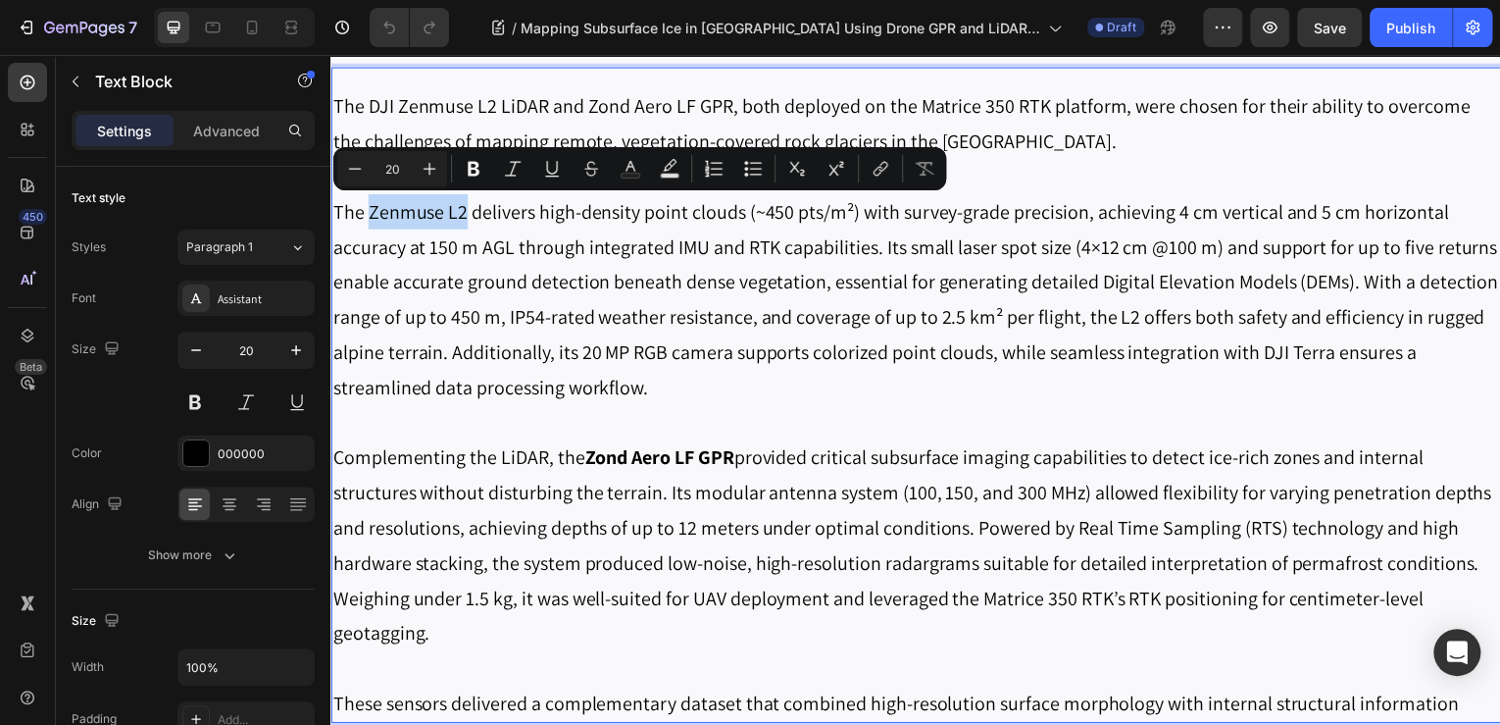
drag, startPoint x: 370, startPoint y: 219, endPoint x: 464, endPoint y: 218, distance: 94.1
click at [464, 218] on p "The Zenmuse L2 delivers high-density point clouds (~450 pts/m²) with survey-gra…" at bounding box center [918, 301] width 1173 height 212
click at [482, 176] on icon "Editor contextual toolbar" at bounding box center [474, 169] width 20 height 20
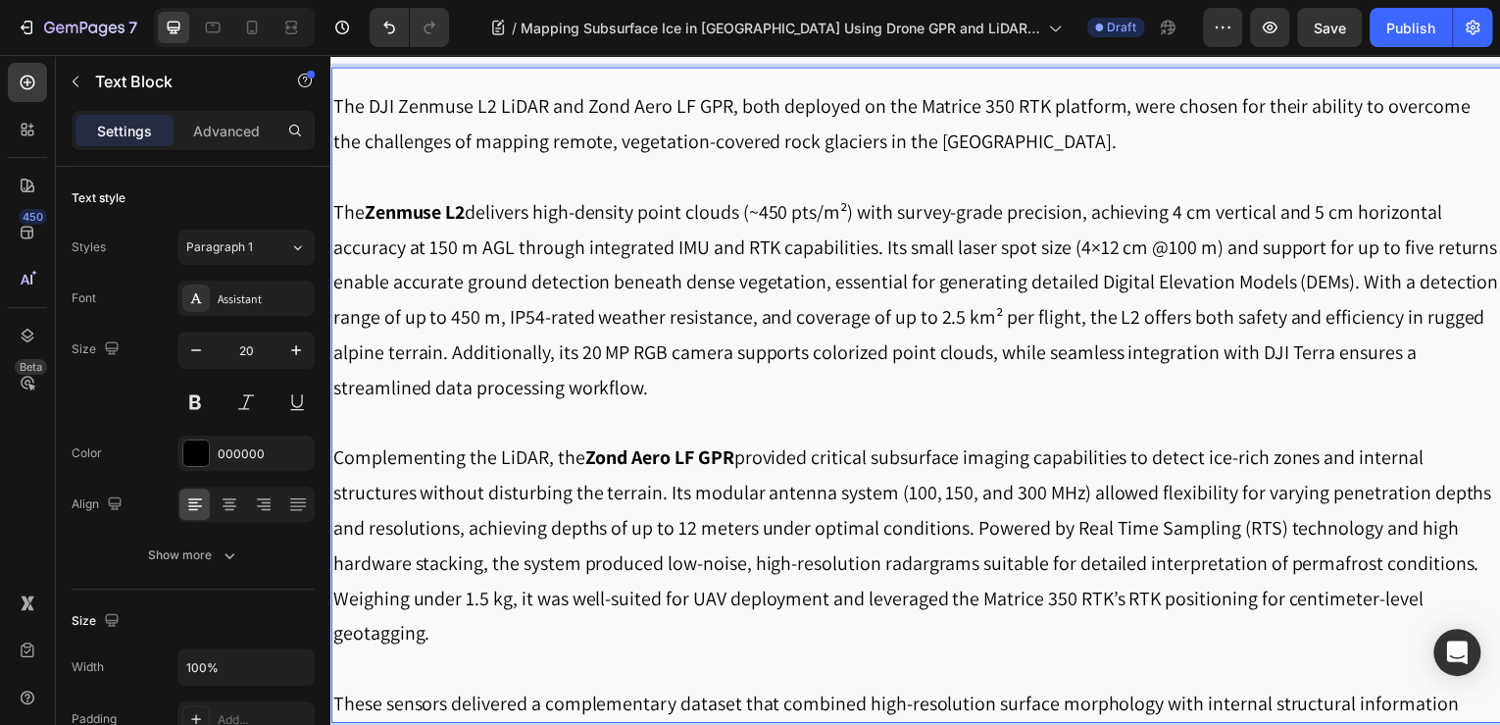
click at [641, 478] on p "Complementing the LiDAR, the Zond Aero LF GPR provided critical subsurface imag…" at bounding box center [918, 565] width 1173 height 247
drag, startPoint x: 588, startPoint y: 463, endPoint x: 741, endPoint y: 454, distance: 153.2
click at [742, 457] on p "Complementing the LiDAR, the Zond Aero LF GPR provided critical subsurface imag…" at bounding box center [918, 565] width 1173 height 247
drag, startPoint x: 693, startPoint y: 505, endPoint x: 657, endPoint y: 475, distance: 47.3
click at [694, 504] on p "Complementing the LiDAR, the Zond Aero LF GPR provided critical subsurface imag…" at bounding box center [918, 565] width 1173 height 247
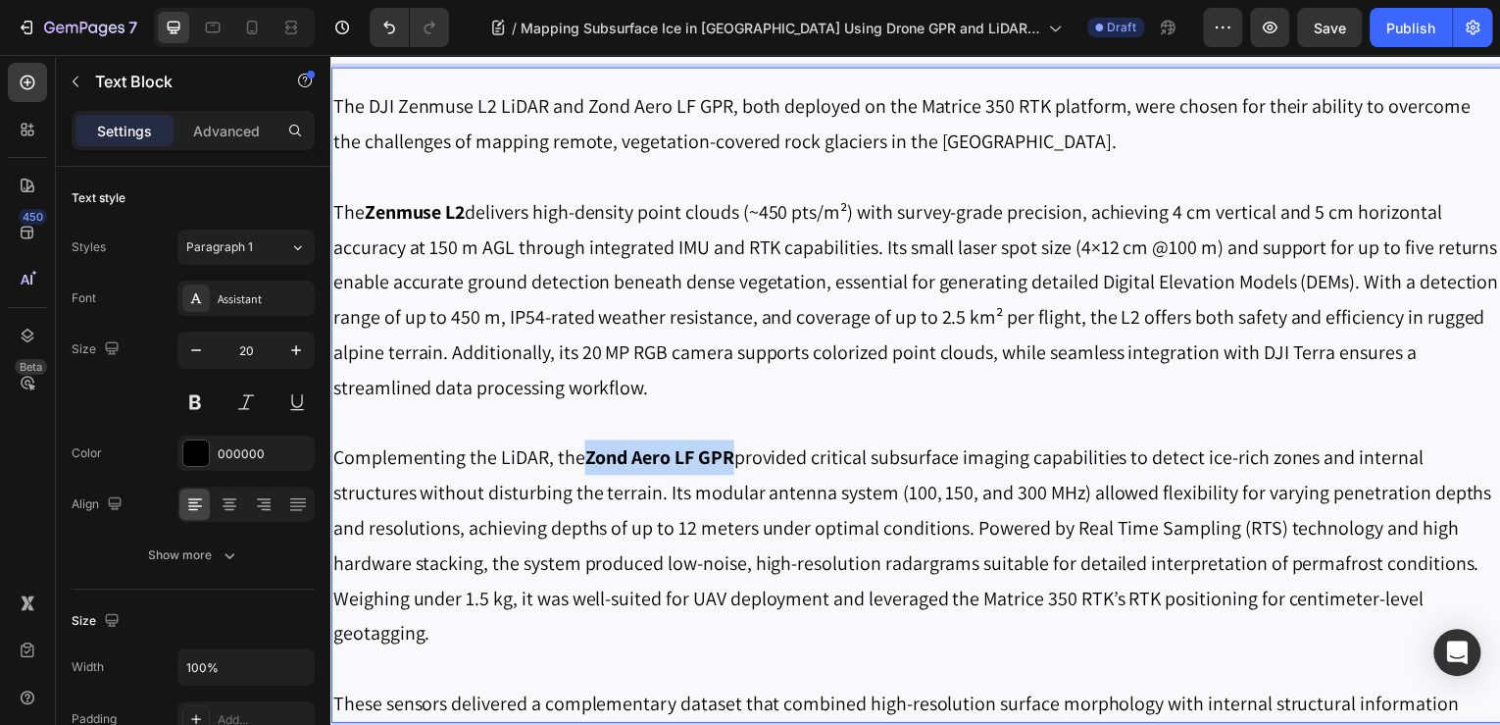
drag, startPoint x: 587, startPoint y: 463, endPoint x: 729, endPoint y: 463, distance: 142.2
click at [729, 463] on strong "Zond Aero LF GPR" at bounding box center [660, 459] width 150 height 25
click at [749, 232] on p "The Zenmuse L2 delivers high-density point clouds (~450 pts/m²) with survey-gra…" at bounding box center [918, 301] width 1173 height 212
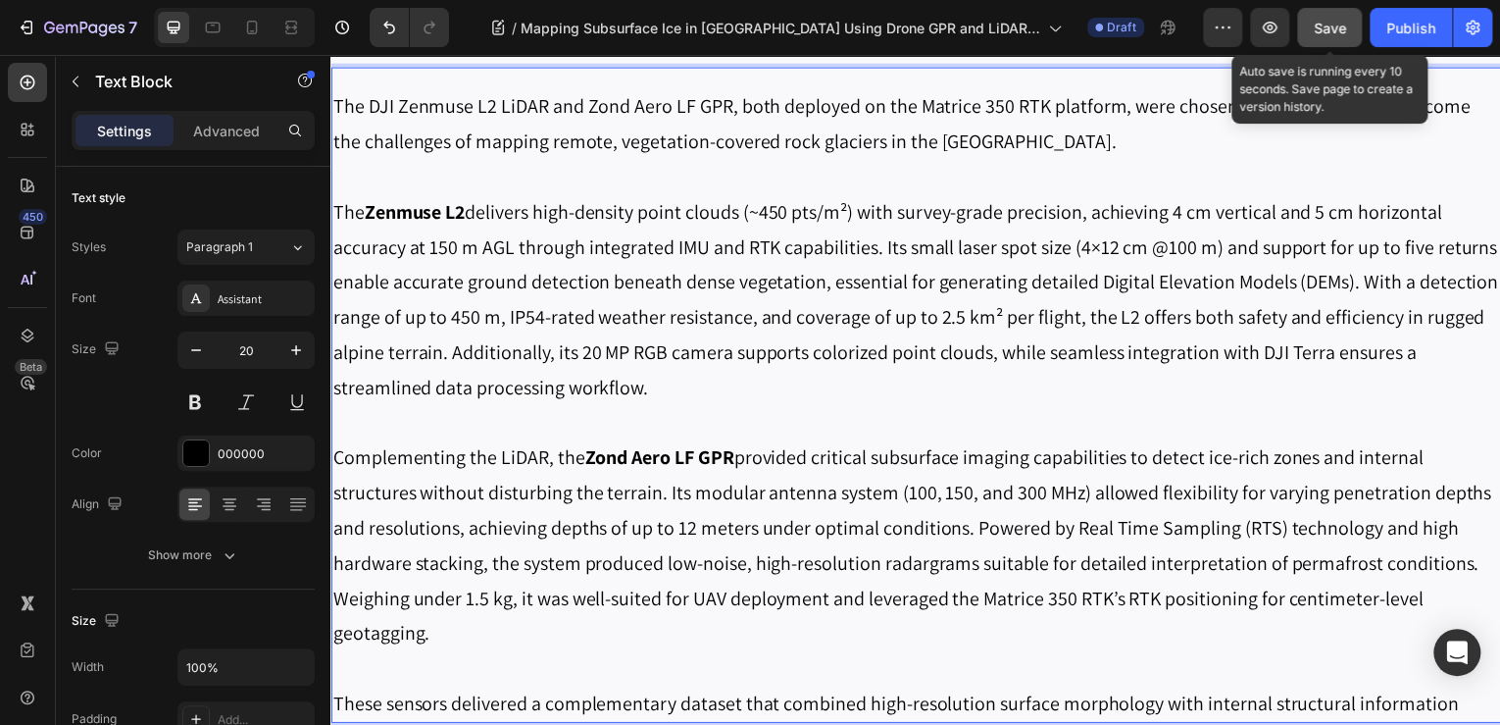
click at [1346, 23] on button "Save" at bounding box center [1329, 27] width 65 height 39
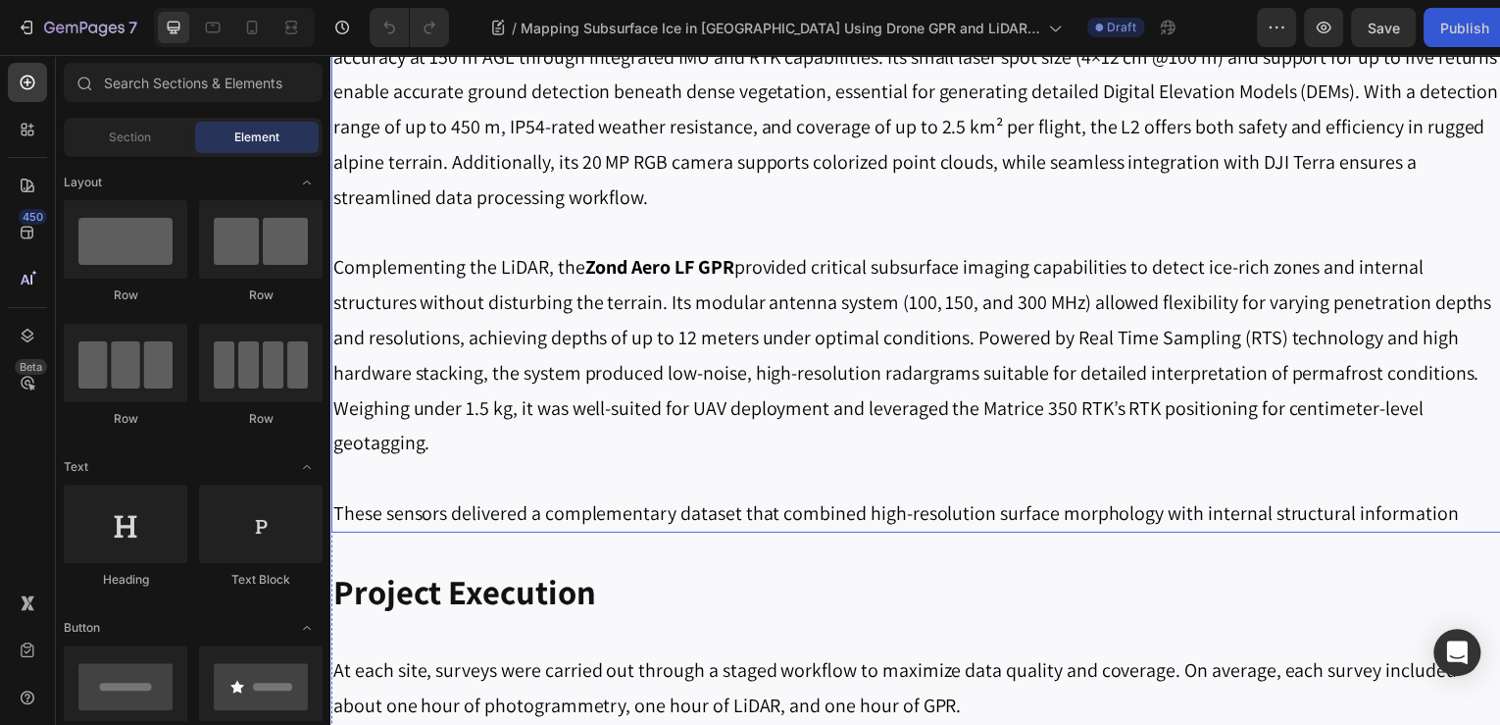
scroll to position [2589, 0]
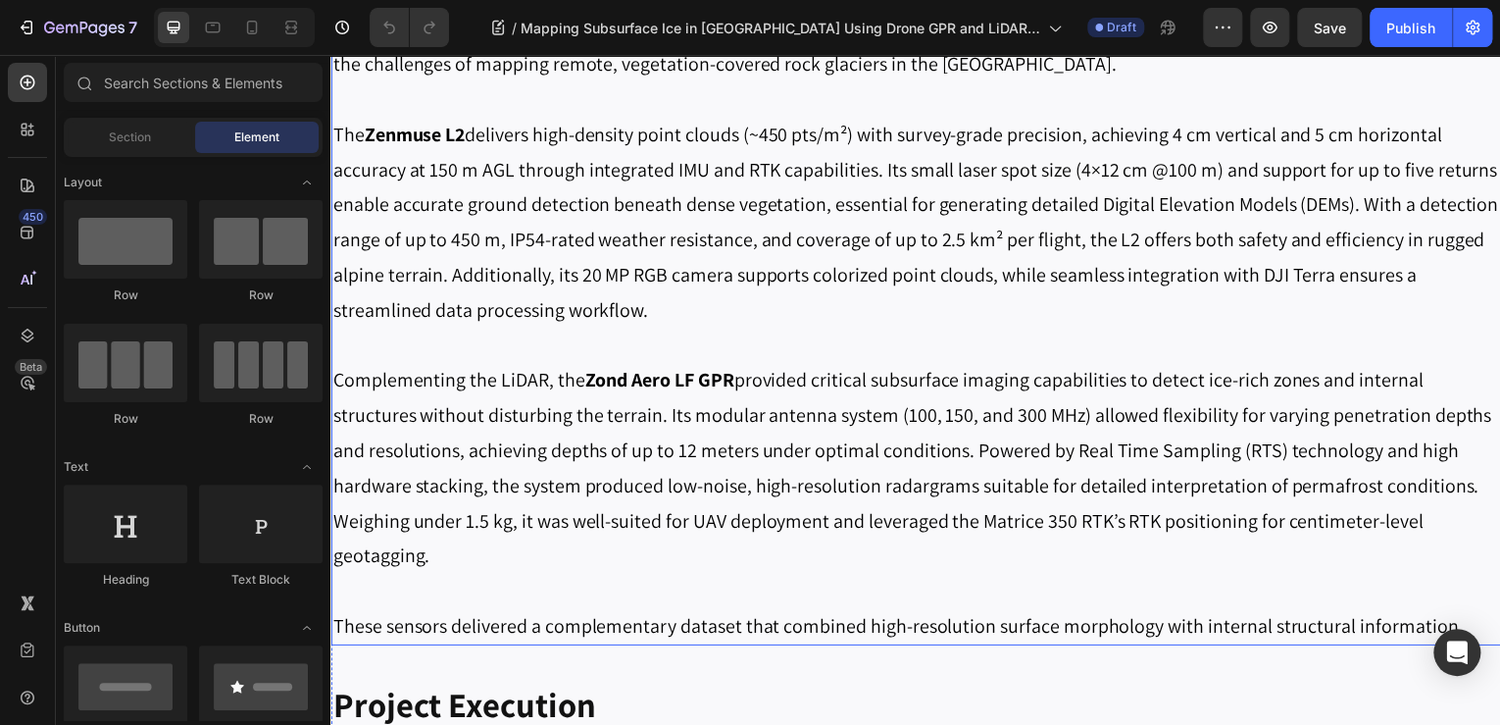
click at [605, 392] on strong "Zond Aero LF GPR" at bounding box center [660, 381] width 150 height 25
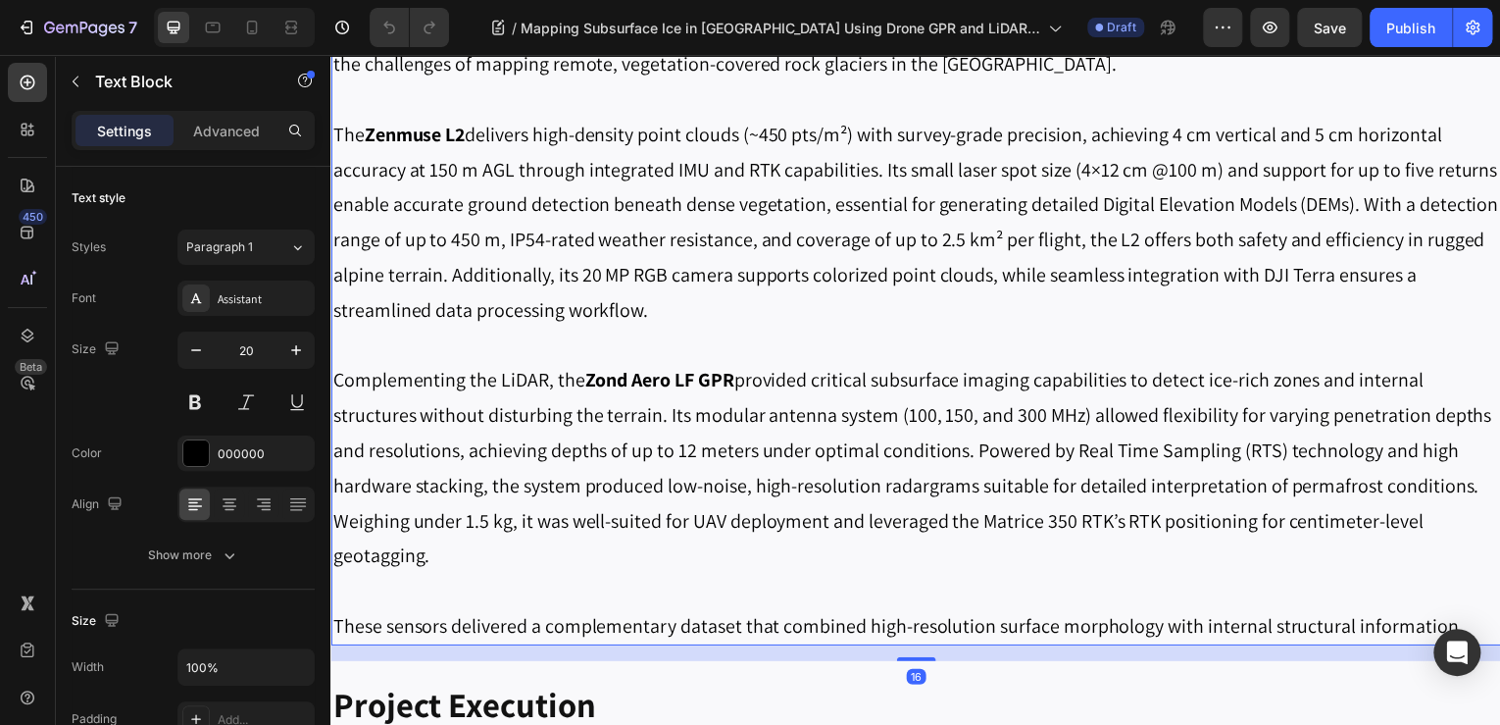
click at [583, 383] on p "Complementing the LiDAR, the Zond Aero LF GPR provided critical subsurface imag…" at bounding box center [918, 487] width 1173 height 247
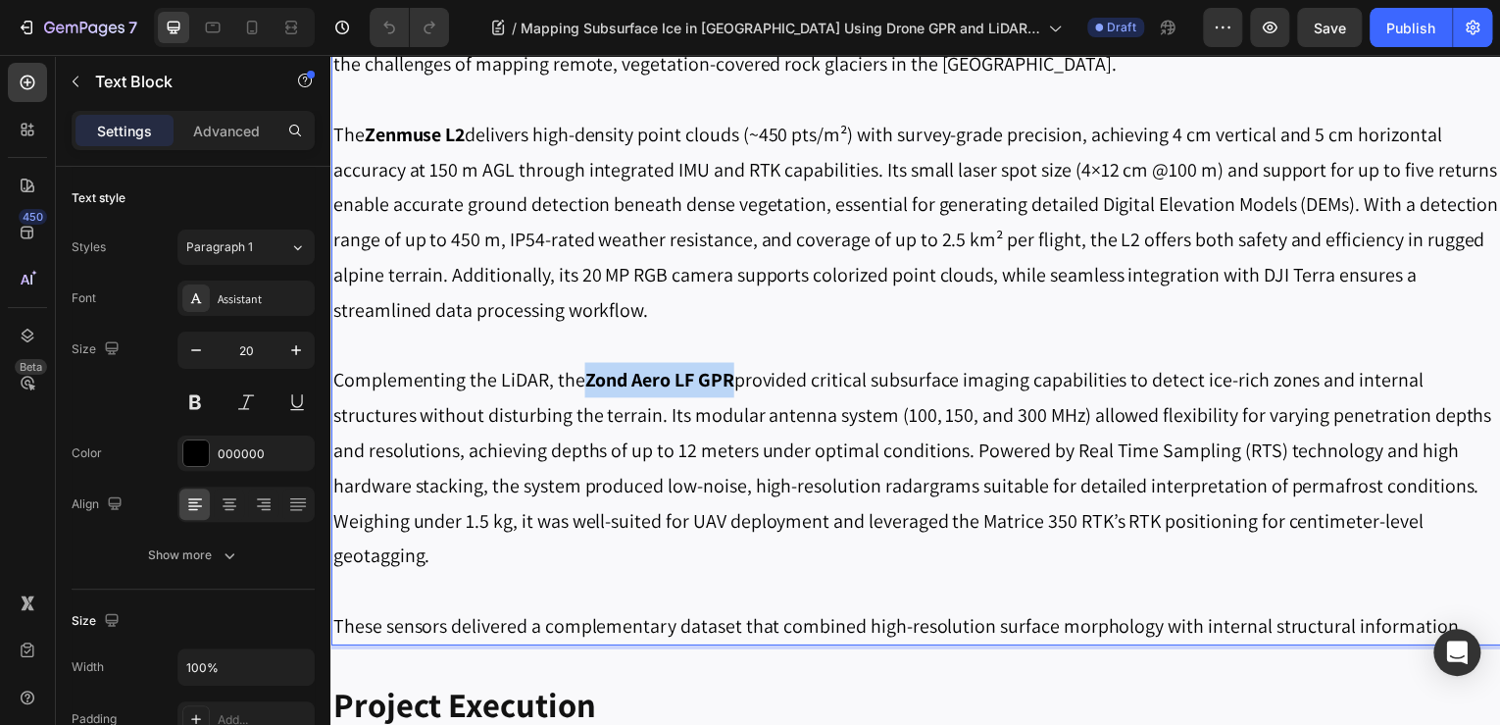
drag, startPoint x: 584, startPoint y: 383, endPoint x: 734, endPoint y: 385, distance: 150.0
click at [734, 385] on p "Complementing the LiDAR, the Zond Aero LF GPR provided critical subsurface imag…" at bounding box center [918, 487] width 1173 height 247
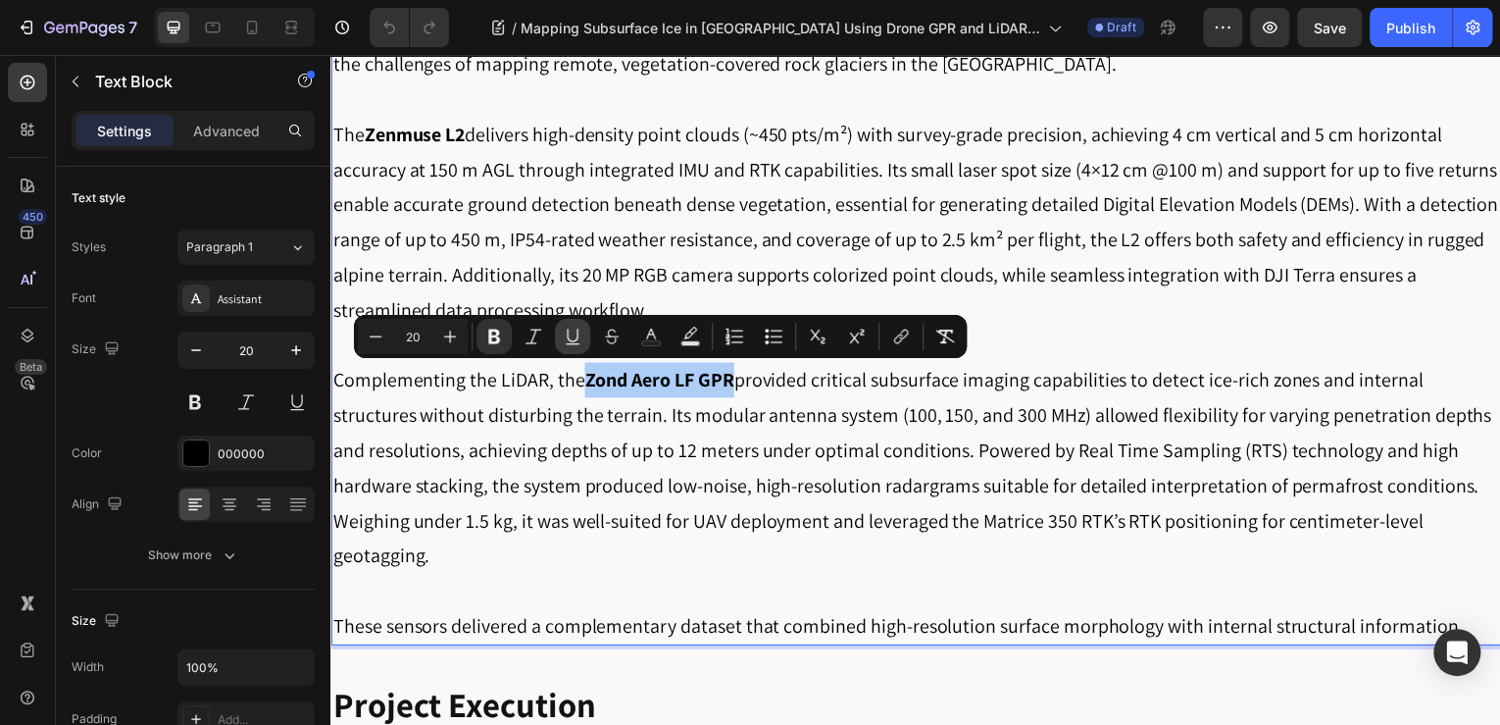
click at [569, 341] on icon "Editor contextual toolbar" at bounding box center [573, 337] width 20 height 20
click at [567, 423] on p "Complementing the LiDAR, the Zond Aero LF GPR provided critical subsurface imag…" at bounding box center [918, 487] width 1173 height 247
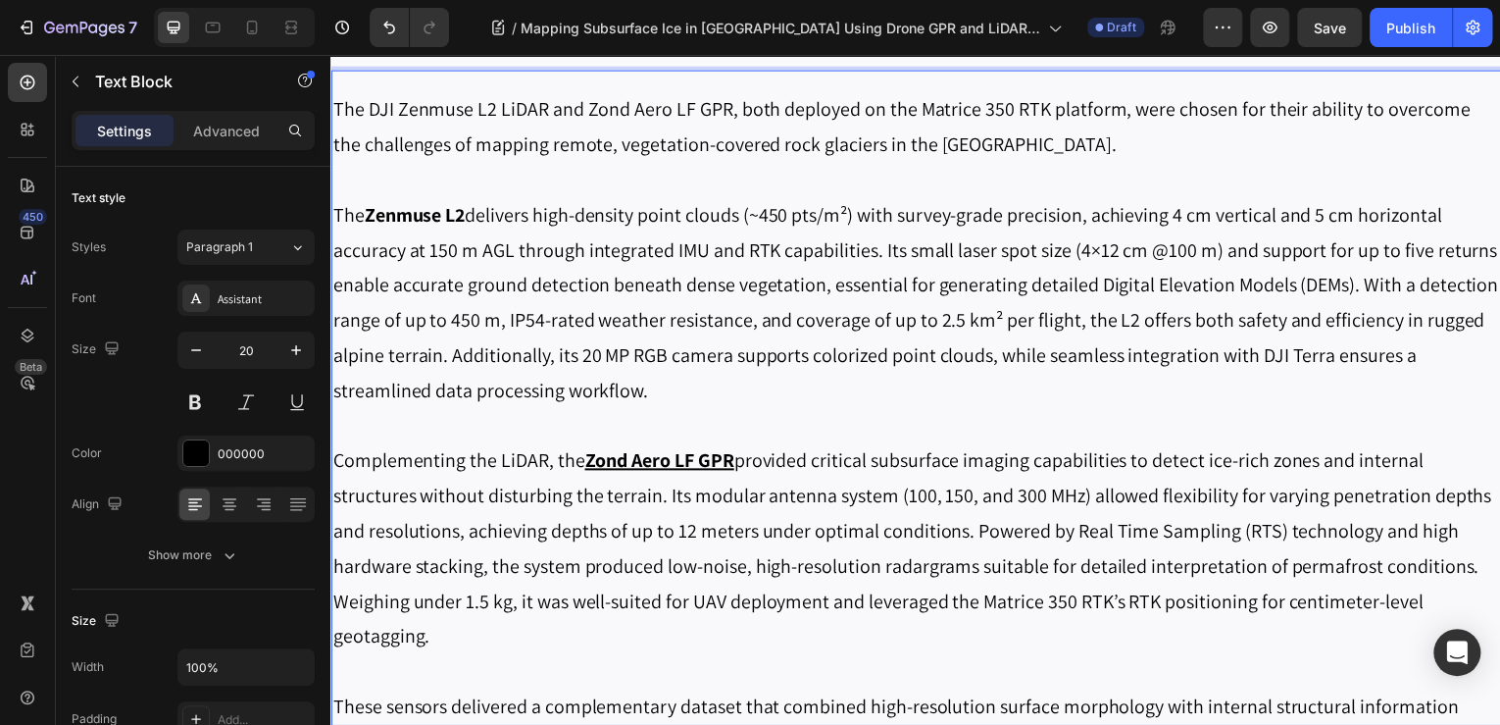
scroll to position [2432, 0]
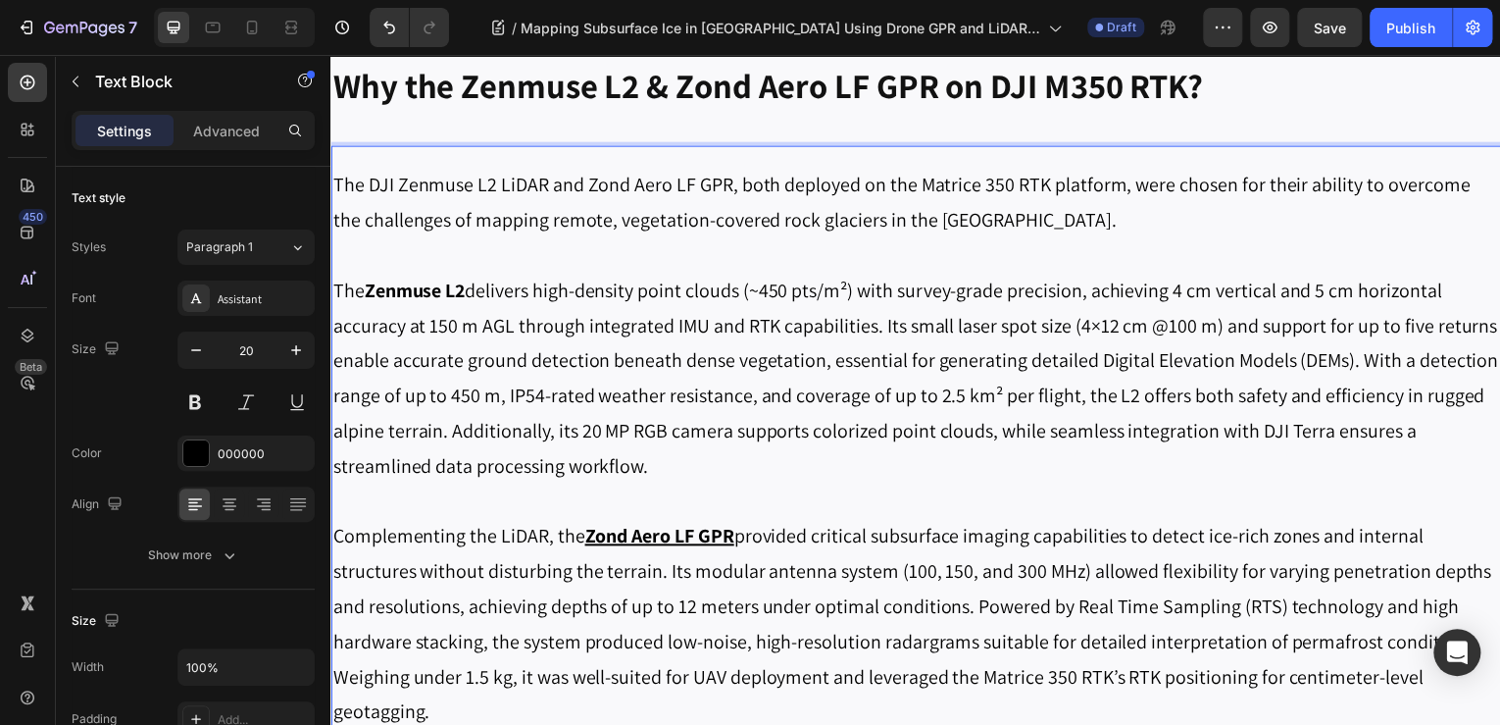
click at [422, 295] on strong "Zenmuse L2" at bounding box center [414, 290] width 101 height 25
drag, startPoint x: 365, startPoint y: 292, endPoint x: 438, endPoint y: 308, distance: 75.2
click at [438, 308] on p "The Zenmuse L2 delivers high-density point clouds (~450 pts/m²) with survey-gra…" at bounding box center [918, 380] width 1173 height 212
click at [364, 299] on p "The Zenmuse L2 delivers high-density point clouds (~450 pts/m²) with survey-gra…" at bounding box center [918, 380] width 1173 height 212
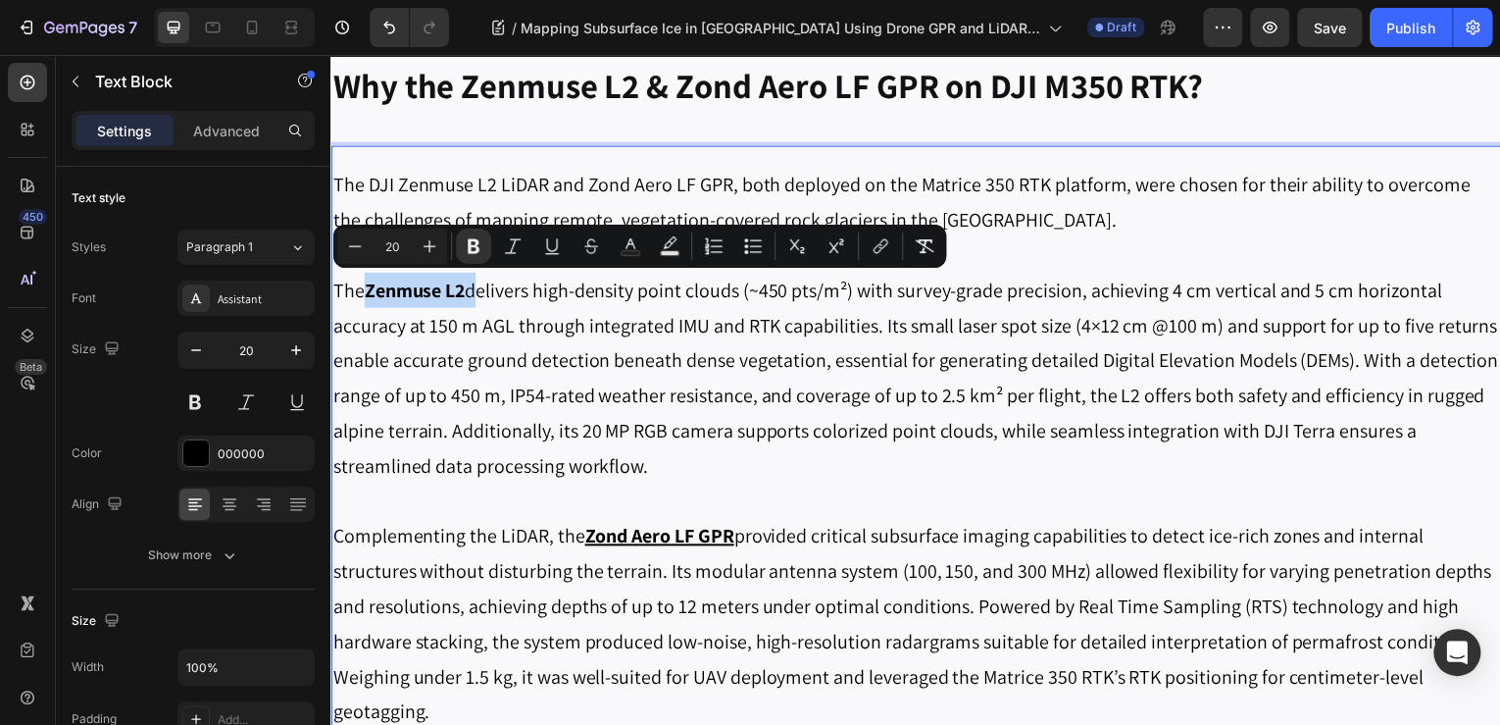
drag, startPoint x: 368, startPoint y: 296, endPoint x: 472, endPoint y: 293, distance: 104.0
click at [472, 293] on p "The Zenmuse L2 delivers high-density point clouds (~450 pts/m²) with survey-gra…" at bounding box center [918, 380] width 1173 height 212
click at [451, 287] on strong "Zenmuse L2" at bounding box center [414, 290] width 101 height 25
drag, startPoint x: 426, startPoint y: 299, endPoint x: 468, endPoint y: 298, distance: 42.2
click at [468, 298] on p "The Zenmuse L2 delivers high-density point clouds (~450 pts/m²) with survey-gra…" at bounding box center [918, 380] width 1173 height 212
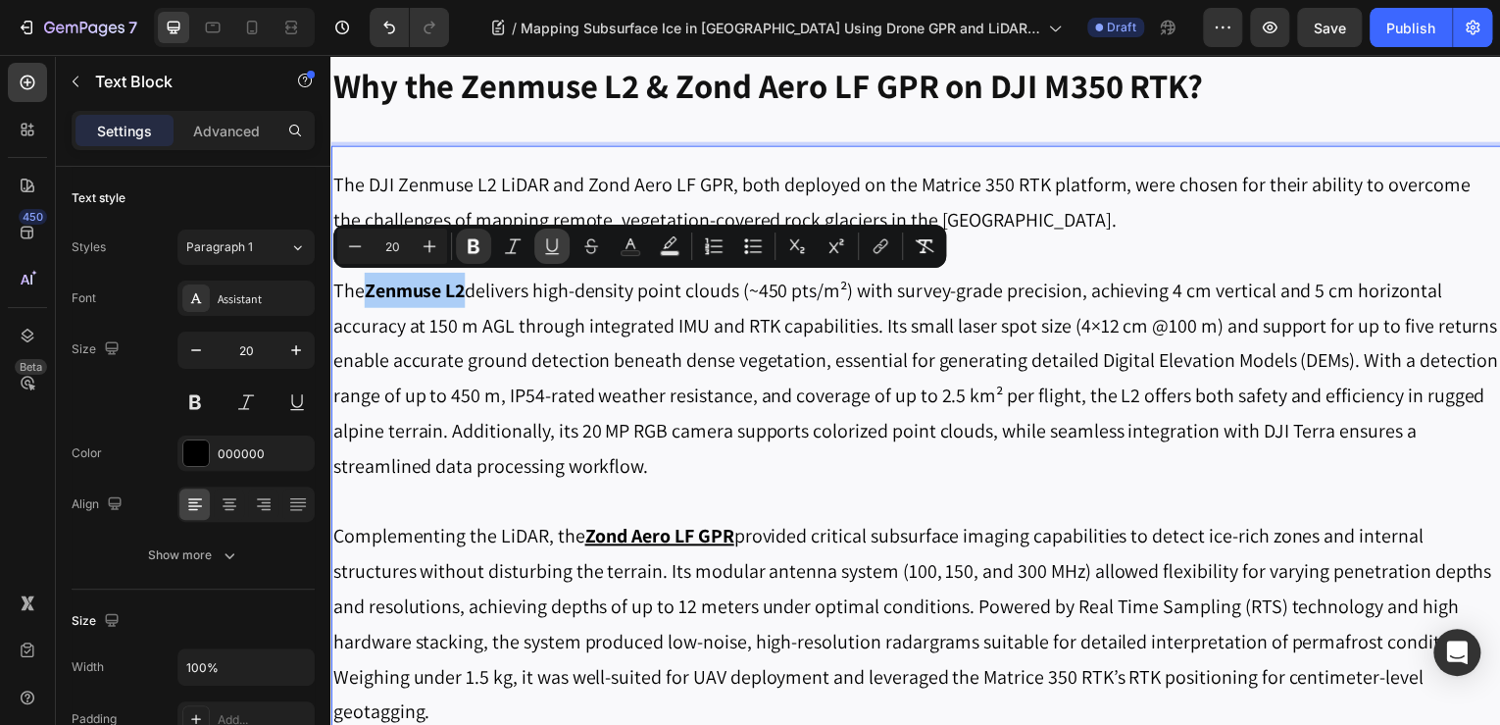
click at [556, 247] on icon "Editor contextual toolbar" at bounding box center [551, 245] width 11 height 14
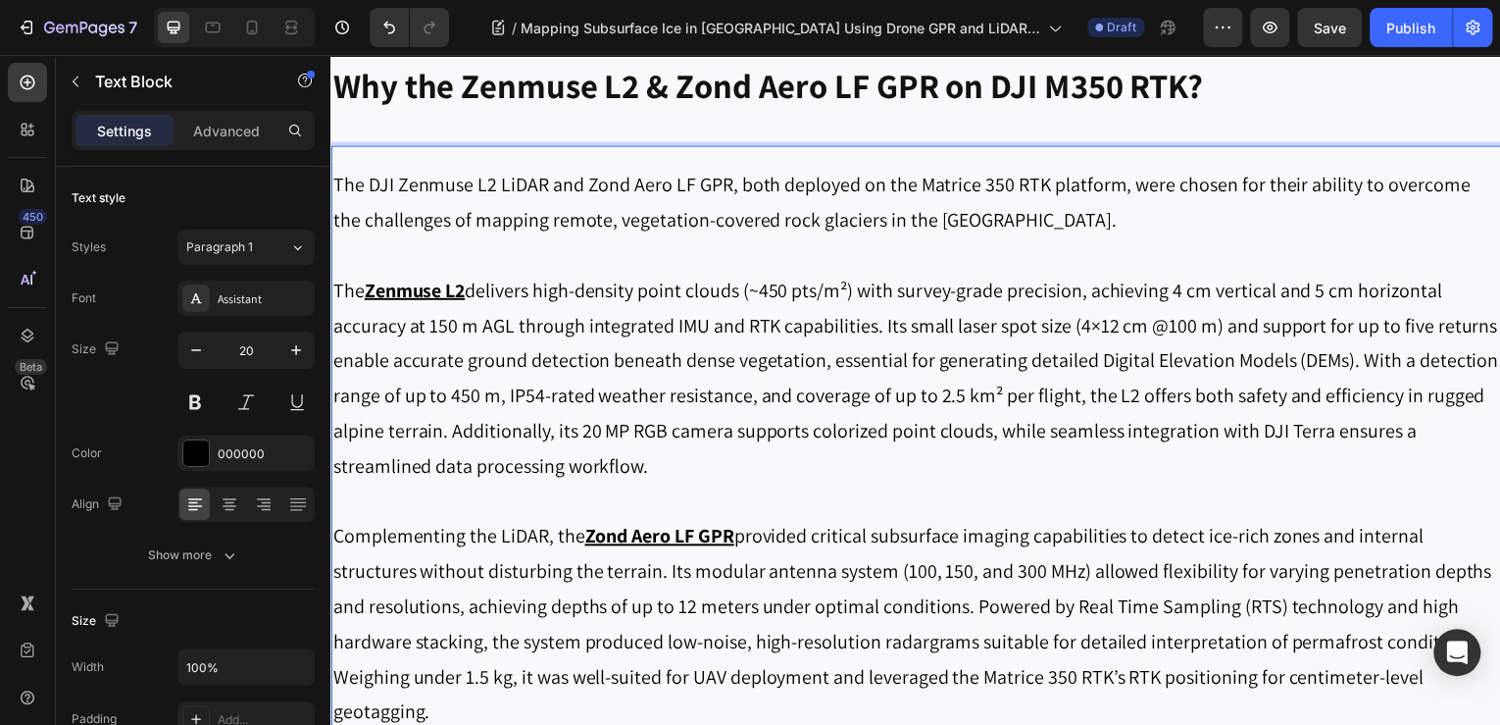
click at [636, 372] on p "The Zenmuse L2 delivers high-density point clouds (~450 pts/m²) with survey-gra…" at bounding box center [918, 380] width 1173 height 212
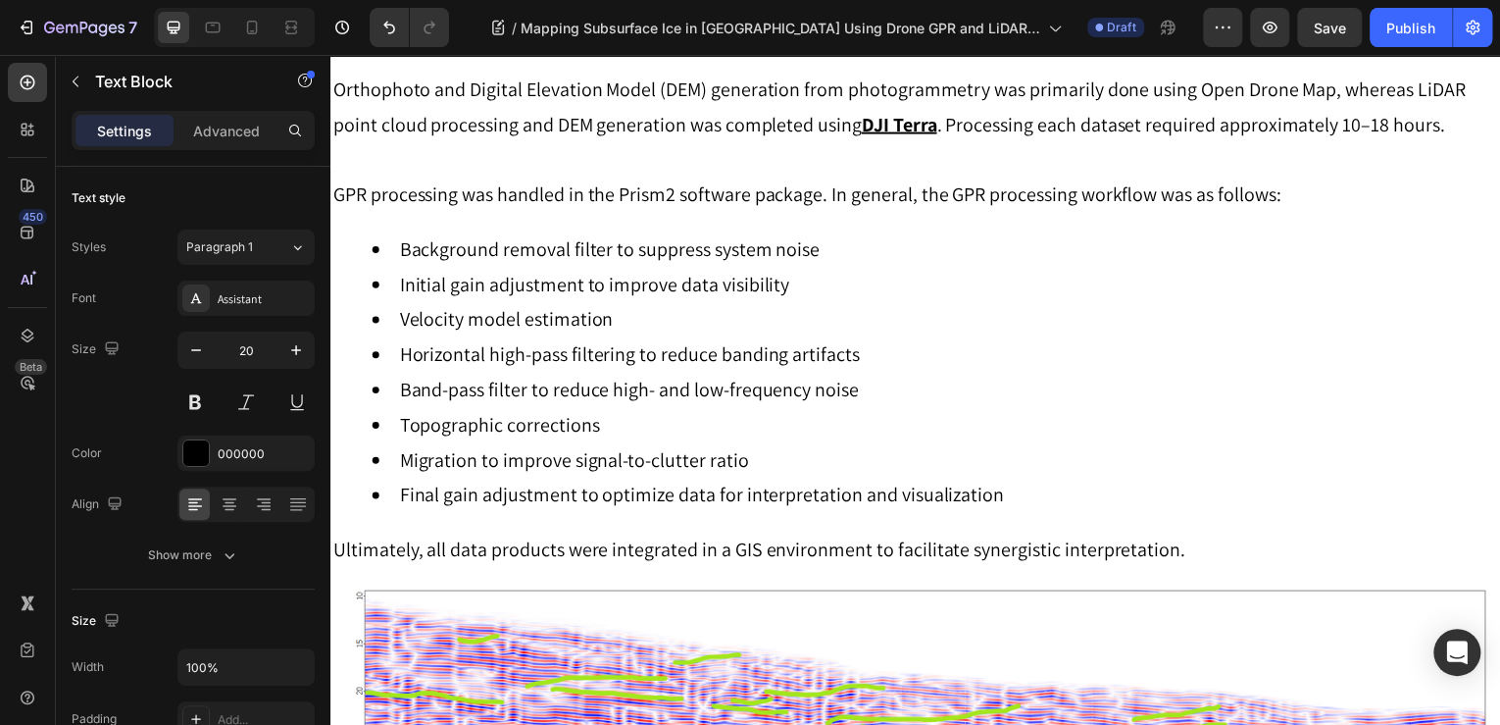
scroll to position [4236, 0]
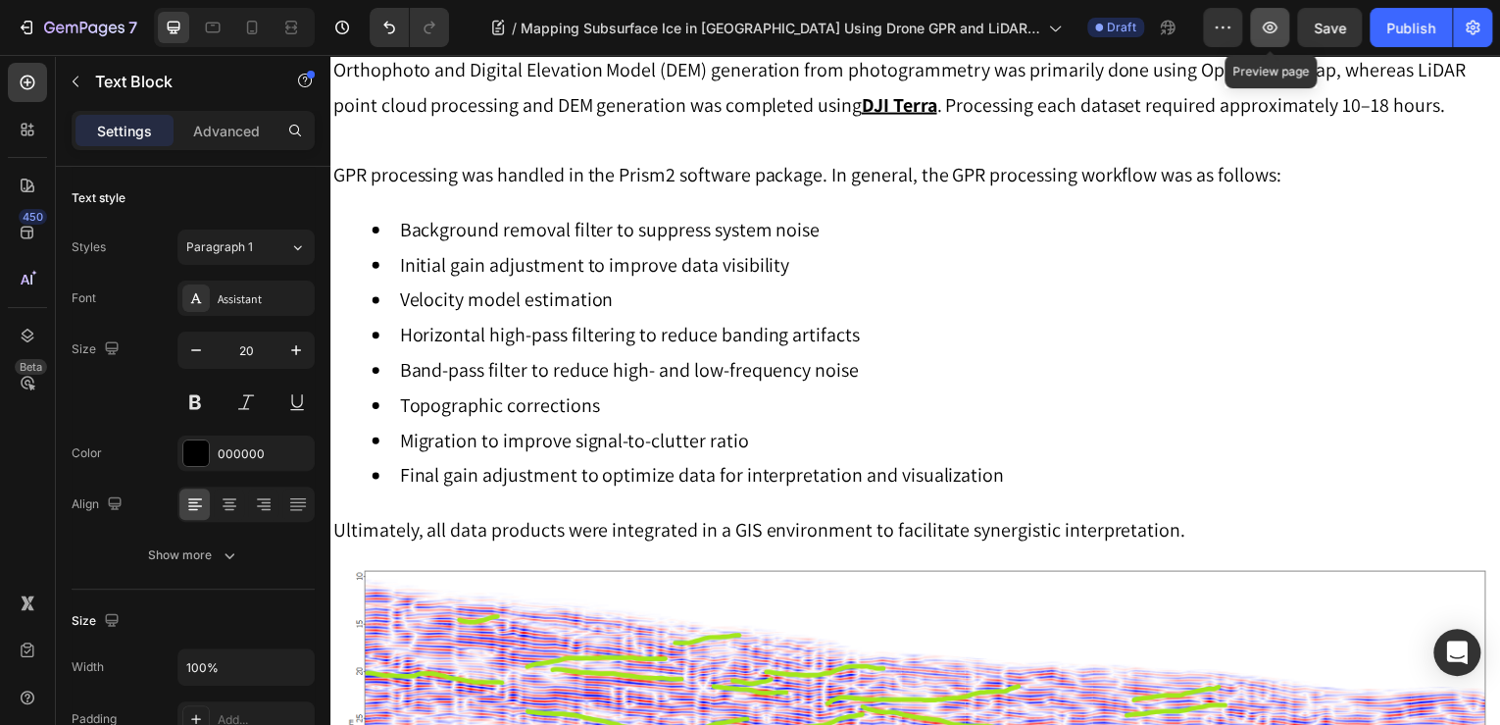
click at [1273, 29] on icon "button" at bounding box center [1270, 28] width 20 height 20
